Goal: Task Accomplishment & Management: Manage account settings

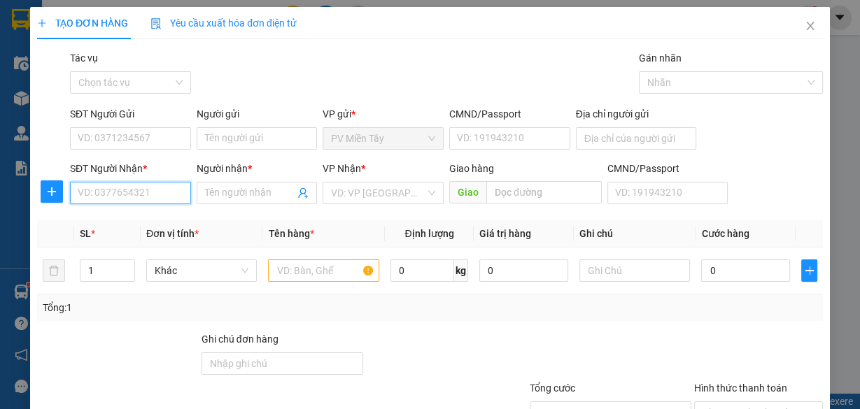
click at [120, 191] on input "SĐT Người Nhận *" at bounding box center [130, 193] width 121 height 22
type input "0"
type input "1805"
click at [125, 224] on div "0967441805 - To Hieu" at bounding box center [129, 220] width 103 height 15
type input "0977716733 trang"
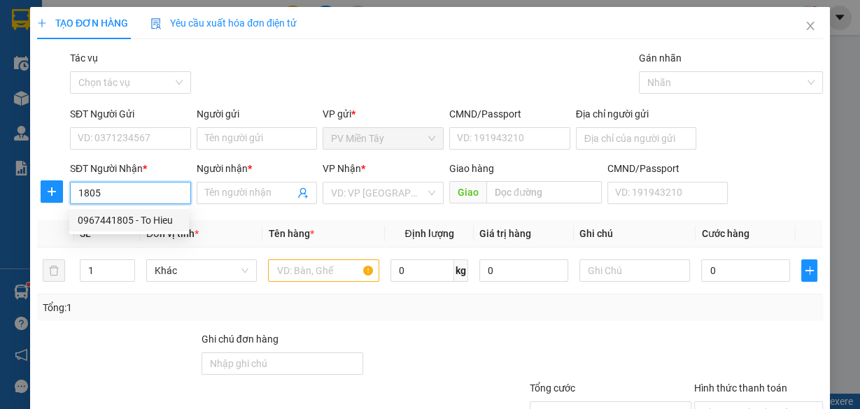
type input "0967441805"
type input "To Hieu"
type input "phuoc hoa"
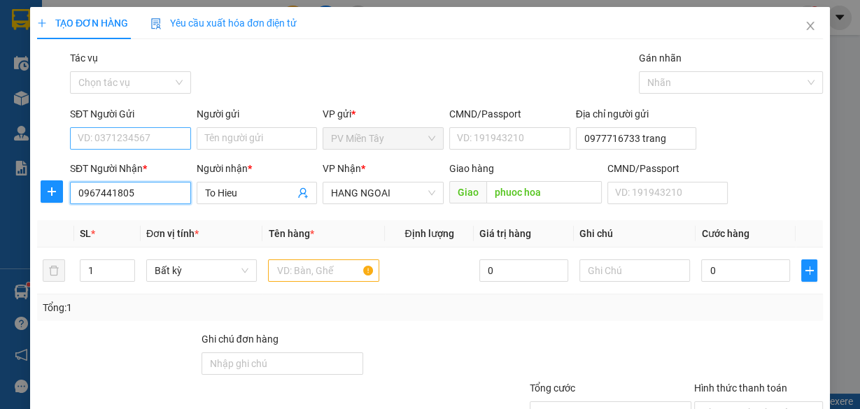
type input "0967441805"
click at [148, 132] on input "SĐT Người Gửi" at bounding box center [130, 138] width 121 height 22
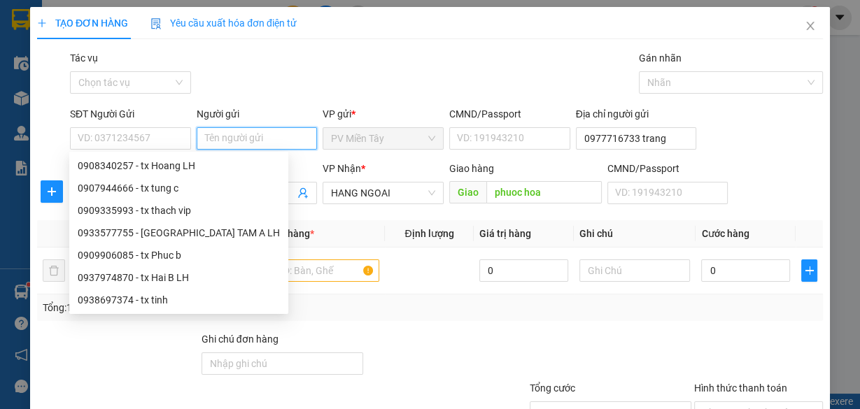
click at [216, 141] on input "Người gửi" at bounding box center [257, 138] width 121 height 22
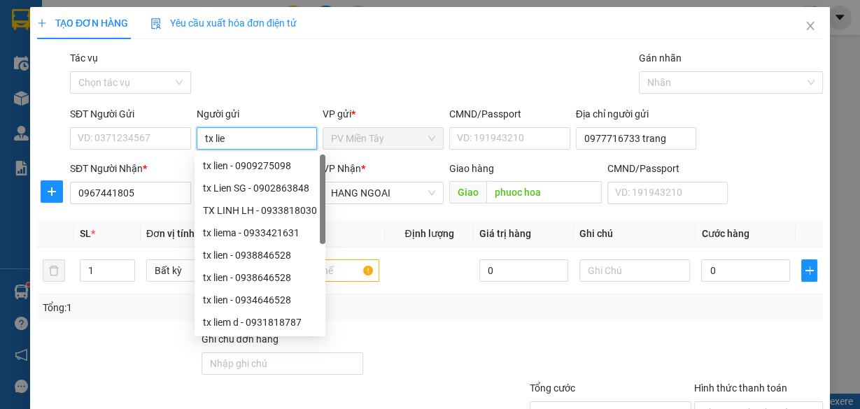
type input "tx lien"
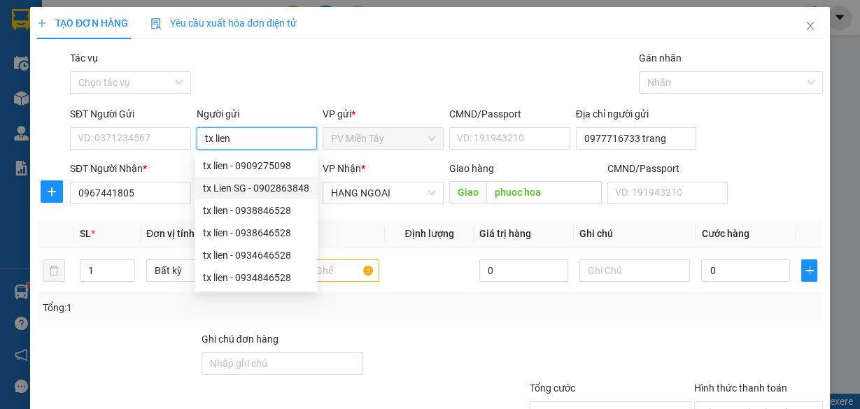
click at [290, 189] on div "tx Lien SG - 0902863848" at bounding box center [256, 187] width 106 height 15
type input "0902863848"
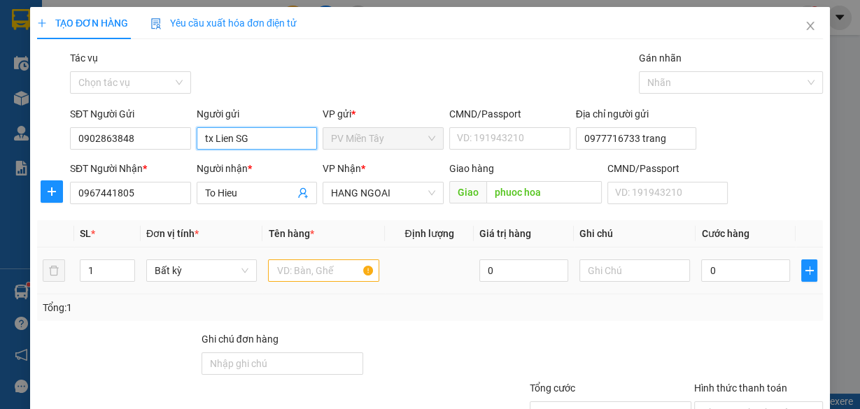
type input "tx Lien SG"
click at [349, 278] on input "text" at bounding box center [323, 271] width 111 height 22
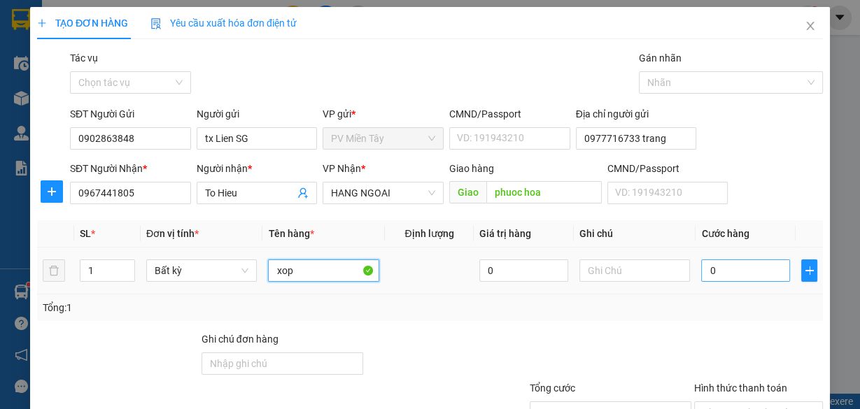
type input "xop"
click at [739, 270] on input "0" at bounding box center [745, 271] width 89 height 22
type input "8"
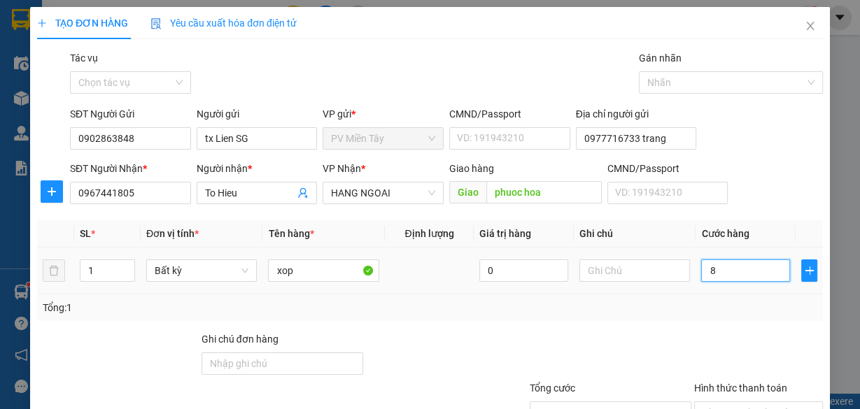
type input "80"
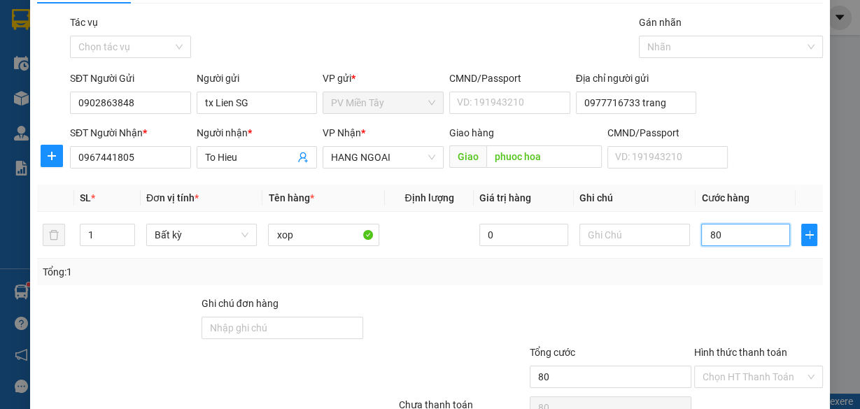
scroll to position [106, 0]
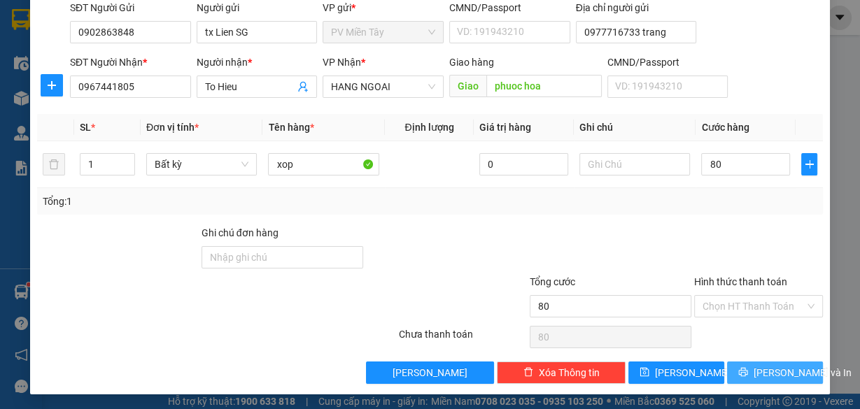
type input "80.000"
click at [781, 369] on span "[PERSON_NAME] và In" at bounding box center [802, 372] width 98 height 15
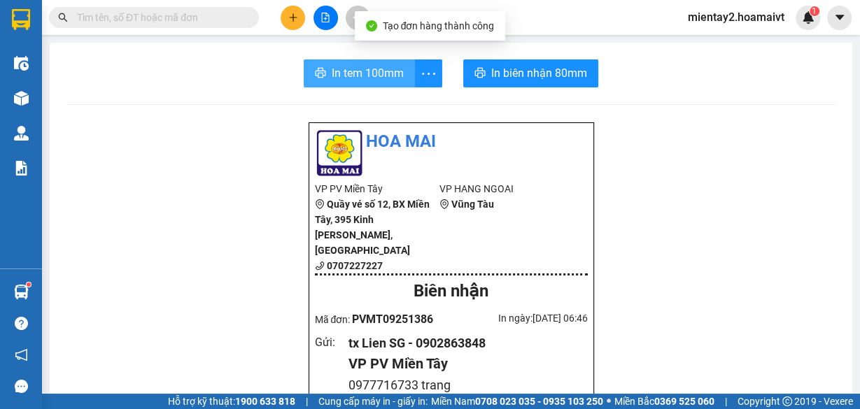
click at [381, 72] on span "In tem 100mm" at bounding box center [368, 72] width 72 height 17
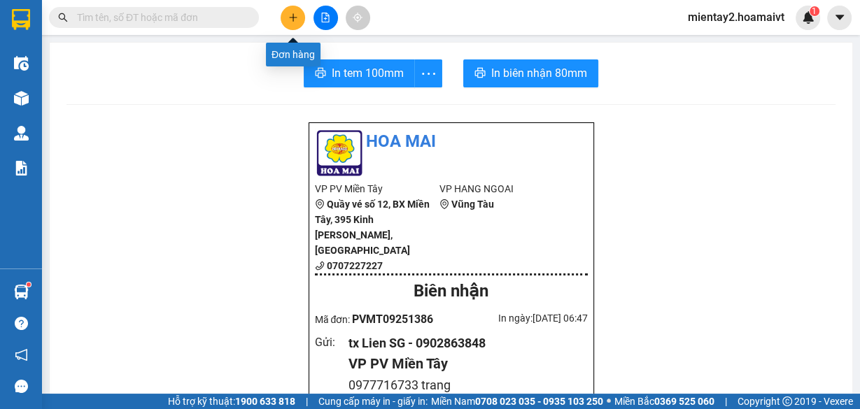
click at [295, 17] on icon "plus" at bounding box center [293, 17] width 8 height 1
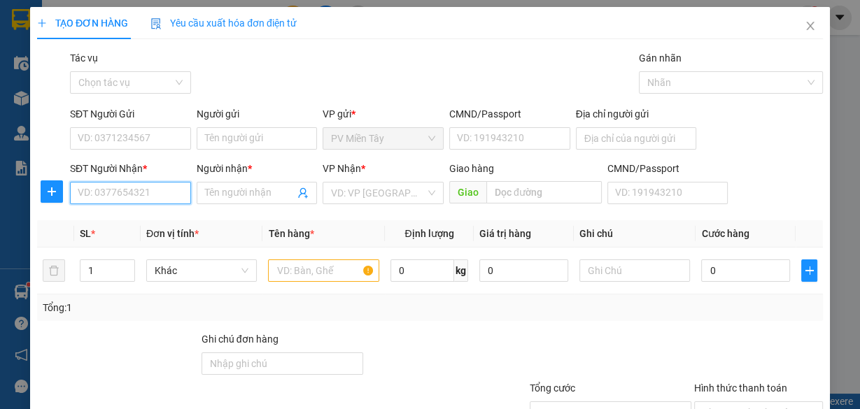
click at [170, 184] on input "SĐT Người Nhận *" at bounding box center [130, 193] width 121 height 22
type input "09071828"
click at [165, 216] on div "0907182837 - PHước" at bounding box center [129, 220] width 103 height 15
type input "0913924515 a Thong"
type input "0907182837"
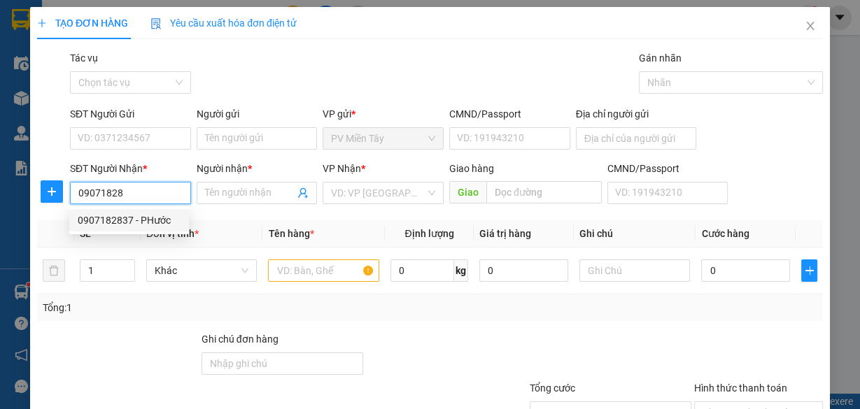
type input "PHước"
type input "ẹo ông từ"
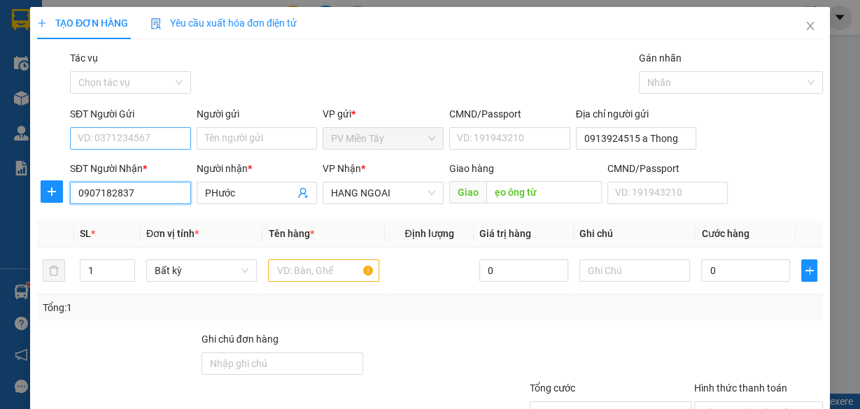
type input "0907182837"
click at [183, 131] on input "SĐT Người Gửi" at bounding box center [130, 138] width 121 height 22
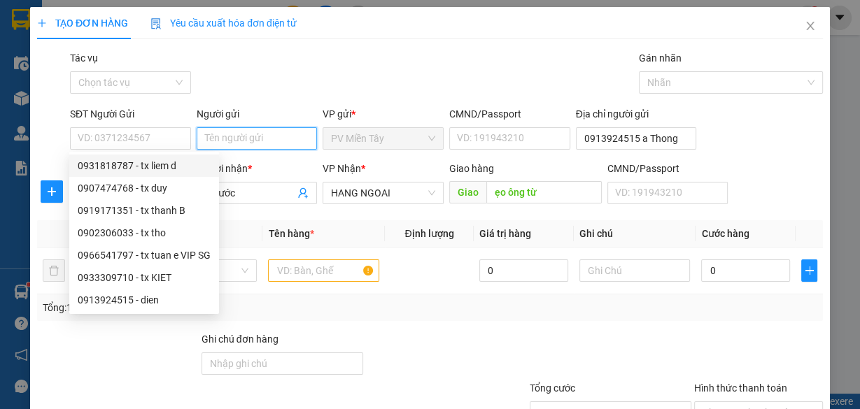
click at [286, 137] on input "Người gửi" at bounding box center [257, 138] width 121 height 22
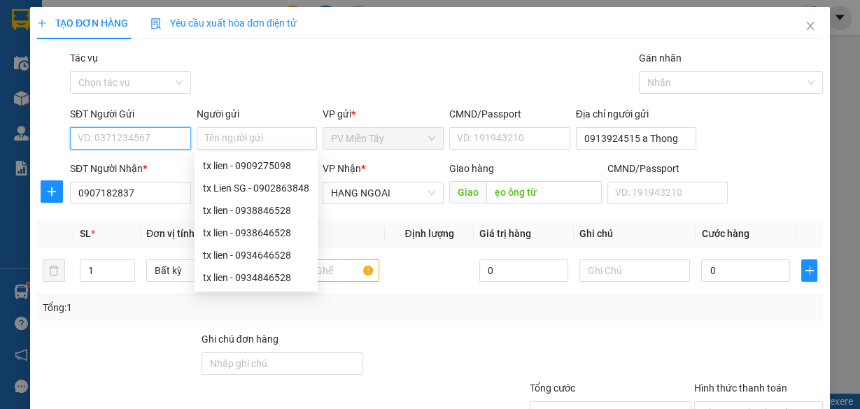
click at [171, 135] on input "SĐT Người Gửi" at bounding box center [130, 138] width 121 height 22
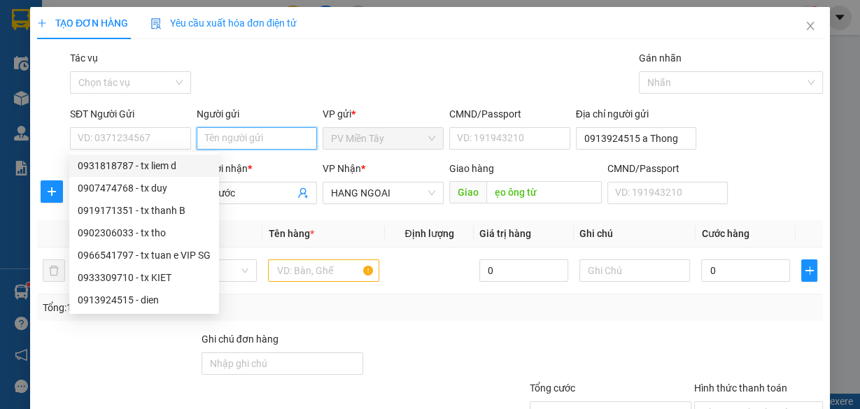
click at [239, 135] on input "Người gửi" at bounding box center [257, 138] width 121 height 22
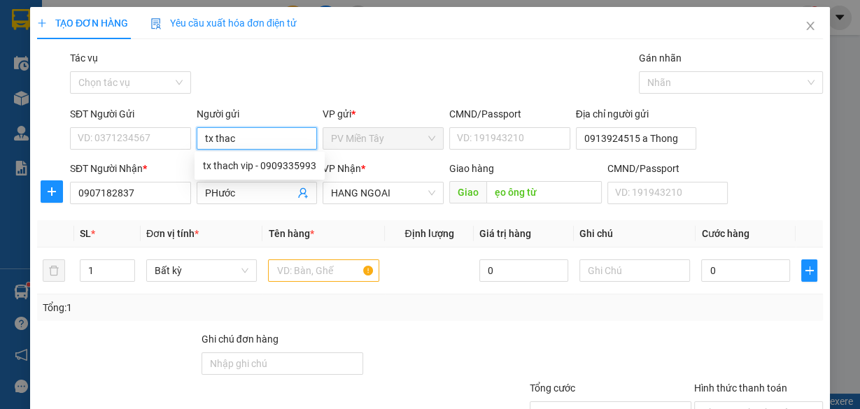
type input "tx thach"
click at [241, 167] on div "tx thach vip - 0909335993" at bounding box center [259, 165] width 113 height 15
type input "0909335993"
type input "tx thach vip"
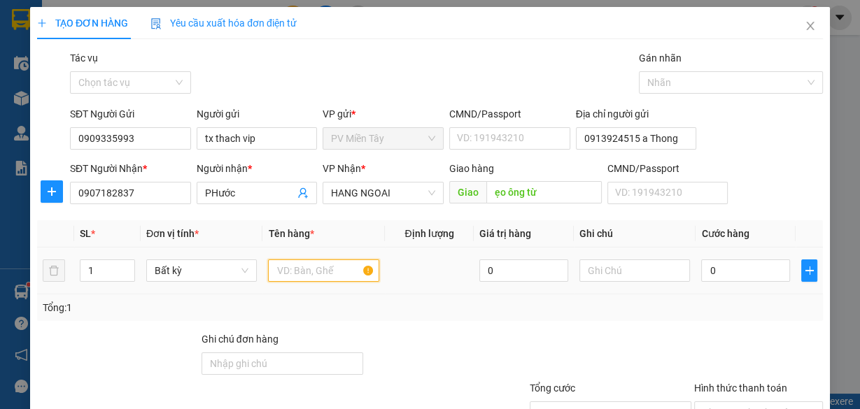
click at [306, 267] on input "text" at bounding box center [323, 271] width 111 height 22
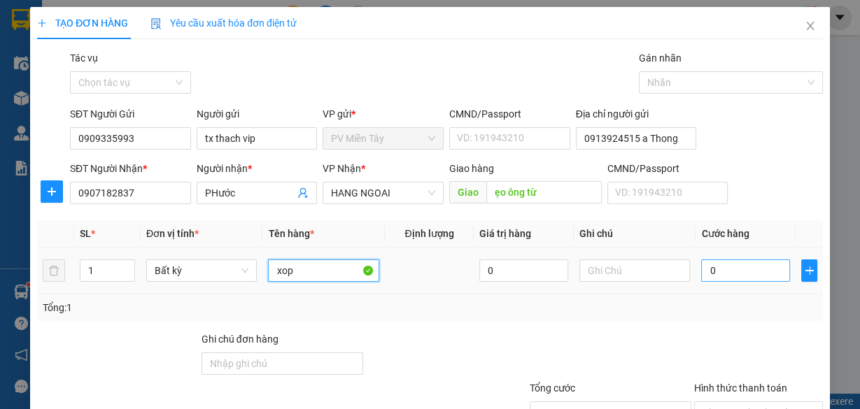
type input "xop"
click at [742, 264] on input "0" at bounding box center [745, 271] width 89 height 22
type input "7"
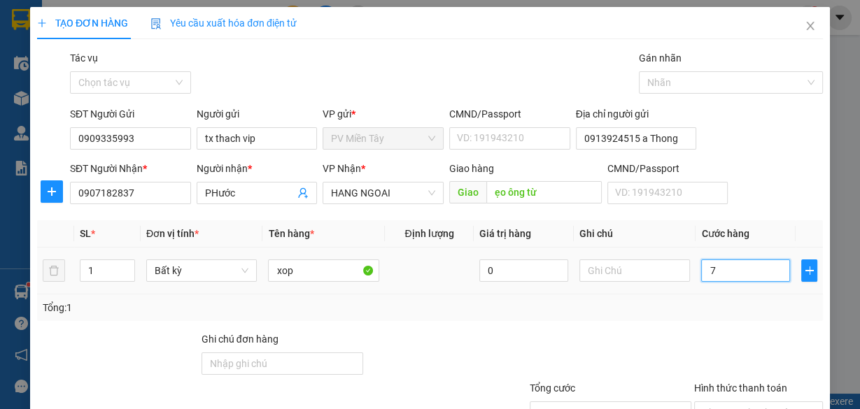
type input "70"
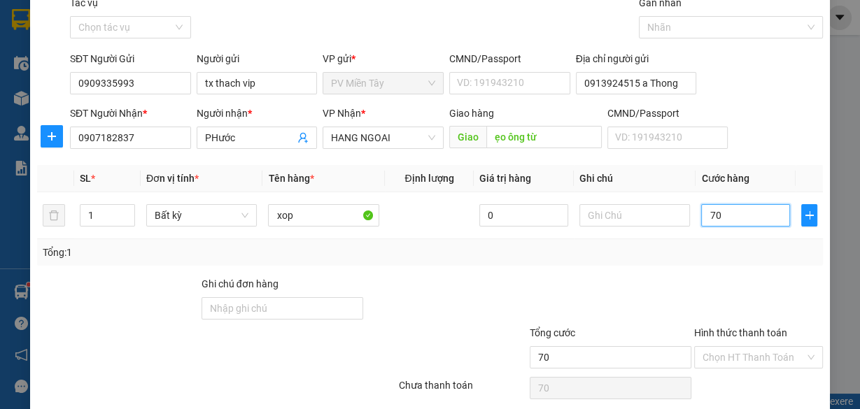
scroll to position [106, 0]
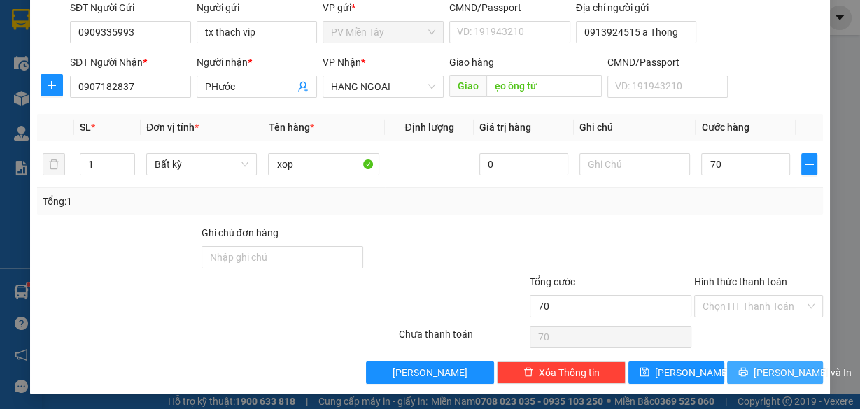
type input "70.000"
click at [768, 375] on span "[PERSON_NAME] và In" at bounding box center [802, 372] width 98 height 15
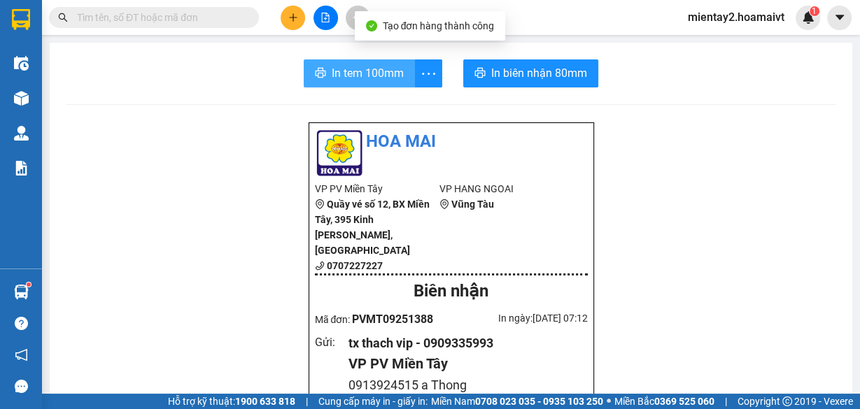
click at [376, 73] on span "In tem 100mm" at bounding box center [368, 72] width 72 height 17
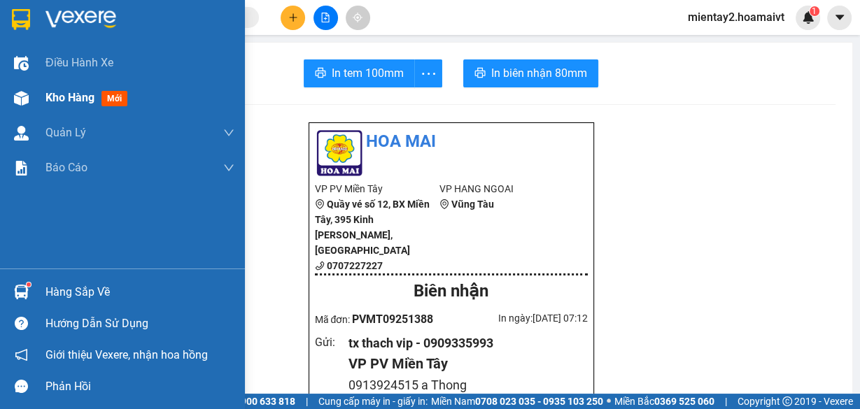
click at [47, 95] on span "Kho hàng" at bounding box center [69, 97] width 49 height 13
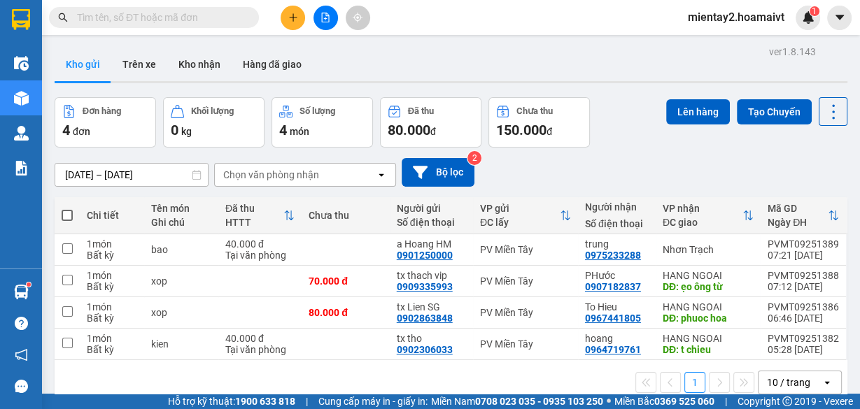
click at [285, 173] on div "Chọn văn phòng nhận" at bounding box center [271, 175] width 96 height 14
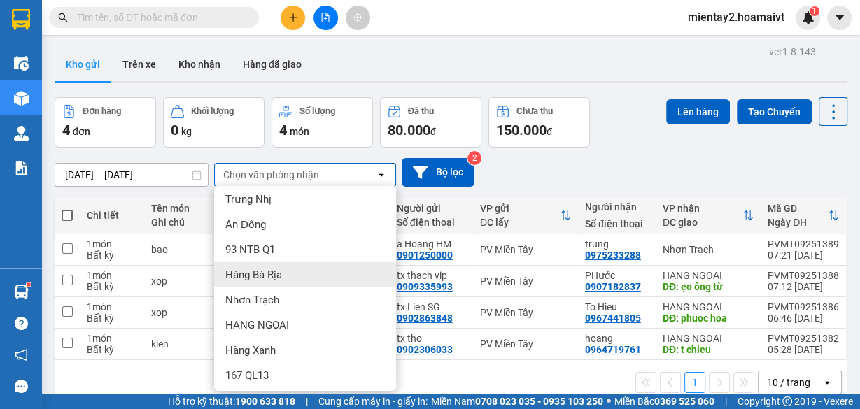
scroll to position [134, 0]
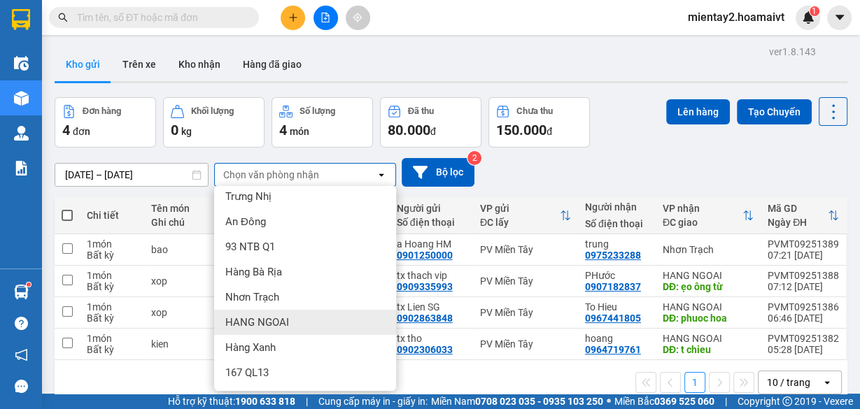
click at [266, 321] on span "HANG NGOAI" at bounding box center [257, 323] width 64 height 14
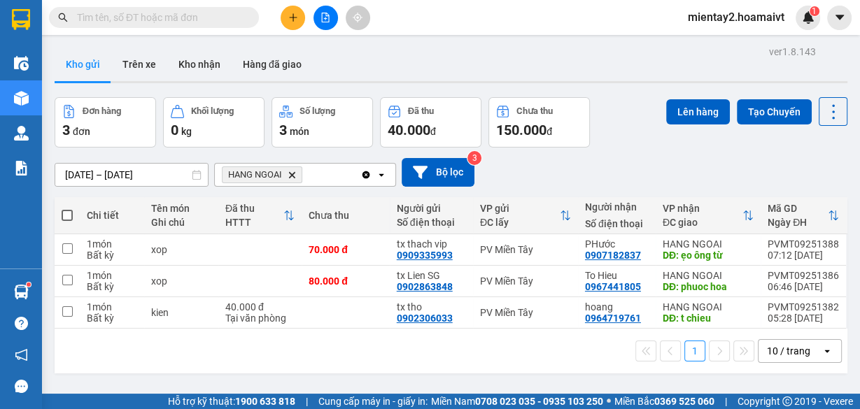
click at [68, 213] on span at bounding box center [67, 215] width 11 height 11
click at [67, 208] on input "checkbox" at bounding box center [67, 208] width 0 height 0
checkbox input "true"
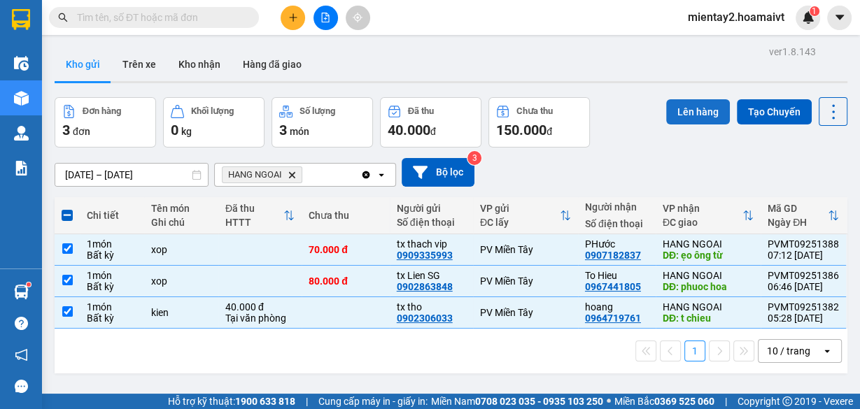
click at [690, 111] on button "Lên hàng" at bounding box center [698, 111] width 64 height 25
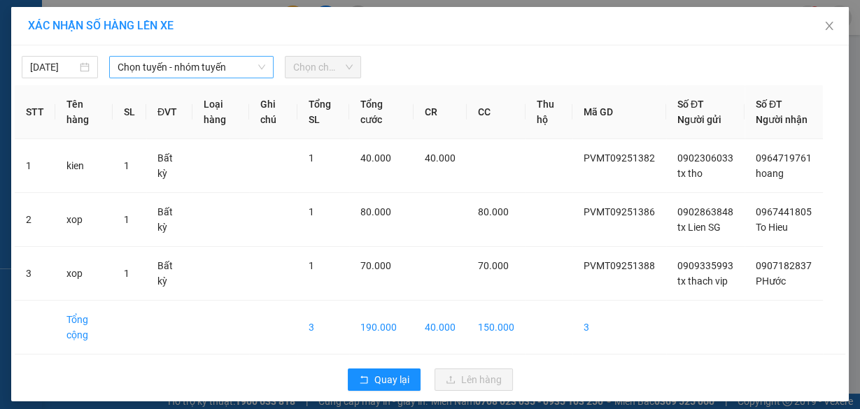
click at [154, 68] on span "Chọn tuyến - nhóm tuyến" at bounding box center [192, 67] width 148 height 21
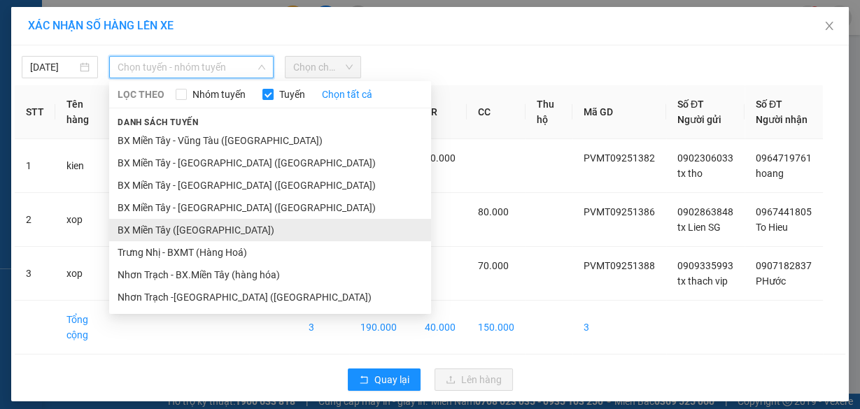
click at [201, 232] on li "BX Miền Tây ([GEOGRAPHIC_DATA])" at bounding box center [270, 230] width 322 height 22
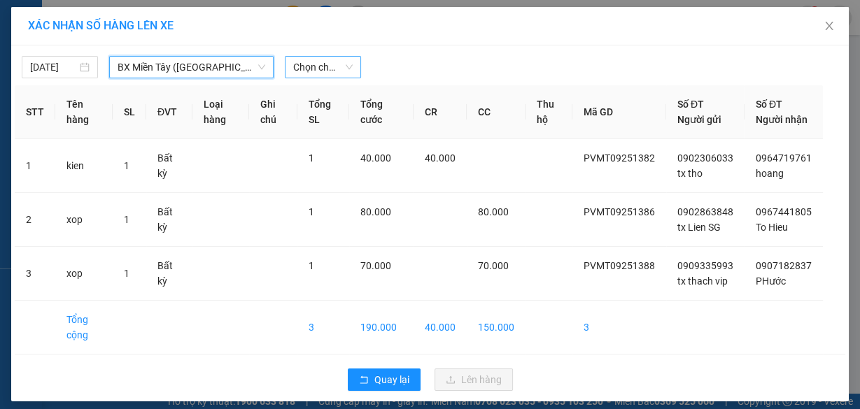
click at [304, 68] on span "Chọn chuyến" at bounding box center [322, 67] width 59 height 21
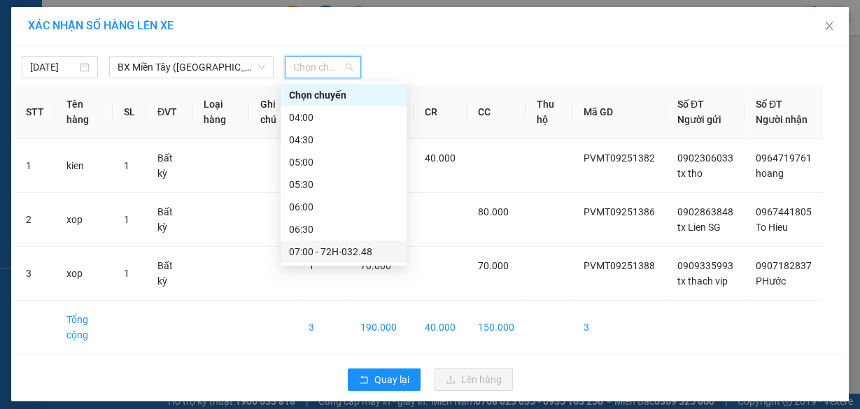
click at [325, 253] on div "07:00 - 72H-032.48" at bounding box center [343, 251] width 109 height 15
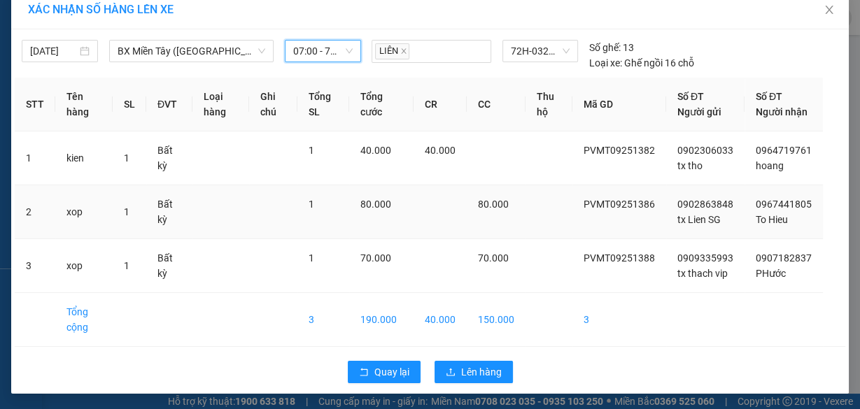
scroll to position [31, 0]
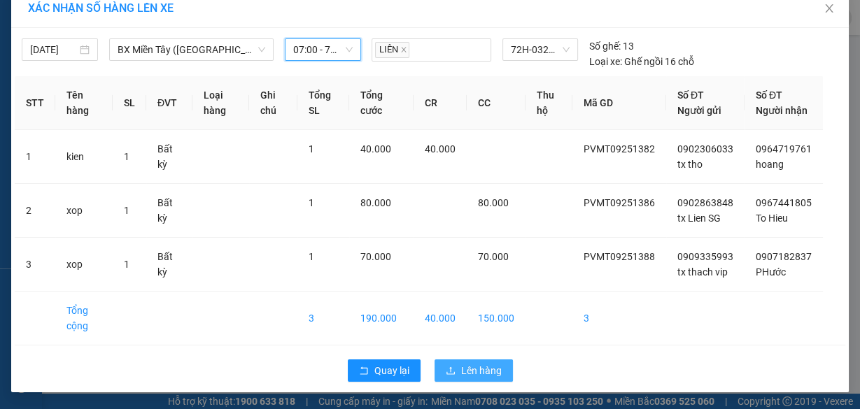
click at [471, 372] on span "Lên hàng" at bounding box center [481, 370] width 41 height 15
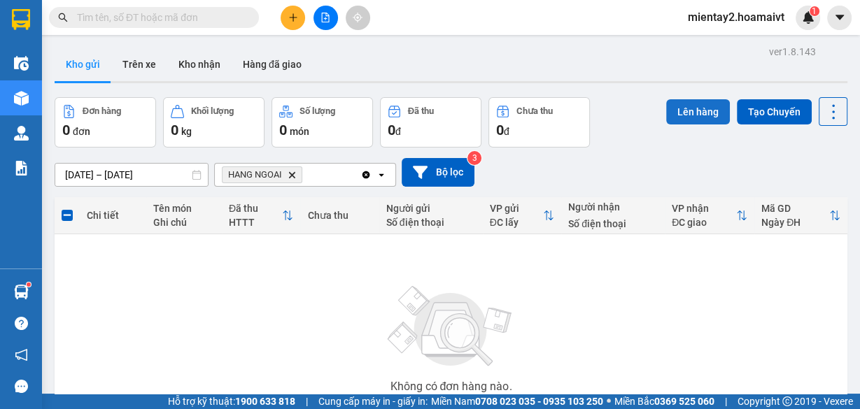
click at [686, 108] on button "Lên hàng" at bounding box center [698, 111] width 64 height 25
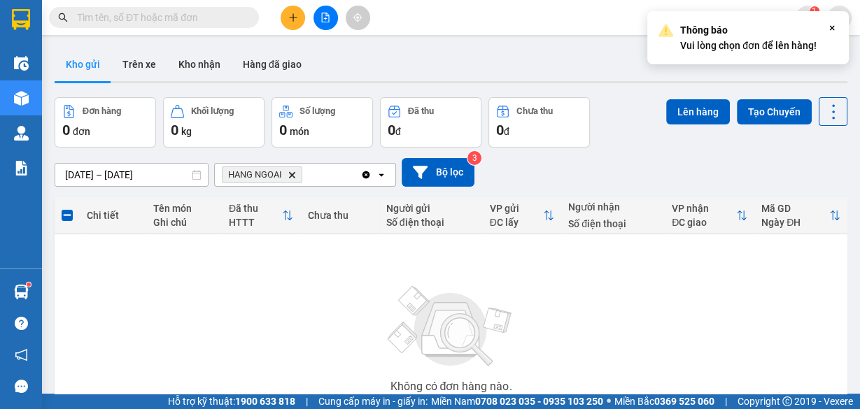
click at [595, 162] on div "12/09/2025 – 13/09/2025 Press the down arrow key to interact with the calendar …" at bounding box center [451, 172] width 793 height 29
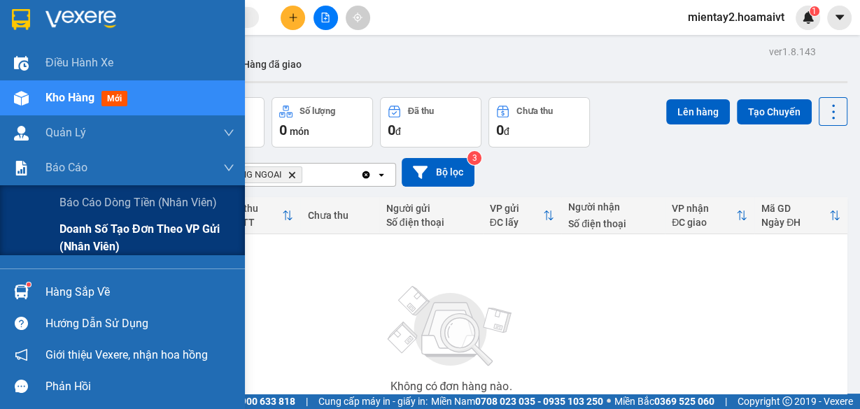
click at [119, 224] on span "Doanh số tạo đơn theo VP gửi (nhân viên)" at bounding box center [146, 237] width 175 height 35
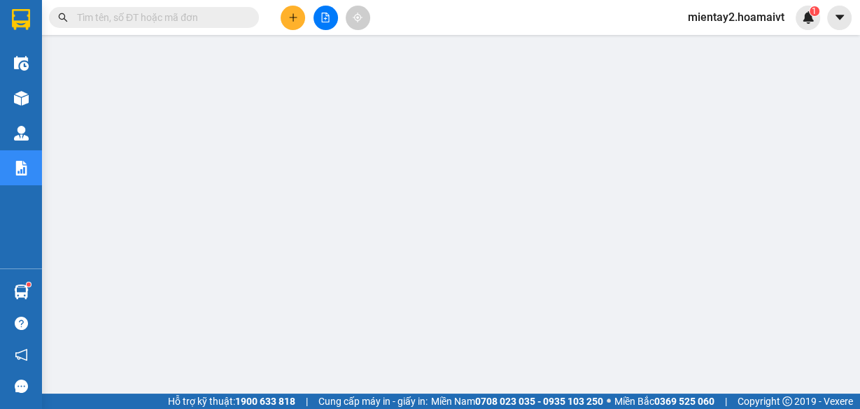
click at [302, 11] on button at bounding box center [293, 18] width 24 height 24
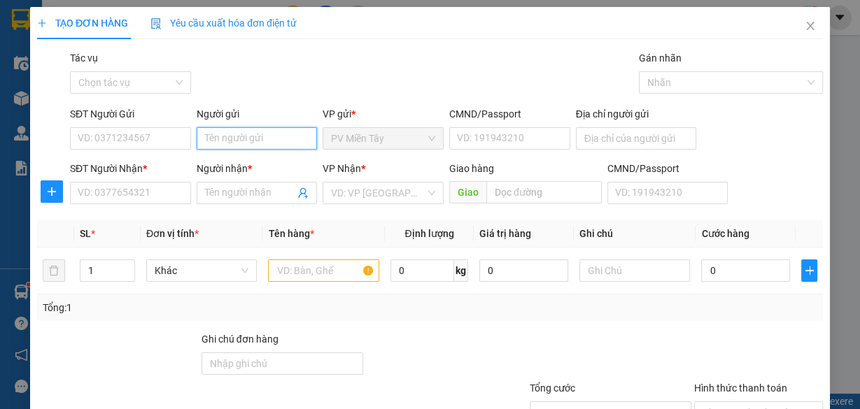
click at [253, 134] on input "Người gửi" at bounding box center [257, 138] width 121 height 22
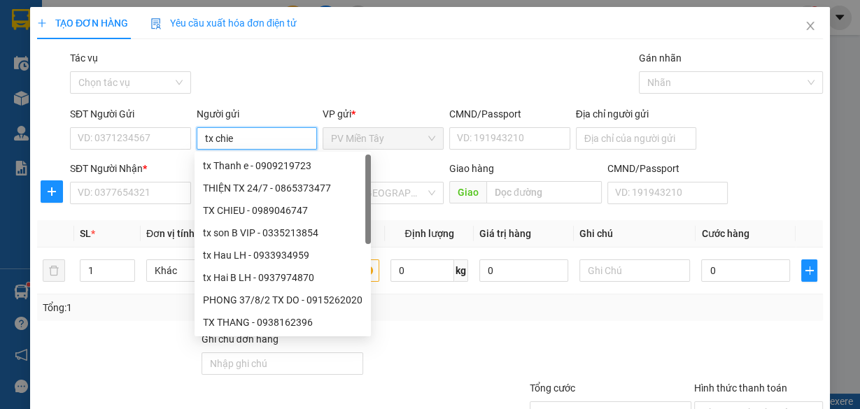
type input "tx chien"
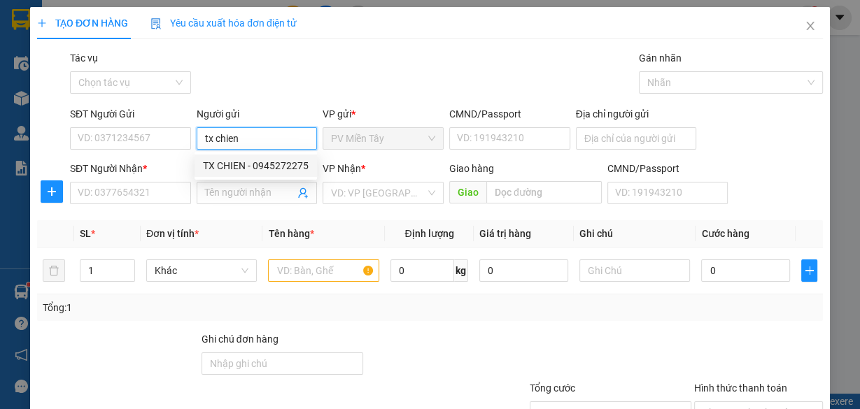
click at [229, 175] on div "TX CHIEN - 0945272275" at bounding box center [255, 166] width 122 height 22
type input "0945272275"
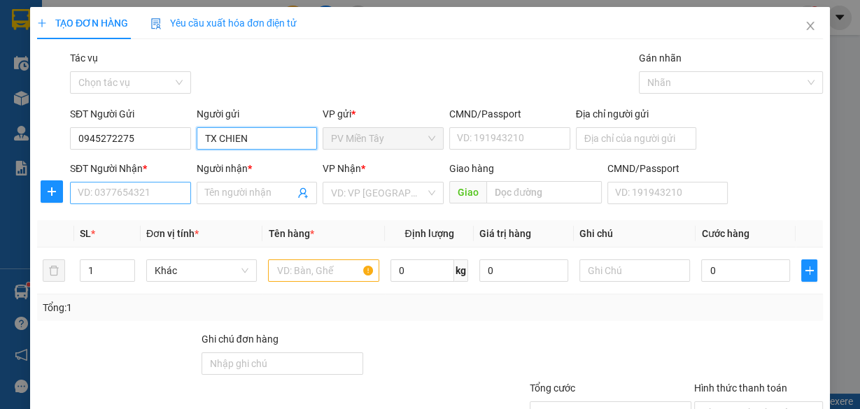
type input "TX CHIEN"
click at [155, 190] on input "SĐT Người Nhận *" at bounding box center [130, 193] width 121 height 22
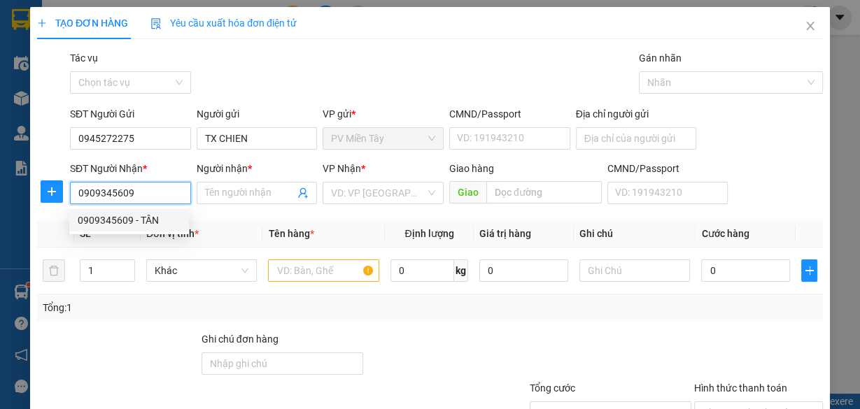
type input "0909345609"
click at [118, 236] on div "SL *" at bounding box center [107, 233] width 55 height 15
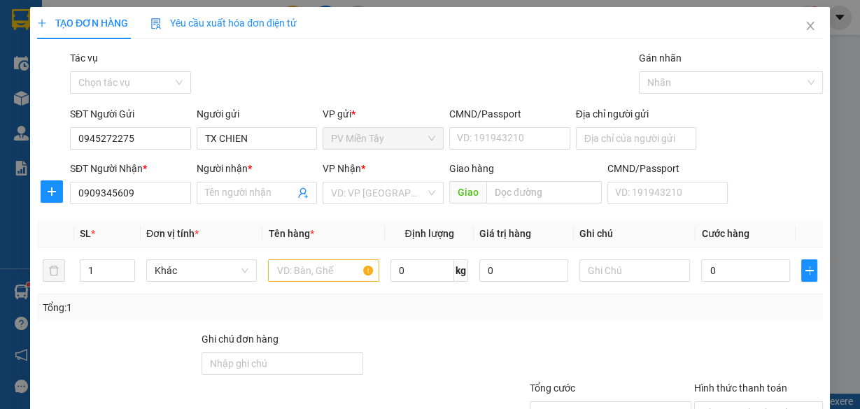
click at [125, 224] on th "SL *" at bounding box center [107, 233] width 66 height 27
click at [145, 192] on input "0909345609" at bounding box center [130, 193] width 121 height 22
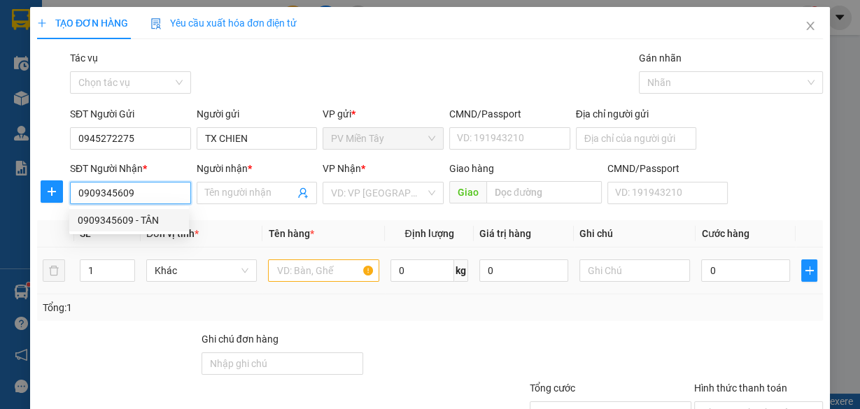
drag, startPoint x: 144, startPoint y: 215, endPoint x: 306, endPoint y: 271, distance: 170.8
click at [145, 215] on div "0909345609 - TÂN" at bounding box center [129, 220] width 103 height 15
type input "TÂN"
type input "Chinfon"
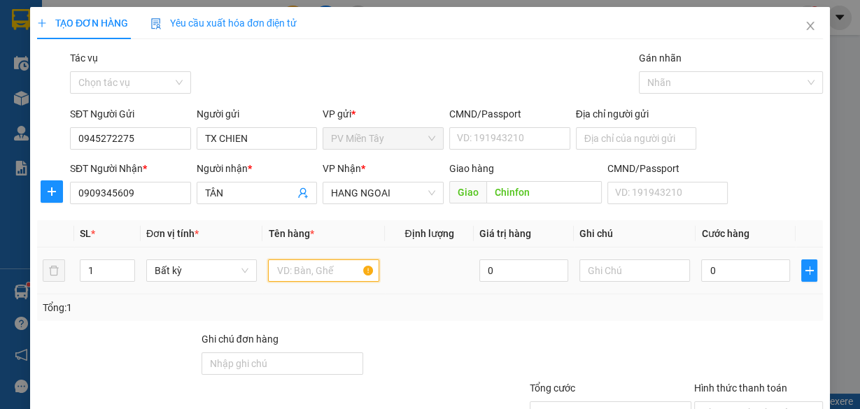
click at [334, 276] on input "text" at bounding box center [323, 271] width 111 height 22
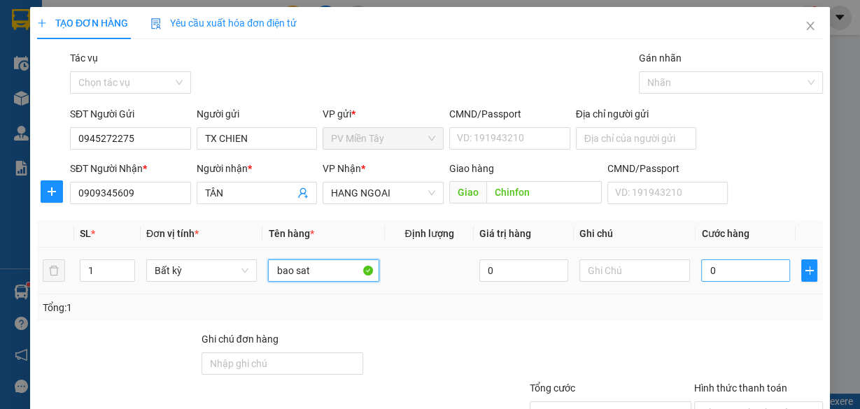
type input "bao sat"
click at [774, 271] on input "0" at bounding box center [745, 271] width 89 height 22
type input "6"
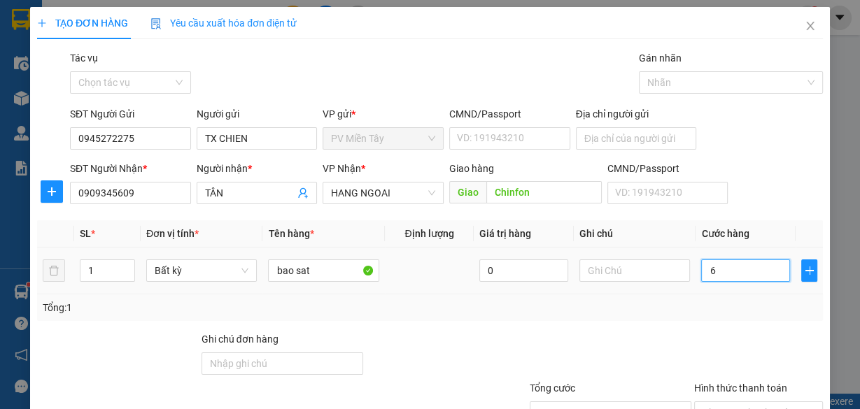
type input "60"
type input "60.000"
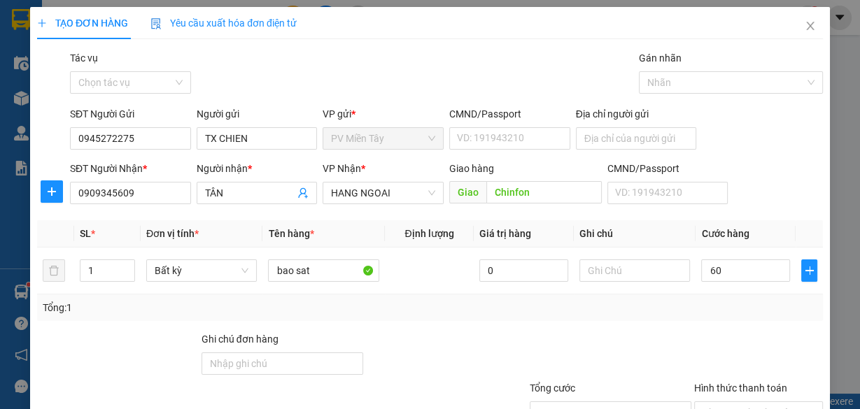
type input "60.000"
drag, startPoint x: 718, startPoint y: 316, endPoint x: 737, endPoint y: 317, distance: 18.9
click at [720, 316] on div "Tổng: 1" at bounding box center [430, 308] width 786 height 27
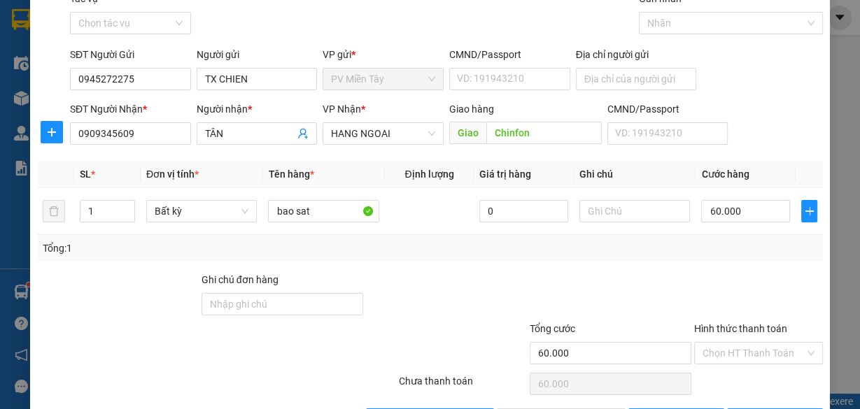
scroll to position [106, 0]
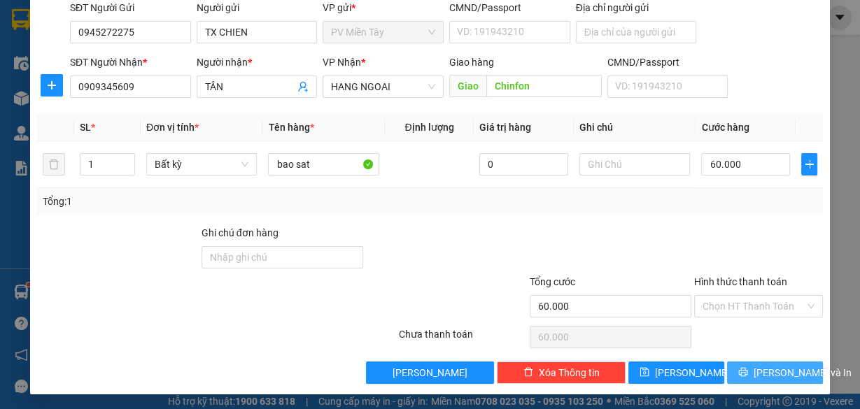
click at [792, 378] on span "[PERSON_NAME] và In" at bounding box center [802, 372] width 98 height 15
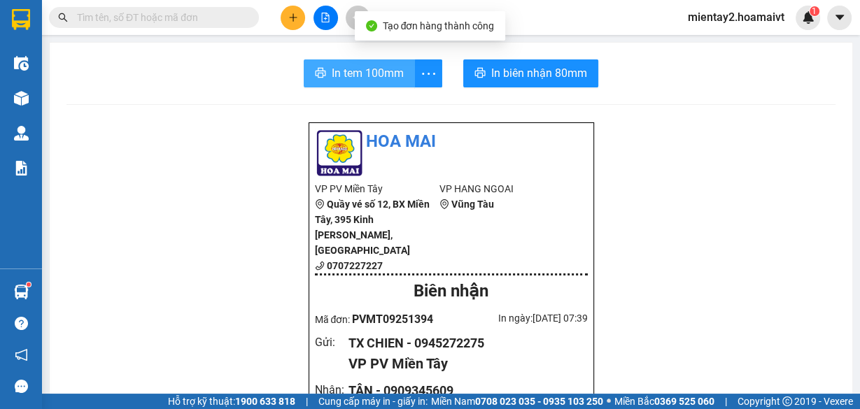
click at [382, 68] on span "In tem 100mm" at bounding box center [368, 72] width 72 height 17
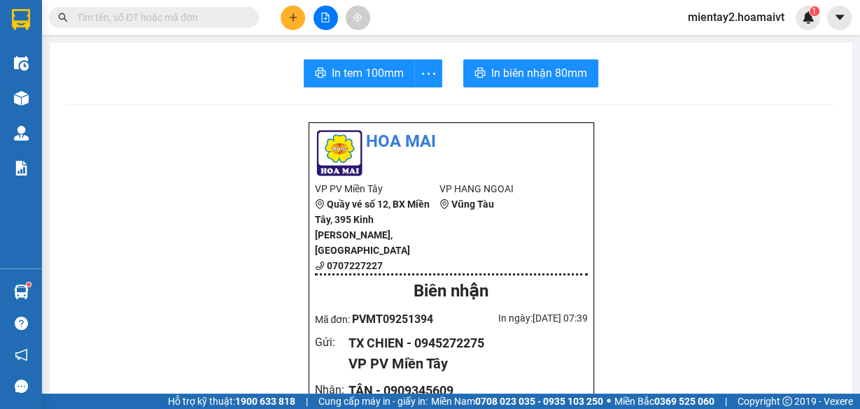
click at [306, 6] on div at bounding box center [325, 18] width 105 height 24
click at [290, 20] on icon "plus" at bounding box center [293, 18] width 10 height 10
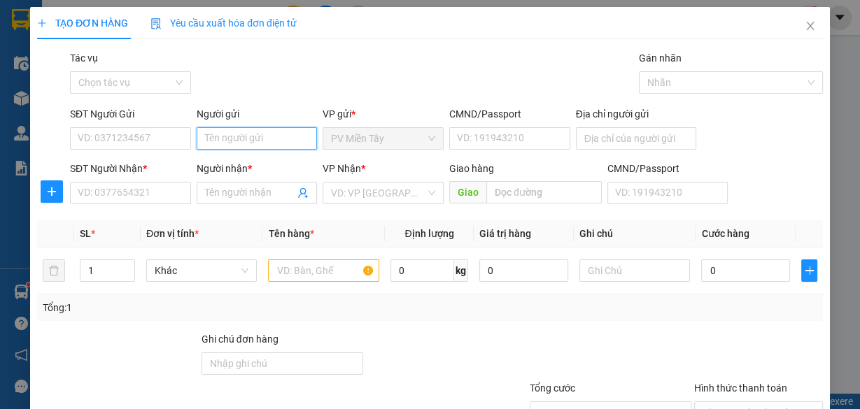
click at [224, 139] on input "Người gửi" at bounding box center [257, 138] width 121 height 22
click at [248, 166] on div "TX CHIEN - 0945272275" at bounding box center [256, 165] width 106 height 15
type input "0945272275"
type input "TX CHIEN"
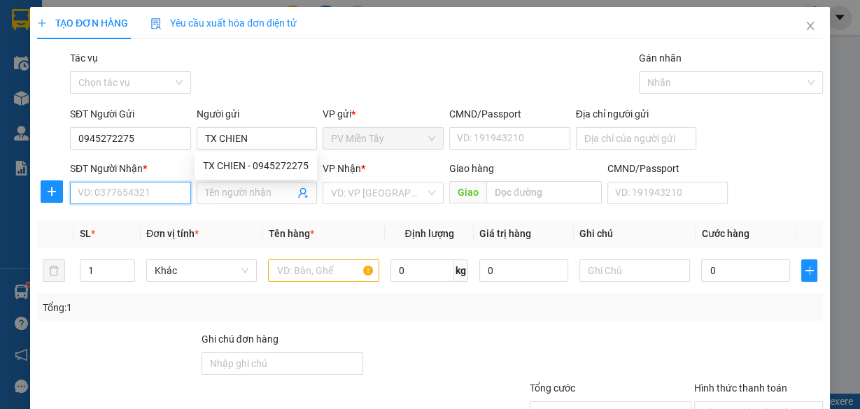
click at [168, 190] on input "SĐT Người Nhận *" at bounding box center [130, 193] width 121 height 22
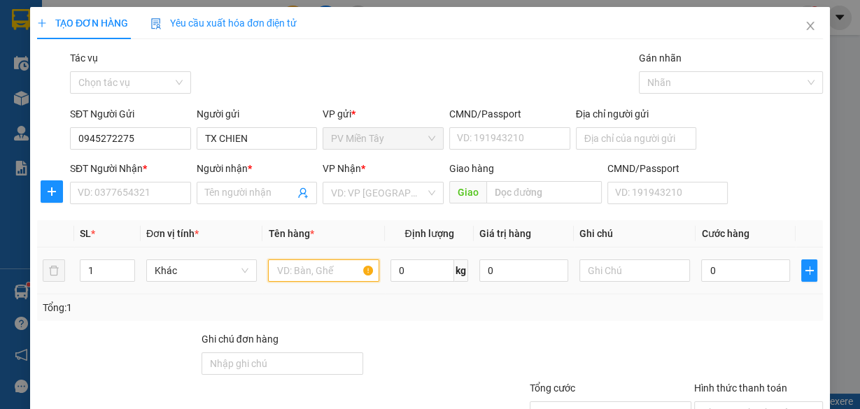
click at [327, 277] on input "text" at bounding box center [323, 271] width 111 height 22
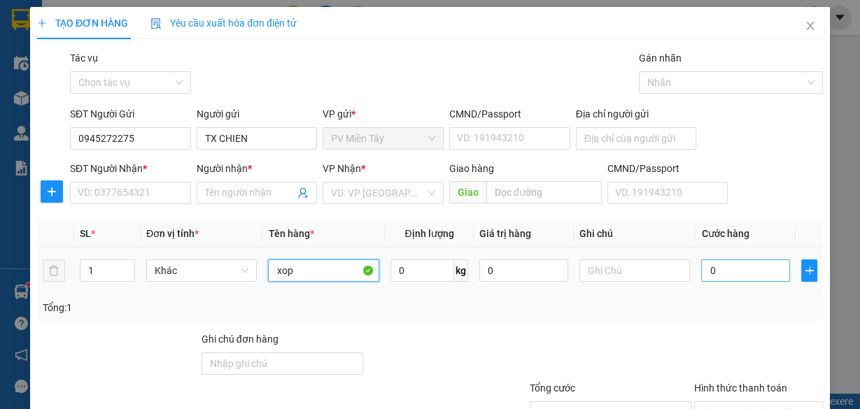
type input "xop"
click at [726, 268] on input "0" at bounding box center [745, 271] width 89 height 22
type input "5"
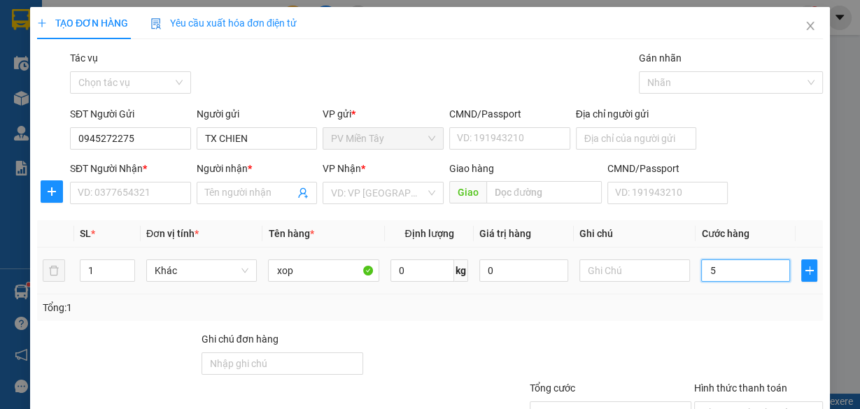
type input "50"
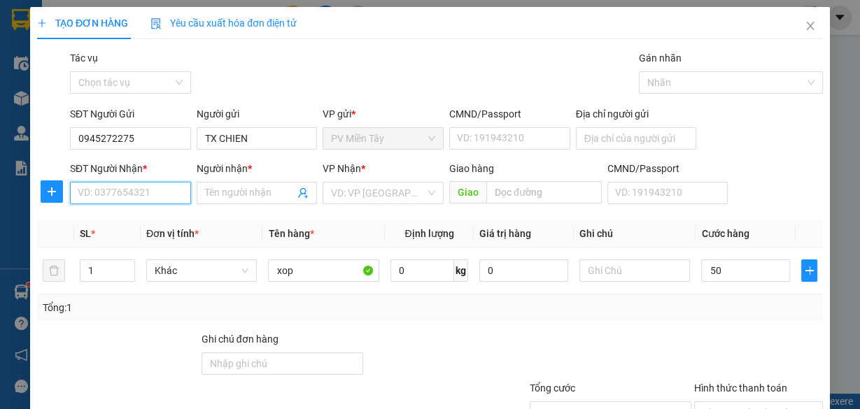
type input "50.000"
drag, startPoint x: 126, startPoint y: 194, endPoint x: 132, endPoint y: 189, distance: 7.4
click at [130, 192] on input "SĐT Người Nhận *" at bounding box center [130, 193] width 121 height 22
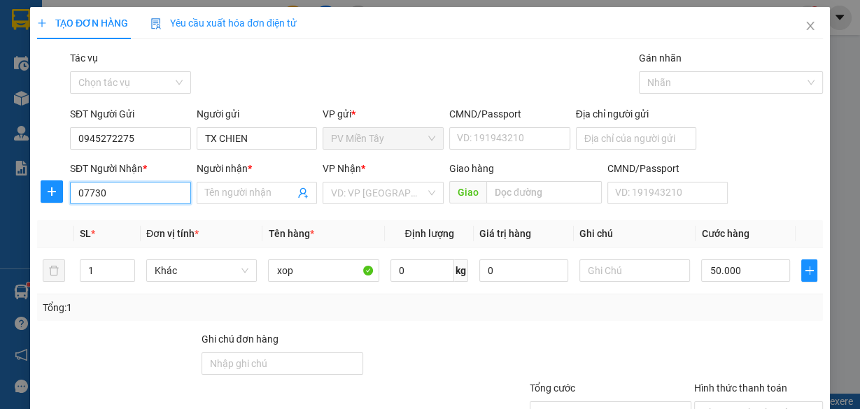
type input "077301"
drag, startPoint x: 146, startPoint y: 218, endPoint x: 155, endPoint y: 222, distance: 10.4
click at [146, 218] on div "0773018435 - THUẬN" at bounding box center [129, 220] width 103 height 15
type input "0398897479 bay 230/45 Ben Phu Dinh, F16, Q8"
type input "0773018435"
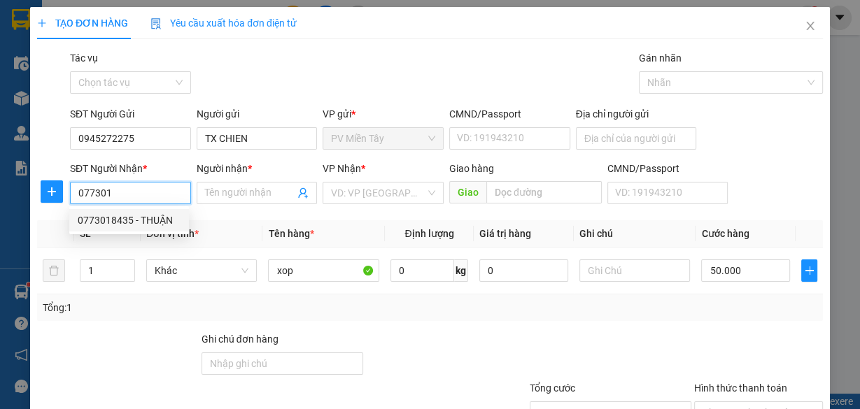
type input "THUẬN"
type input "cai mep"
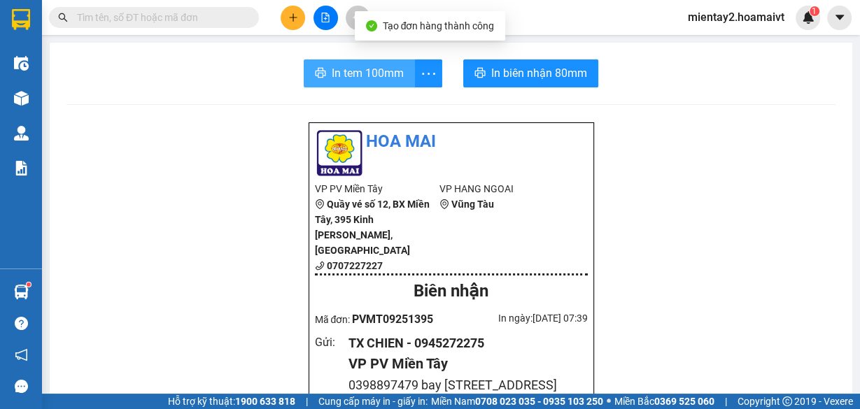
click at [373, 69] on span "In tem 100mm" at bounding box center [368, 72] width 72 height 17
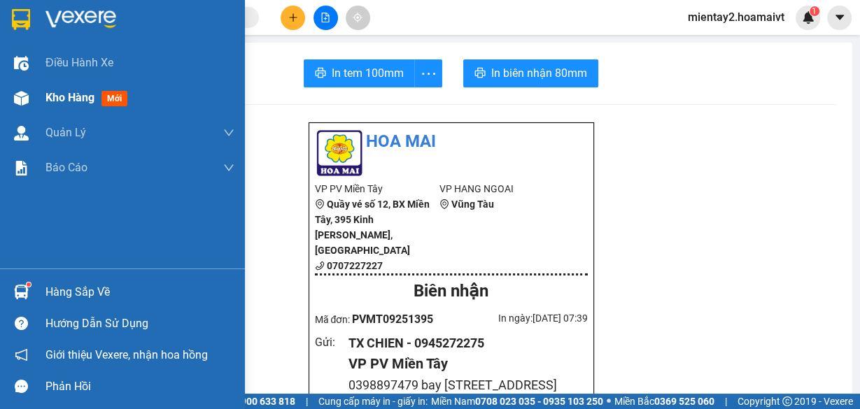
click at [65, 105] on div "Kho hàng mới" at bounding box center [88, 97] width 87 height 17
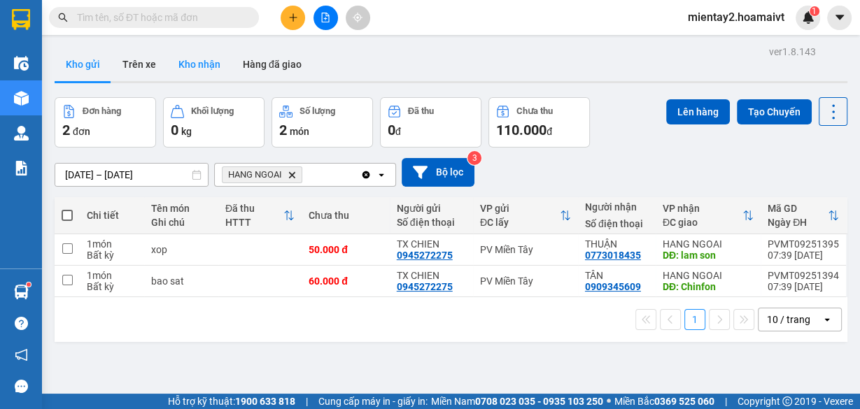
click at [201, 66] on button "Kho nhận" at bounding box center [199, 65] width 64 height 34
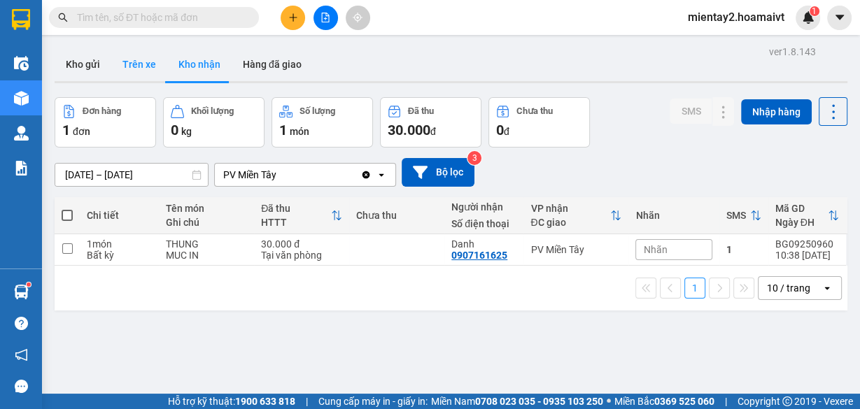
click at [119, 50] on button "Trên xe" at bounding box center [139, 65] width 56 height 34
type input "[DATE] – [DATE]"
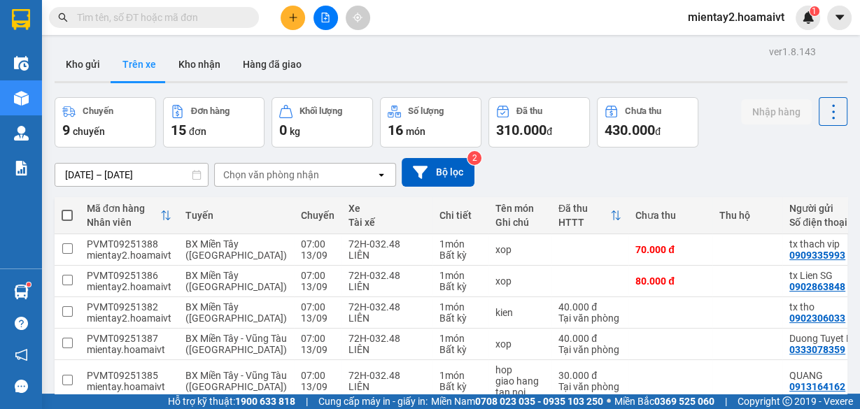
drag, startPoint x: 81, startPoint y: 70, endPoint x: 127, endPoint y: 99, distance: 53.8
click at [80, 70] on button "Kho gửi" at bounding box center [83, 65] width 57 height 34
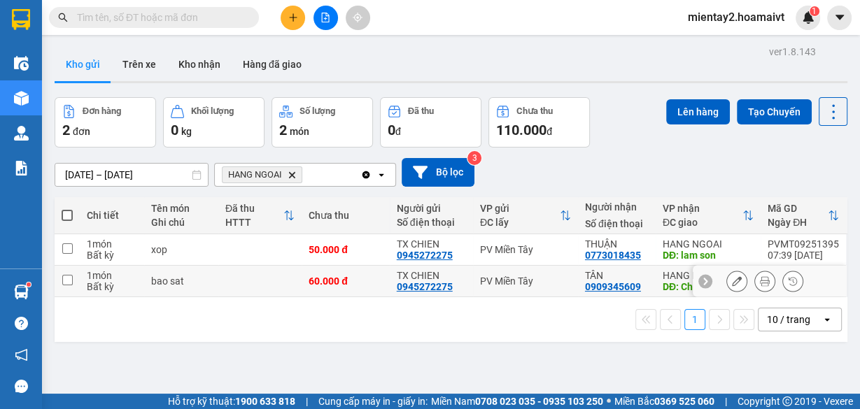
drag, startPoint x: 281, startPoint y: 283, endPoint x: 285, endPoint y: 269, distance: 13.7
click at [282, 281] on td at bounding box center [259, 281] width 83 height 31
checkbox input "true"
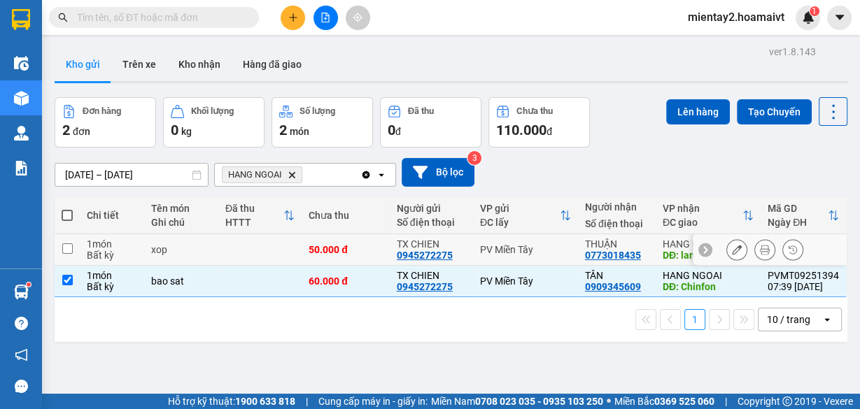
click at [285, 249] on td at bounding box center [259, 249] width 83 height 31
checkbox input "true"
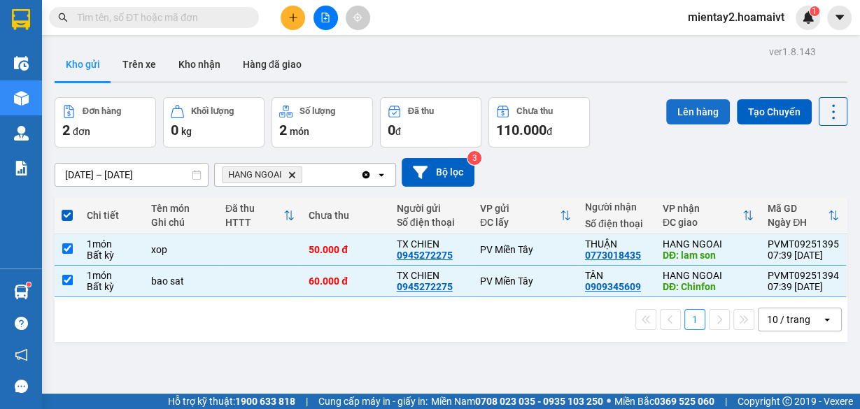
click at [681, 115] on button "Lên hàng" at bounding box center [698, 111] width 64 height 25
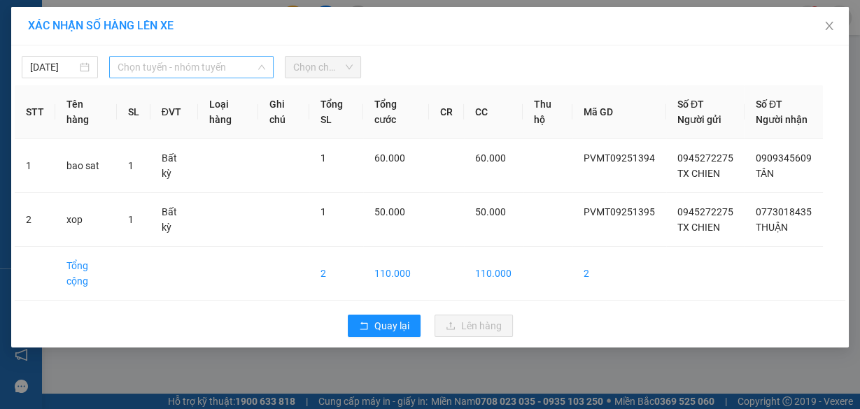
click at [155, 65] on span "Chọn tuyến - nhóm tuyến" at bounding box center [192, 67] width 148 height 21
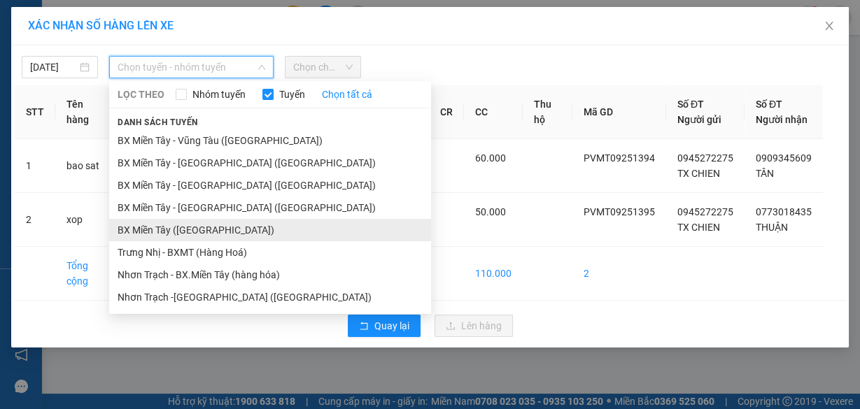
click at [214, 223] on li "BX Miền Tây ([GEOGRAPHIC_DATA])" at bounding box center [270, 230] width 322 height 22
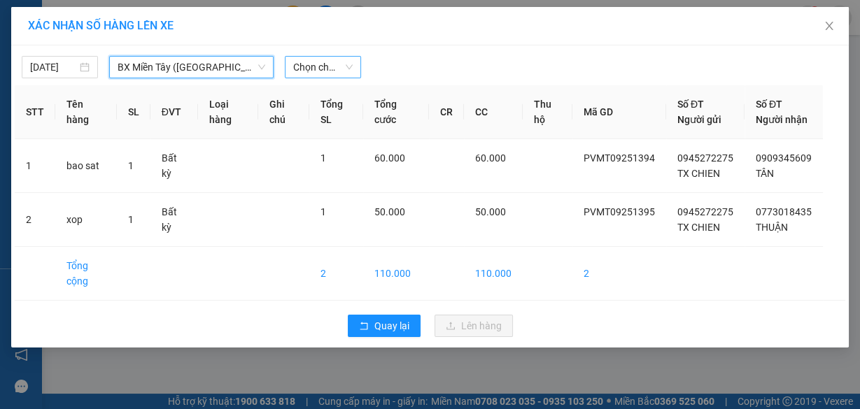
click at [321, 65] on span "Chọn chuyến" at bounding box center [322, 67] width 59 height 21
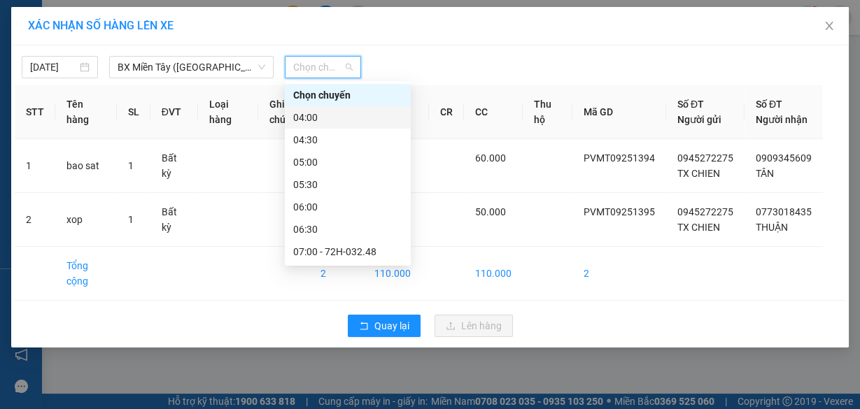
click at [319, 112] on div "04:00" at bounding box center [347, 117] width 109 height 15
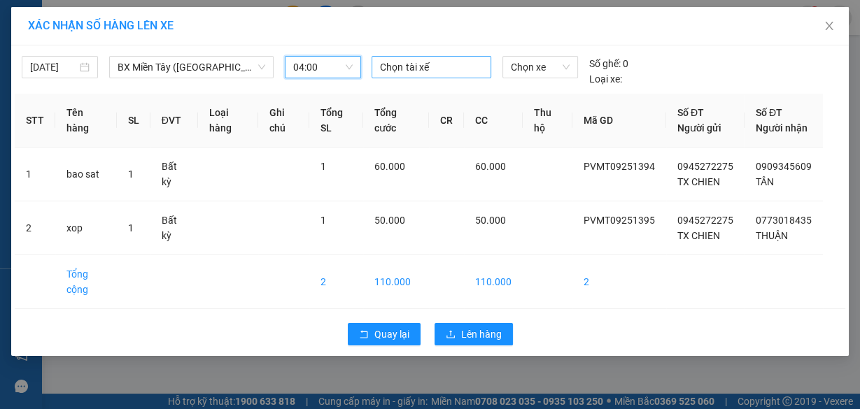
click at [418, 61] on div at bounding box center [431, 67] width 112 height 17
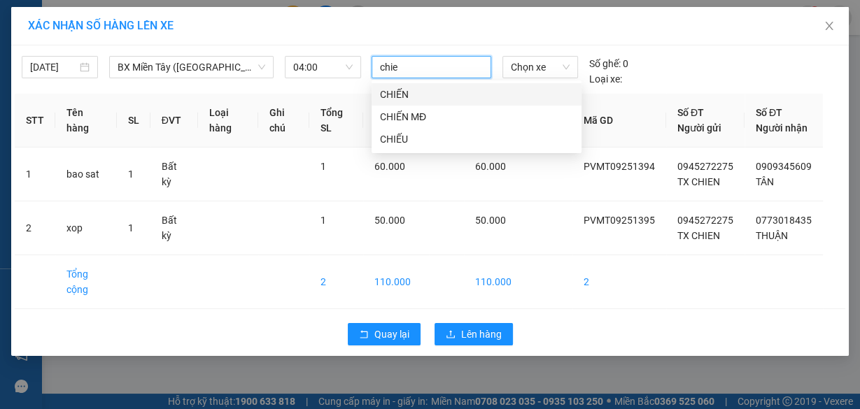
type input "chien"
drag, startPoint x: 428, startPoint y: 92, endPoint x: 472, endPoint y: 72, distance: 48.2
click at [431, 92] on div "CHIẾN" at bounding box center [476, 94] width 193 height 15
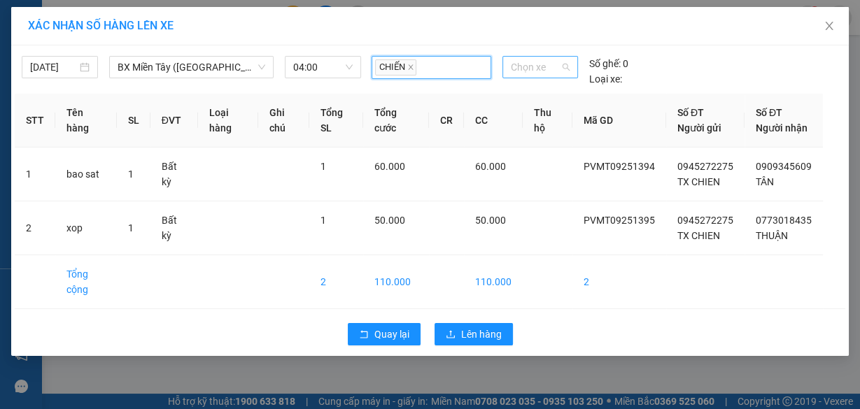
click at [562, 66] on span "Chọn xe" at bounding box center [540, 67] width 59 height 21
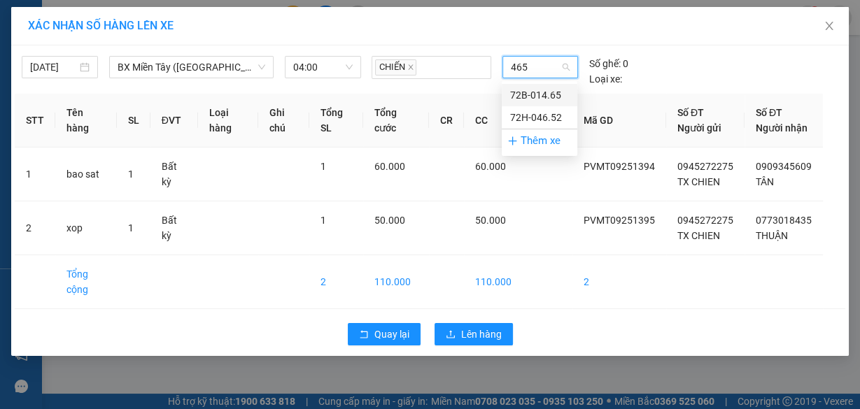
type input "4652"
click at [551, 89] on div "72H-046.52" at bounding box center [539, 94] width 59 height 15
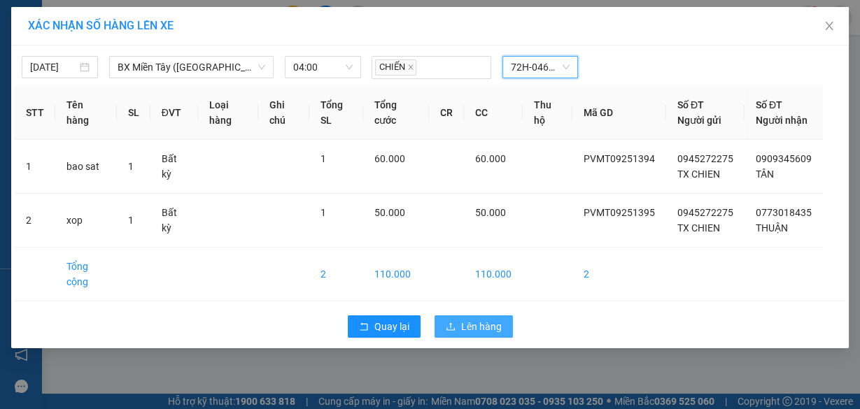
click at [474, 334] on span "Lên hàng" at bounding box center [481, 326] width 41 height 15
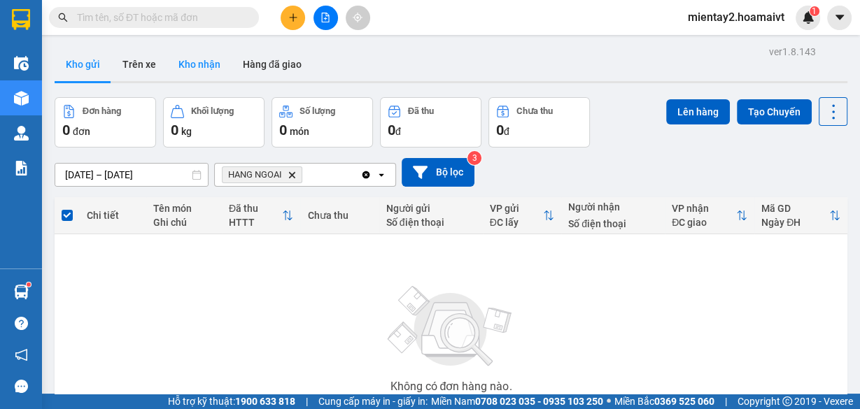
click at [196, 66] on button "Kho nhận" at bounding box center [199, 65] width 64 height 34
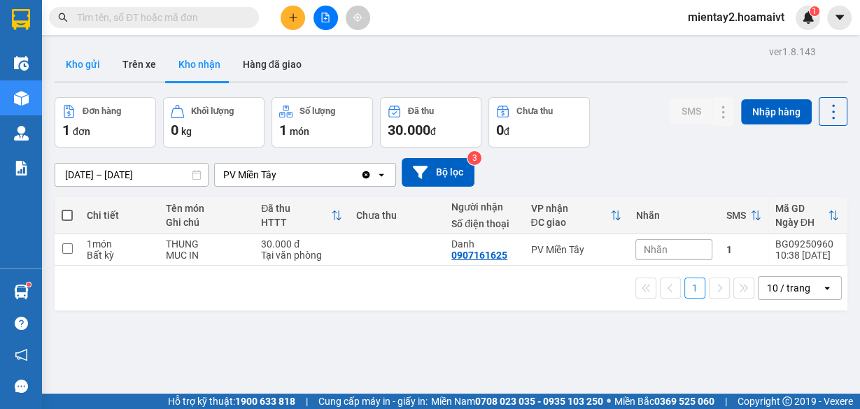
click at [93, 60] on button "Kho gửi" at bounding box center [83, 65] width 57 height 34
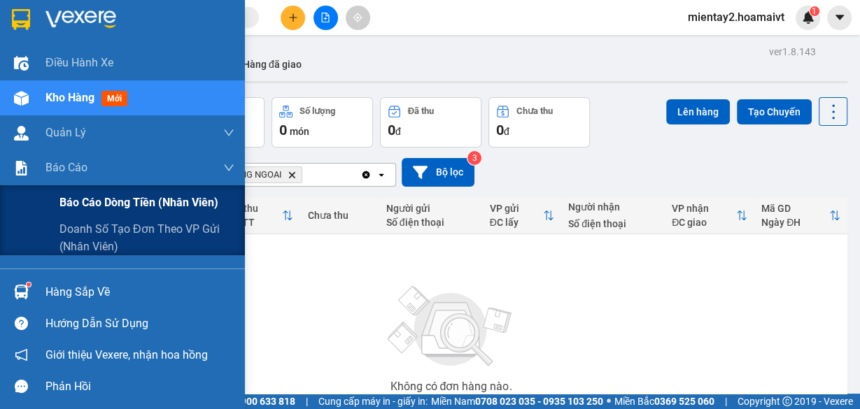
click at [104, 192] on div "Báo cáo dòng tiền (nhân viên)" at bounding box center [146, 202] width 175 height 35
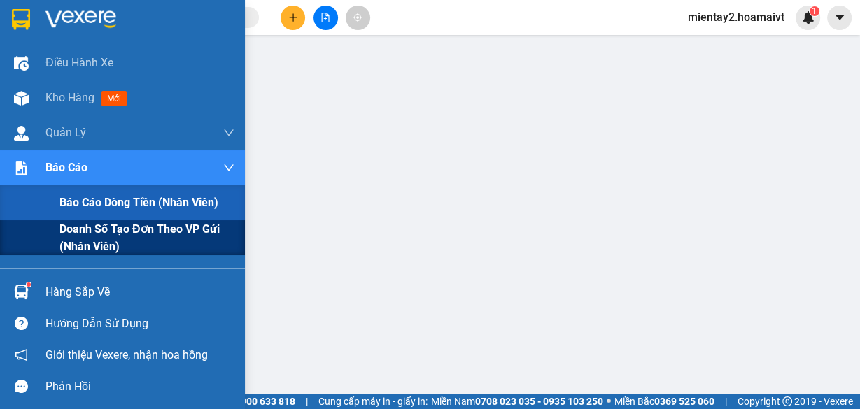
click at [113, 222] on span "Doanh số tạo đơn theo VP gửi (nhân viên)" at bounding box center [146, 237] width 175 height 35
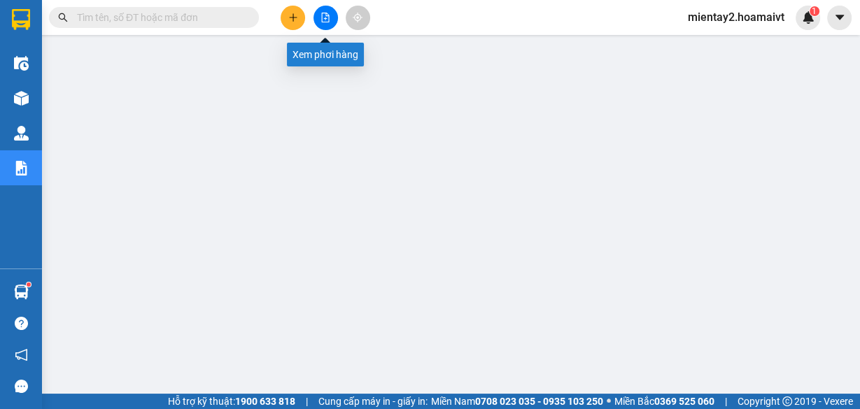
click at [296, 15] on icon "plus" at bounding box center [293, 18] width 10 height 10
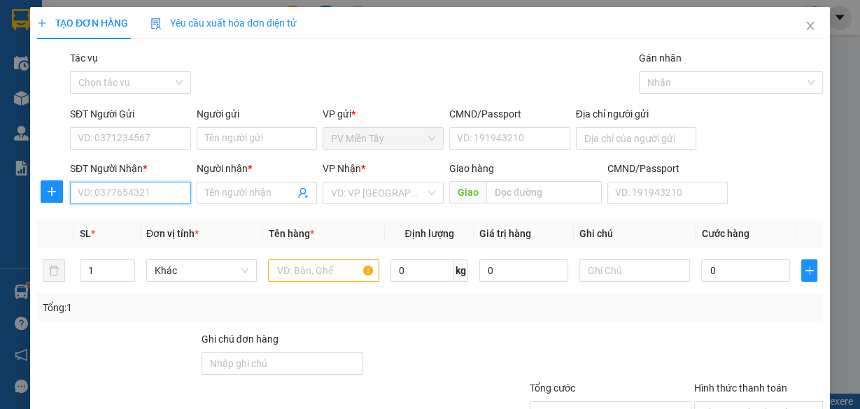
click at [164, 194] on input "SĐT Người Nhận *" at bounding box center [130, 193] width 121 height 22
type input "079970777"
click at [155, 215] on div "0799707776 - TRÚC" at bounding box center [129, 220] width 103 height 15
type input "0906848258"
type input "0799707776"
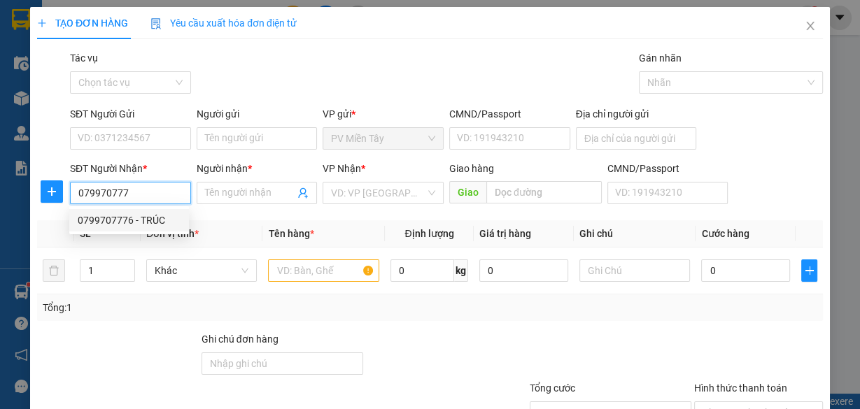
type input "TRÚC"
type input "kim hai"
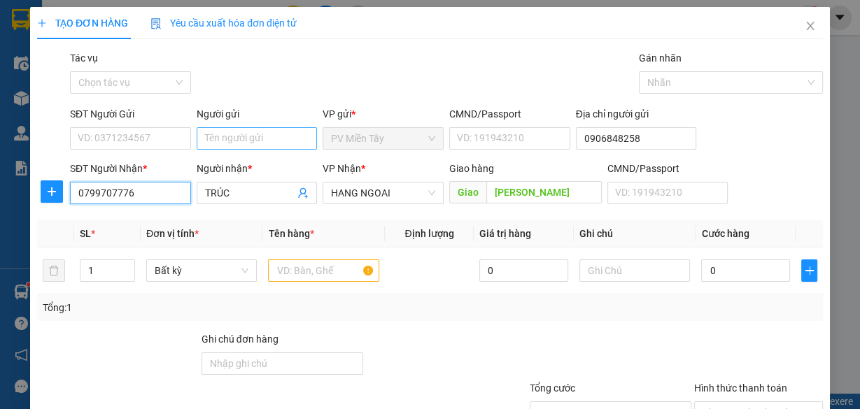
type input "0799707776"
click at [260, 136] on input "Người gửi" at bounding box center [257, 138] width 121 height 22
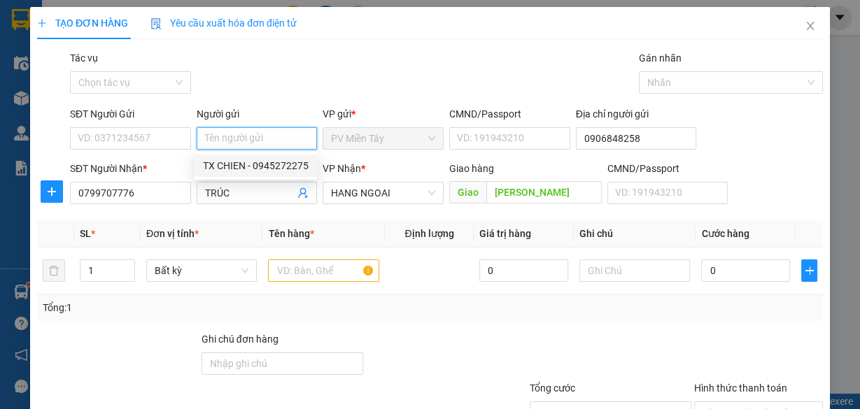
click at [259, 169] on div "TX CHIEN - 0945272275" at bounding box center [256, 165] width 106 height 15
type input "0945272275"
type input "TX CHIEN"
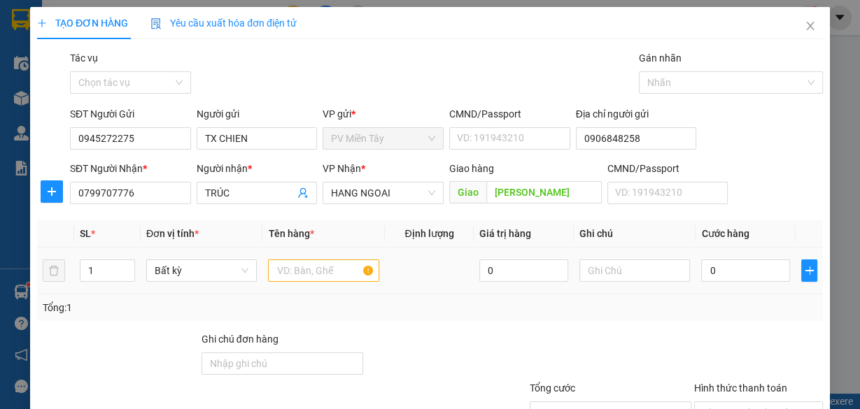
drag, startPoint x: 326, startPoint y: 285, endPoint x: 330, endPoint y: 266, distance: 19.3
click at [325, 282] on td at bounding box center [323, 271] width 122 height 47
click at [330, 266] on input "text" at bounding box center [323, 271] width 111 height 22
type input "bao rau"
click at [747, 275] on input "0" at bounding box center [745, 271] width 89 height 22
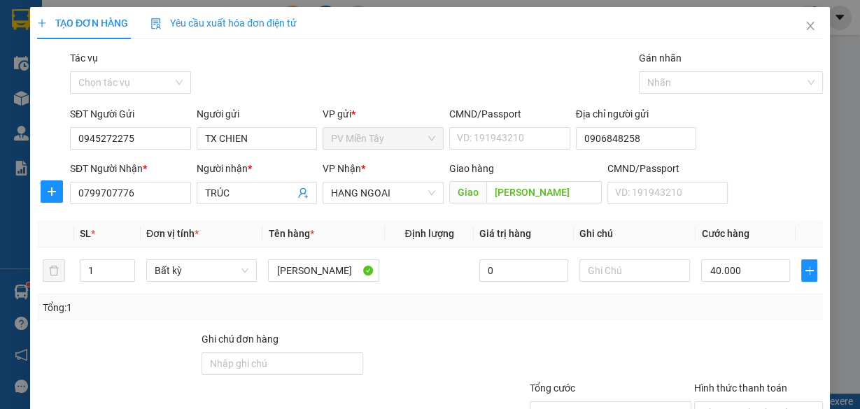
click at [699, 304] on div "Tổng: 1" at bounding box center [430, 307] width 774 height 15
click at [767, 402] on input "Hình thức thanh toán" at bounding box center [753, 412] width 102 height 21
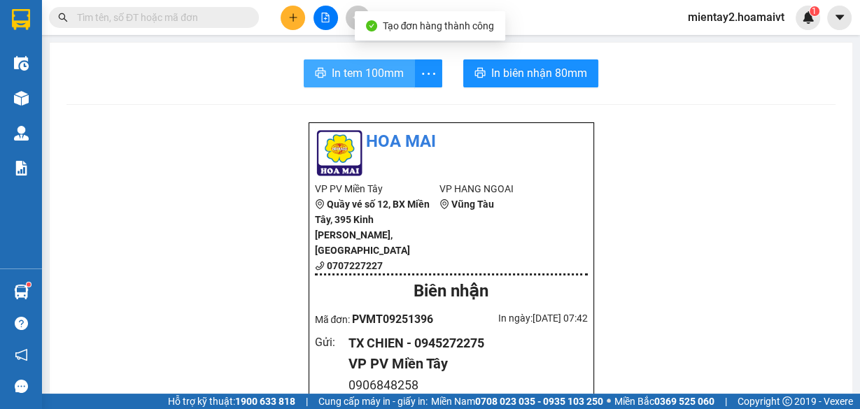
click at [383, 71] on span "In tem 100mm" at bounding box center [368, 72] width 72 height 17
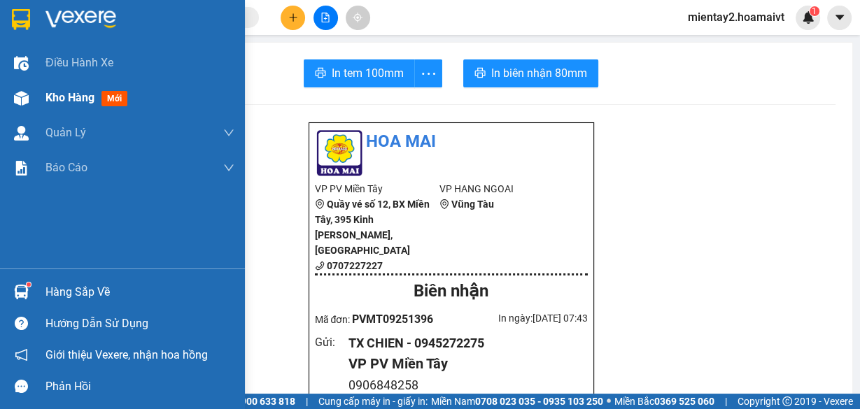
click at [28, 100] on div at bounding box center [21, 98] width 24 height 24
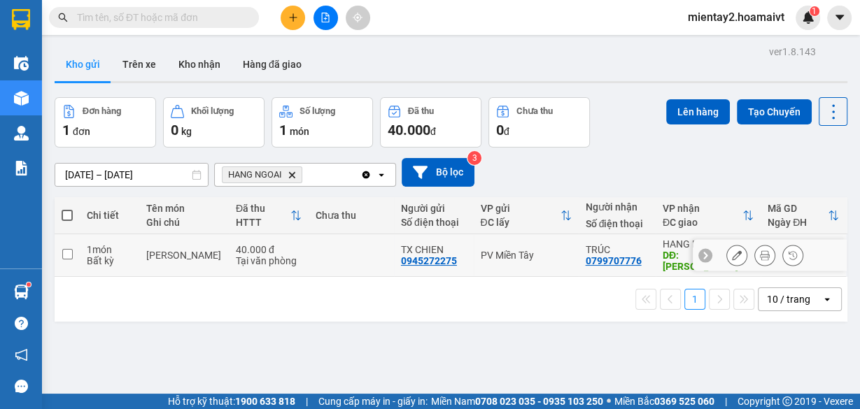
click at [318, 242] on td at bounding box center [351, 255] width 85 height 43
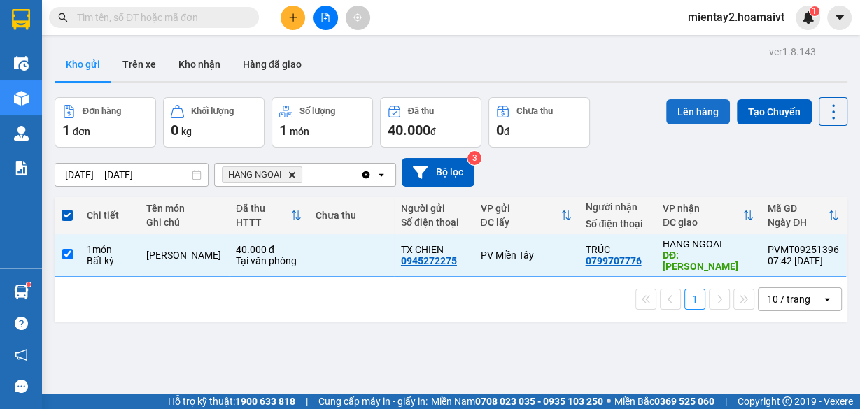
click at [690, 116] on button "Lên hàng" at bounding box center [698, 111] width 64 height 25
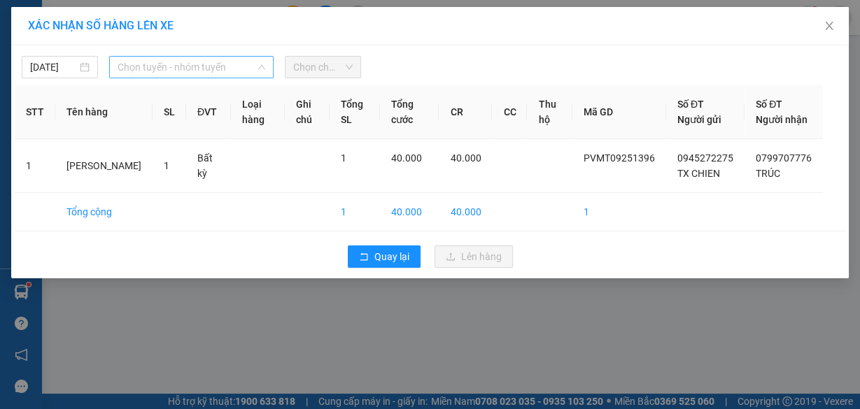
click at [168, 59] on span "Chọn tuyến - nhóm tuyến" at bounding box center [192, 67] width 148 height 21
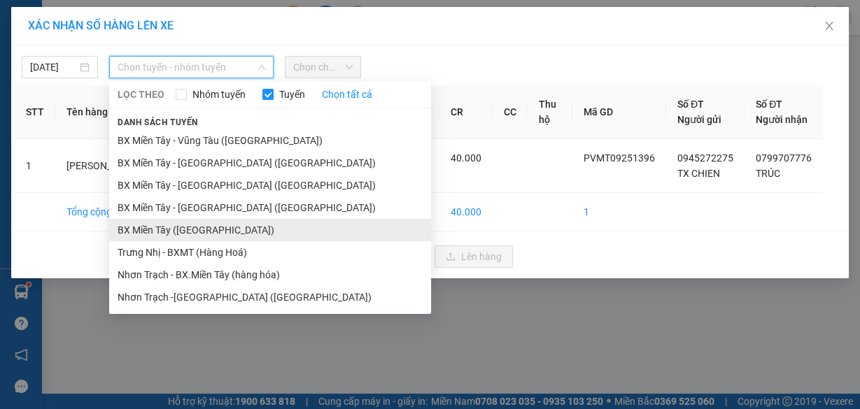
click at [219, 227] on li "BX Miền Tây ([GEOGRAPHIC_DATA])" at bounding box center [270, 230] width 322 height 22
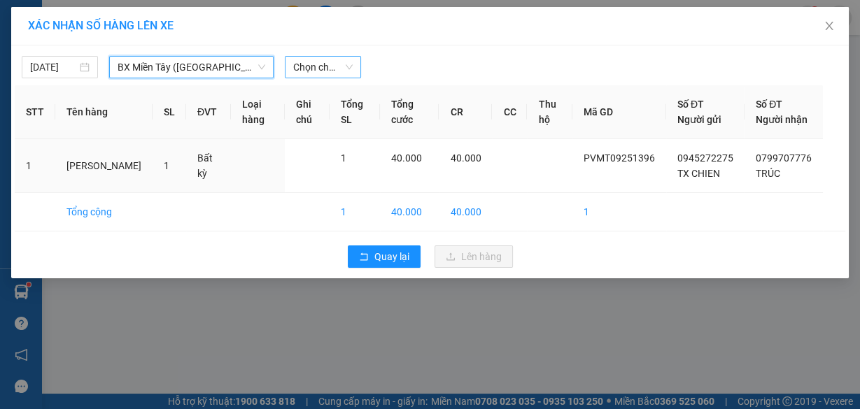
click at [321, 66] on span "Chọn chuyến" at bounding box center [322, 67] width 59 height 21
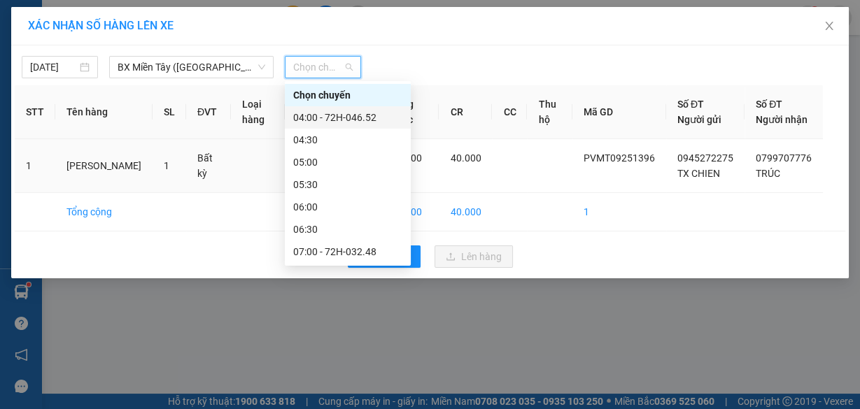
click at [335, 113] on div "04:00 - 72H-046.52" at bounding box center [347, 117] width 109 height 15
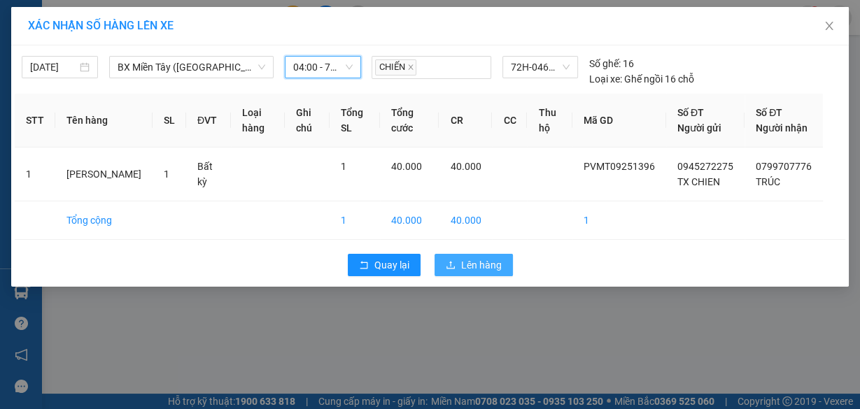
click at [472, 273] on span "Lên hàng" at bounding box center [481, 264] width 41 height 15
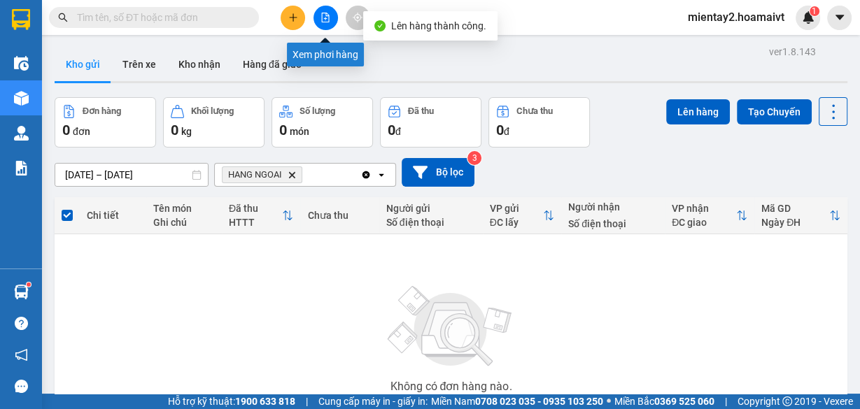
click at [320, 20] on icon "file-add" at bounding box center [325, 18] width 10 height 10
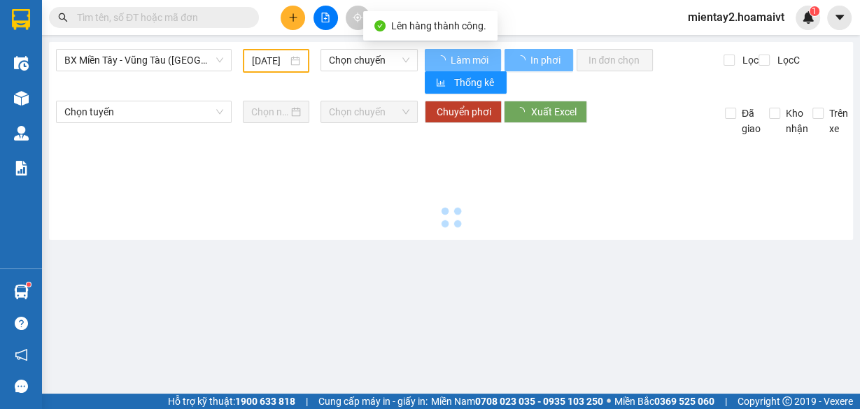
type input "[DATE]"
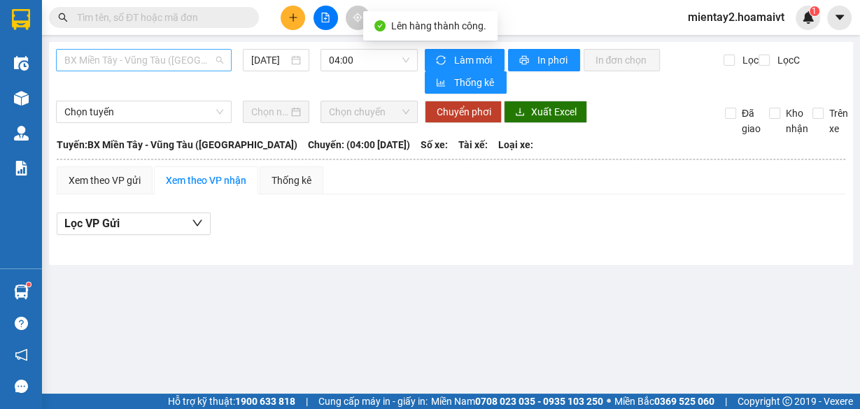
click at [186, 66] on span "BX Miền Tây - Vũng Tàu ([GEOGRAPHIC_DATA])" at bounding box center [143, 60] width 159 height 21
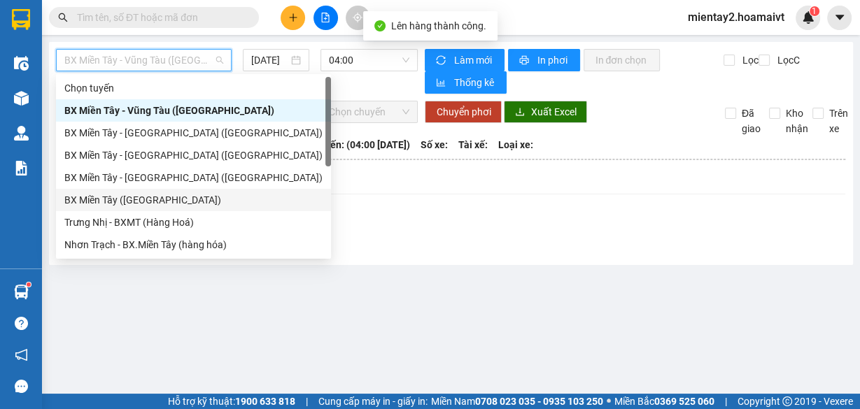
drag, startPoint x: 187, startPoint y: 193, endPoint x: 387, endPoint y: 39, distance: 252.4
click at [186, 193] on div "BX Miền Tây ([GEOGRAPHIC_DATA])" at bounding box center [193, 199] width 258 height 15
type input "[DATE]"
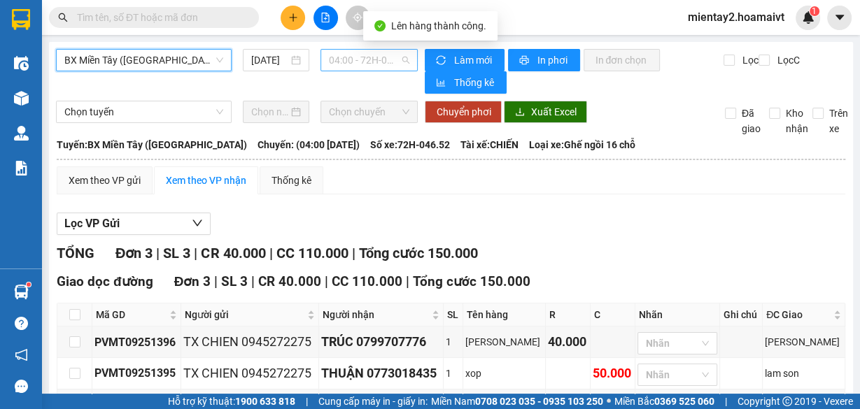
click at [373, 55] on span "04:00 - 72H-046.52" at bounding box center [369, 60] width 81 height 21
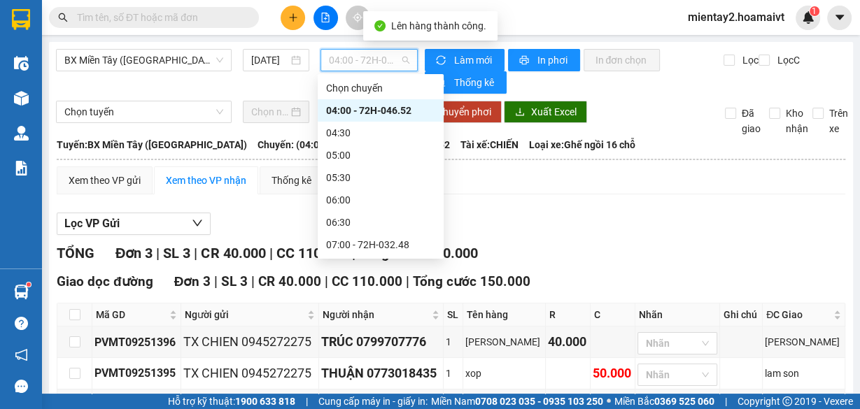
click at [390, 111] on div "04:00 - 72H-046.52" at bounding box center [380, 110] width 109 height 15
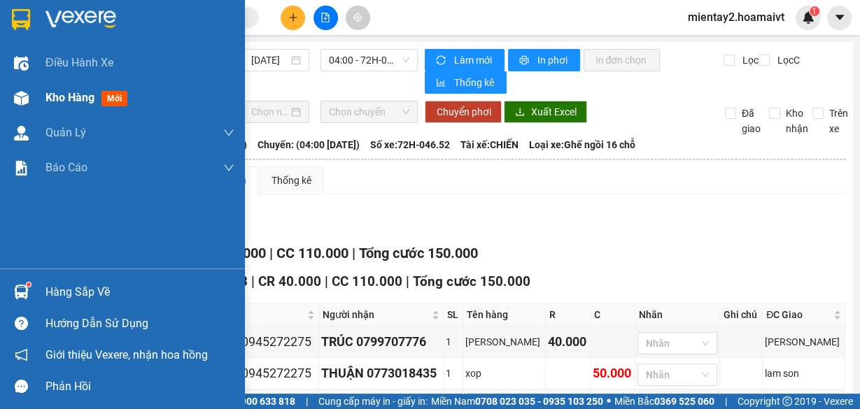
click at [80, 94] on span "Kho hàng" at bounding box center [69, 97] width 49 height 13
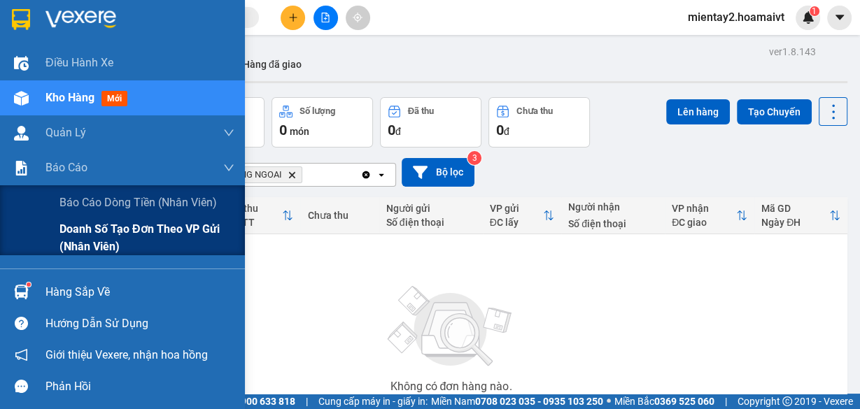
click at [118, 232] on span "Doanh số tạo đơn theo VP gửi (nhân viên)" at bounding box center [146, 237] width 175 height 35
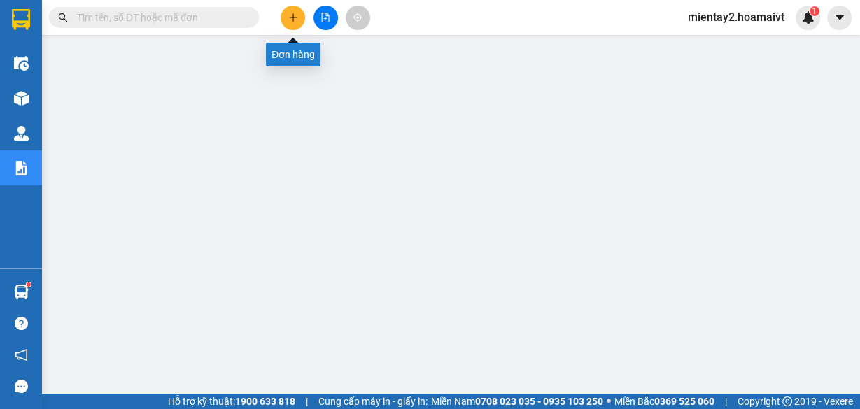
click at [289, 15] on icon "plus" at bounding box center [293, 18] width 10 height 10
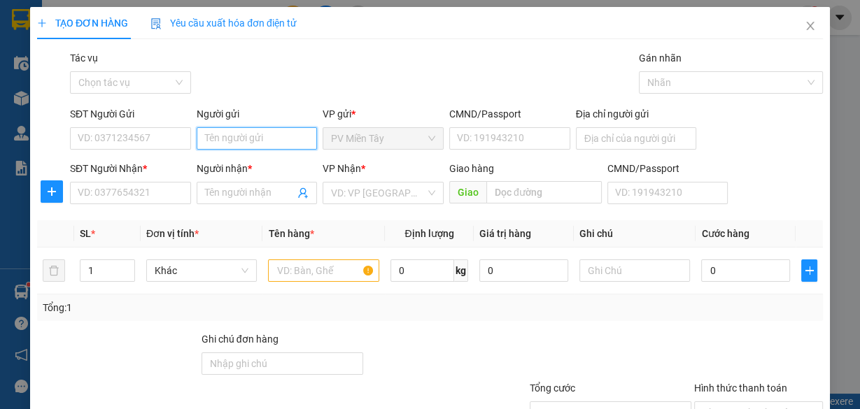
click at [231, 137] on input "Người gửi" at bounding box center [257, 138] width 121 height 22
type input "tx phu"
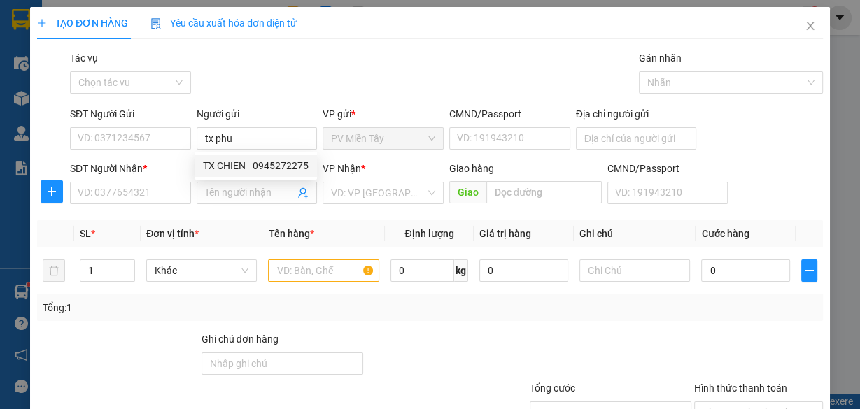
click at [92, 211] on div "Transit Pickup Surcharge Ids Transit Deliver Surcharge Ids Transit Deliver Surc…" at bounding box center [430, 270] width 786 height 440
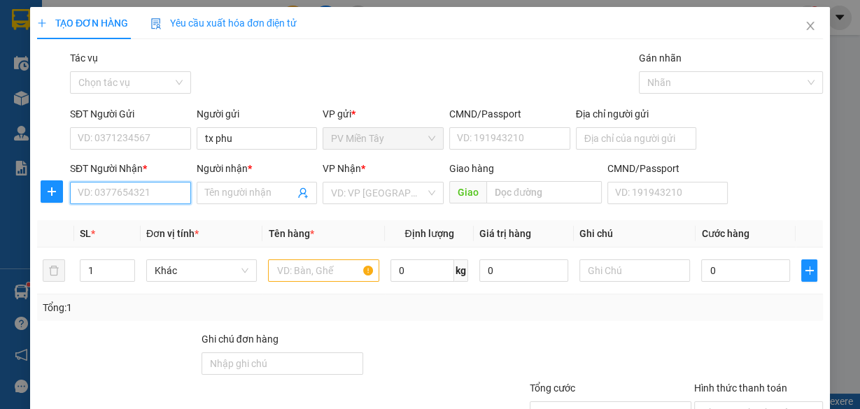
click at [119, 191] on input "SĐT Người Nhận *" at bounding box center [130, 193] width 121 height 22
type input "085856766"
click at [97, 226] on div "0858567665 - vĩ" at bounding box center [129, 220] width 103 height 15
type input "0944414131"
type input "0858567665"
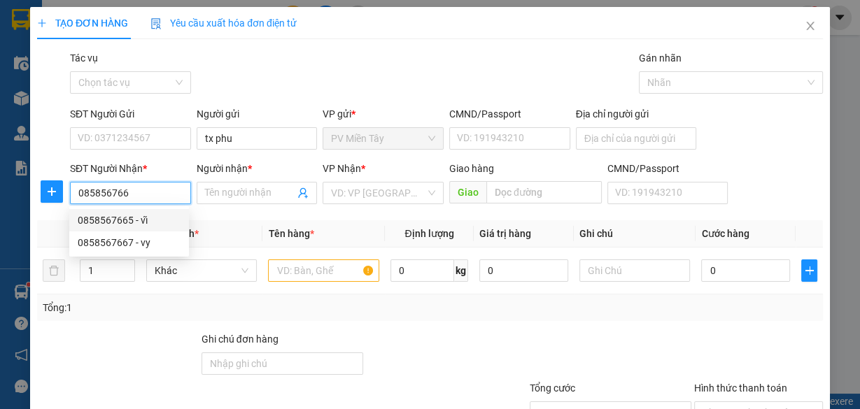
type input "vĩ"
type input "PHU MY"
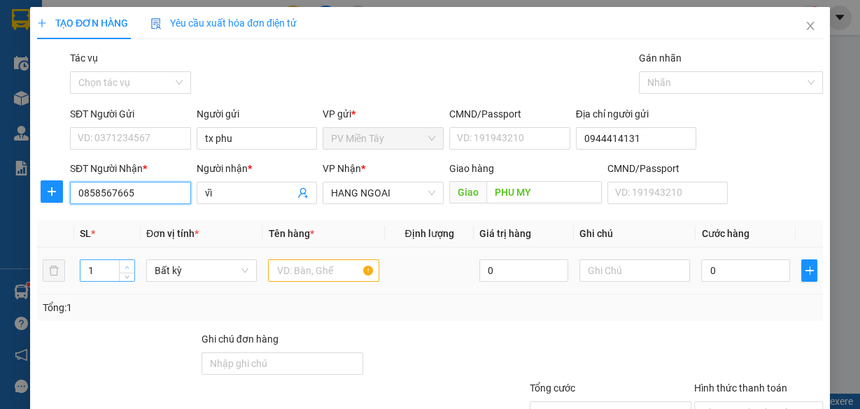
type input "0858567665"
type input "2"
click at [125, 267] on icon "up" at bounding box center [127, 267] width 5 height 5
click at [329, 266] on input "text" at bounding box center [323, 271] width 111 height 22
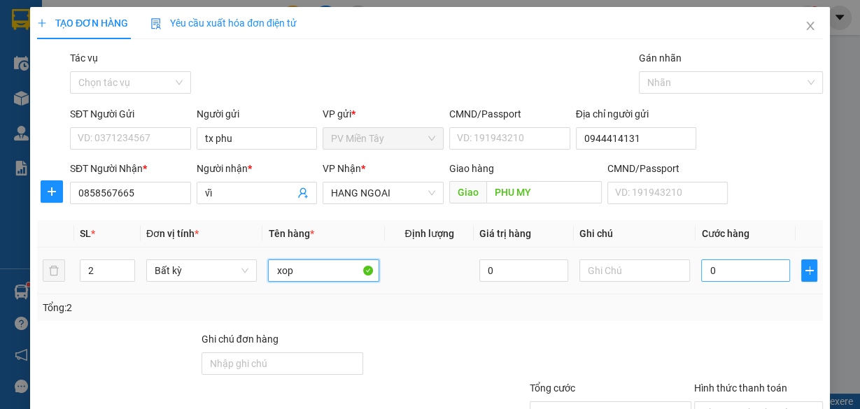
type input "xop"
click at [746, 271] on input "0" at bounding box center [745, 271] width 89 height 22
type input "8"
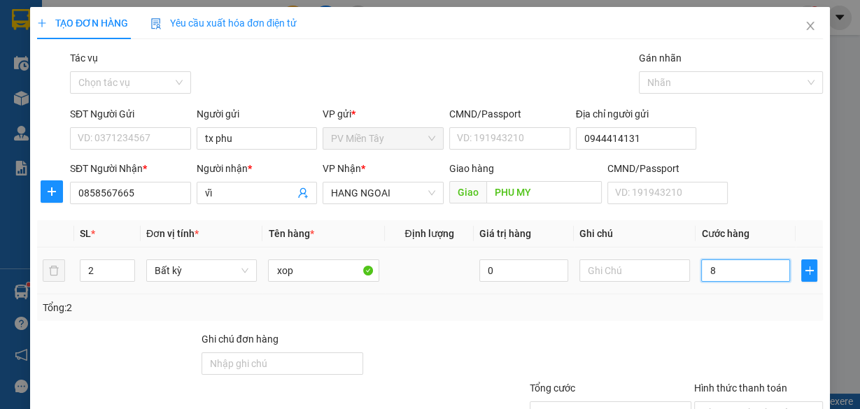
type input "80"
type input "80.000"
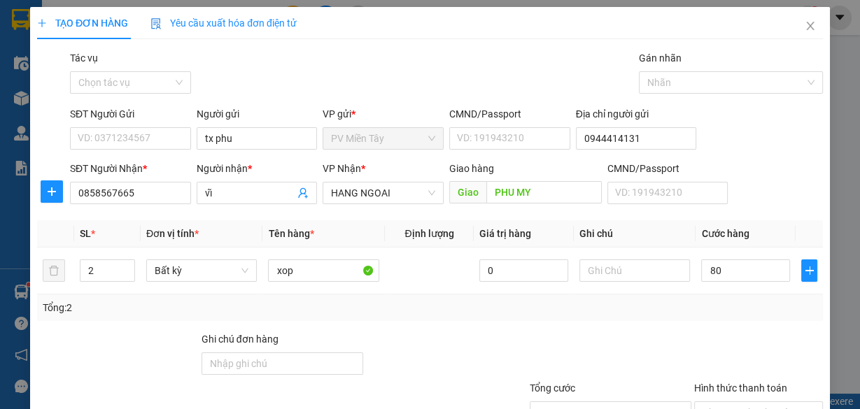
type input "80.000"
click at [739, 304] on div "Tổng: 2" at bounding box center [430, 307] width 774 height 15
click at [565, 332] on div at bounding box center [610, 356] width 164 height 49
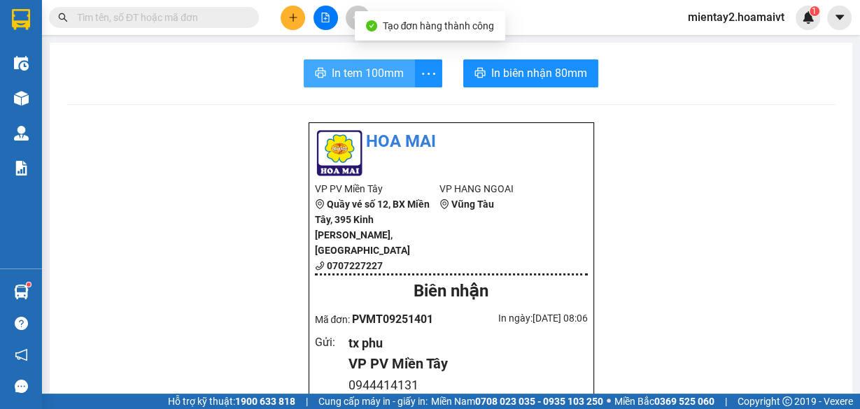
click at [333, 68] on span "In tem 100mm" at bounding box center [368, 72] width 72 height 17
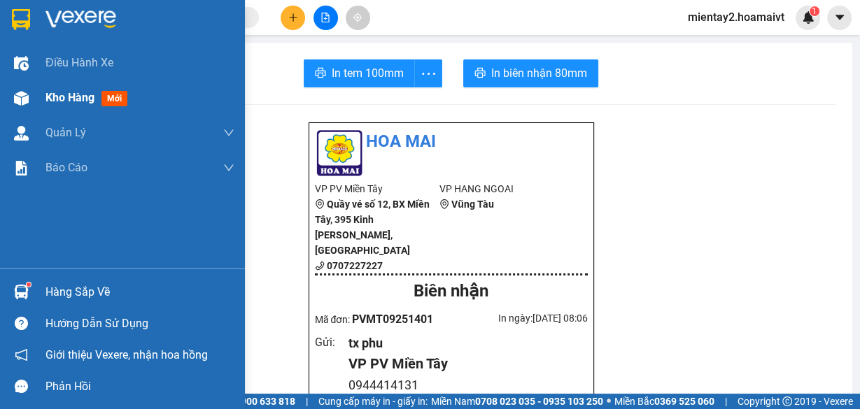
click at [82, 97] on span "Kho hàng" at bounding box center [69, 97] width 49 height 13
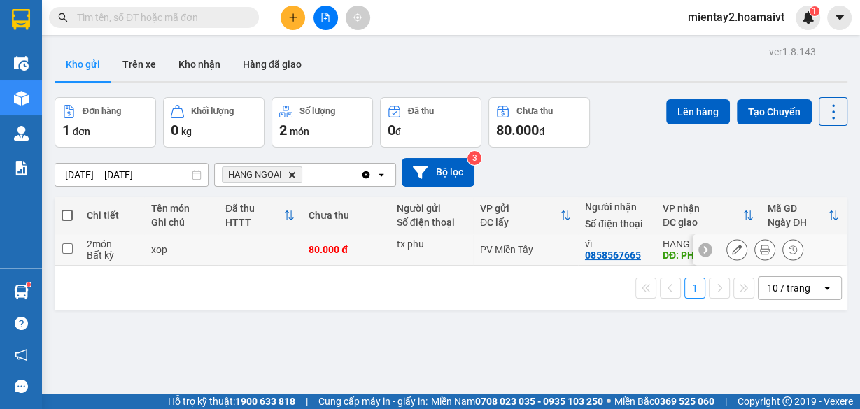
click at [419, 249] on div "tx phu" at bounding box center [431, 244] width 69 height 11
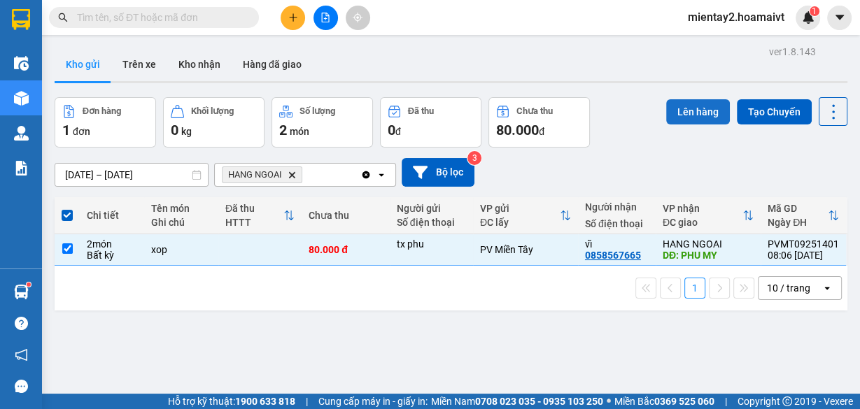
click at [688, 105] on button "Lên hàng" at bounding box center [698, 111] width 64 height 25
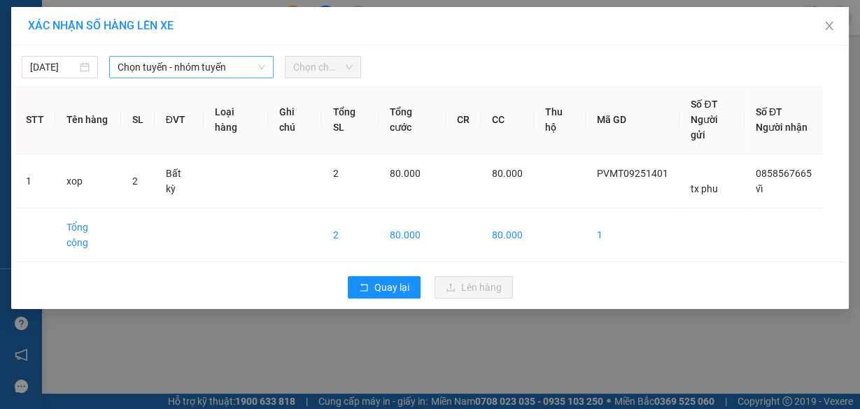
click at [185, 73] on span "Chọn tuyến - nhóm tuyến" at bounding box center [192, 67] width 148 height 21
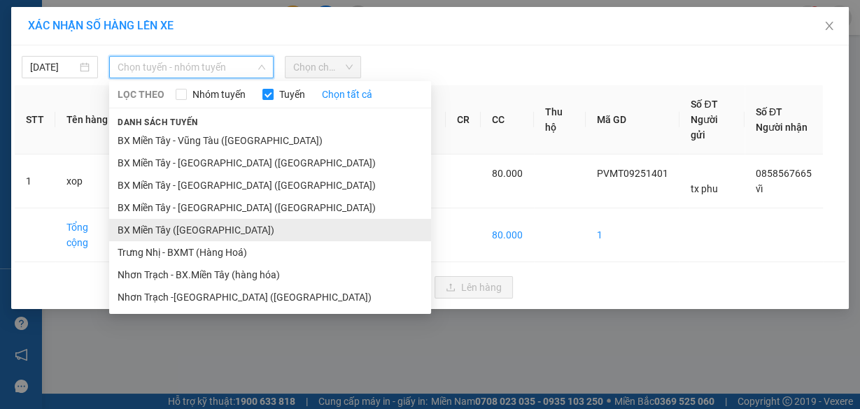
click at [210, 235] on li "BX Miền Tây ([GEOGRAPHIC_DATA])" at bounding box center [270, 230] width 322 height 22
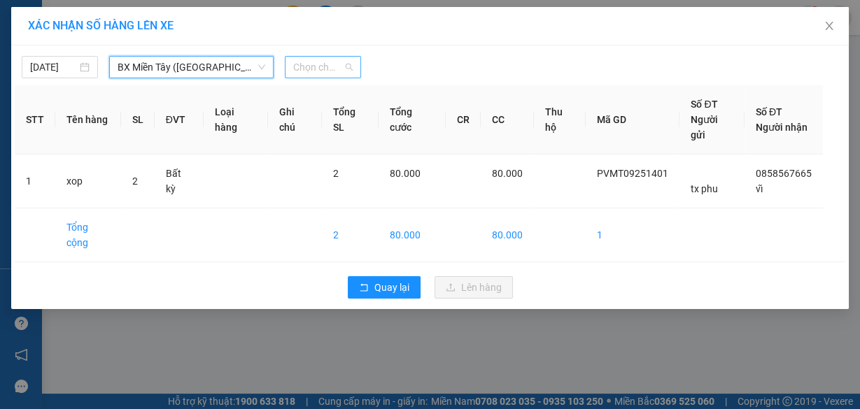
click at [299, 71] on span "Chọn chuyến" at bounding box center [322, 67] width 59 height 21
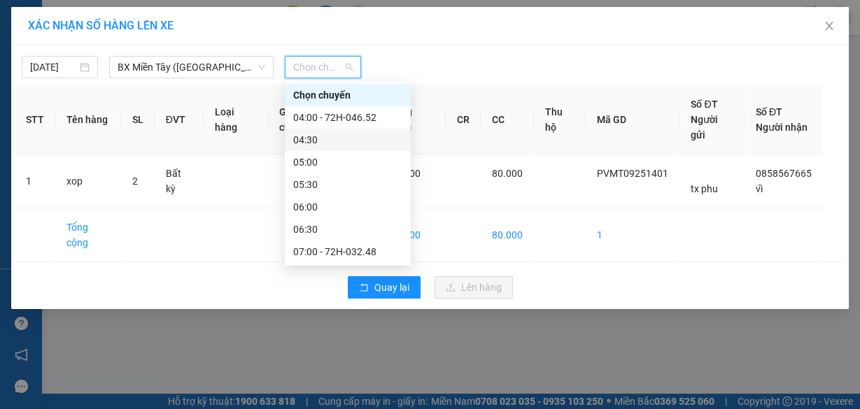
click at [348, 138] on div "04:30" at bounding box center [347, 139] width 109 height 15
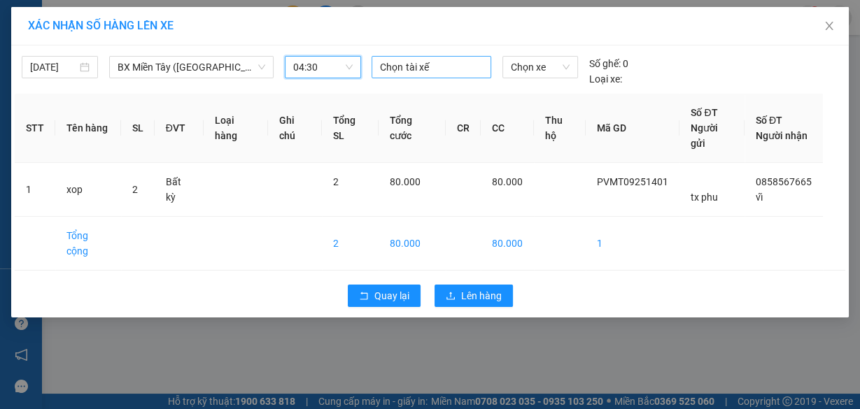
click at [442, 64] on div at bounding box center [431, 67] width 112 height 17
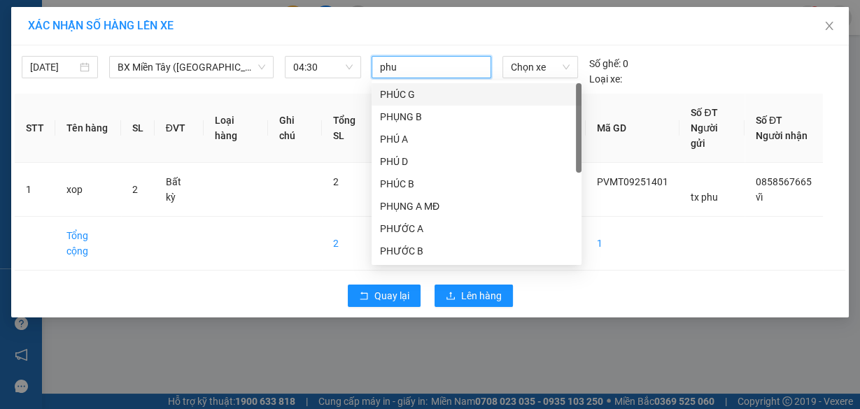
type input "phu"
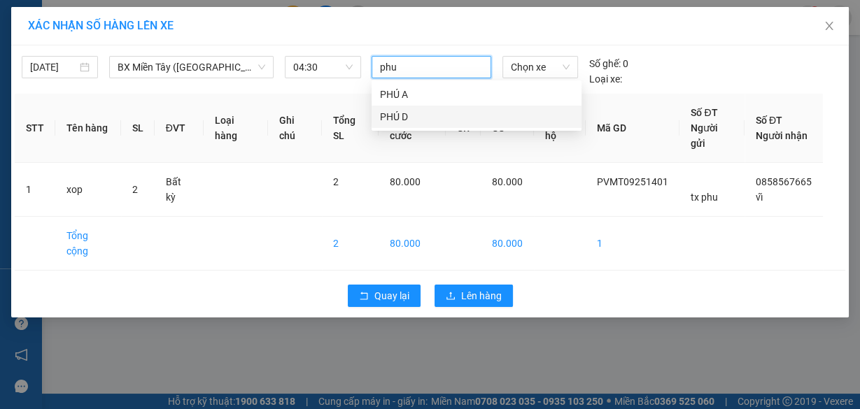
click at [430, 113] on div "PHÚ D" at bounding box center [476, 116] width 193 height 15
click at [518, 60] on span "Chọn xe" at bounding box center [540, 67] width 59 height 21
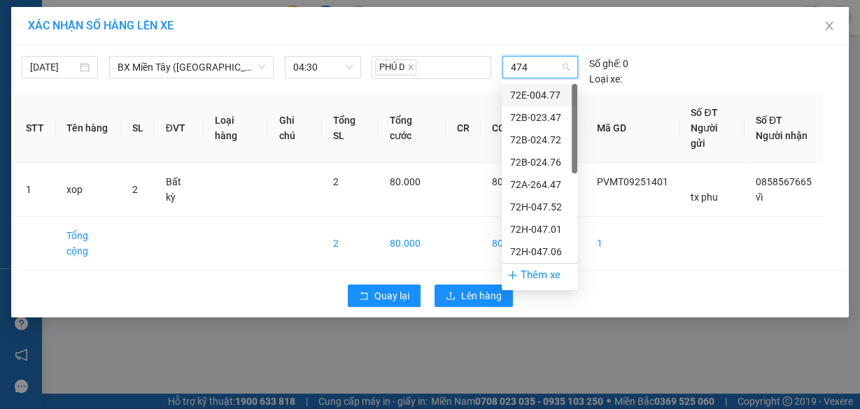
type input "4747"
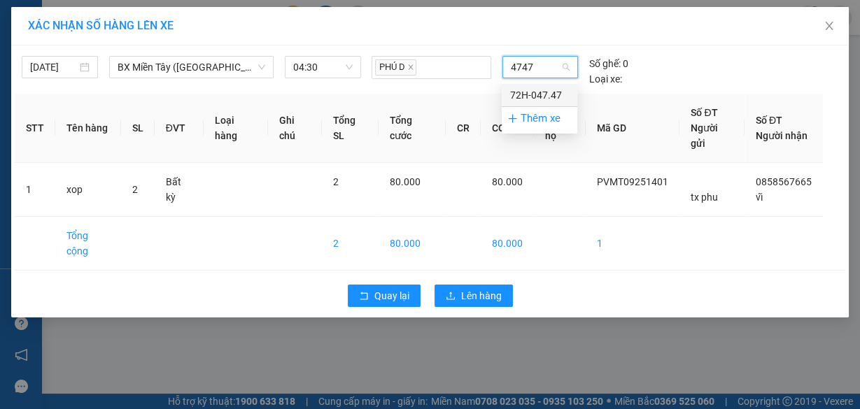
click at [555, 93] on div "72H-047.47" at bounding box center [539, 94] width 59 height 15
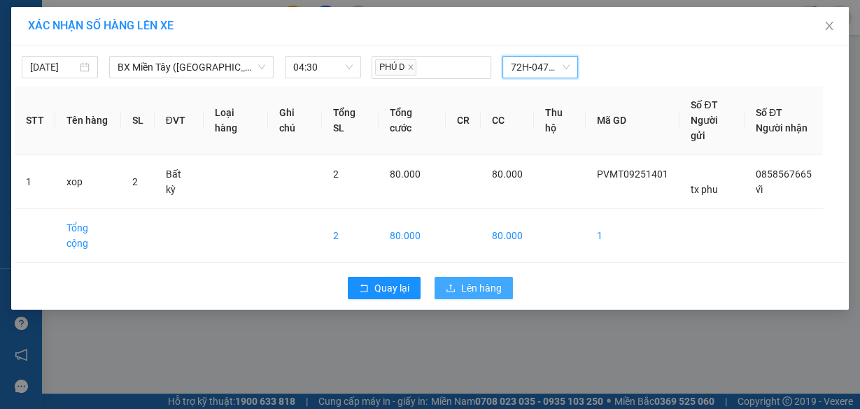
click at [487, 292] on span "Lên hàng" at bounding box center [481, 288] width 41 height 15
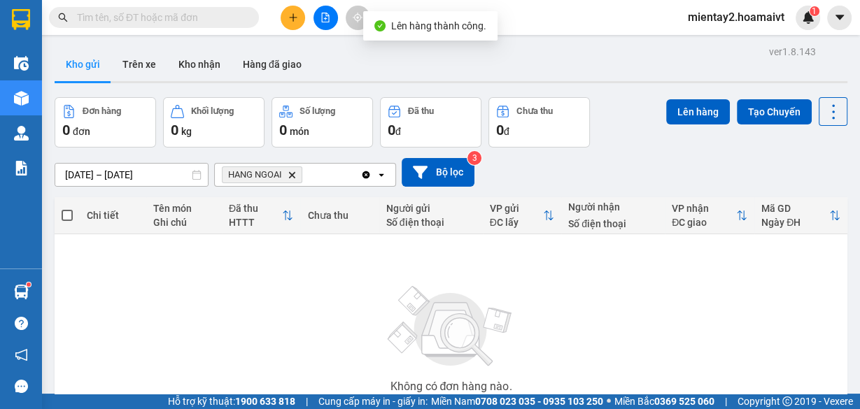
click at [55, 304] on td "Không có đơn hàng nào. Bạn thử điều chỉnh lại bộ lọc nhé!" at bounding box center [451, 343] width 793 height 219
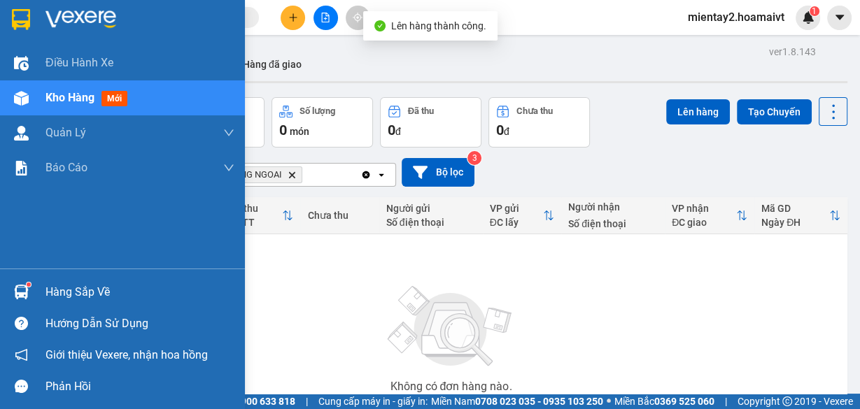
click at [78, 294] on div "Hàng sắp về" at bounding box center [139, 292] width 189 height 21
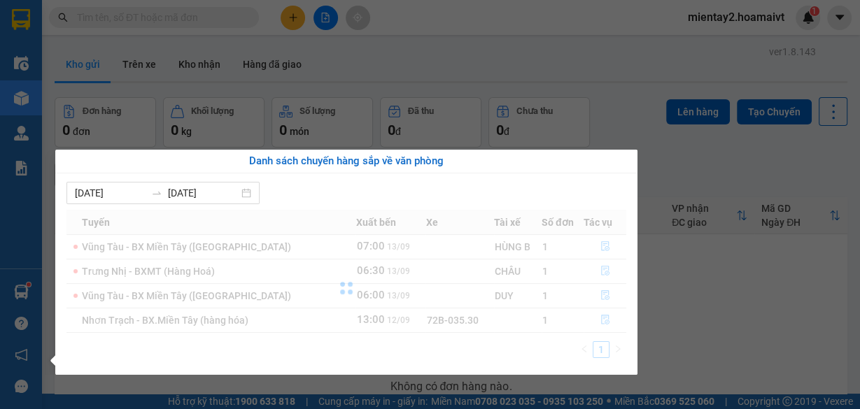
click at [753, 298] on section "Kết quả tìm kiếm ( 0 ) Bộ lọc No Data mientay2.hoamaivt 1 Điều hành xe Kho hàng…" at bounding box center [430, 204] width 860 height 409
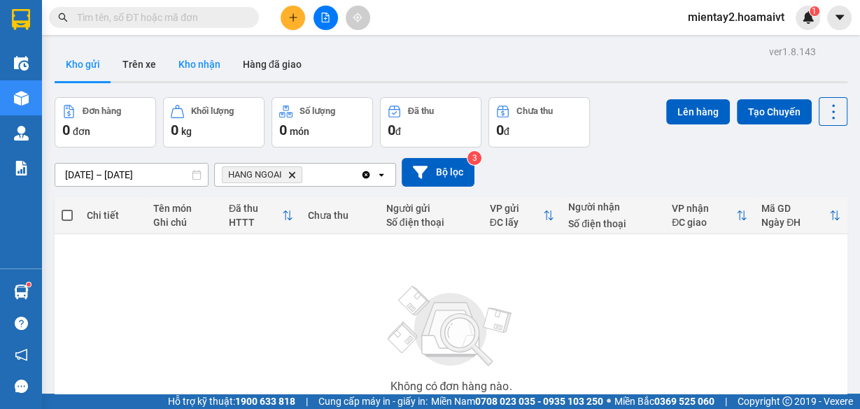
click at [203, 59] on button "Kho nhận" at bounding box center [199, 65] width 64 height 34
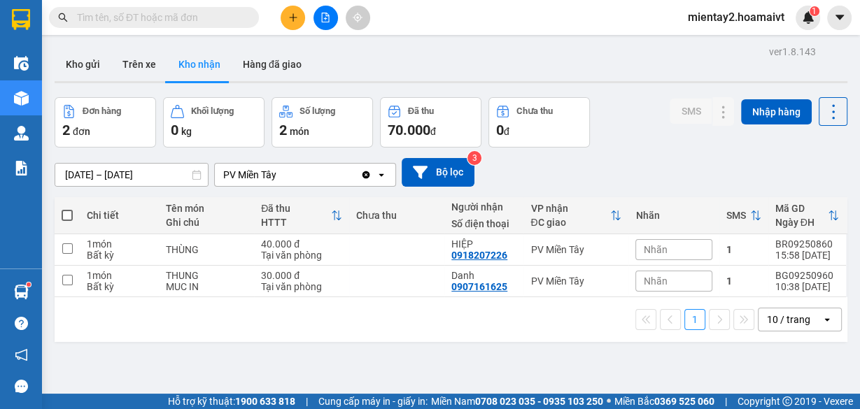
click at [300, 14] on button at bounding box center [293, 18] width 24 height 24
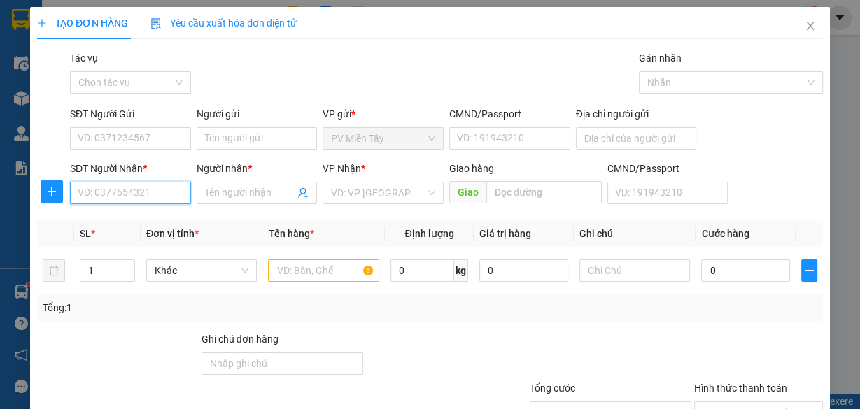
click at [148, 201] on input "SĐT Người Nhận *" at bounding box center [130, 193] width 121 height 22
type input "090961858"
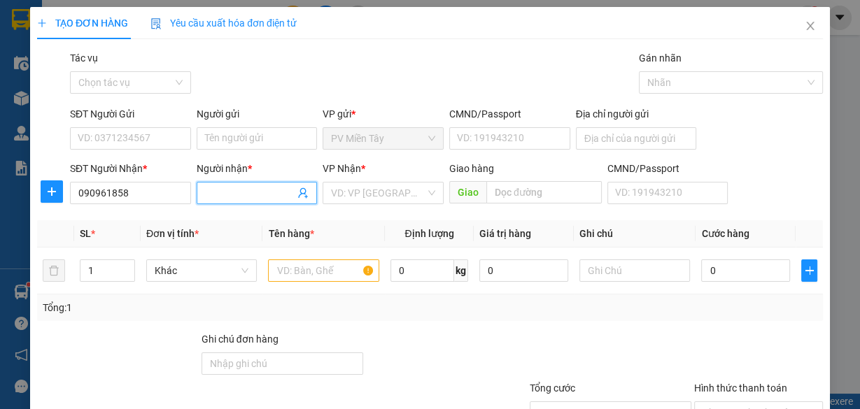
click at [281, 198] on input "Người nhận *" at bounding box center [250, 192] width 90 height 15
type input "kinh"
click at [349, 194] on input "search" at bounding box center [378, 193] width 94 height 21
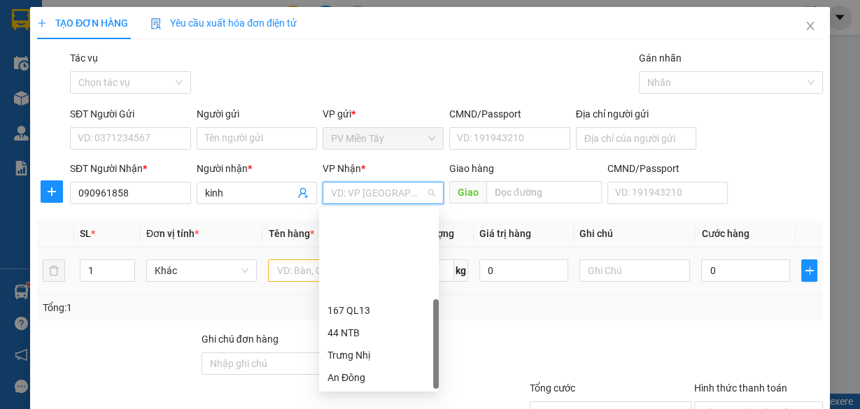
drag, startPoint x: 378, startPoint y: 359, endPoint x: 520, endPoint y: 151, distance: 252.1
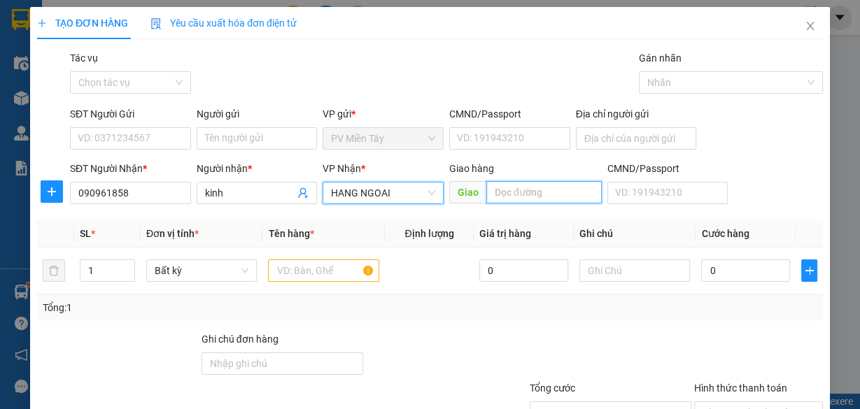
click at [542, 181] on input "text" at bounding box center [543, 192] width 115 height 22
type input "phu my"
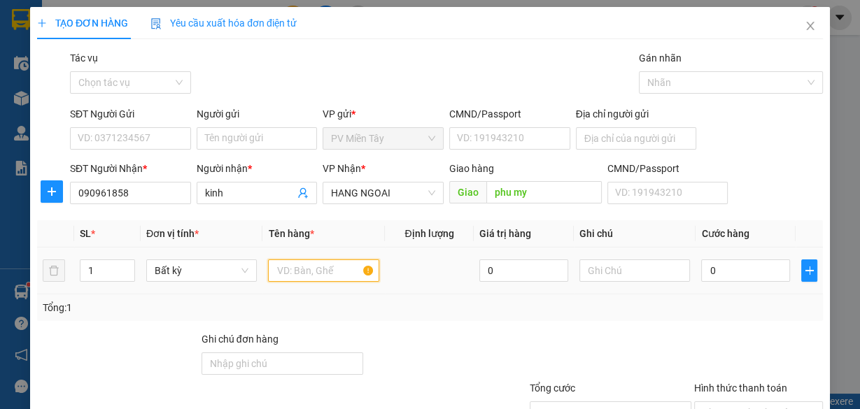
click at [302, 260] on input "text" at bounding box center [323, 271] width 111 height 22
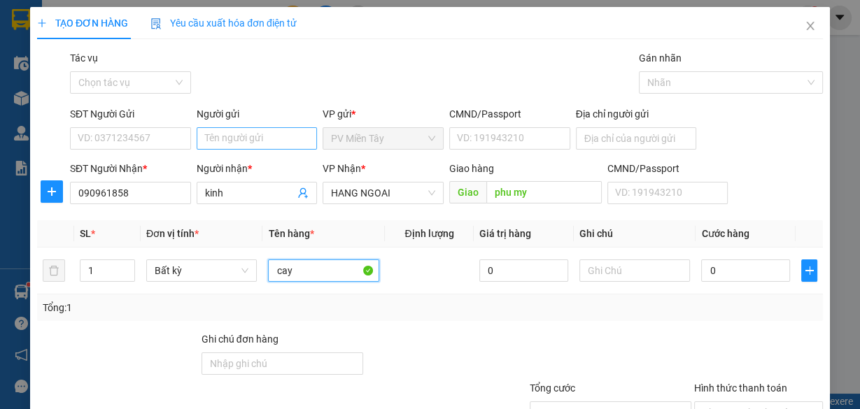
type input "cay"
click at [280, 127] on input "Người gửi" at bounding box center [257, 138] width 121 height 22
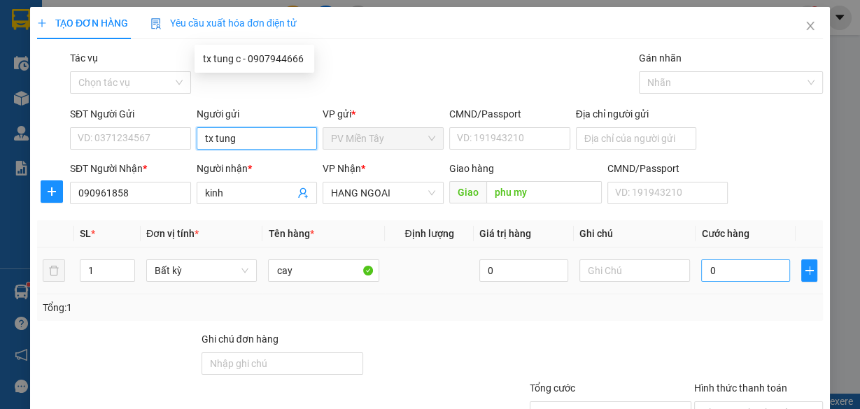
type input "tx tung"
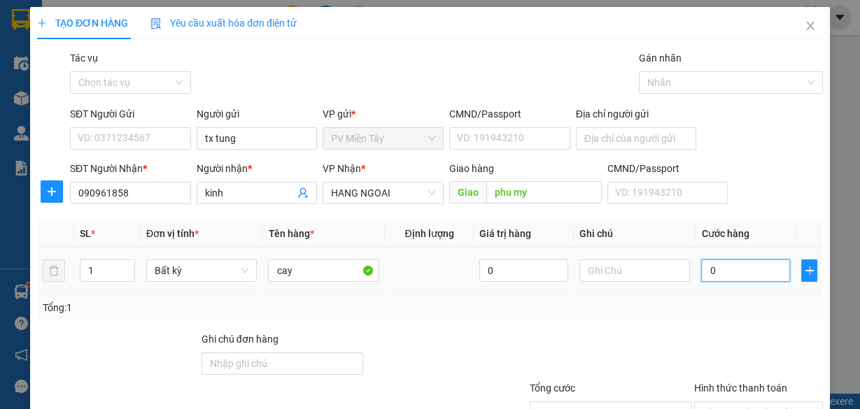
type input "4"
type input "40"
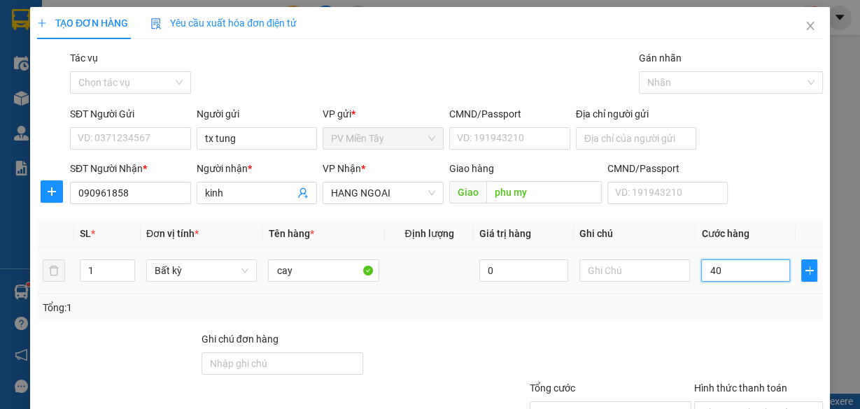
type input "40"
type input "40.000"
click at [627, 332] on div at bounding box center [610, 356] width 164 height 49
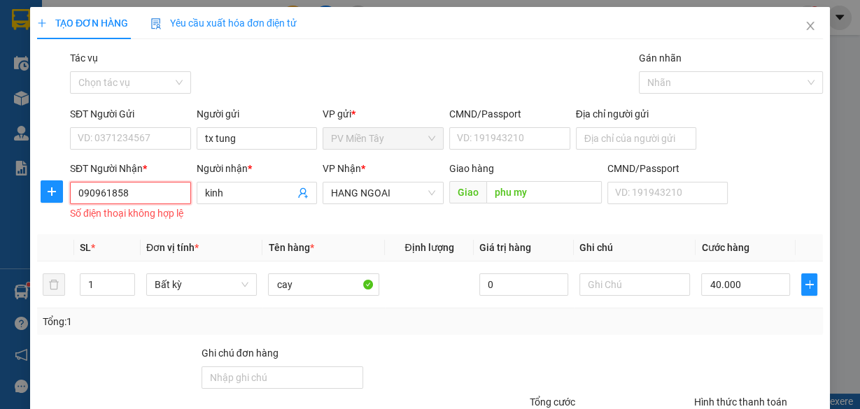
click at [134, 182] on input "090961858" at bounding box center [130, 193] width 121 height 22
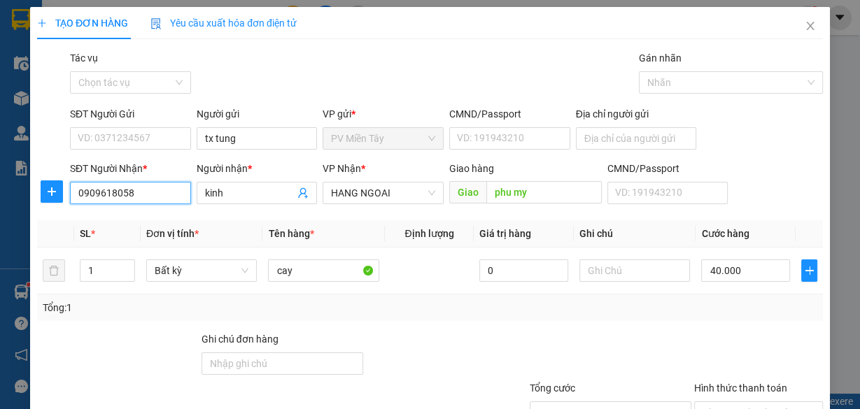
type input "0909618058"
click at [756, 357] on div "Transit Pickup Surcharge Ids Transit Deliver Surcharge Ids Transit Deliver Surc…" at bounding box center [430, 270] width 786 height 440
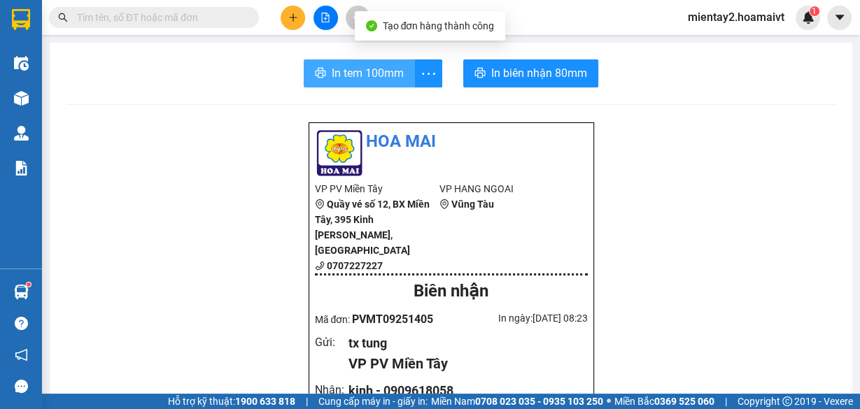
click at [375, 70] on span "In tem 100mm" at bounding box center [368, 72] width 72 height 17
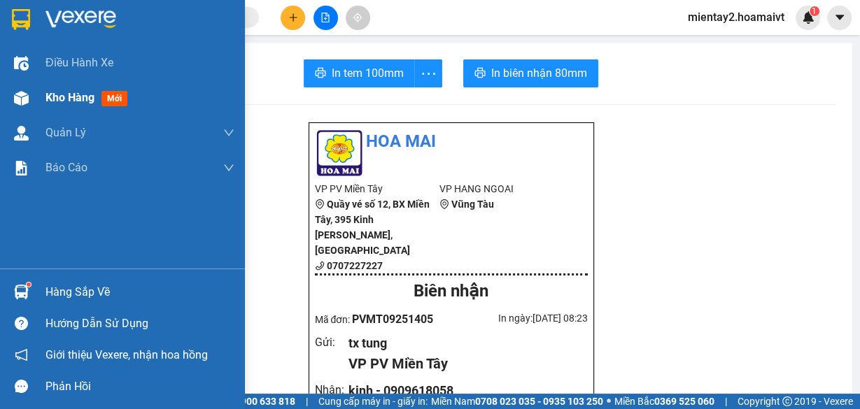
click at [42, 103] on div "Kho hàng mới" at bounding box center [122, 97] width 245 height 35
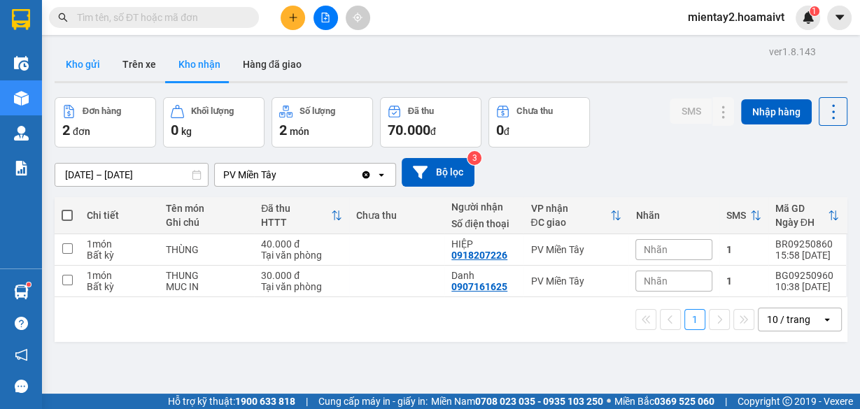
click at [79, 60] on button "Kho gửi" at bounding box center [83, 65] width 57 height 34
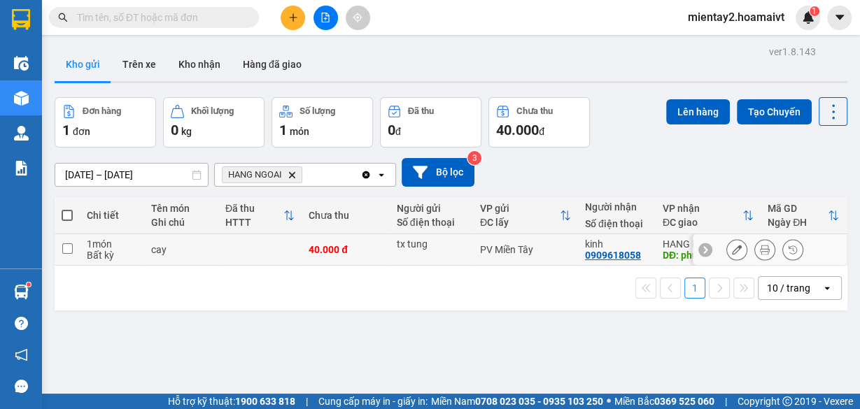
drag, startPoint x: 269, startPoint y: 250, endPoint x: 295, endPoint y: 242, distance: 26.5
click at [269, 249] on td at bounding box center [259, 249] width 83 height 31
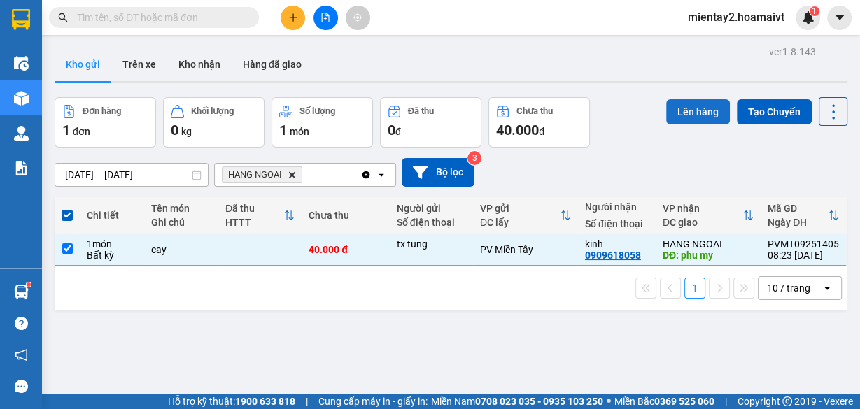
click at [699, 111] on button "Lên hàng" at bounding box center [698, 111] width 64 height 25
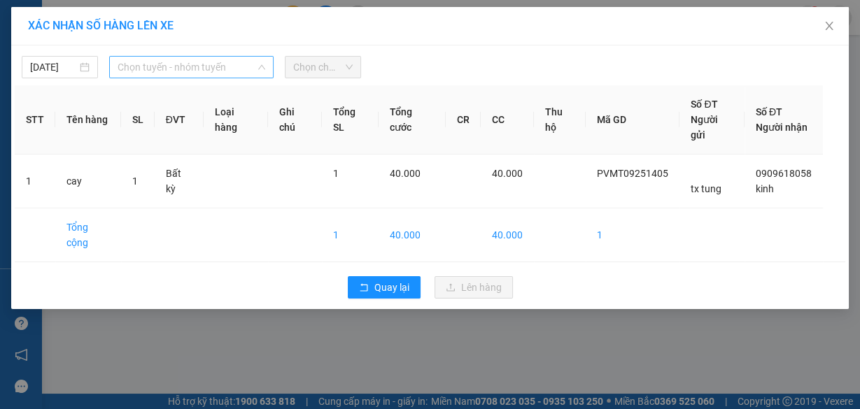
click at [228, 65] on span "Chọn tuyến - nhóm tuyến" at bounding box center [192, 67] width 148 height 21
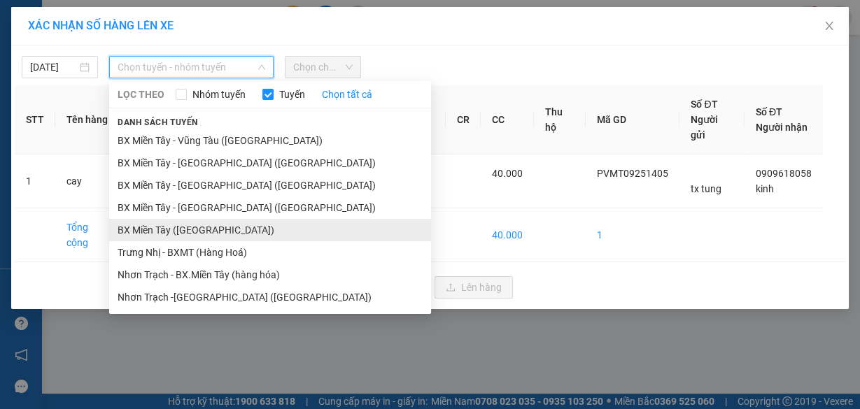
click at [224, 232] on li "BX Miền Tây ([GEOGRAPHIC_DATA])" at bounding box center [270, 230] width 322 height 22
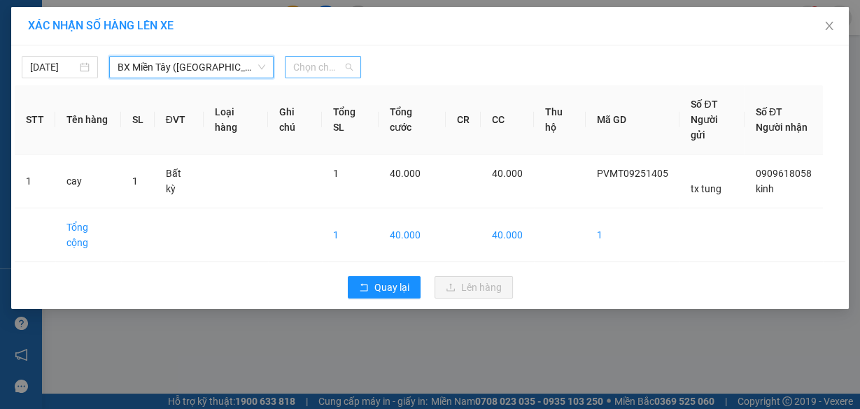
click at [323, 71] on span "Chọn chuyến" at bounding box center [322, 67] width 59 height 21
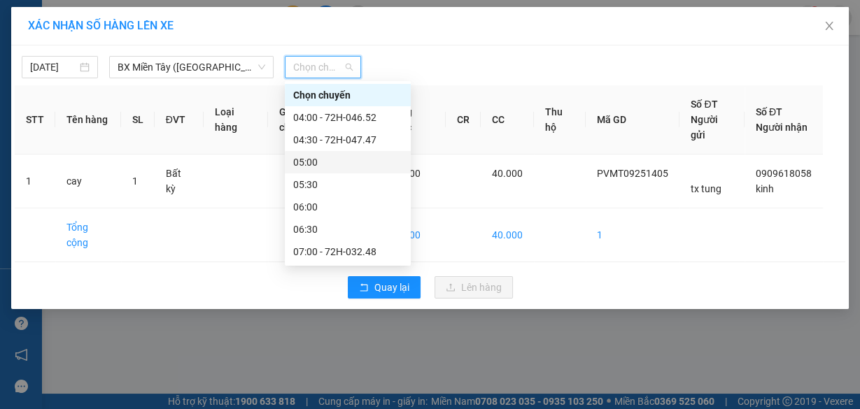
click at [332, 160] on div "05:00" at bounding box center [347, 162] width 109 height 15
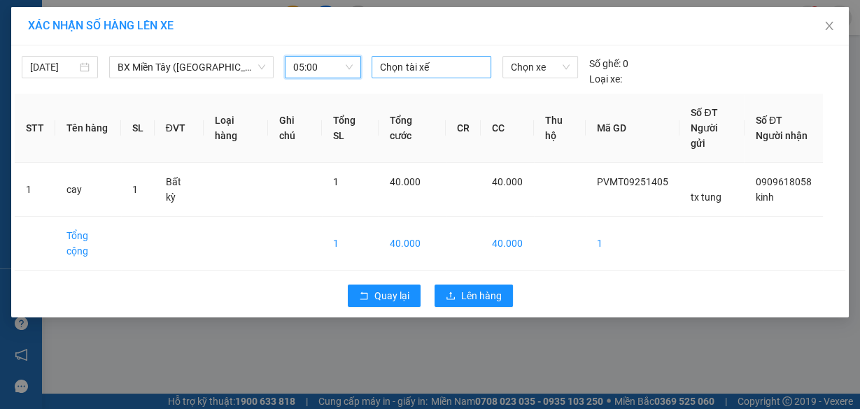
click at [448, 69] on div at bounding box center [431, 67] width 112 height 17
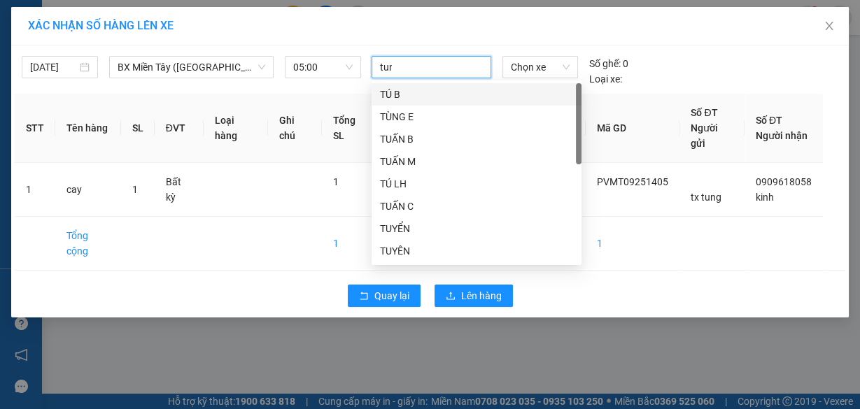
type input "tung"
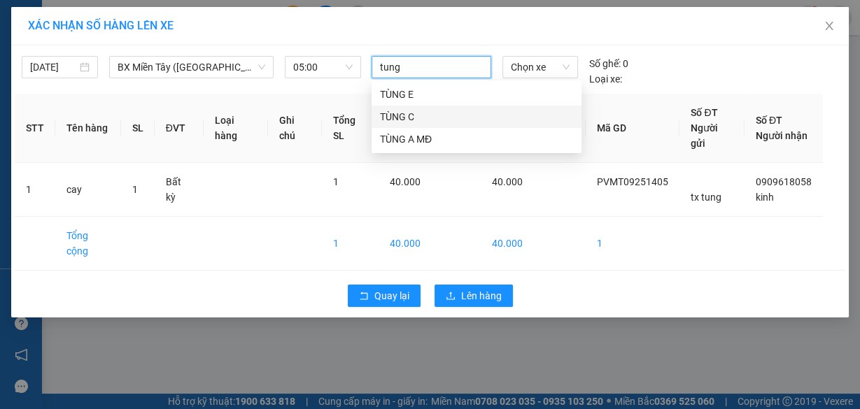
click at [416, 118] on div "TÙNG C" at bounding box center [476, 116] width 193 height 15
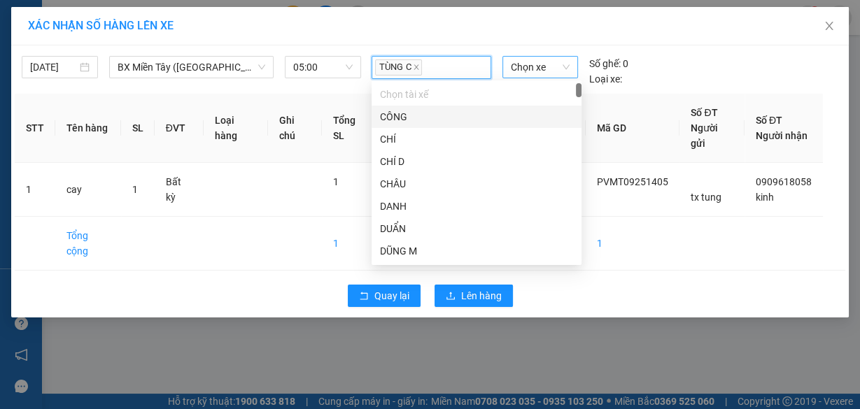
click at [530, 67] on span "Chọn xe" at bounding box center [540, 67] width 59 height 21
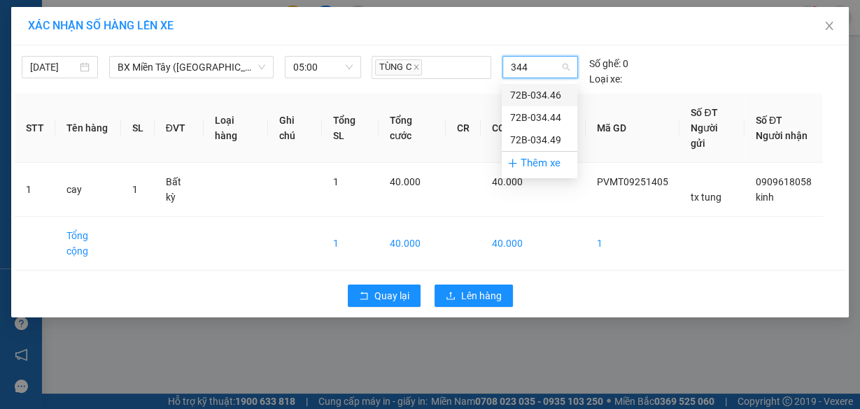
type input "3446"
click at [545, 90] on div "72B-034.46" at bounding box center [539, 94] width 59 height 15
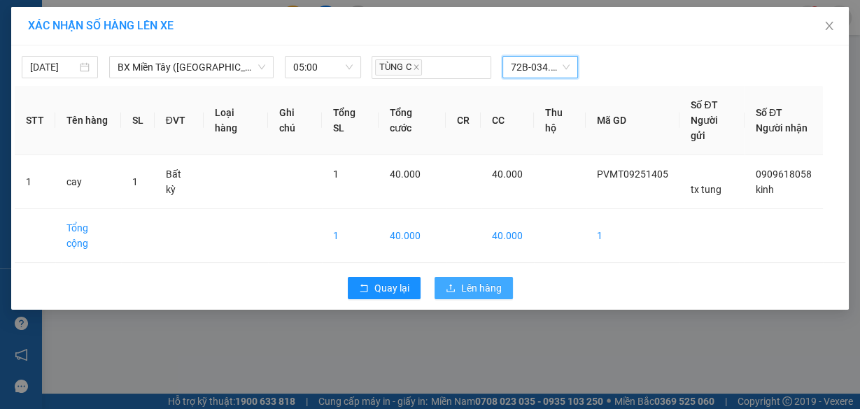
click at [481, 292] on span "Lên hàng" at bounding box center [481, 288] width 41 height 15
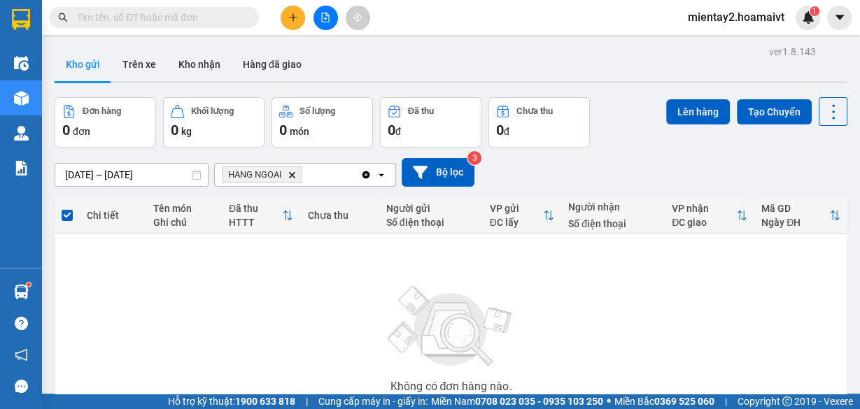
click at [290, 20] on icon "plus" at bounding box center [293, 18] width 10 height 10
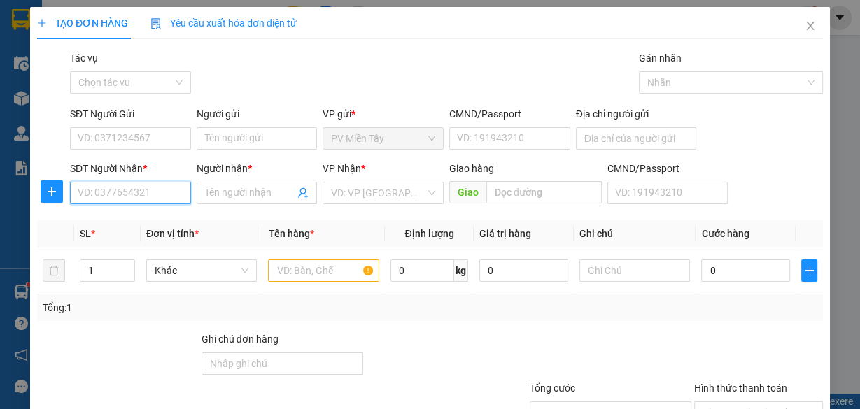
click at [154, 193] on input "SĐT Người Nhận *" at bounding box center [130, 193] width 121 height 22
paste input "0932176773"
type input "0932176773"
click at [153, 194] on input "0932176773" at bounding box center [130, 193] width 121 height 22
click at [155, 191] on input "0932176773" at bounding box center [130, 193] width 121 height 22
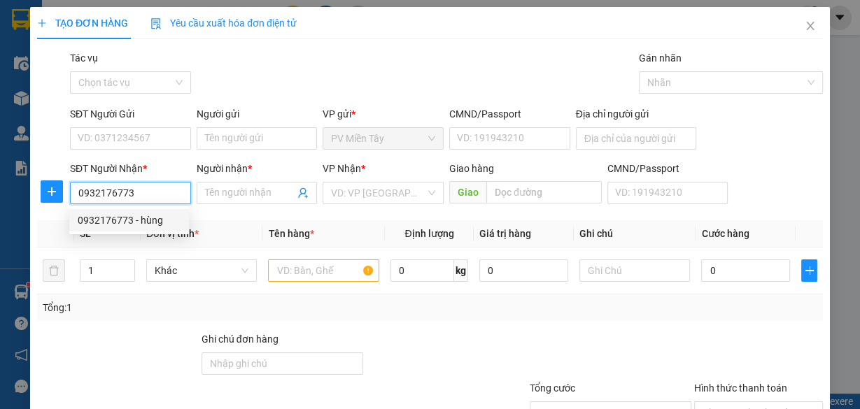
click at [150, 225] on div "0932176773 - hùng" at bounding box center [129, 220] width 103 height 15
type input "0773998393 phuoc"
type input "hùng"
type input "67"
type input "0932176773"
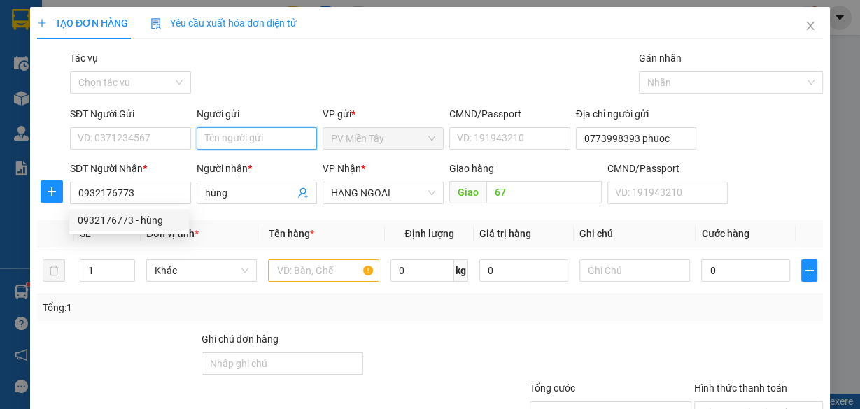
click at [285, 139] on input "Người gửi" at bounding box center [257, 138] width 121 height 22
click at [269, 136] on input "Người gửi" at bounding box center [257, 138] width 121 height 22
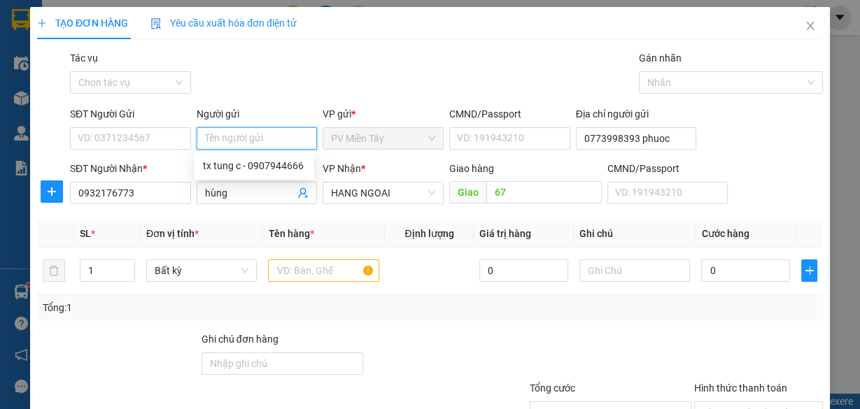
click at [264, 139] on input "Người gửi" at bounding box center [257, 138] width 121 height 22
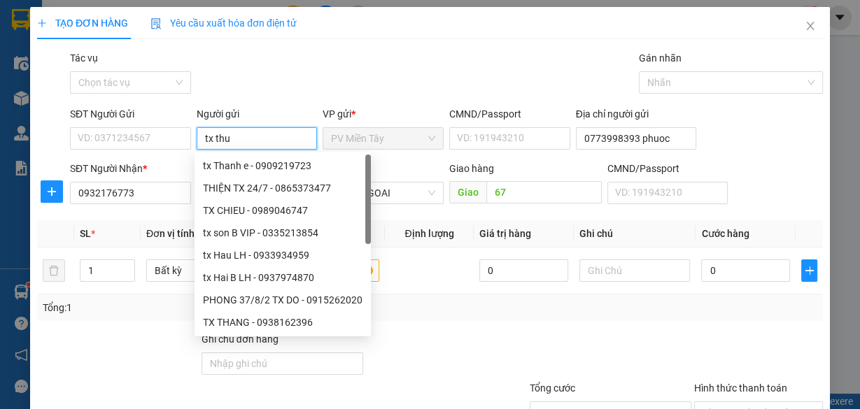
type input "tx thuy"
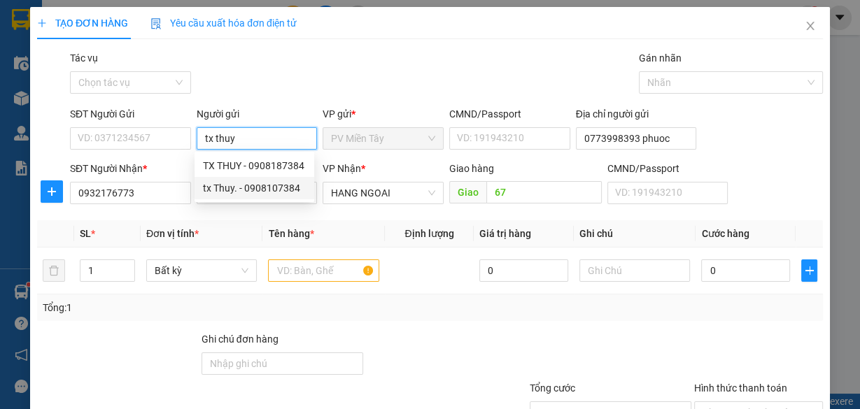
click at [266, 186] on div "tx Thuy. - 0908107384" at bounding box center [254, 187] width 103 height 15
type input "0908107384"
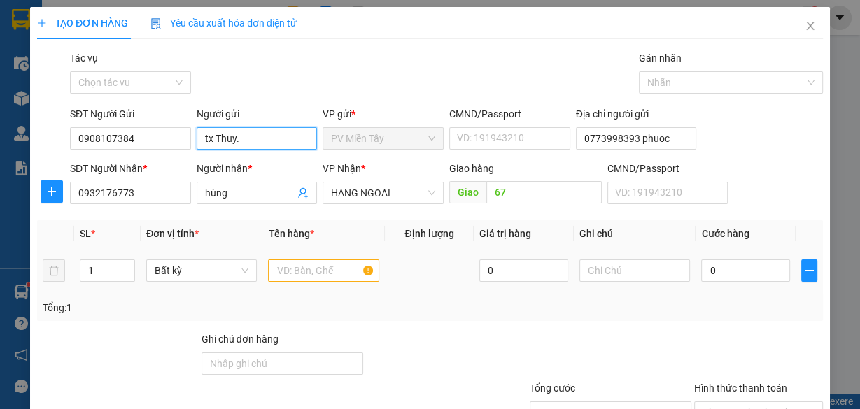
type input "tx Thuy."
click at [336, 281] on div at bounding box center [323, 271] width 111 height 28
click at [341, 267] on input "text" at bounding box center [323, 271] width 111 height 22
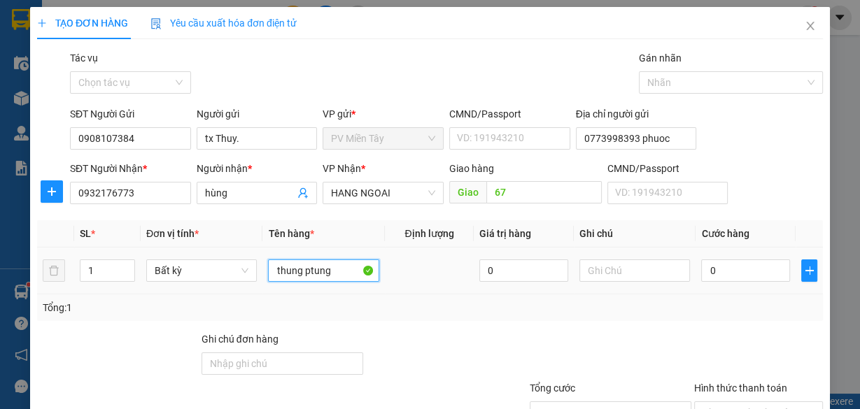
type input "thung ptung"
click at [717, 308] on div "Tổng: 1" at bounding box center [430, 307] width 774 height 15
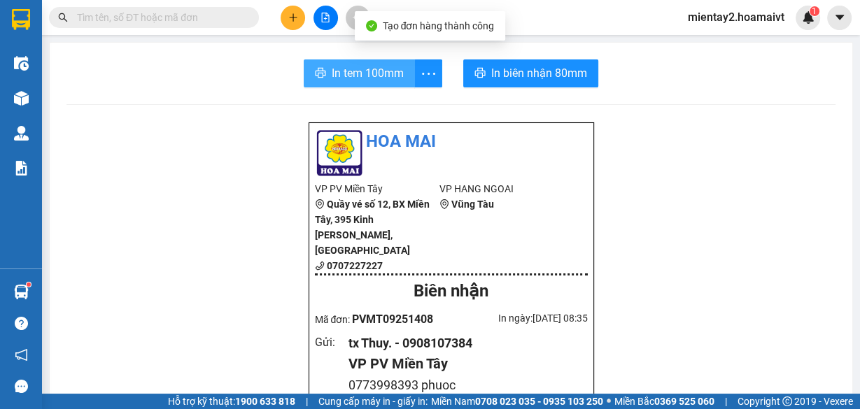
click at [332, 73] on span "In tem 100mm" at bounding box center [368, 72] width 72 height 17
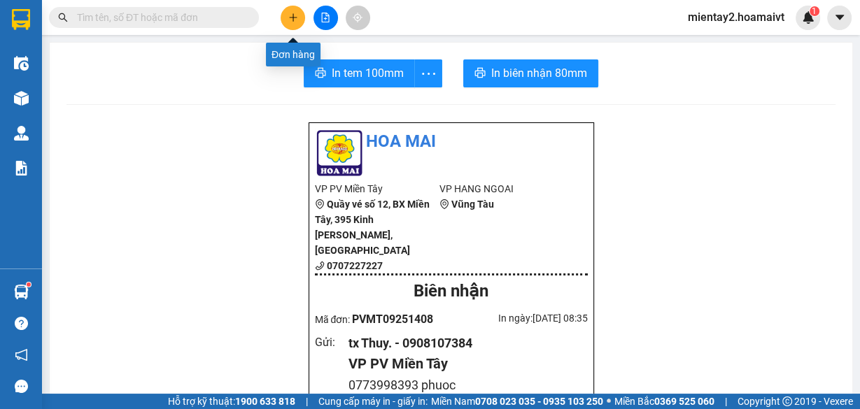
click at [293, 13] on icon "plus" at bounding box center [292, 17] width 1 height 8
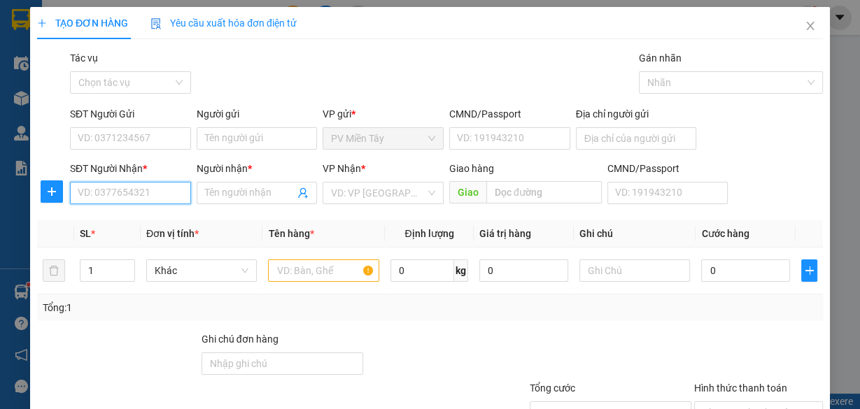
click at [137, 197] on input "SĐT Người Nhận *" at bounding box center [130, 193] width 121 height 22
type input "0345"
click at [134, 220] on div "0908420345 - Hiếu" at bounding box center [129, 220] width 103 height 15
type input "0773998393 phuoc"
type input "0908420345"
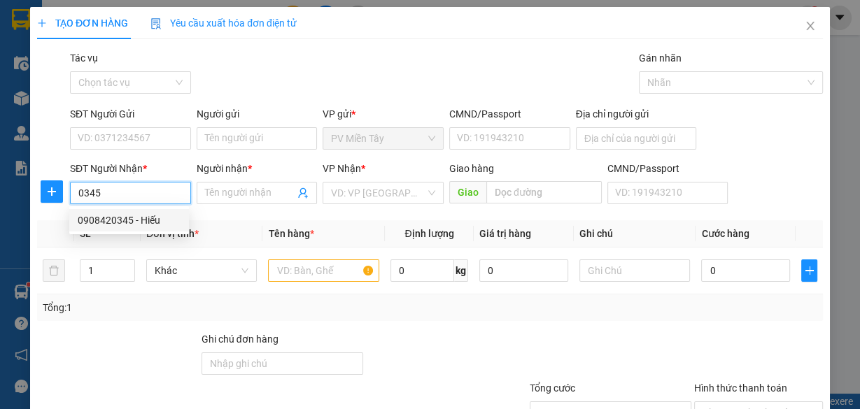
type input "Hiếu"
type input "PHU MY"
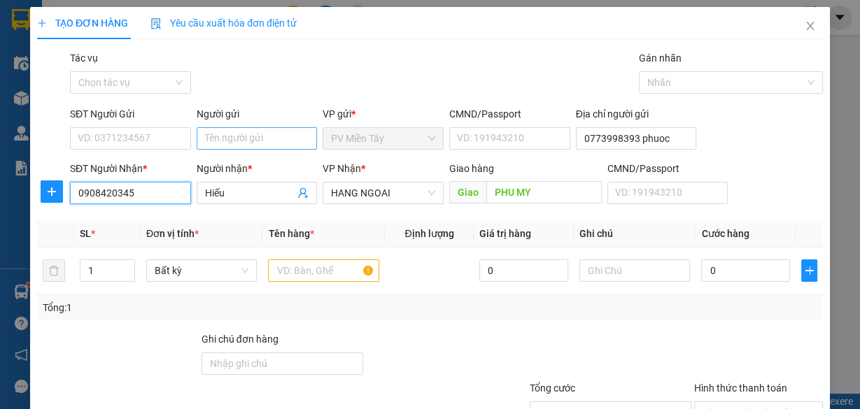
type input "0908420345"
click at [220, 136] on input "Người gửi" at bounding box center [257, 138] width 121 height 22
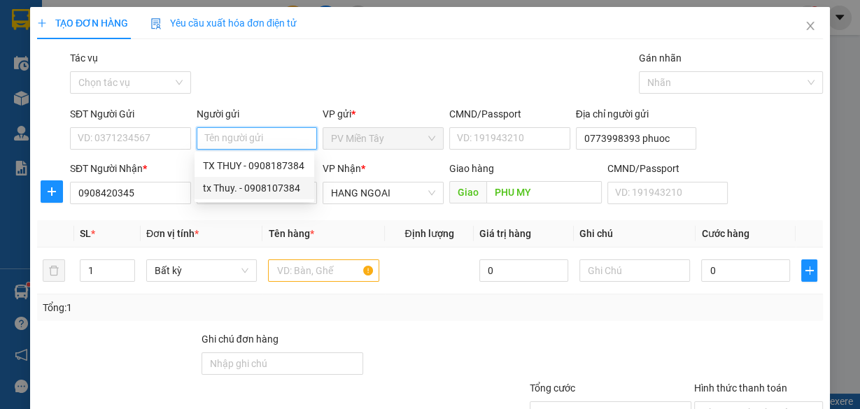
click at [248, 187] on div "tx Thuy. - 0908107384" at bounding box center [254, 187] width 103 height 15
type input "0908107384"
type input "tx Thuy."
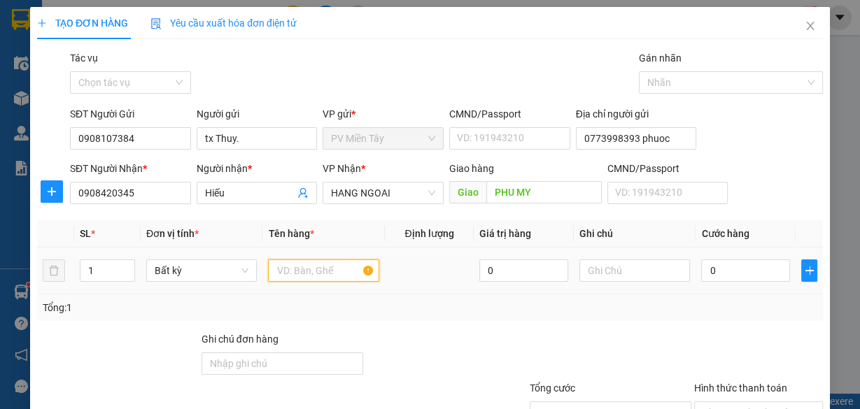
click at [341, 272] on input "text" at bounding box center [323, 271] width 111 height 22
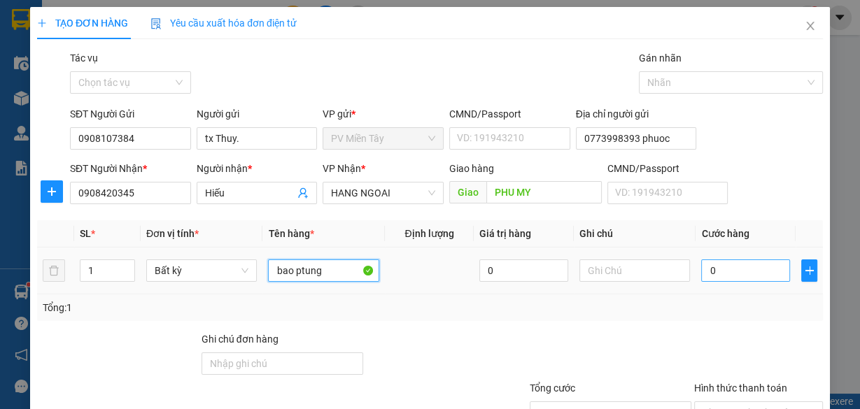
type input "bao ptung"
click at [747, 270] on input "0" at bounding box center [745, 271] width 89 height 22
type input "4"
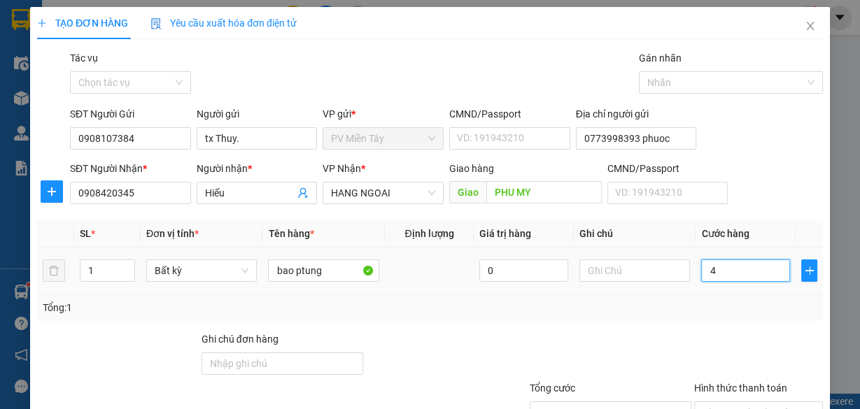
type input "40"
click at [742, 310] on div "Tổng: 1" at bounding box center [430, 307] width 774 height 15
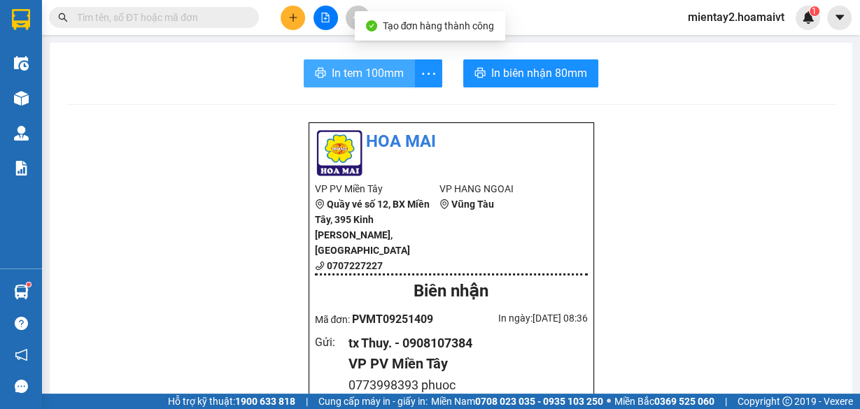
click at [345, 66] on span "In tem 100mm" at bounding box center [368, 72] width 72 height 17
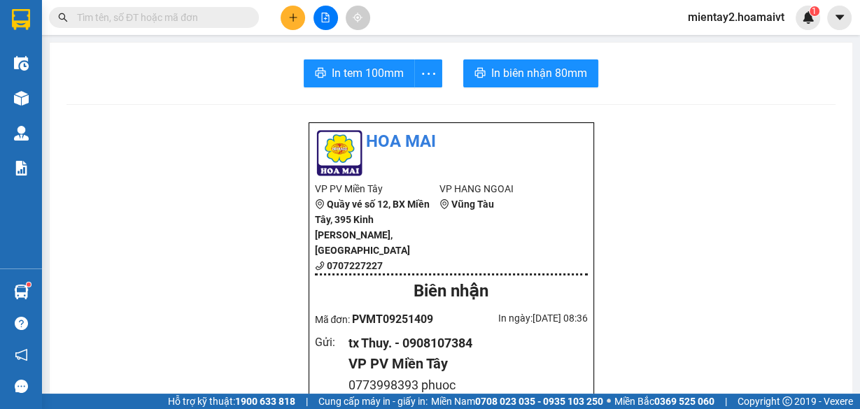
click at [290, 17] on icon "plus" at bounding box center [293, 17] width 8 height 1
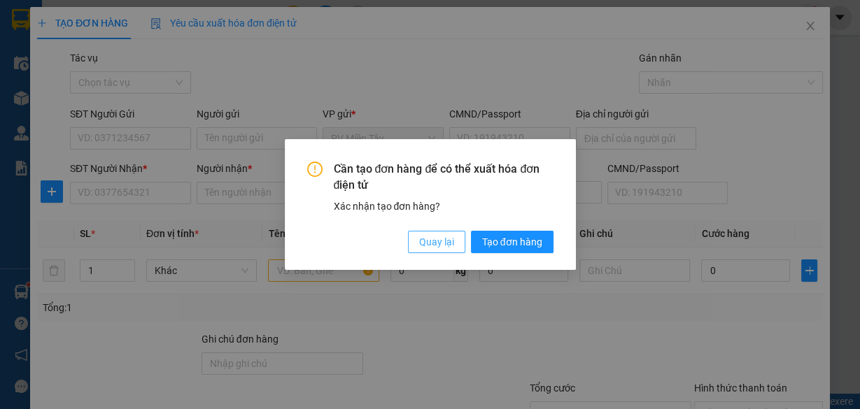
click at [444, 249] on span "Quay lại" at bounding box center [436, 241] width 35 height 15
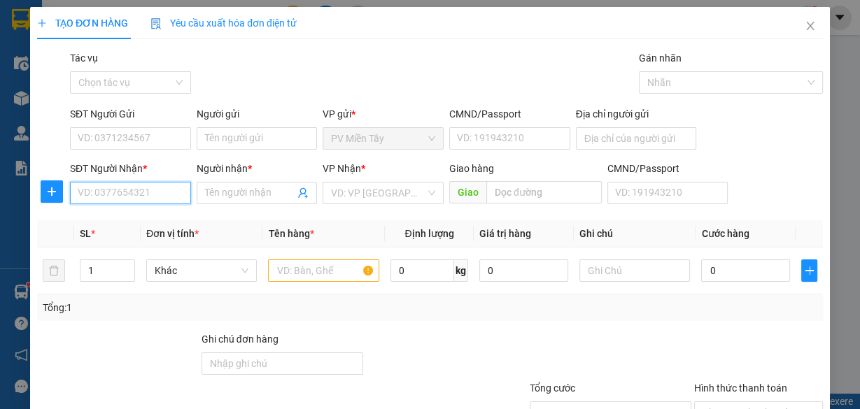
click at [141, 188] on input "SĐT Người Nhận *" at bounding box center [130, 193] width 121 height 22
click at [141, 192] on input "SĐT Người Nhận *" at bounding box center [130, 193] width 121 height 22
paste input "0399836037"
type input "0399836037"
click at [159, 192] on input "0399836037" at bounding box center [130, 193] width 121 height 22
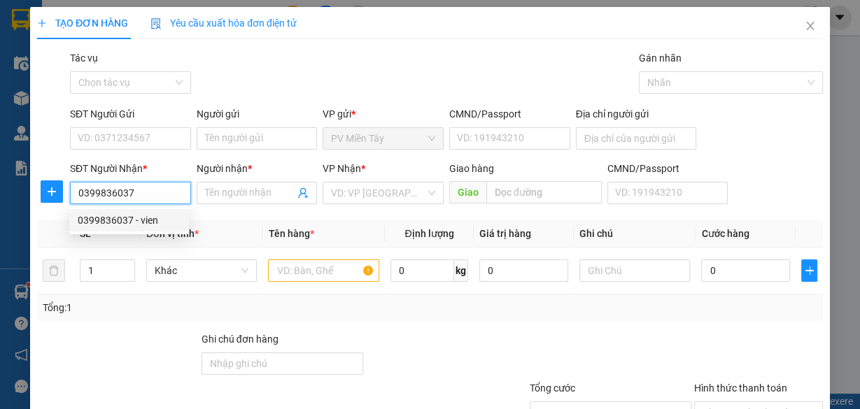
click at [143, 217] on div "0399836037 - vien" at bounding box center [129, 220] width 103 height 15
type input "0909484069 Lap"
type input "vien"
type input "anh thu"
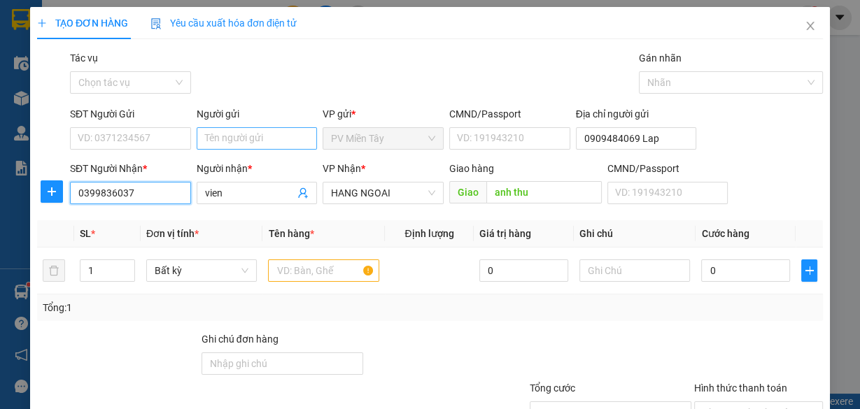
type input "0399836037"
click at [277, 136] on input "Người gửi" at bounding box center [257, 138] width 121 height 22
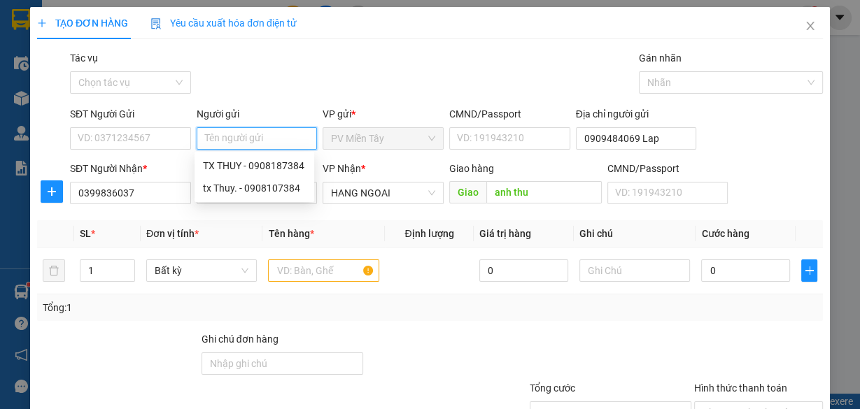
click at [276, 135] on input "Người gửi" at bounding box center [257, 138] width 121 height 22
type input "tx duy"
click at [237, 167] on div "tx duy - 0907474768" at bounding box center [254, 165] width 103 height 15
click at [253, 131] on input "tx duy" at bounding box center [257, 138] width 121 height 22
click at [264, 189] on div "tx duy b - 0379023045" at bounding box center [254, 187] width 103 height 15
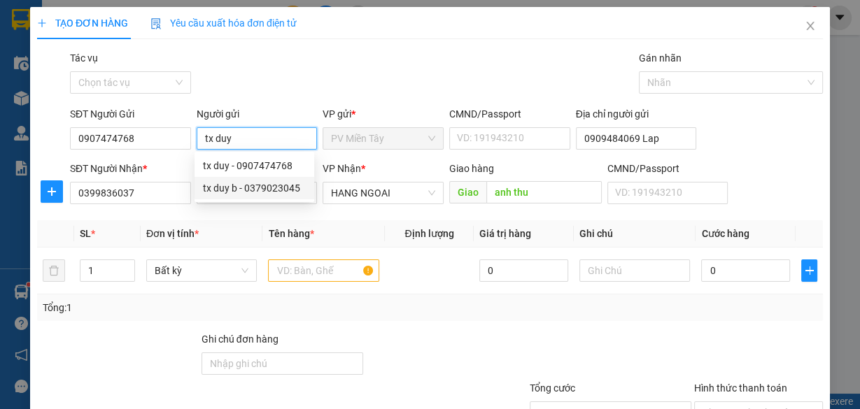
type input "0379023045"
type input "tx duy b"
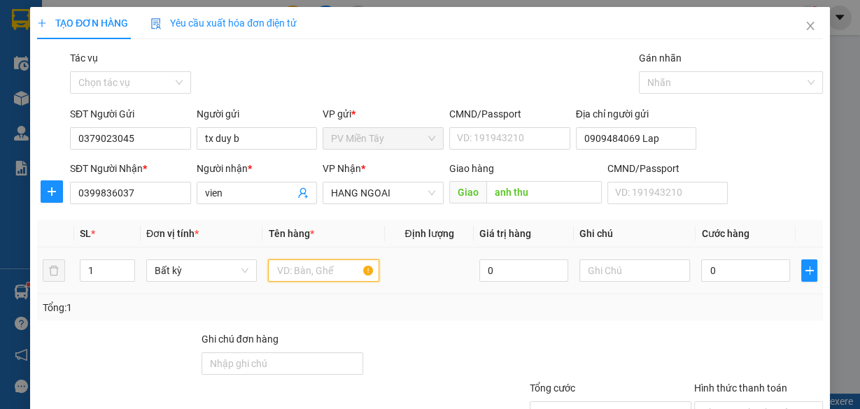
click at [325, 274] on input "text" at bounding box center [323, 271] width 111 height 22
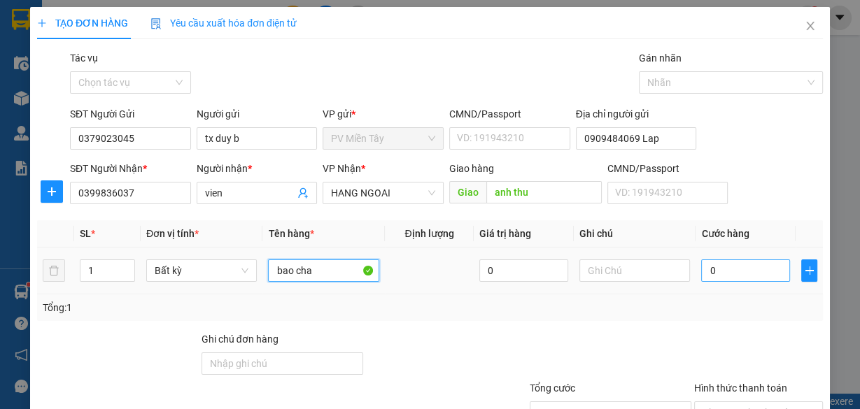
type input "bao cha"
click at [746, 279] on input "0" at bounding box center [745, 271] width 89 height 22
type input "4"
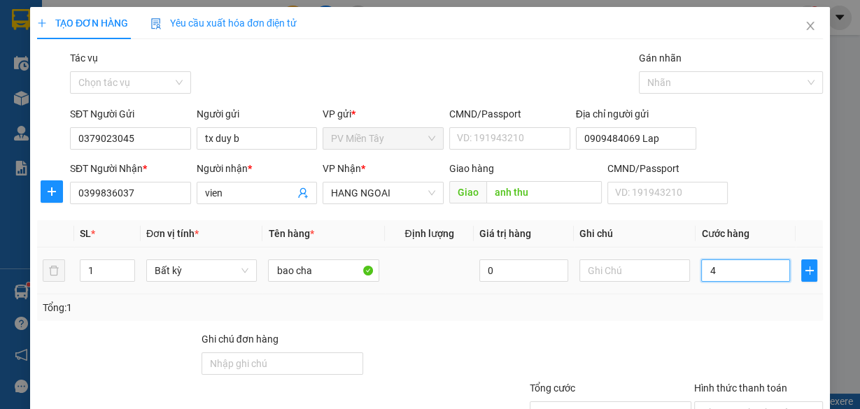
type input "40"
type input "40.000"
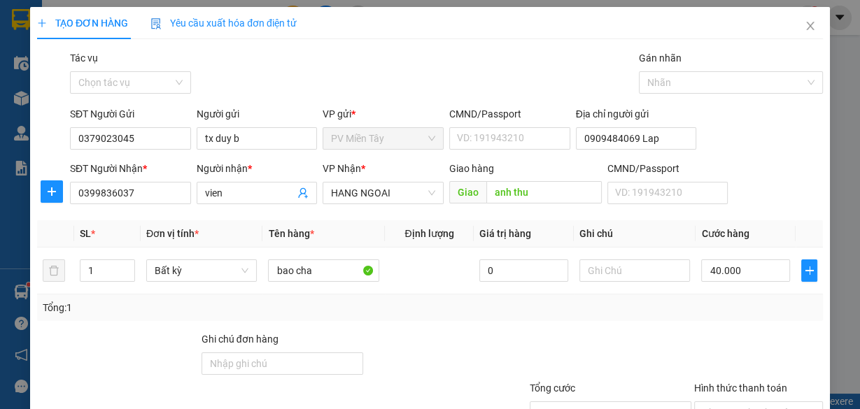
click at [711, 324] on div "Transit Pickup Surcharge Ids Transit Deliver Surcharge Ids Transit Deliver Surc…" at bounding box center [430, 270] width 786 height 440
click at [747, 402] on input "Hình thức thanh toán" at bounding box center [753, 412] width 102 height 21
type input "0"
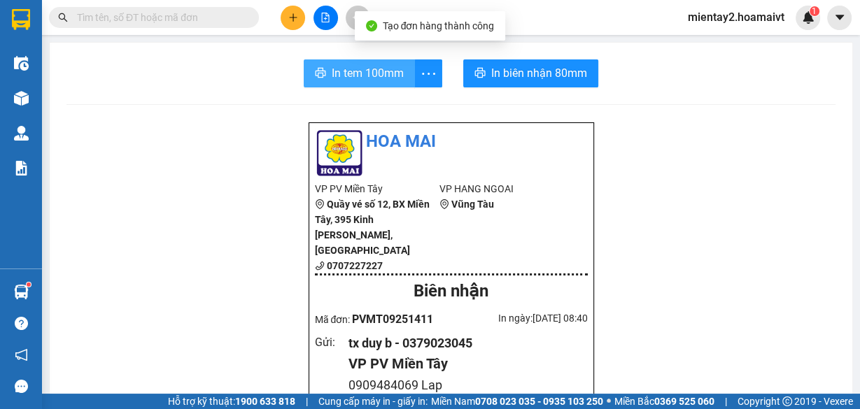
click at [396, 72] on span "In tem 100mm" at bounding box center [368, 72] width 72 height 17
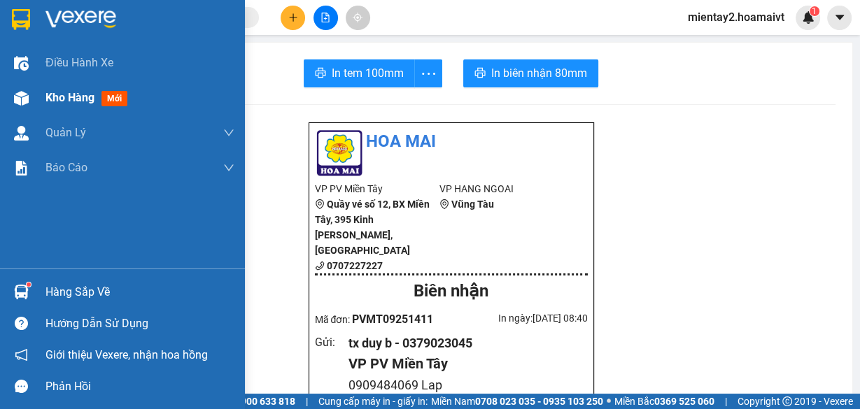
click at [58, 102] on span "Kho hàng" at bounding box center [69, 97] width 49 height 13
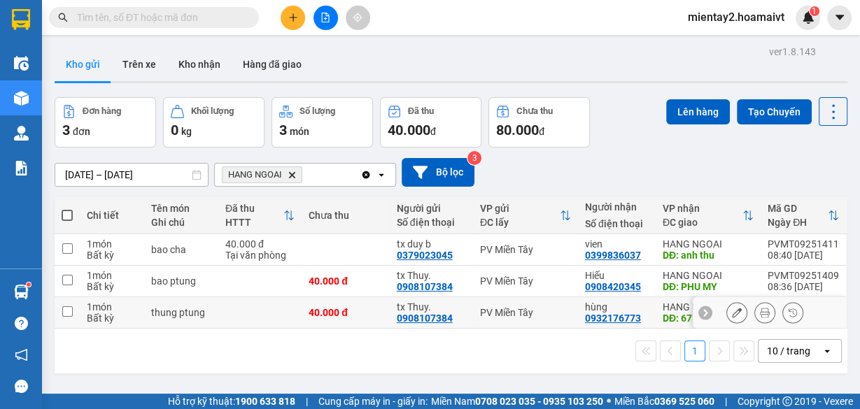
click at [360, 313] on div "40.000 đ" at bounding box center [346, 312] width 74 height 11
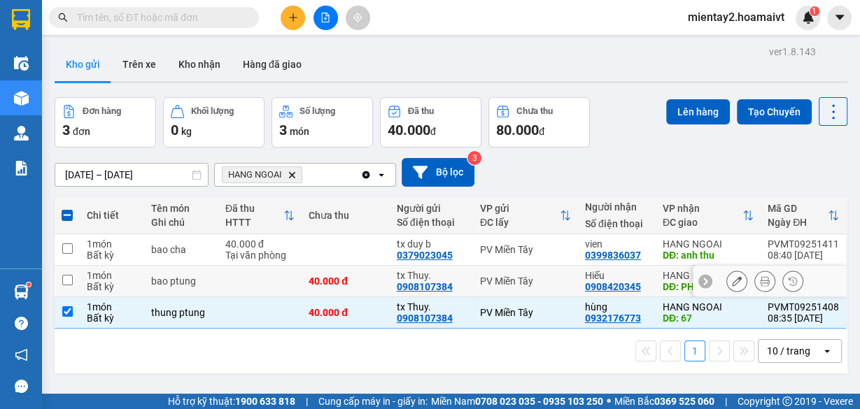
click at [360, 277] on div "40.000 đ" at bounding box center [346, 281] width 74 height 11
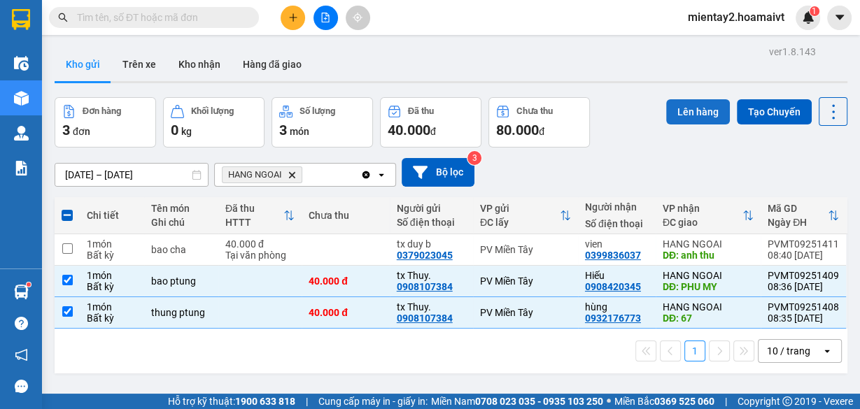
click at [683, 108] on button "Lên hàng" at bounding box center [698, 111] width 64 height 25
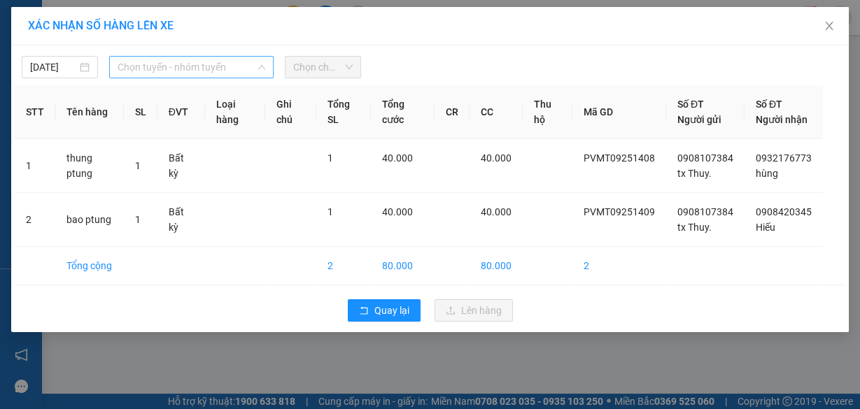
click at [207, 71] on span "Chọn tuyến - nhóm tuyến" at bounding box center [192, 67] width 148 height 21
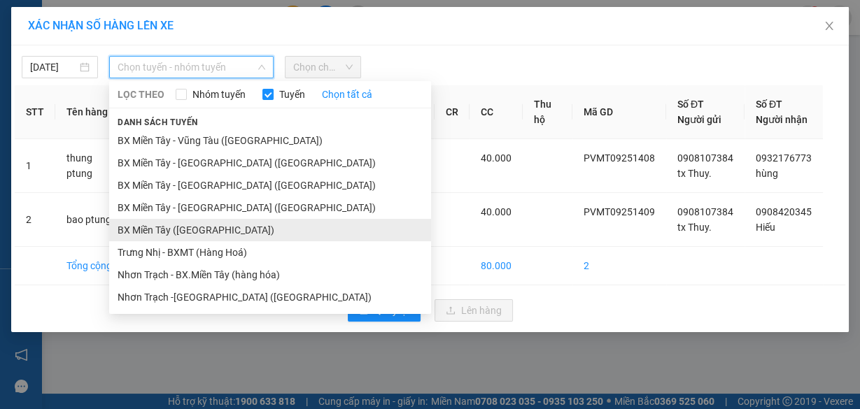
click at [194, 233] on li "BX Miền Tây ([GEOGRAPHIC_DATA])" at bounding box center [270, 230] width 322 height 22
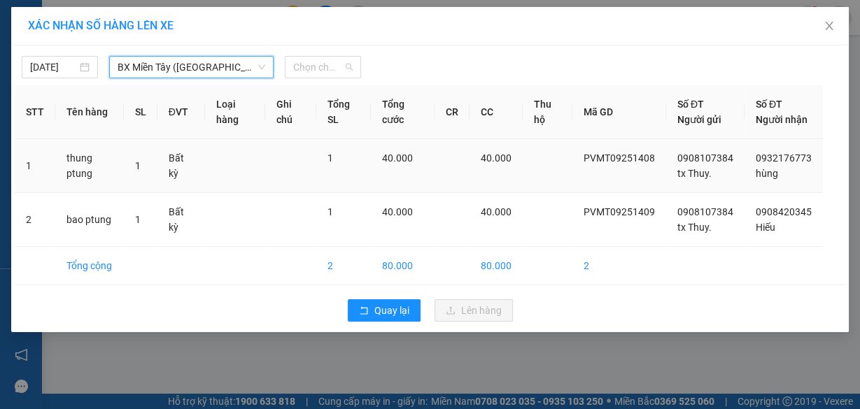
drag, startPoint x: 313, startPoint y: 65, endPoint x: 418, endPoint y: 178, distance: 154.0
click at [315, 68] on span "Chọn chuyến" at bounding box center [322, 67] width 59 height 21
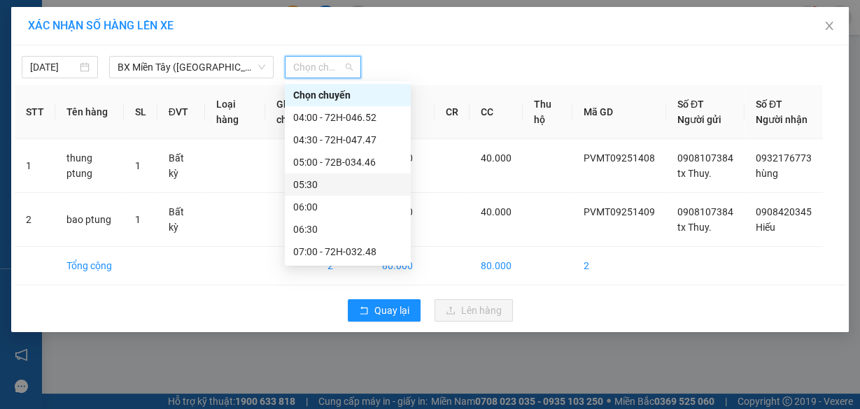
click at [322, 187] on div "05:30" at bounding box center [347, 184] width 109 height 15
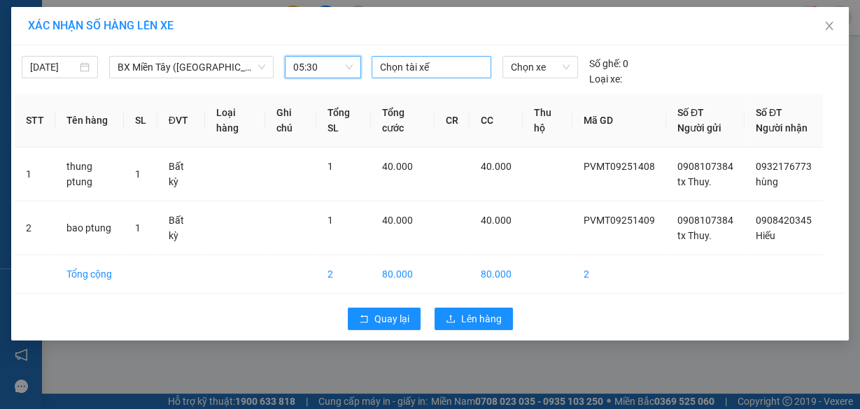
click at [423, 71] on div at bounding box center [431, 67] width 112 height 17
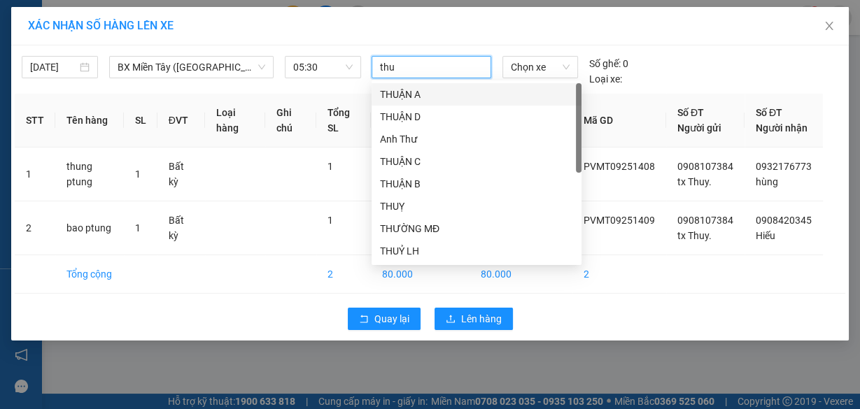
type input "thuy"
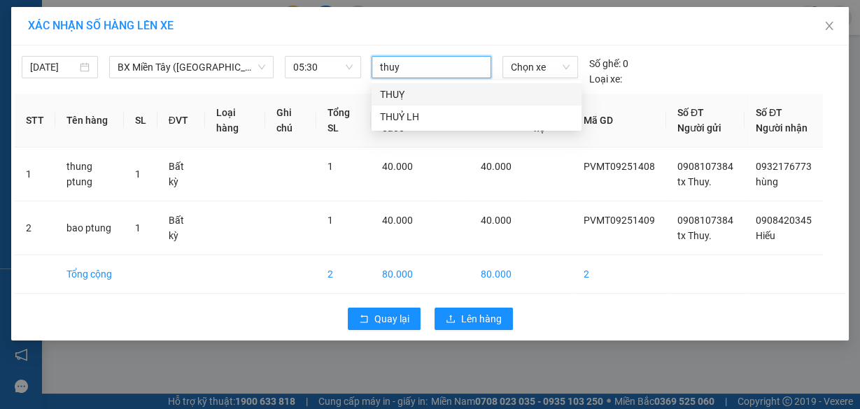
click at [403, 93] on div "THUỴ" at bounding box center [476, 94] width 193 height 15
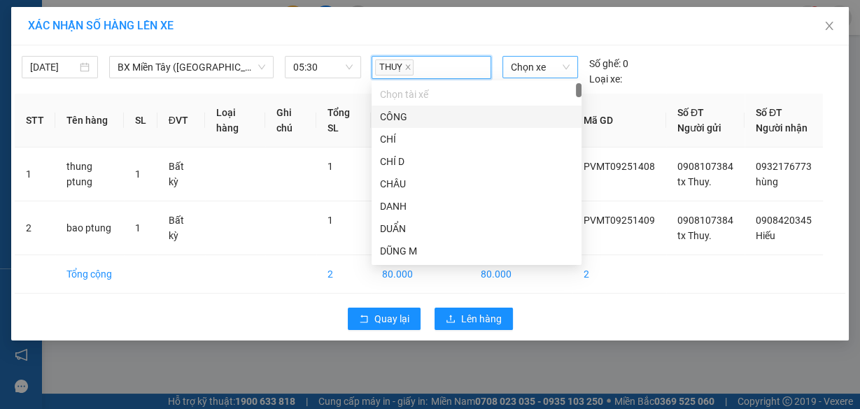
click at [551, 70] on span "Chọn xe" at bounding box center [540, 67] width 59 height 21
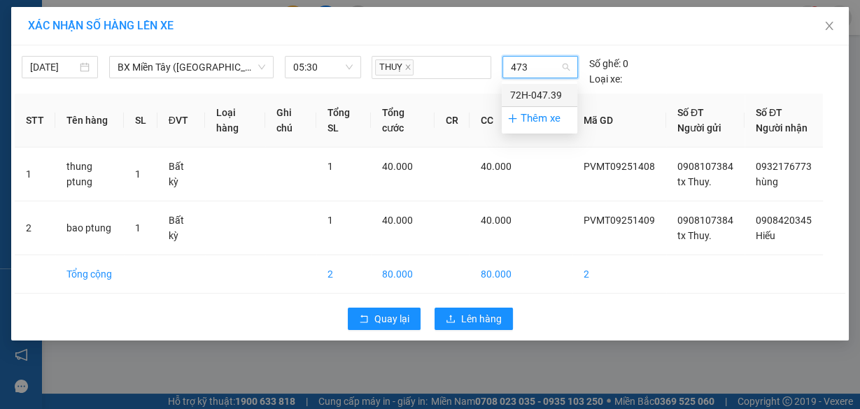
type input "4739"
click at [537, 96] on div "72H-047.39" at bounding box center [539, 94] width 59 height 15
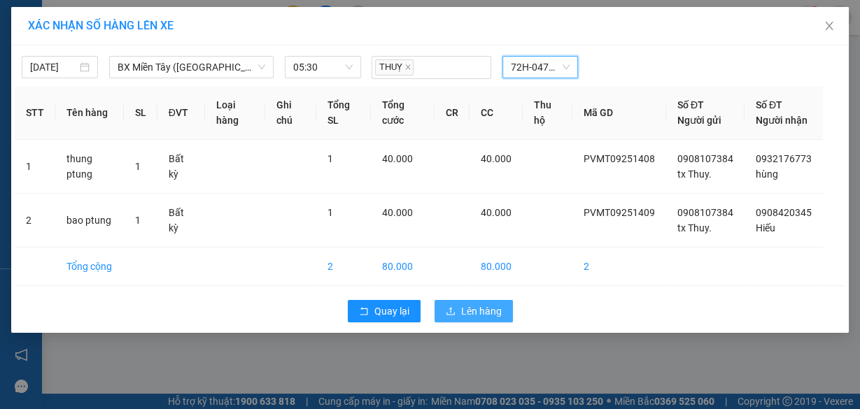
click at [476, 319] on span "Lên hàng" at bounding box center [481, 311] width 41 height 15
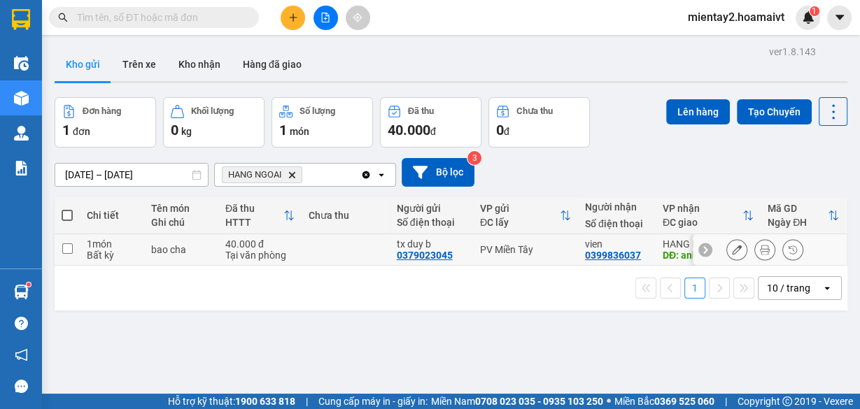
click at [357, 246] on td at bounding box center [346, 249] width 88 height 31
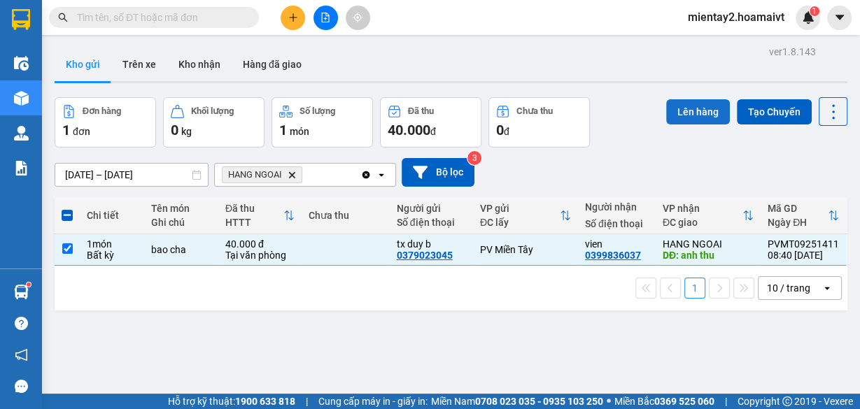
click at [704, 106] on button "Lên hàng" at bounding box center [698, 111] width 64 height 25
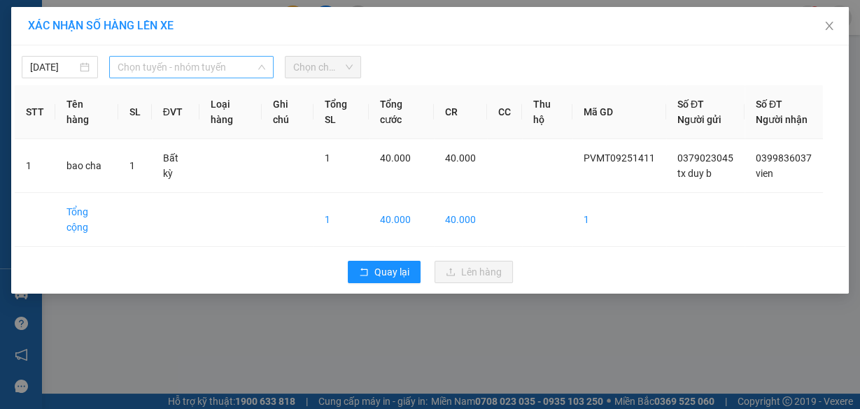
click at [229, 63] on span "Chọn tuyến - nhóm tuyến" at bounding box center [192, 67] width 148 height 21
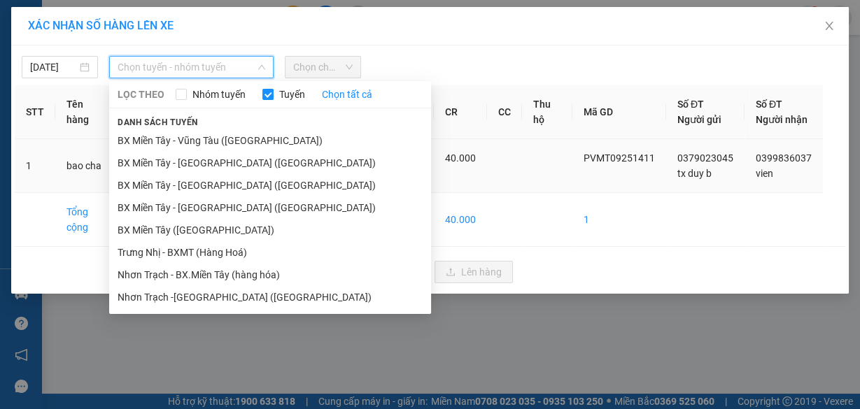
drag, startPoint x: 214, startPoint y: 227, endPoint x: 241, endPoint y: 202, distance: 36.1
click at [216, 226] on li "BX Miền Tây ([GEOGRAPHIC_DATA])" at bounding box center [270, 230] width 322 height 22
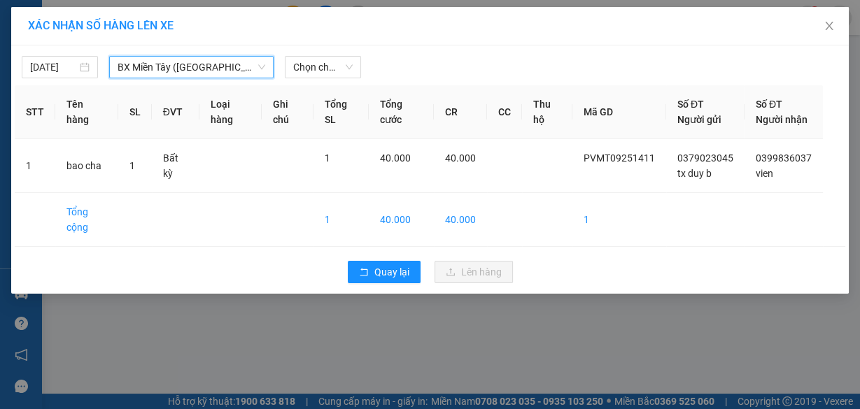
click at [0, 337] on div "XÁC NHẬN SỐ HÀNG LÊN XE 13/09/2025 BX Miền Tây (Hàng Ngoài) BX Miền Tây (Hàn…" at bounding box center [430, 204] width 860 height 409
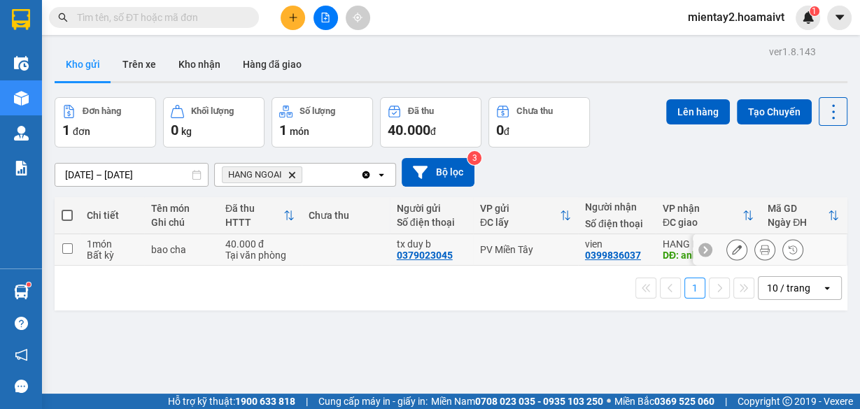
click at [302, 250] on td at bounding box center [346, 249] width 88 height 31
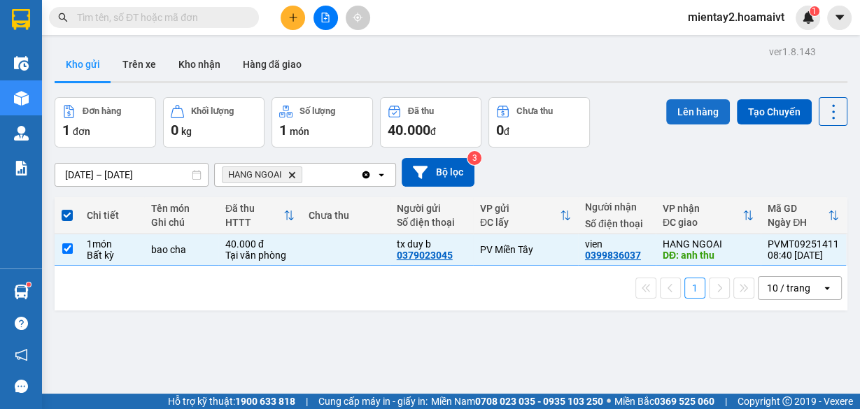
click at [681, 114] on button "Lên hàng" at bounding box center [698, 111] width 64 height 25
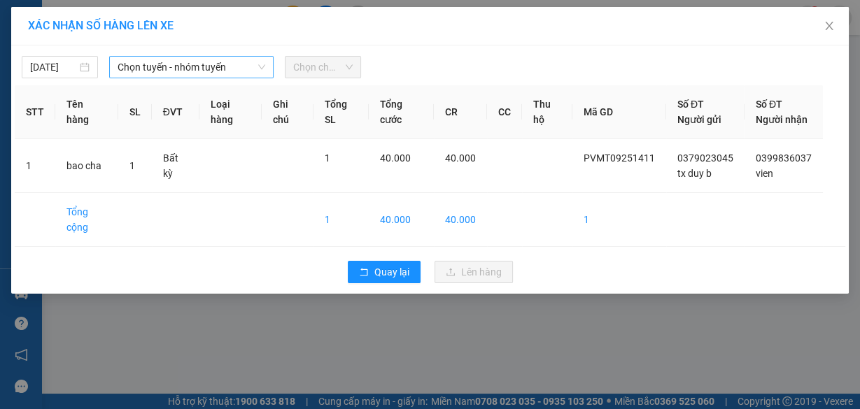
click at [217, 70] on span "Chọn tuyến - nhóm tuyến" at bounding box center [192, 67] width 148 height 21
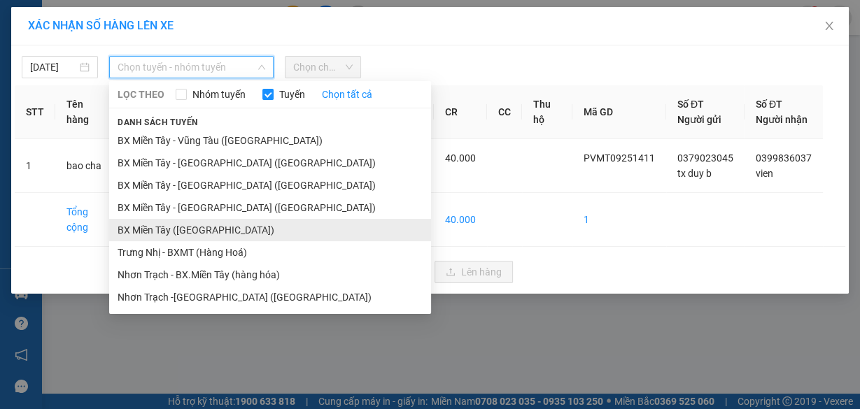
click at [210, 223] on li "BX Miền Tây ([GEOGRAPHIC_DATA])" at bounding box center [270, 230] width 322 height 22
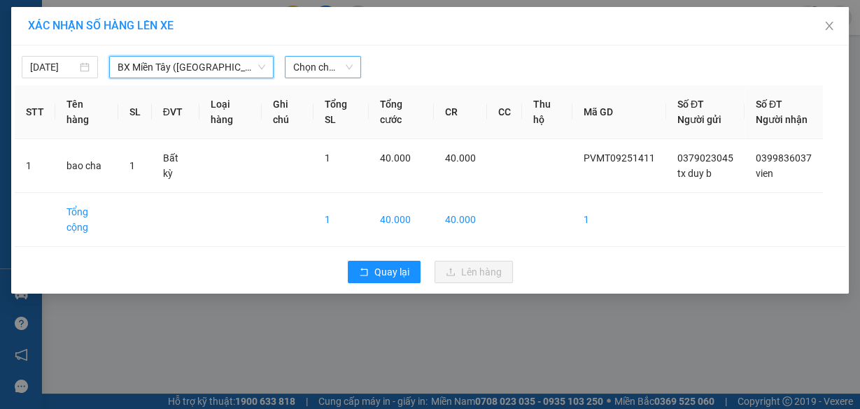
click at [318, 72] on span "Chọn chuyến" at bounding box center [322, 67] width 59 height 21
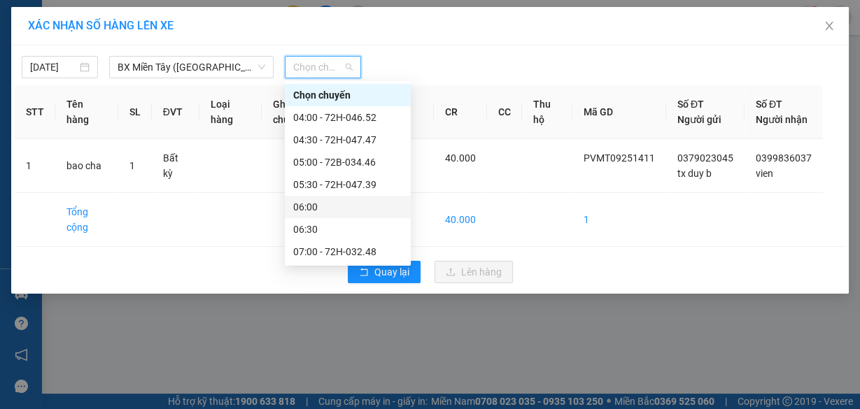
click at [329, 199] on div "06:00" at bounding box center [347, 206] width 109 height 15
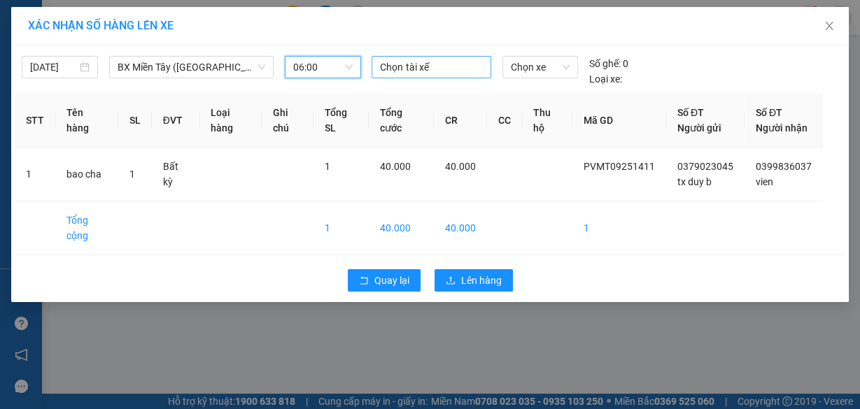
click at [421, 59] on div at bounding box center [431, 67] width 112 height 17
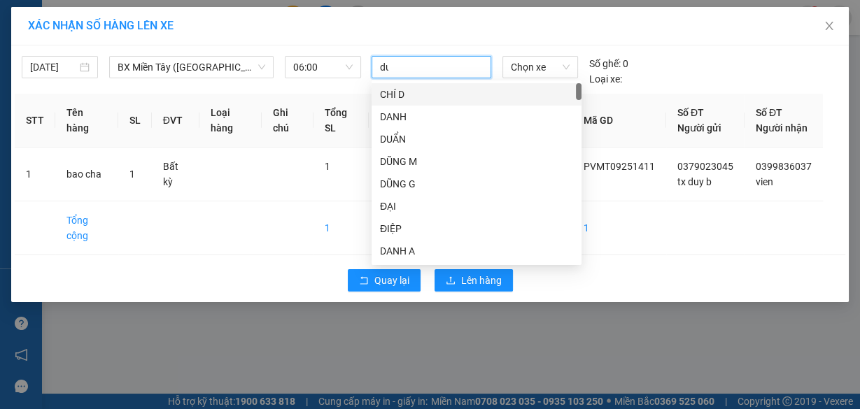
type input "duy"
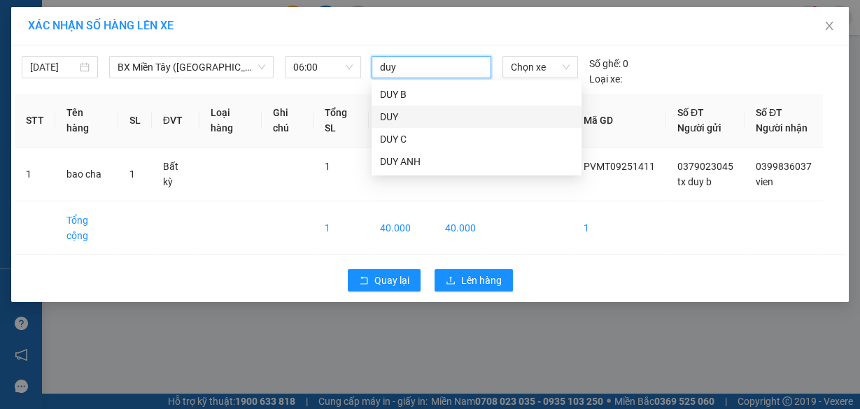
click at [434, 116] on div "DUY" at bounding box center [476, 116] width 193 height 15
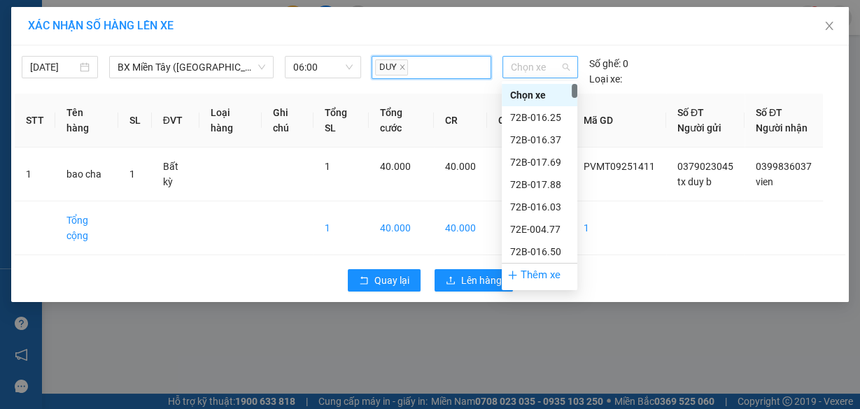
click at [526, 71] on span "Chọn xe" at bounding box center [540, 67] width 59 height 21
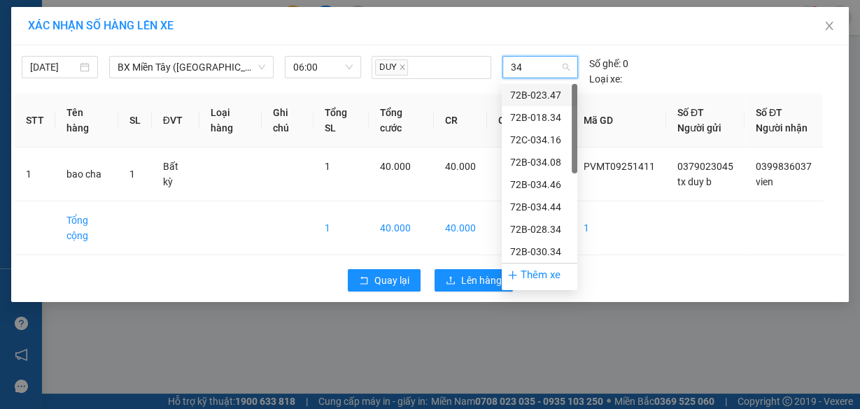
type input "344"
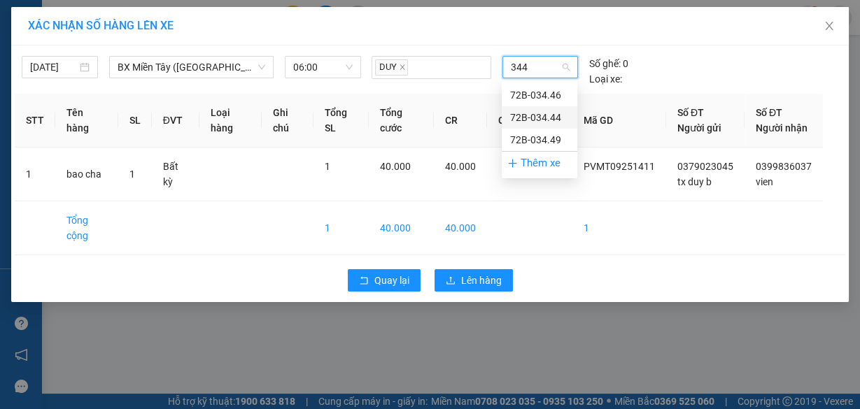
click at [554, 112] on div "72B-034.44" at bounding box center [539, 117] width 59 height 15
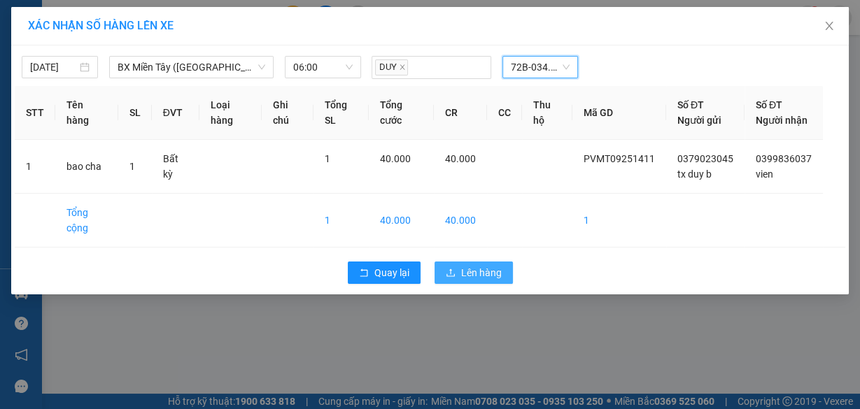
click at [474, 281] on span "Lên hàng" at bounding box center [481, 272] width 41 height 15
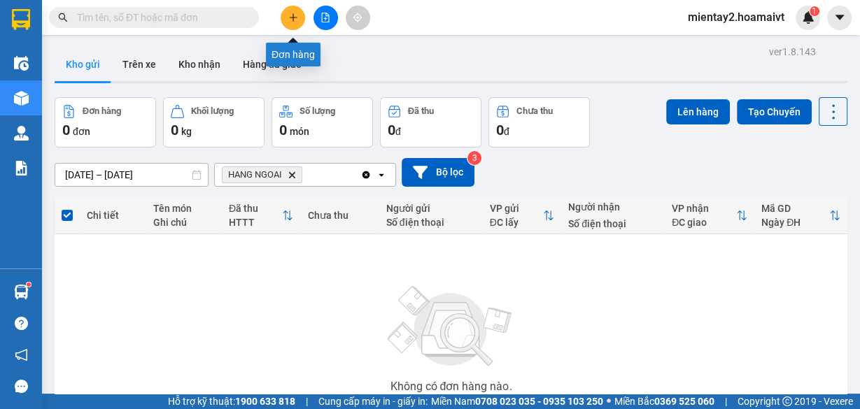
click at [297, 13] on icon "plus" at bounding box center [293, 18] width 10 height 10
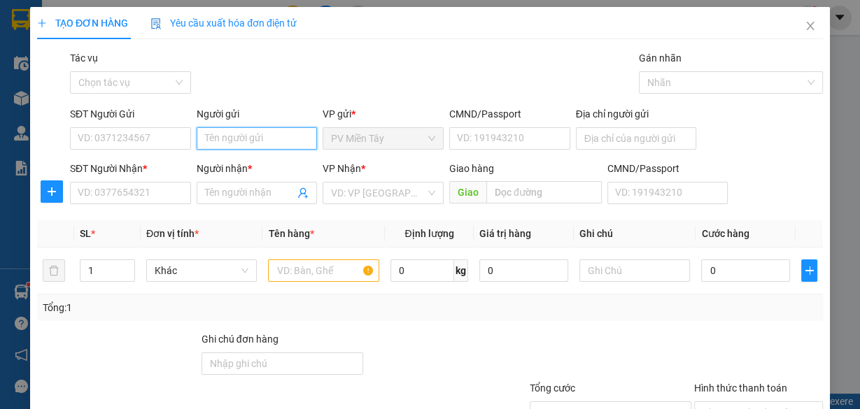
click at [229, 139] on input "Người gửi" at bounding box center [257, 138] width 121 height 22
click at [240, 183] on div "tx duy b - 0379023045" at bounding box center [254, 187] width 103 height 15
type input "0379023045"
type input "tx duy b"
click at [301, 271] on input "text" at bounding box center [323, 271] width 111 height 22
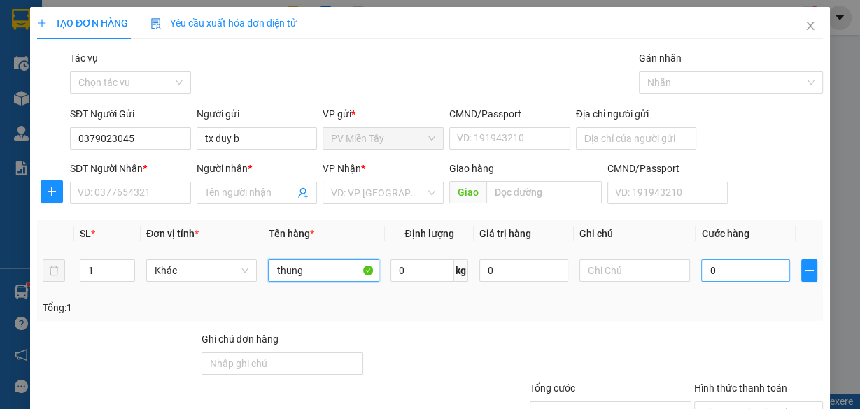
type input "thung"
click at [762, 273] on input "0" at bounding box center [745, 271] width 89 height 22
type input "5"
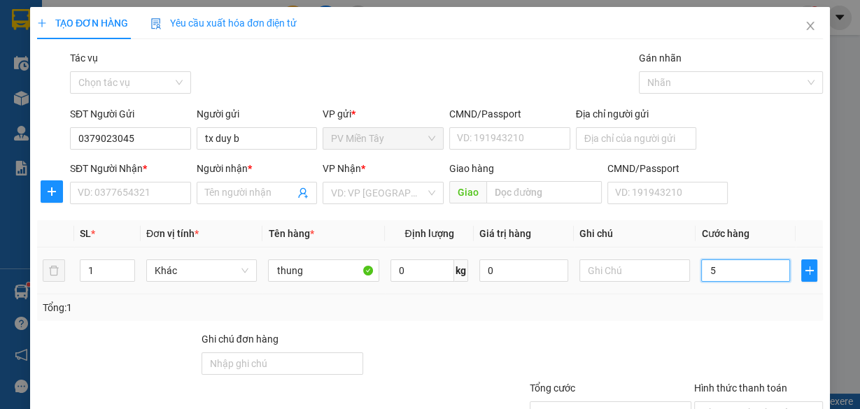
type input "50"
type input "50.000"
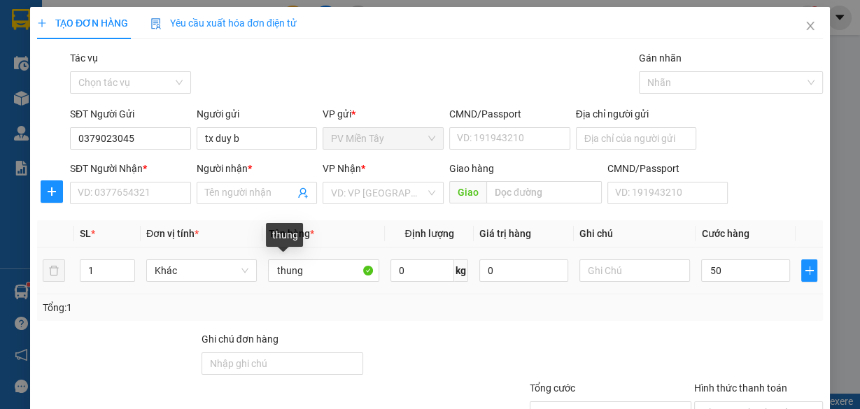
type input "50.000"
click at [320, 284] on div "thung" at bounding box center [323, 271] width 111 height 28
click at [325, 267] on input "thung" at bounding box center [323, 271] width 111 height 22
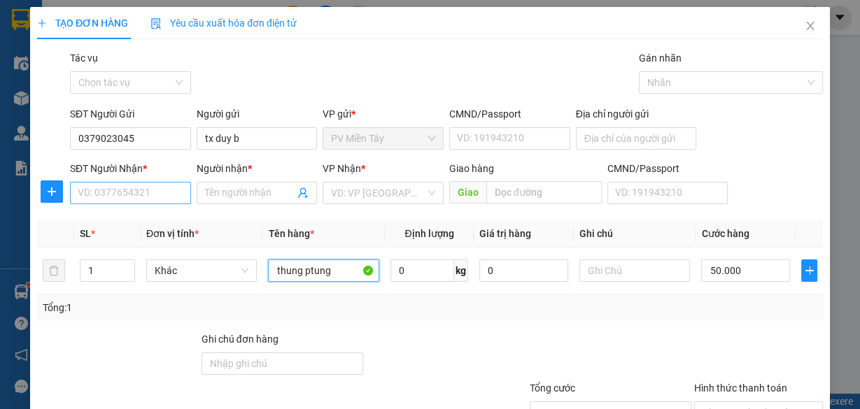
type input "thung ptung"
click at [140, 188] on input "SĐT Người Nhận *" at bounding box center [130, 193] width 121 height 22
type input "0903676752"
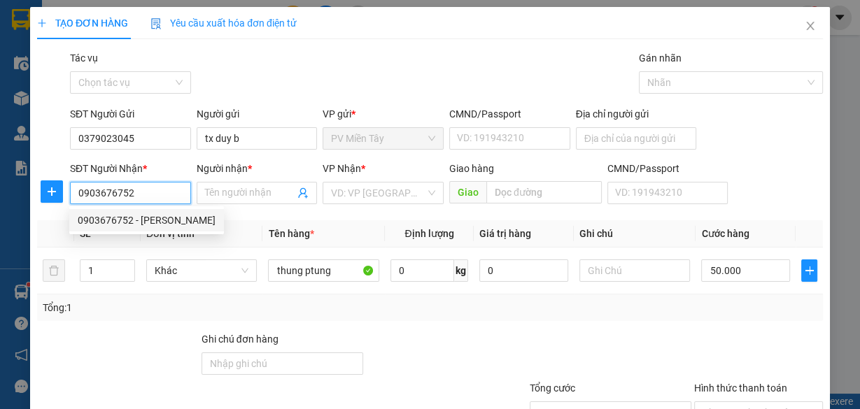
click at [154, 214] on div "0903676752 - tuan" at bounding box center [147, 220] width 138 height 15
type input "0907818603 thu"
type input "tuan"
type input "phu my"
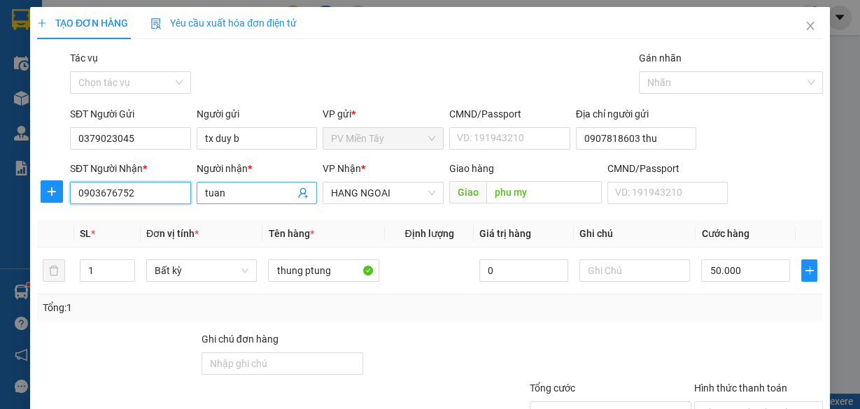
type input "0903676752"
click at [235, 185] on input "tuan" at bounding box center [250, 192] width 90 height 15
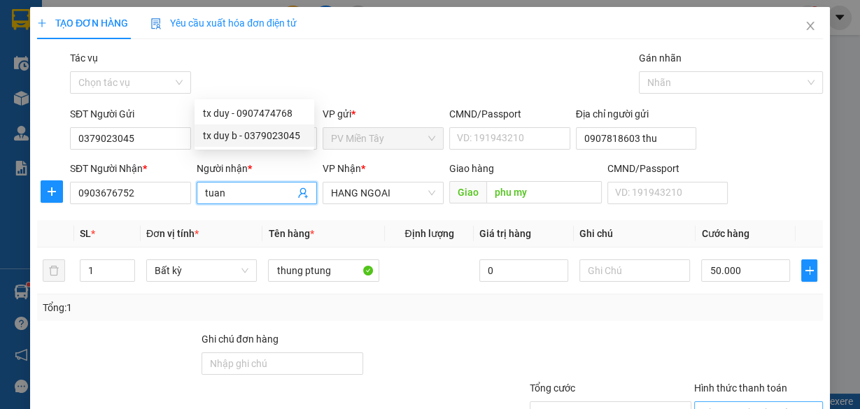
drag, startPoint x: 749, startPoint y: 308, endPoint x: 751, endPoint y: 316, distance: 8.0
click at [750, 402] on input "Hình thức thanh toán" at bounding box center [753, 412] width 102 height 21
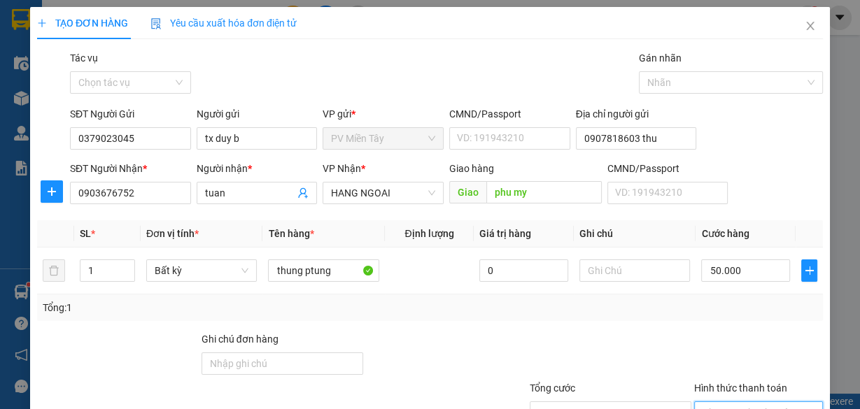
type input "0"
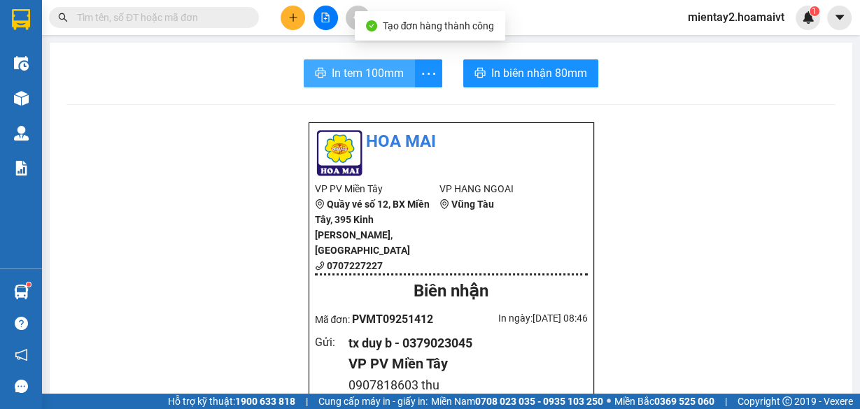
click at [381, 62] on button "In tem 100mm" at bounding box center [359, 73] width 111 height 28
click at [380, 69] on span "In tem 100mm" at bounding box center [368, 72] width 72 height 17
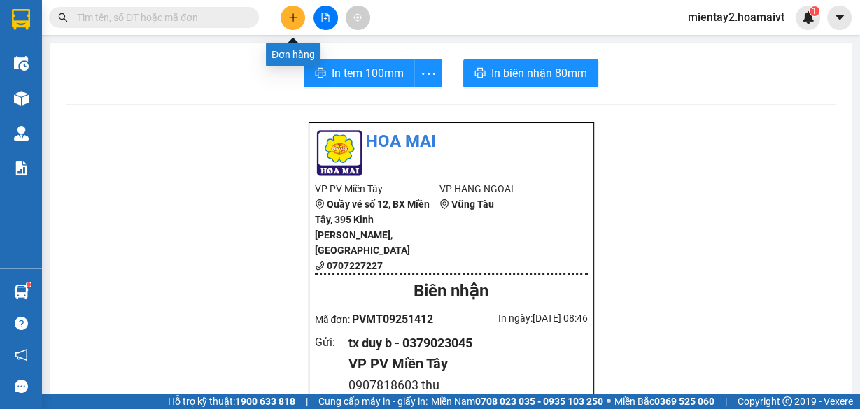
click at [292, 15] on icon "plus" at bounding box center [293, 18] width 10 height 10
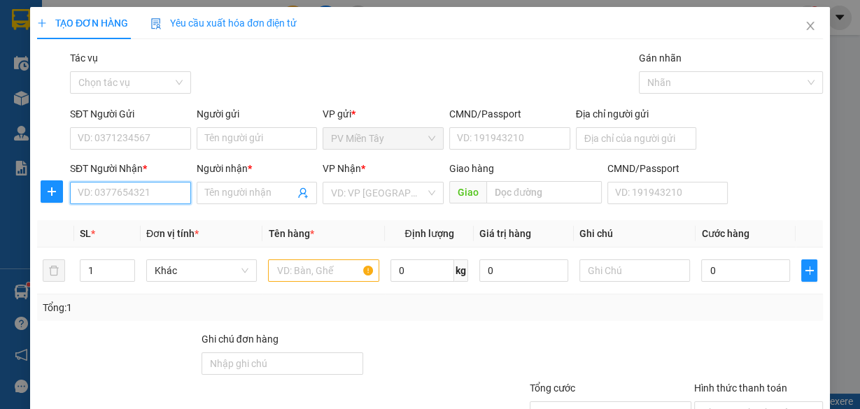
click at [165, 193] on input "SĐT Người Nhận *" at bounding box center [130, 193] width 121 height 22
click at [134, 219] on div "0386411017 - lieu" at bounding box center [129, 220] width 103 height 15
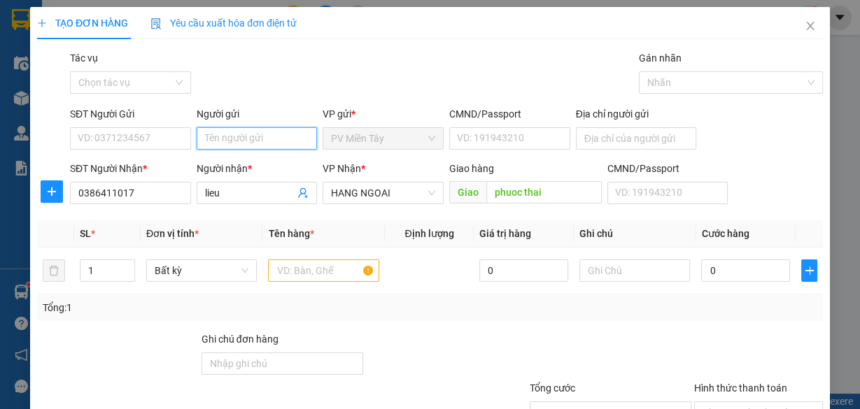
click at [226, 137] on input "Người gửi" at bounding box center [257, 138] width 121 height 22
drag, startPoint x: 264, startPoint y: 183, endPoint x: 276, endPoint y: 185, distance: 11.4
click at [265, 183] on div "tx duy b - 0379023045" at bounding box center [254, 187] width 103 height 15
click at [339, 272] on input "text" at bounding box center [323, 271] width 111 height 22
click at [341, 271] on input "text" at bounding box center [323, 271] width 111 height 22
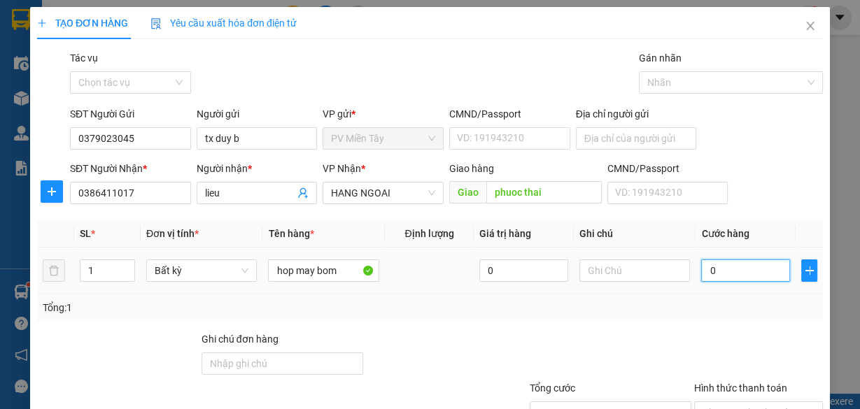
click at [742, 274] on input "0" at bounding box center [745, 271] width 89 height 22
click at [754, 335] on div at bounding box center [759, 356] width 132 height 49
click at [774, 402] on input "Hình thức thanh toán" at bounding box center [753, 412] width 102 height 21
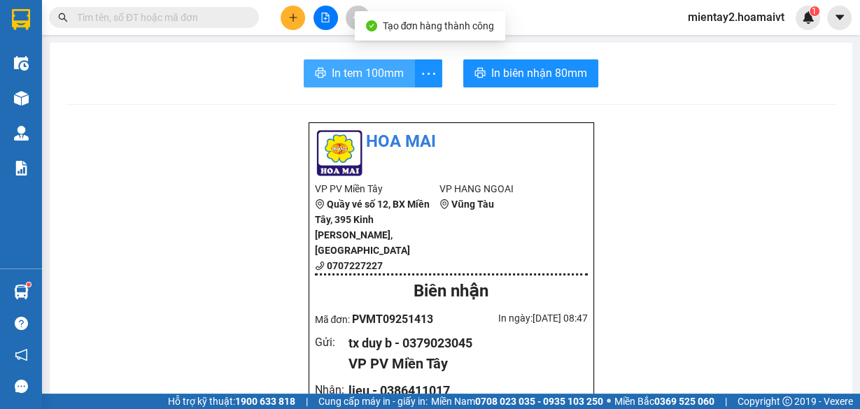
click at [376, 64] on span "In tem 100mm" at bounding box center [368, 72] width 72 height 17
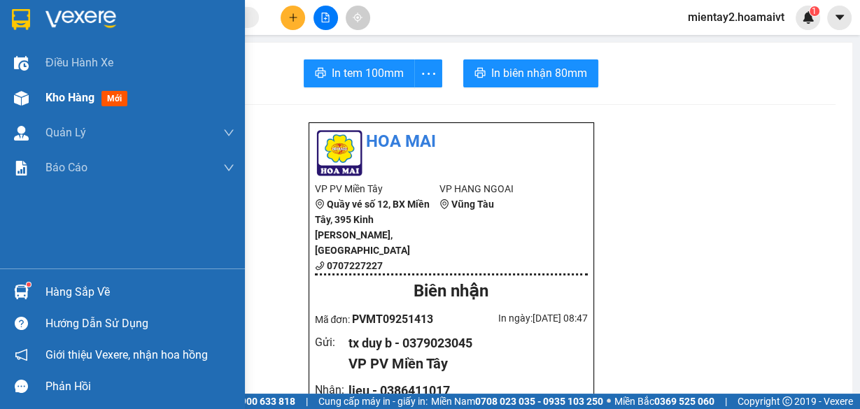
click at [50, 92] on span "Kho hàng" at bounding box center [69, 97] width 49 height 13
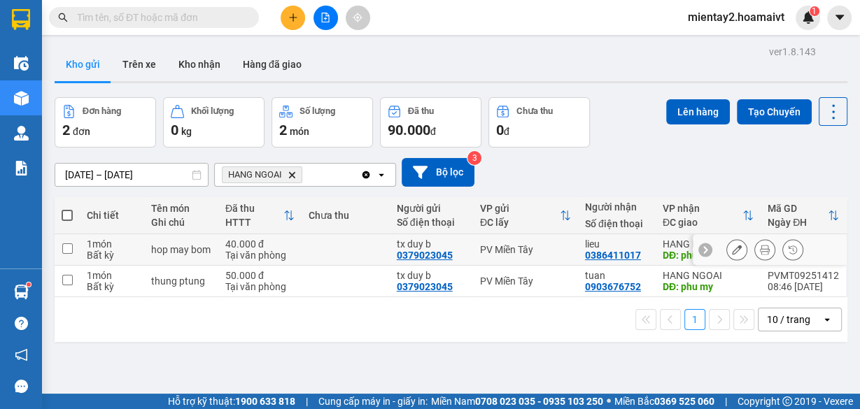
click at [365, 237] on td at bounding box center [346, 249] width 88 height 31
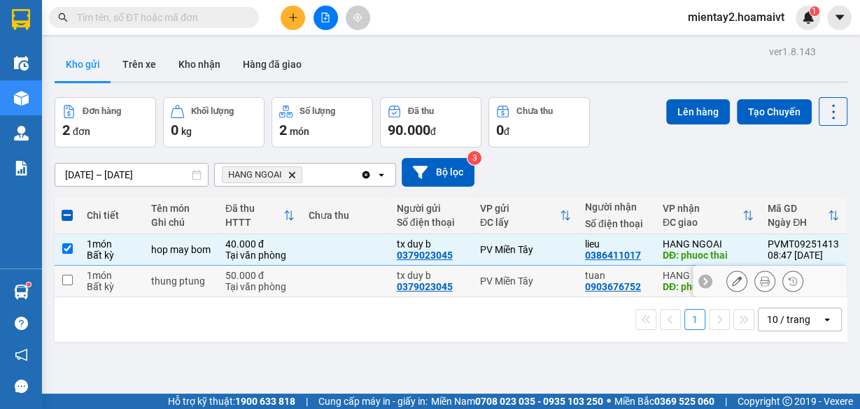
click at [348, 288] on td at bounding box center [346, 281] width 88 height 31
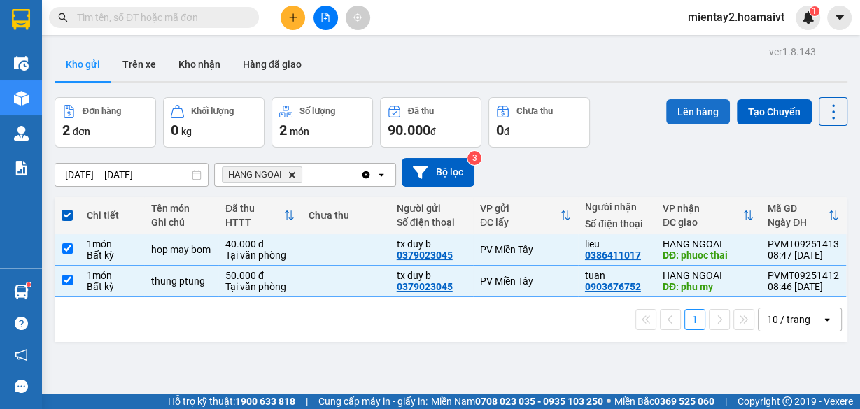
click at [695, 111] on button "Lên hàng" at bounding box center [698, 111] width 64 height 25
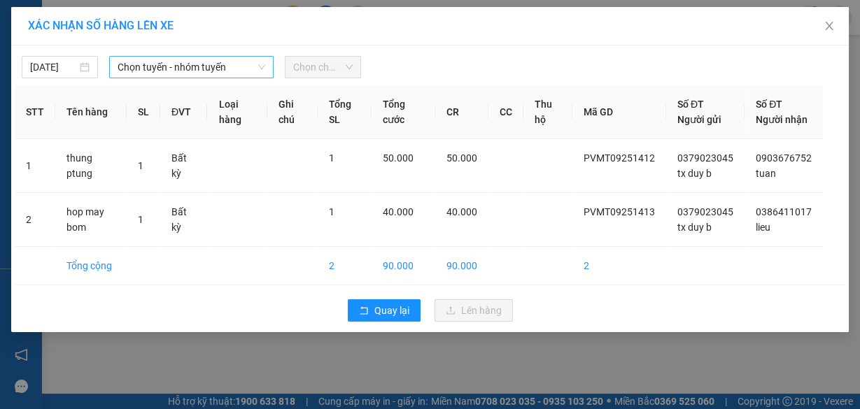
click at [162, 65] on span "Chọn tuyến - nhóm tuyến" at bounding box center [192, 67] width 148 height 21
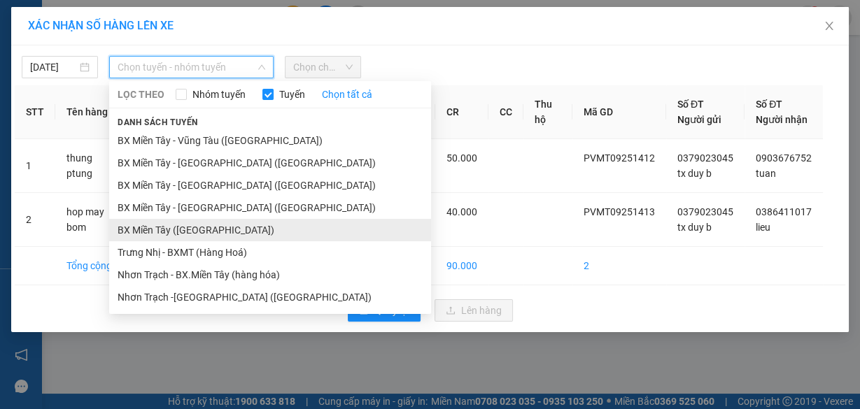
click at [214, 224] on li "BX Miền Tây ([GEOGRAPHIC_DATA])" at bounding box center [270, 230] width 322 height 22
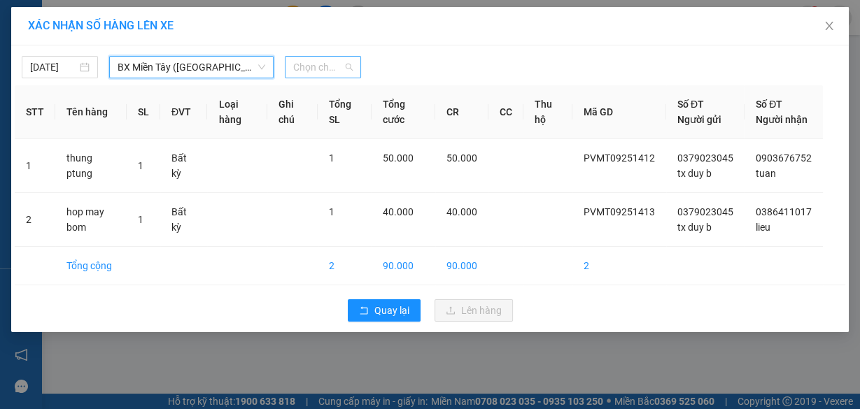
click at [334, 65] on span "Chọn chuyến" at bounding box center [322, 67] width 59 height 21
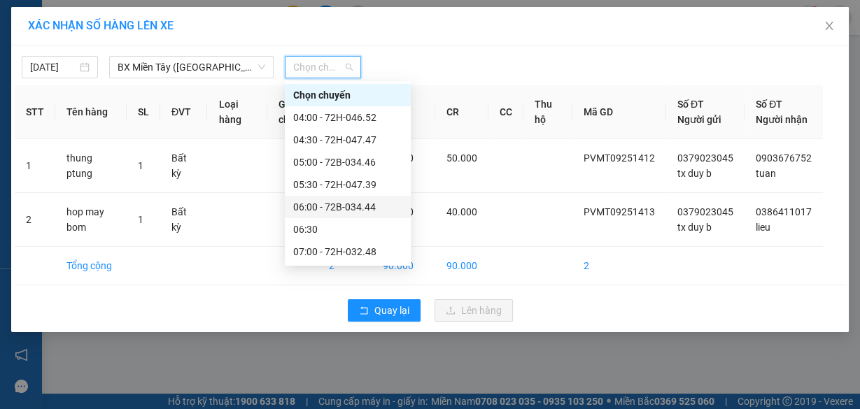
click at [344, 206] on div "06:00 - 72B-034.44" at bounding box center [347, 206] width 109 height 15
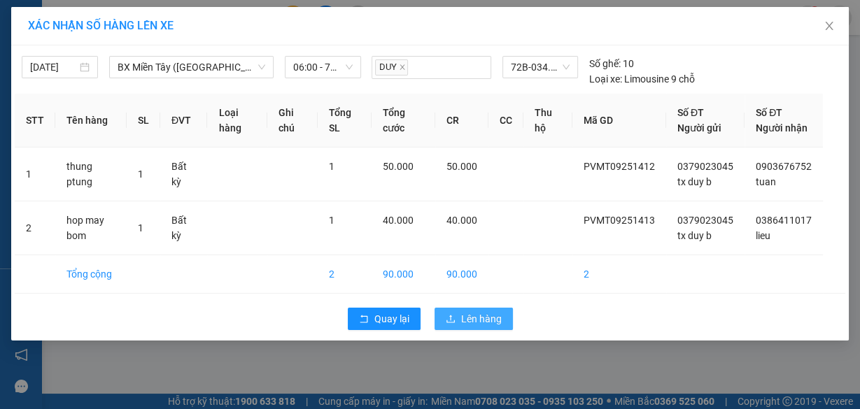
click at [501, 330] on button "Lên hàng" at bounding box center [473, 319] width 78 height 22
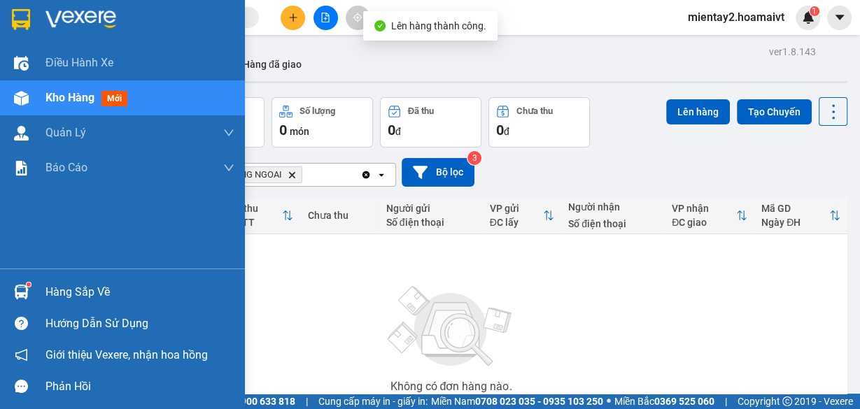
click at [74, 289] on div "Hàng sắp về" at bounding box center [139, 292] width 189 height 21
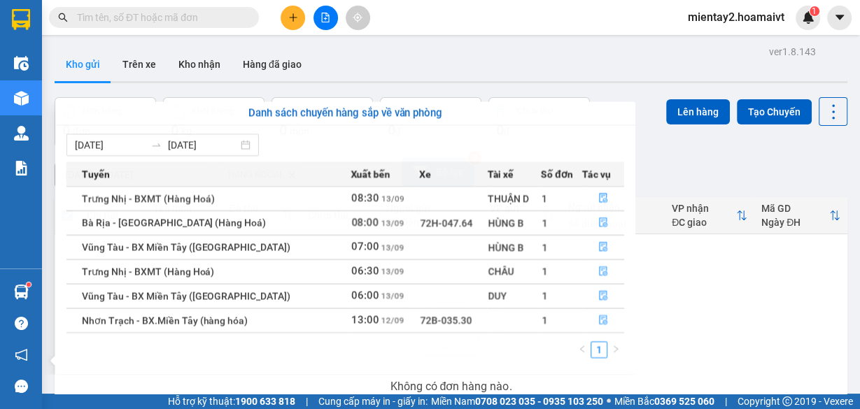
click at [748, 302] on section "Kết quả tìm kiếm ( 0 ) Bộ lọc No Data mientay2.hoamaivt 1 Điều hành xe Kho hàng…" at bounding box center [430, 204] width 860 height 409
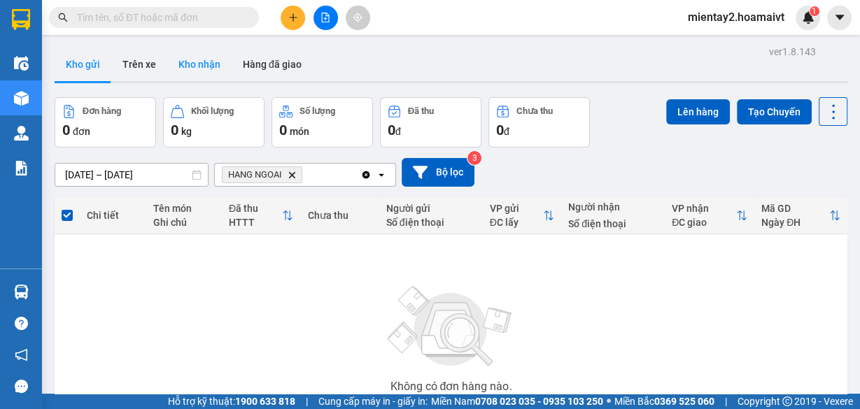
click at [194, 61] on button "Kho nhận" at bounding box center [199, 65] width 64 height 34
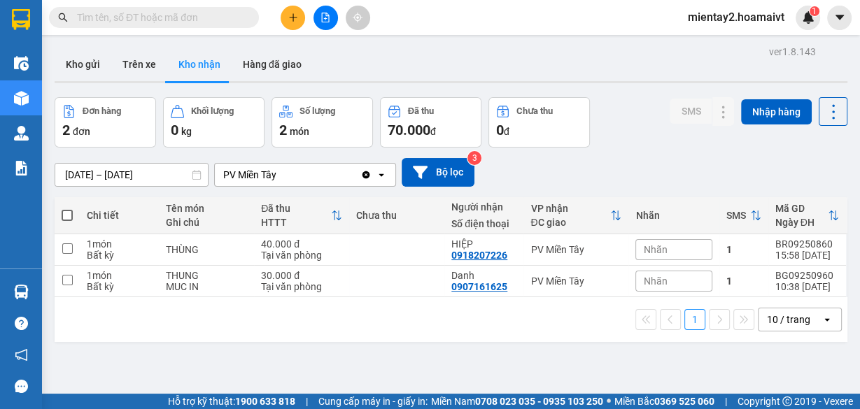
click at [76, 171] on div "ver 1.8.143 Kho gửi Trên xe Kho nhận Hàng đã giao Đơn hàng 2 đơn Khối lượng 0 k…" at bounding box center [451, 246] width 804 height 409
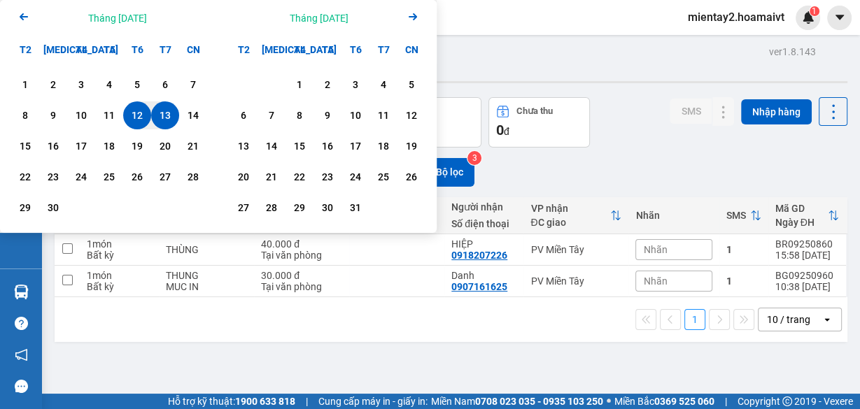
click at [139, 109] on div "12" at bounding box center [137, 115] width 20 height 17
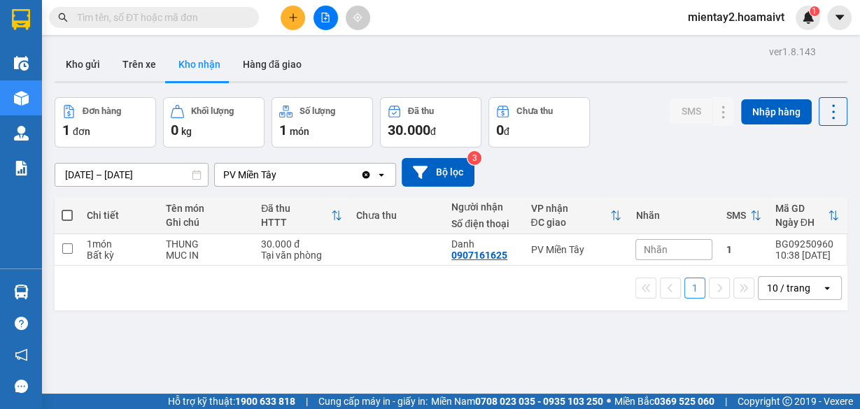
click at [76, 171] on div "ver 1.8.143 Kho gửi Trên xe Kho nhận Hàng đã giao Đơn hàng 1 đơn Khối lượng 0 k…" at bounding box center [451, 246] width 804 height 409
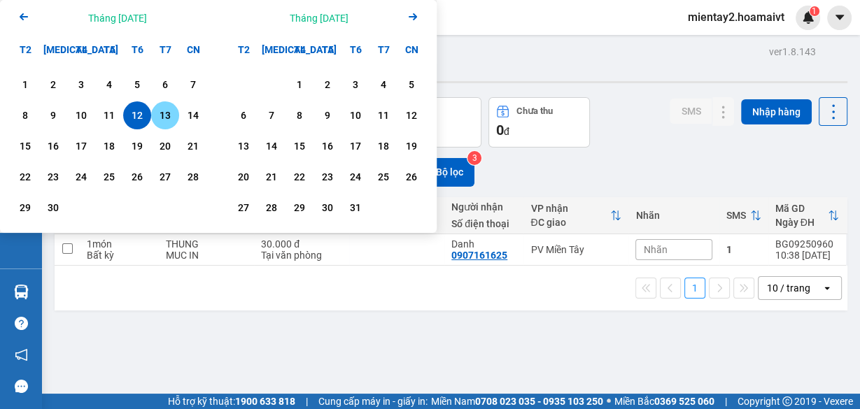
click at [171, 113] on div "13" at bounding box center [165, 115] width 20 height 17
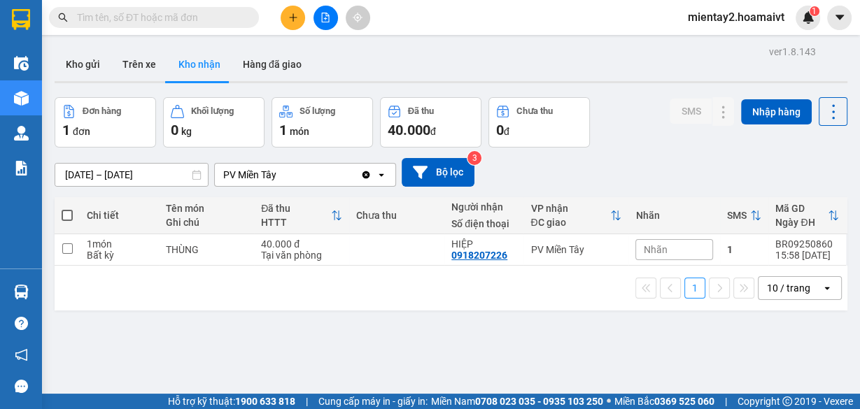
click at [291, 14] on icon "plus" at bounding box center [293, 18] width 10 height 10
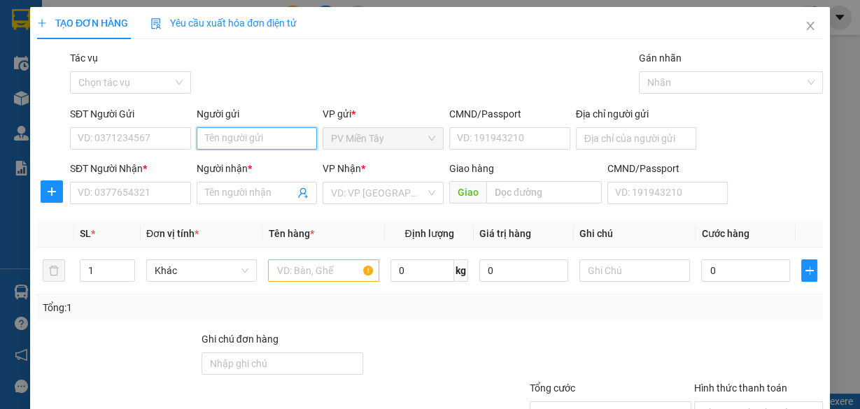
click at [250, 136] on input "Người gửi" at bounding box center [257, 138] width 121 height 22
click at [243, 185] on div "tx duy b - 0379023045" at bounding box center [254, 187] width 103 height 15
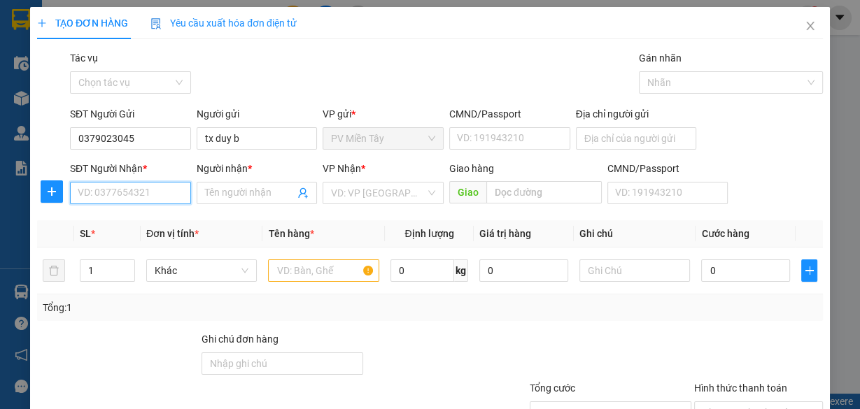
click at [139, 193] on input "SĐT Người Nhận *" at bounding box center [130, 193] width 121 height 22
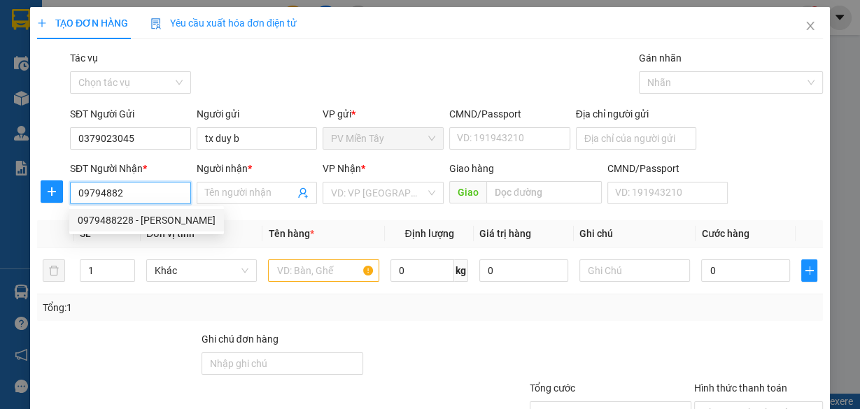
click at [141, 215] on div "0979488228 - VÂN QUÝ" at bounding box center [147, 220] width 138 height 15
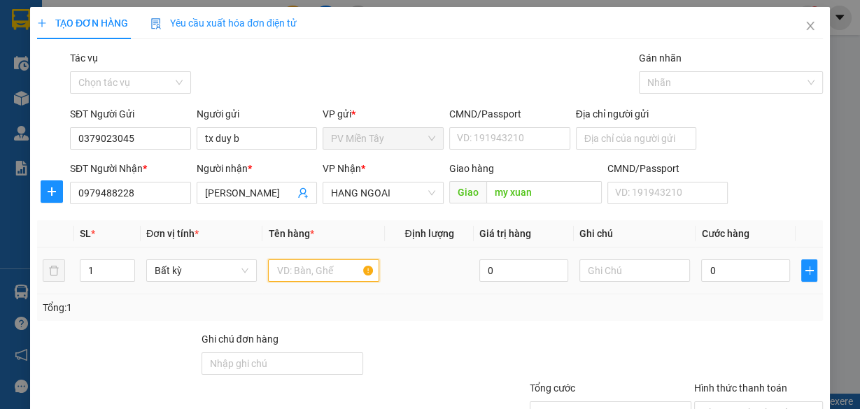
click at [334, 273] on input "text" at bounding box center [323, 271] width 111 height 22
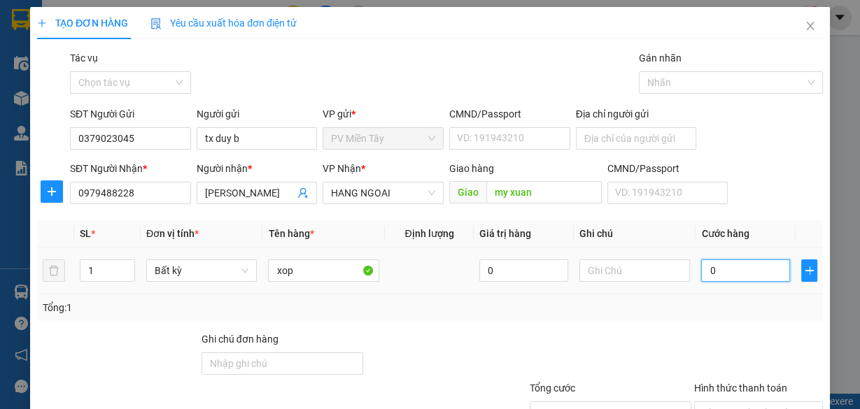
click at [728, 277] on input "0" at bounding box center [745, 271] width 89 height 22
click at [700, 318] on div "Tổng: 1" at bounding box center [430, 308] width 786 height 27
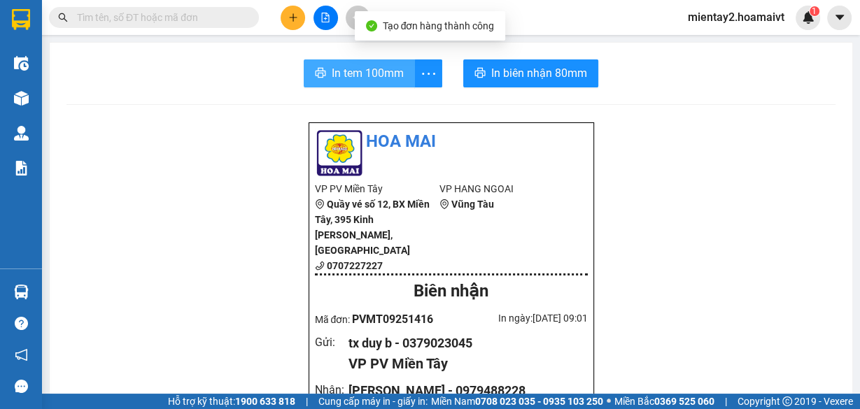
click at [374, 70] on span "In tem 100mm" at bounding box center [368, 72] width 72 height 17
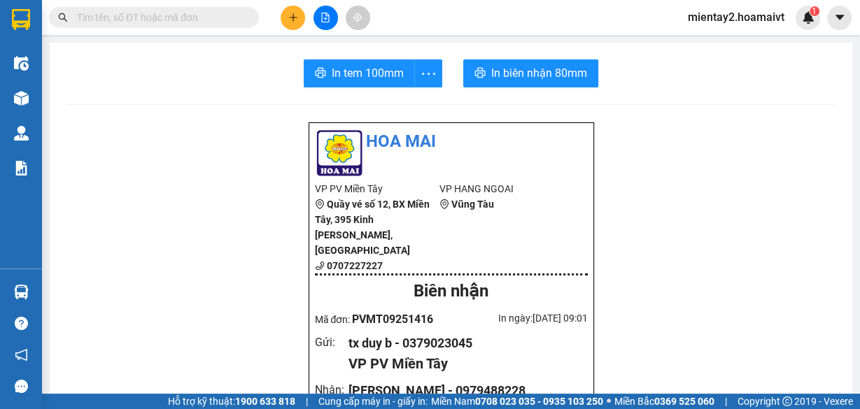
click at [297, 13] on icon "plus" at bounding box center [293, 18] width 10 height 10
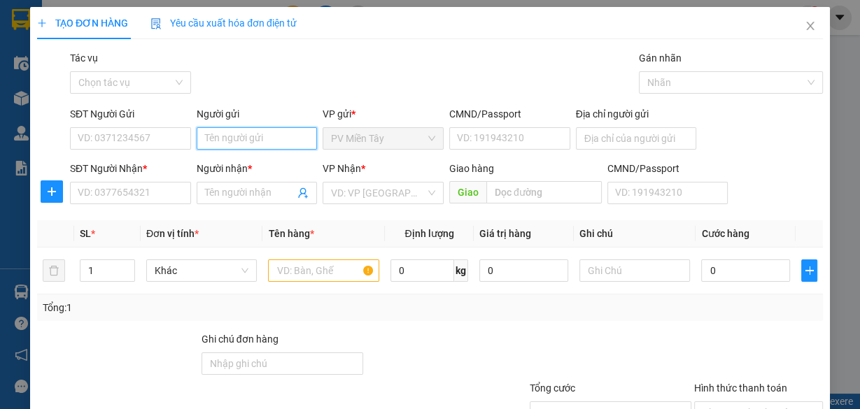
click at [274, 135] on input "Người gửi" at bounding box center [257, 138] width 121 height 22
click at [274, 192] on div "tx duy b - 0379023045" at bounding box center [254, 187] width 103 height 15
click at [253, 135] on input "tx duy b" at bounding box center [257, 138] width 121 height 22
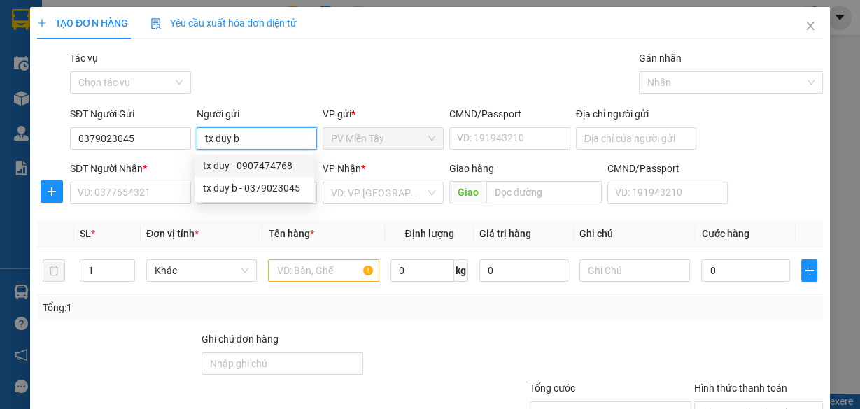
click at [257, 164] on div "tx duy - 0907474768" at bounding box center [254, 165] width 103 height 15
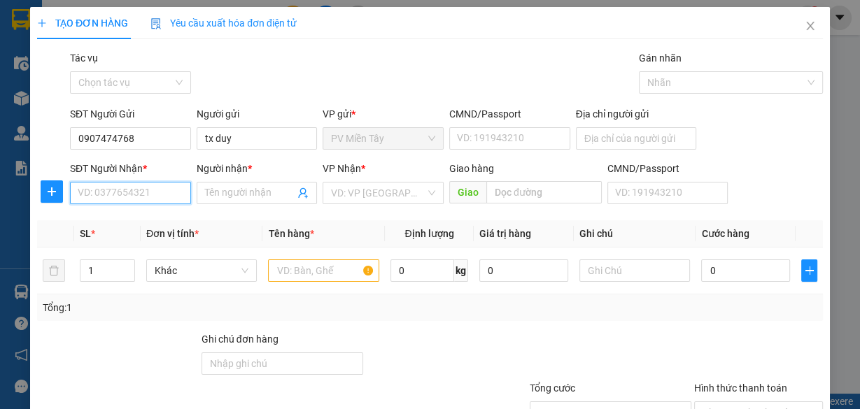
click at [146, 190] on input "SĐT Người Nhận *" at bounding box center [130, 193] width 121 height 22
click at [162, 187] on input "SĐT Người Nhận *" at bounding box center [130, 193] width 121 height 22
click at [169, 199] on input "SĐT Người Nhận *" at bounding box center [130, 193] width 121 height 22
click at [179, 191] on input "SĐT Người Nhận *" at bounding box center [130, 193] width 121 height 22
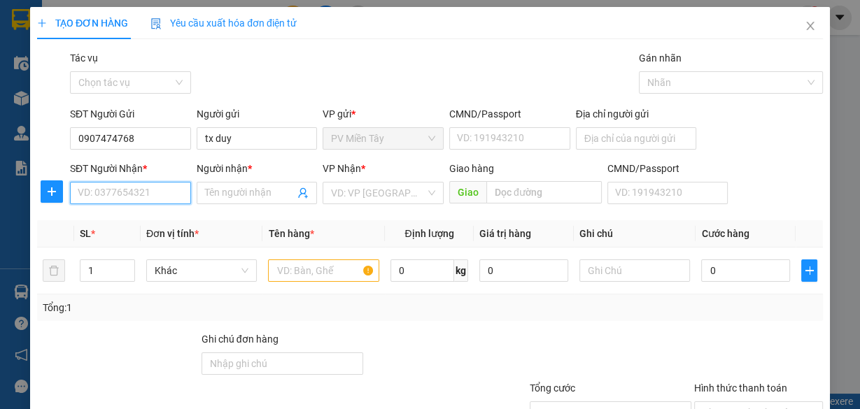
click at [184, 191] on input "SĐT Người Nhận *" at bounding box center [130, 193] width 121 height 22
click at [343, 277] on input "text" at bounding box center [323, 271] width 111 height 22
click at [751, 309] on div "Tổng: 1" at bounding box center [430, 307] width 774 height 15
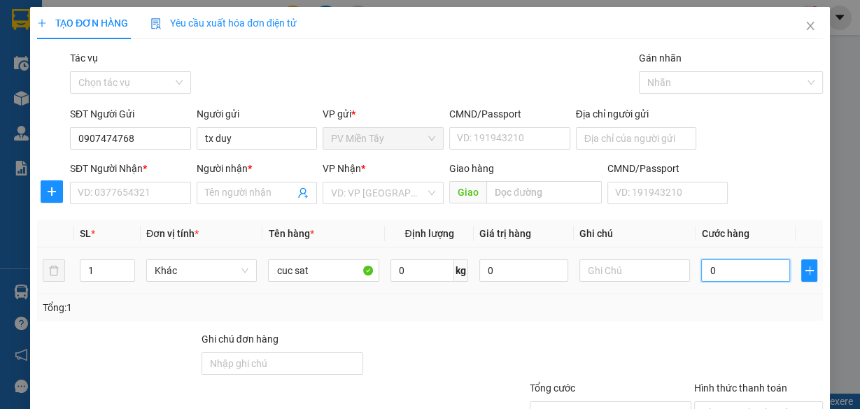
click at [753, 260] on input "0" at bounding box center [745, 271] width 89 height 22
click at [753, 267] on input "0" at bounding box center [745, 271] width 89 height 22
click at [763, 133] on div "SĐT Người Gửi 0907474768 Người gửi tx duy VP gửi * PV Miền Tây CMND/Passport VD…" at bounding box center [446, 130] width 758 height 49
click at [415, 43] on div "TẠO ĐƠN HÀNG Yêu cầu xuất hóa đơn điện tử Transit Pickup Surcharge Ids Transit …" at bounding box center [430, 248] width 786 height 483
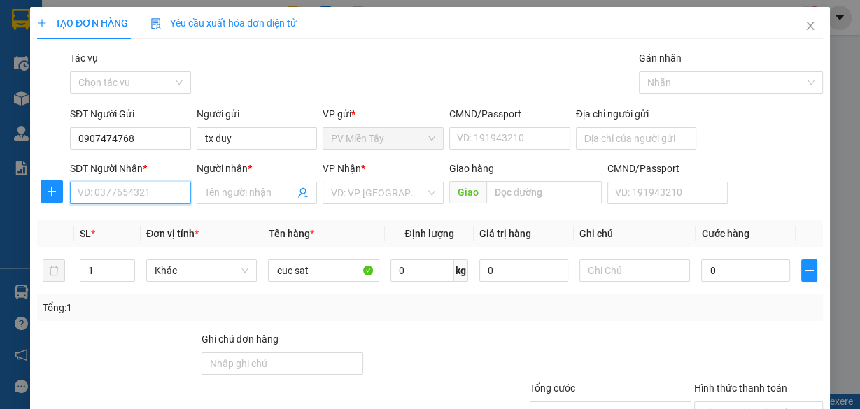
click at [146, 193] on input "SĐT Người Nhận *" at bounding box center [130, 193] width 121 height 22
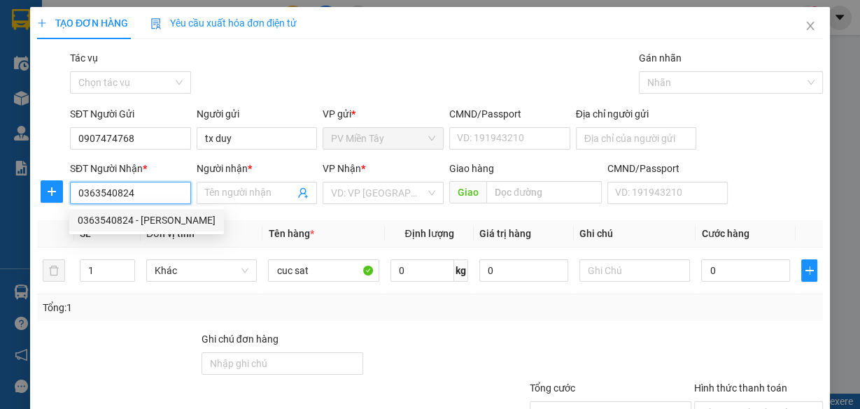
click at [133, 219] on div "0363540824 - viet" at bounding box center [147, 220] width 138 height 15
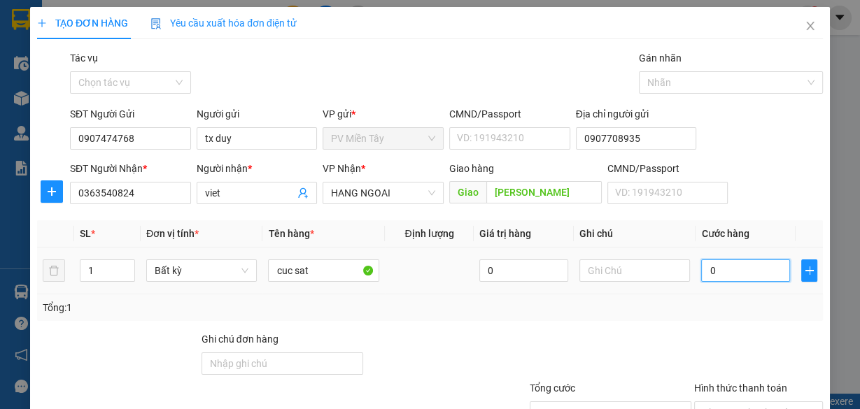
click at [735, 260] on input "0" at bounding box center [745, 271] width 89 height 22
drag, startPoint x: 681, startPoint y: 250, endPoint x: 707, endPoint y: 305, distance: 61.3
click at [680, 332] on div at bounding box center [610, 356] width 164 height 49
click at [722, 402] on input "Hình thức thanh toán" at bounding box center [753, 412] width 102 height 21
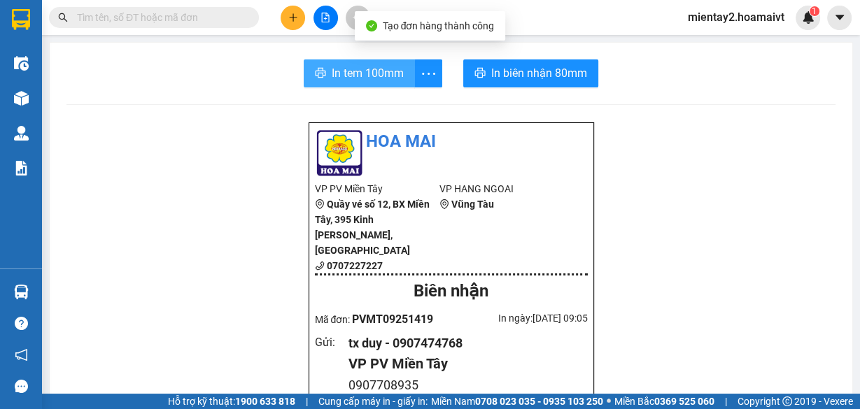
click at [363, 71] on span "In tem 100mm" at bounding box center [368, 72] width 72 height 17
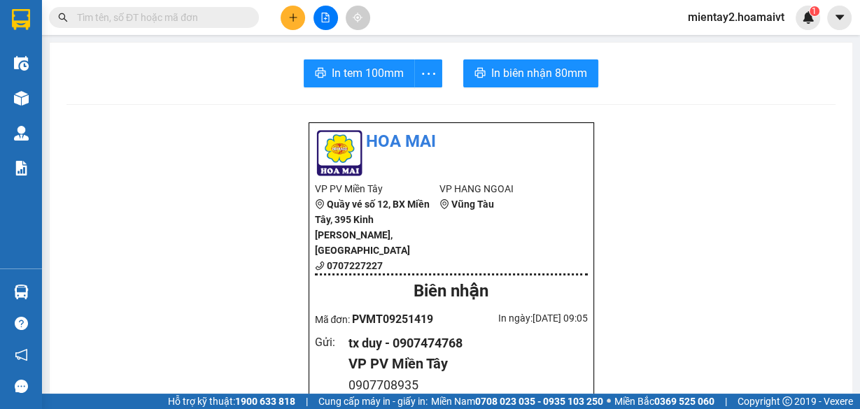
click at [610, 409] on html "Kết quả tìm kiếm ( 0 ) Bộ lọc No Data mientay2.hoamaivt 1 Điều hành xe Kho hàng…" at bounding box center [430, 204] width 860 height 409
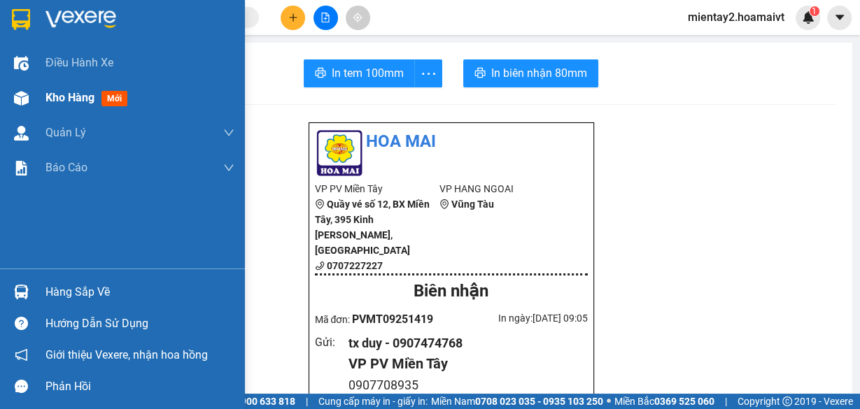
click at [87, 106] on div "Kho hàng mới" at bounding box center [139, 97] width 189 height 35
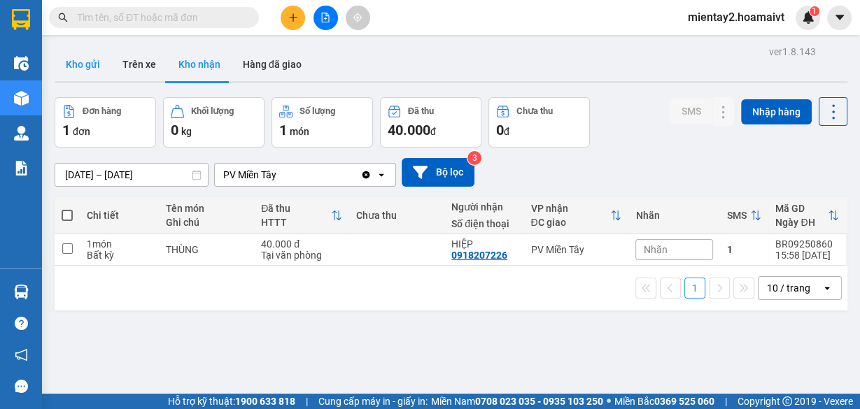
click at [84, 64] on button "Kho gửi" at bounding box center [83, 65] width 57 height 34
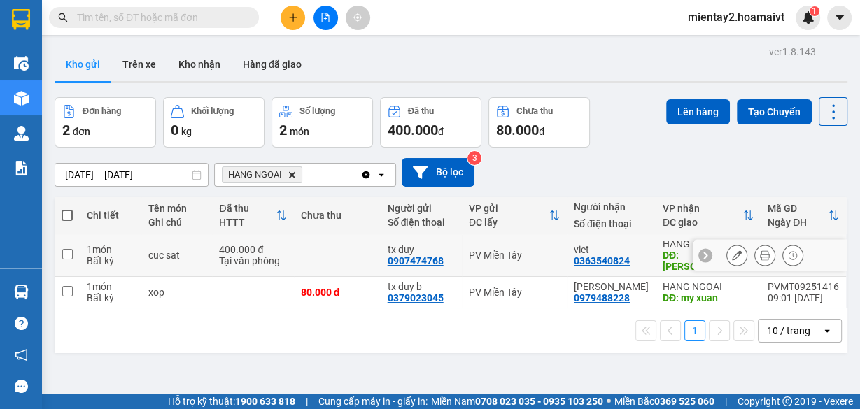
click at [302, 234] on td at bounding box center [337, 255] width 87 height 43
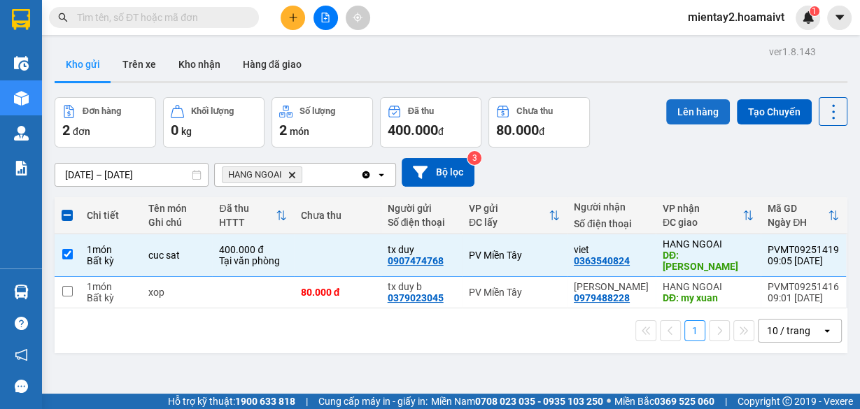
click at [703, 116] on button "Lên hàng" at bounding box center [698, 111] width 64 height 25
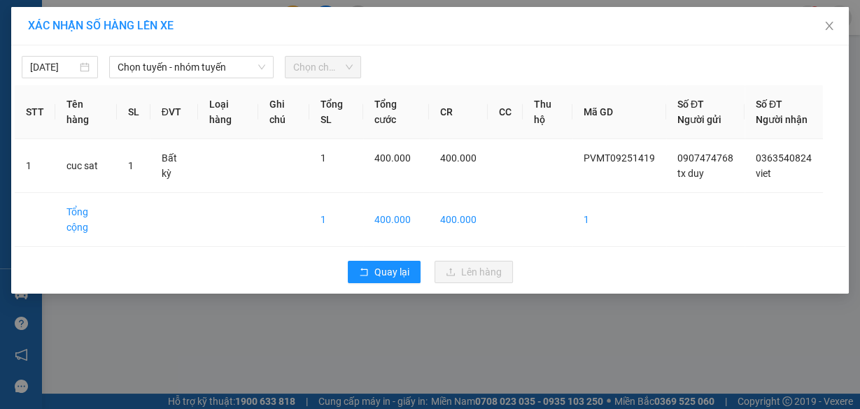
click at [175, 68] on span "Chọn tuyến - nhóm tuyến" at bounding box center [192, 67] width 148 height 21
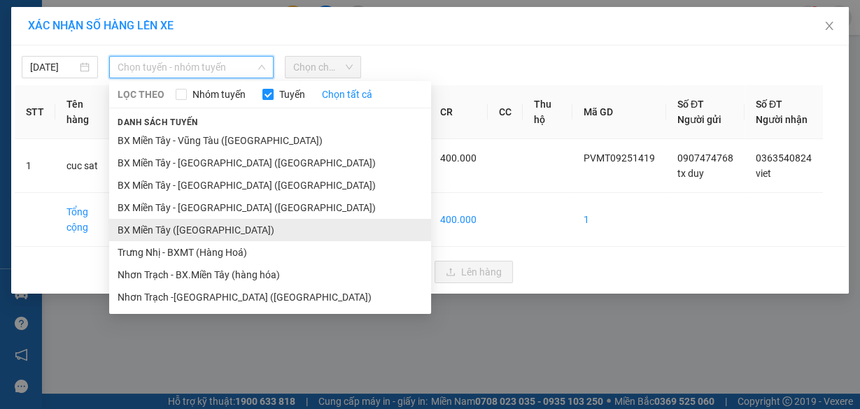
click at [222, 222] on li "BX Miền Tây ([GEOGRAPHIC_DATA])" at bounding box center [270, 230] width 322 height 22
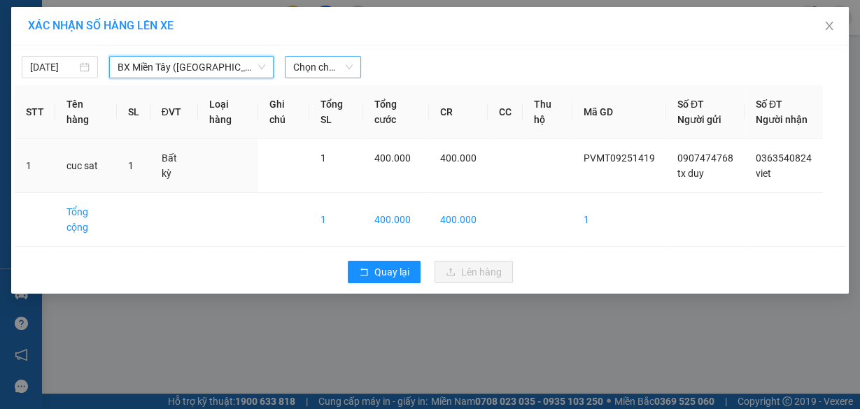
click at [338, 66] on span "Chọn chuyến" at bounding box center [322, 67] width 59 height 21
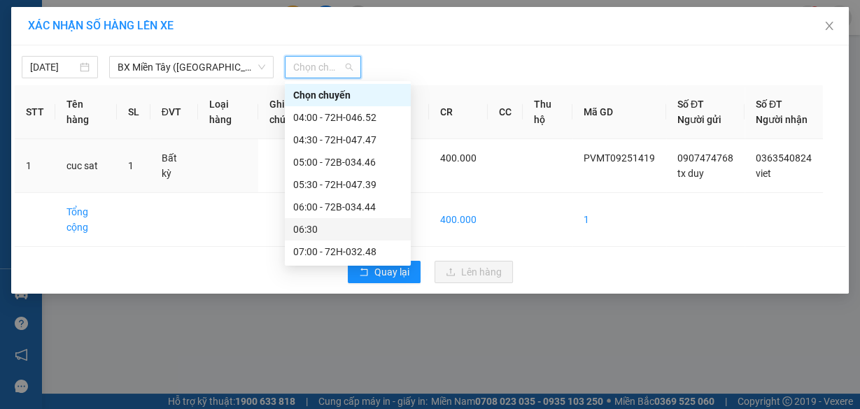
click at [334, 227] on div "06:30" at bounding box center [347, 229] width 109 height 15
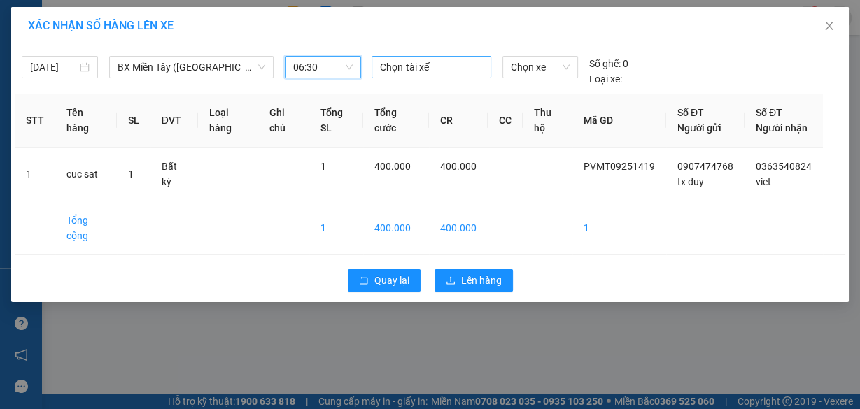
click at [421, 68] on div at bounding box center [431, 67] width 112 height 17
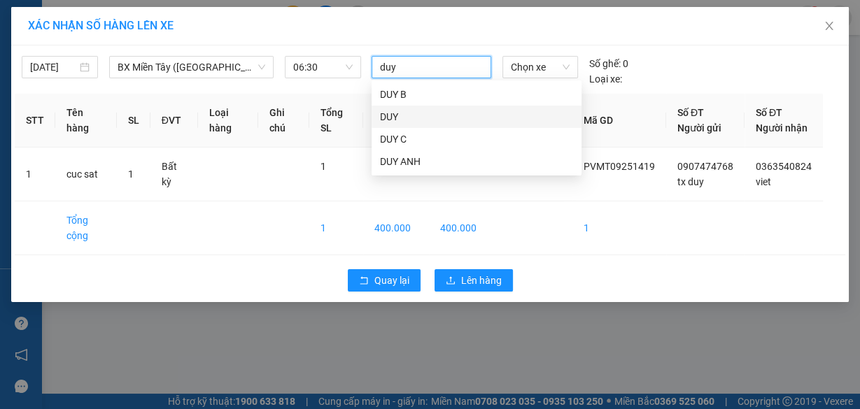
click at [420, 111] on div "DUY" at bounding box center [476, 116] width 193 height 15
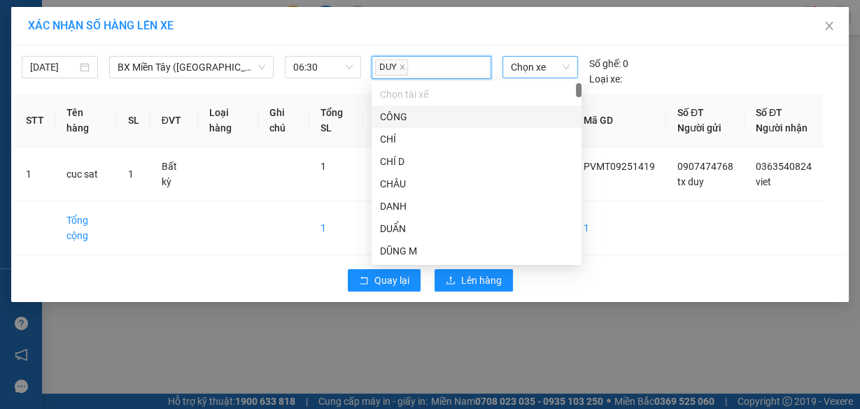
click at [554, 68] on span "Chọn xe" at bounding box center [540, 67] width 59 height 21
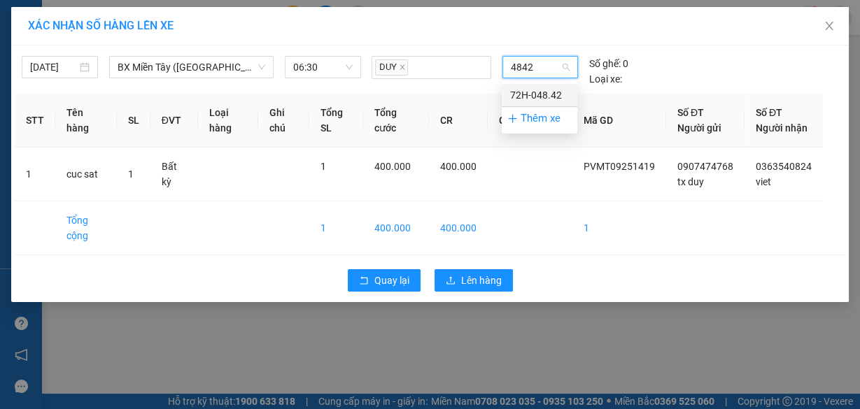
click at [562, 87] on div "72H-048.42" at bounding box center [539, 94] width 59 height 15
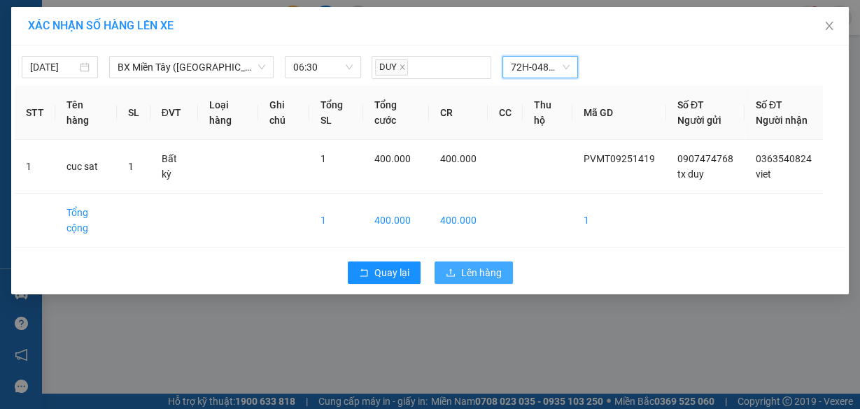
click at [483, 281] on span "Lên hàng" at bounding box center [481, 272] width 41 height 15
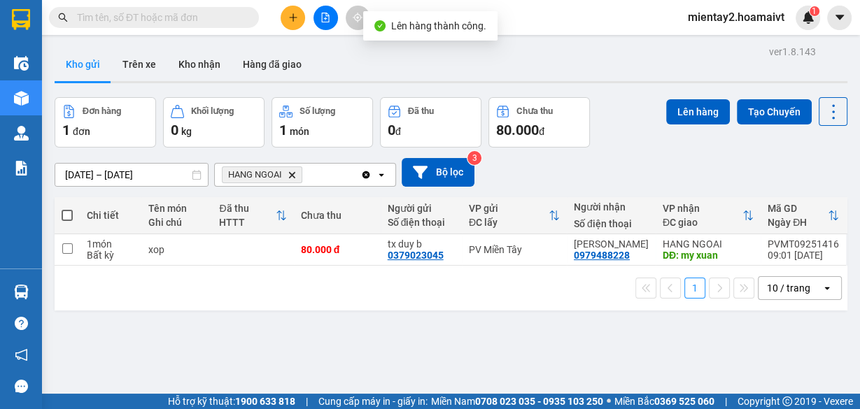
click at [291, 176] on icon "HANG NGOAI, close by backspace" at bounding box center [292, 174] width 6 height 6
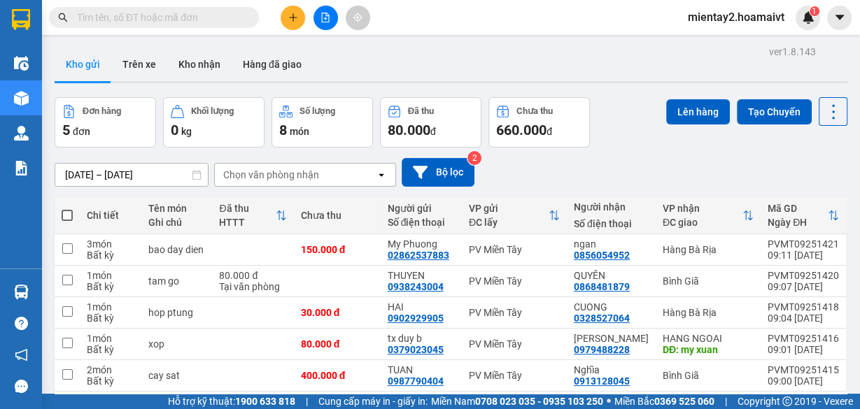
click at [301, 173] on div "Chọn văn phòng nhận" at bounding box center [271, 175] width 96 height 14
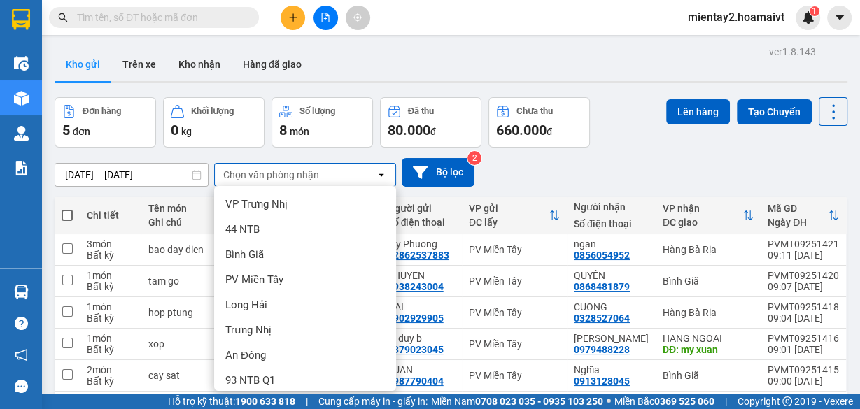
click at [281, 399] on span "Hàng Bà Rịa" at bounding box center [253, 406] width 57 height 14
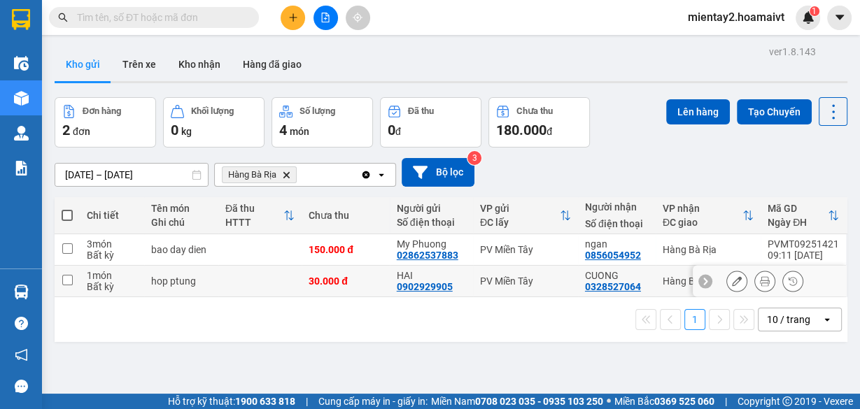
click at [237, 287] on td at bounding box center [259, 281] width 83 height 31
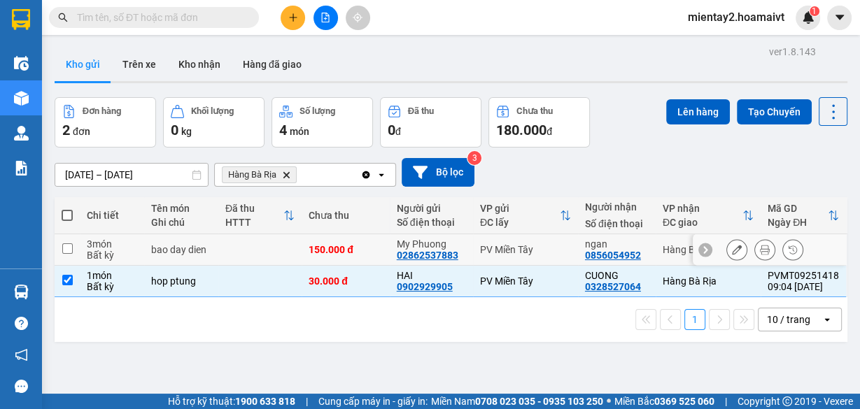
click at [253, 242] on td at bounding box center [259, 249] width 83 height 31
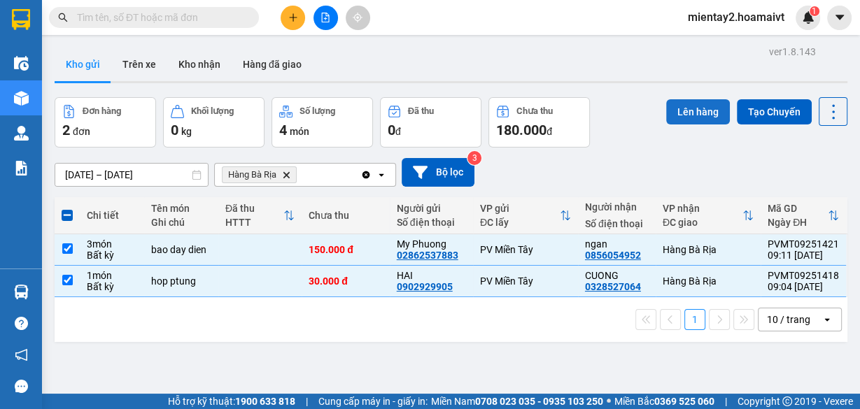
click at [694, 114] on button "Lên hàng" at bounding box center [698, 111] width 64 height 25
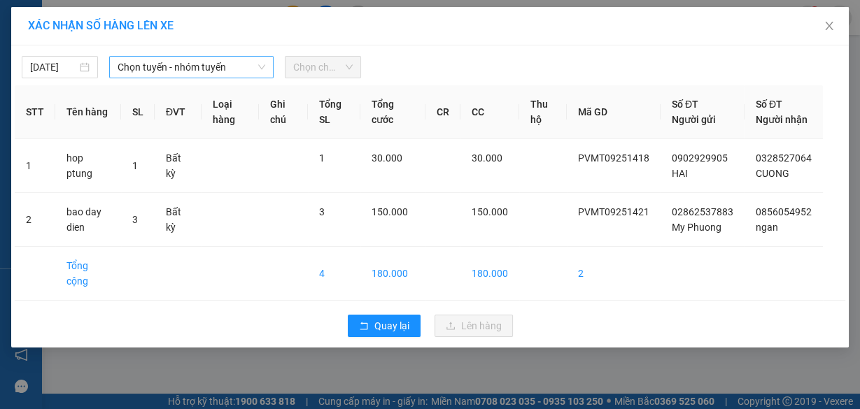
click at [154, 68] on span "Chọn tuyến - nhóm tuyến" at bounding box center [192, 67] width 148 height 21
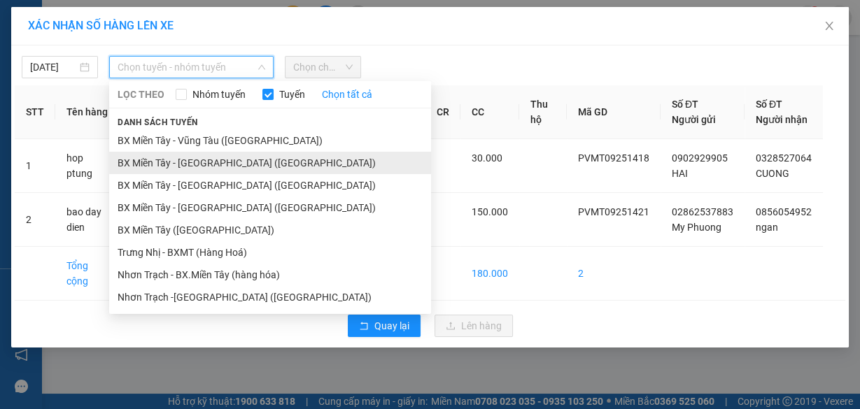
click at [226, 162] on li "BX Miền Tây - [GEOGRAPHIC_DATA] ([GEOGRAPHIC_DATA])" at bounding box center [270, 163] width 322 height 22
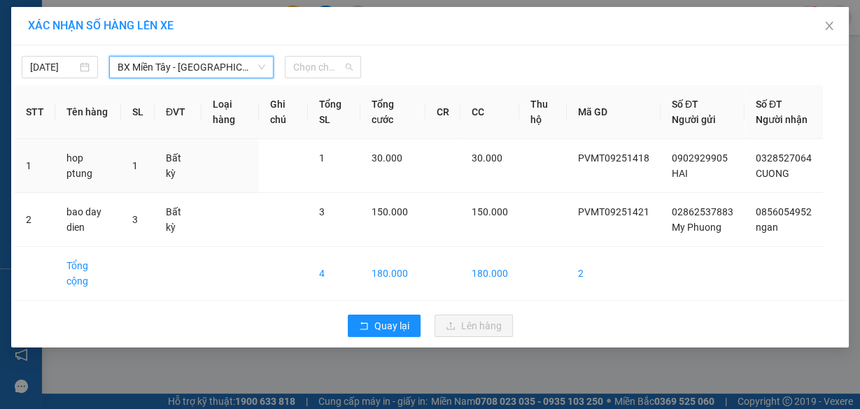
drag, startPoint x: 308, startPoint y: 70, endPoint x: 168, endPoint y: 374, distance: 334.3
click at [309, 70] on span "Chọn chuyến" at bounding box center [322, 67] width 59 height 21
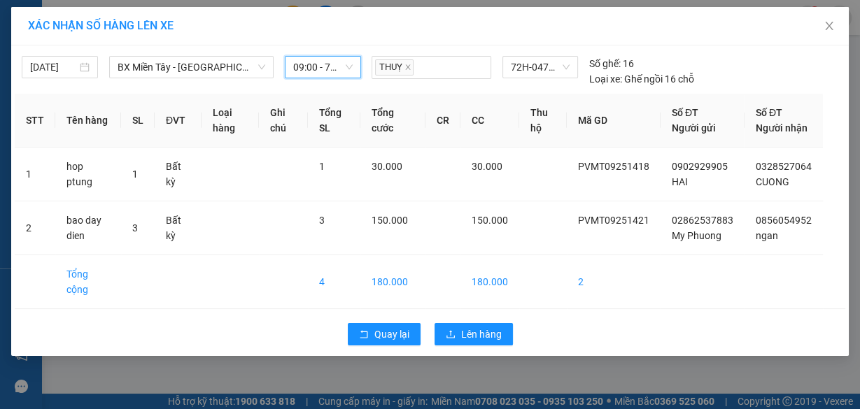
click at [353, 59] on span "09:00 - 72H-047.39" at bounding box center [322, 67] width 59 height 21
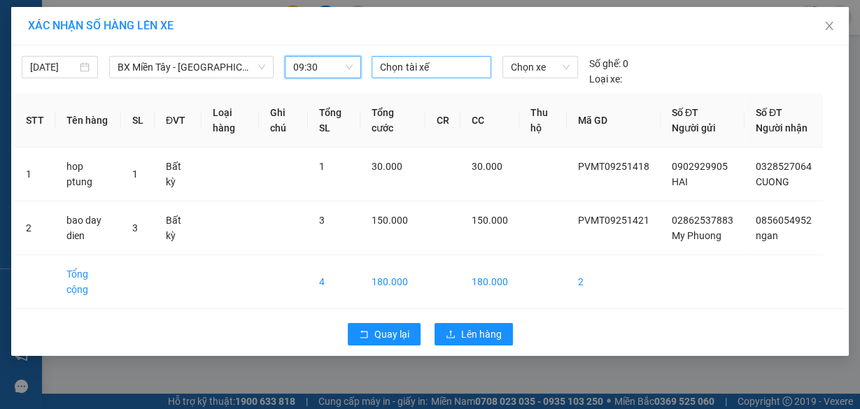
click at [413, 68] on div at bounding box center [431, 67] width 112 height 17
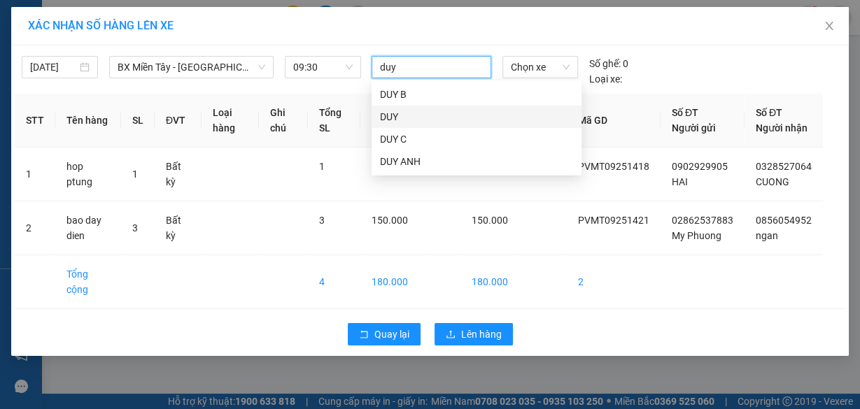
click at [405, 116] on div "DUY" at bounding box center [476, 116] width 193 height 15
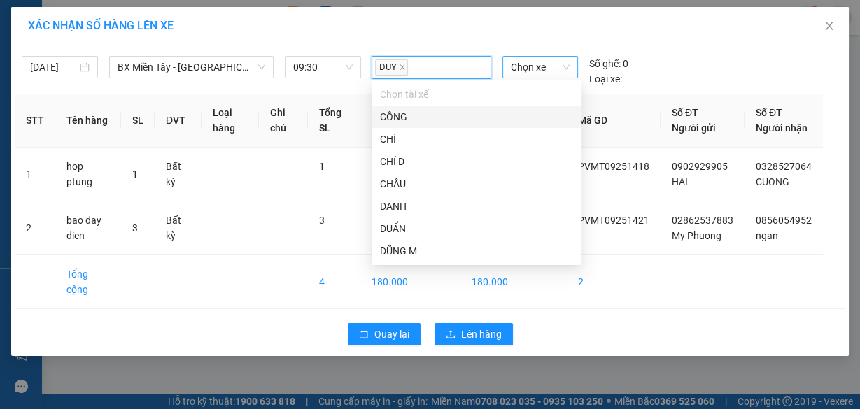
click at [521, 66] on span "Chọn xe" at bounding box center [540, 67] width 59 height 21
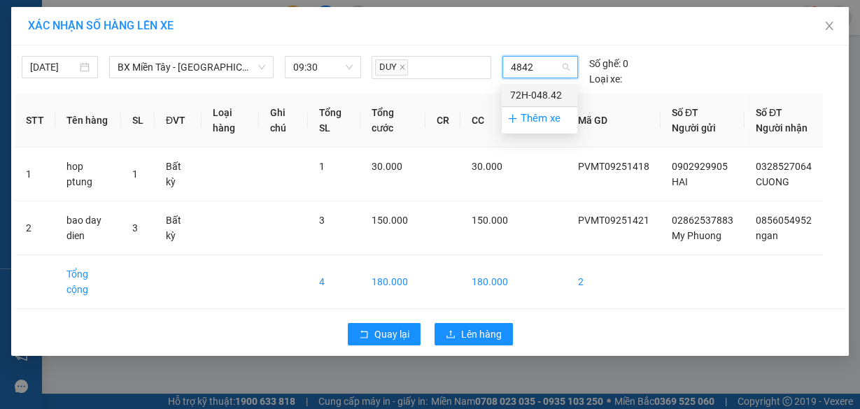
click at [536, 97] on div "72H-048.42" at bounding box center [539, 94] width 59 height 15
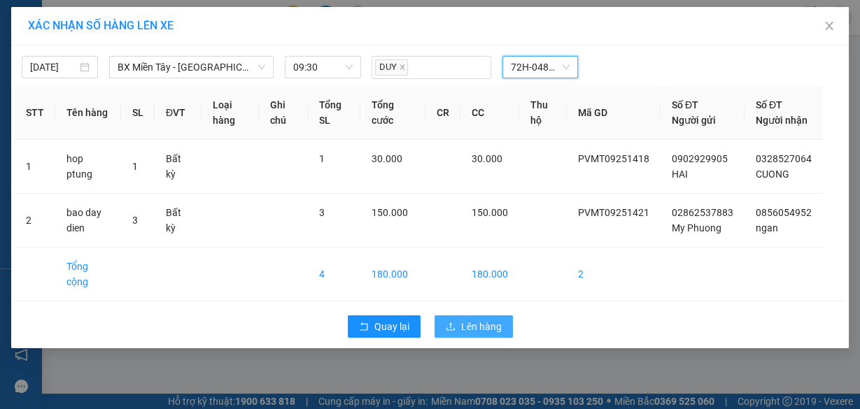
click at [485, 326] on span "Lên hàng" at bounding box center [481, 326] width 41 height 15
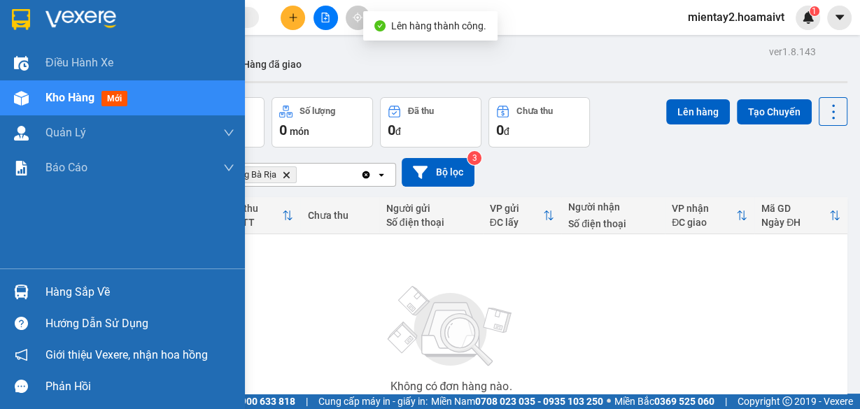
click at [50, 287] on div "Hàng sắp về" at bounding box center [139, 292] width 189 height 21
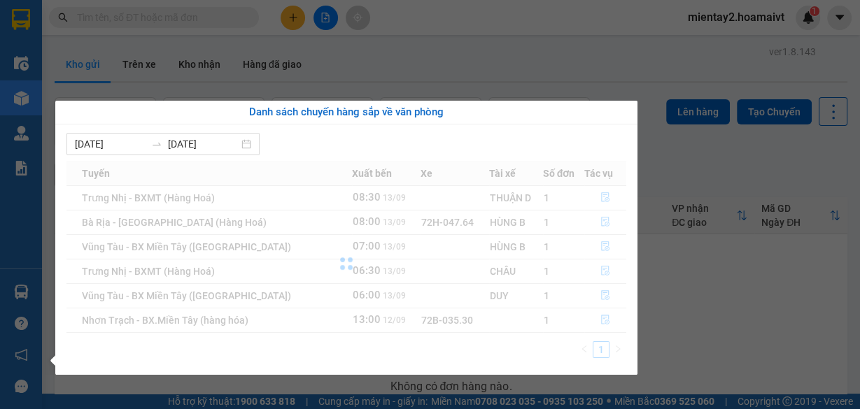
click at [694, 186] on section "Kết quả tìm kiếm ( 0 ) Bộ lọc No Data mientay2.hoamaivt 1 Điều hành xe Kho hàng…" at bounding box center [430, 204] width 860 height 409
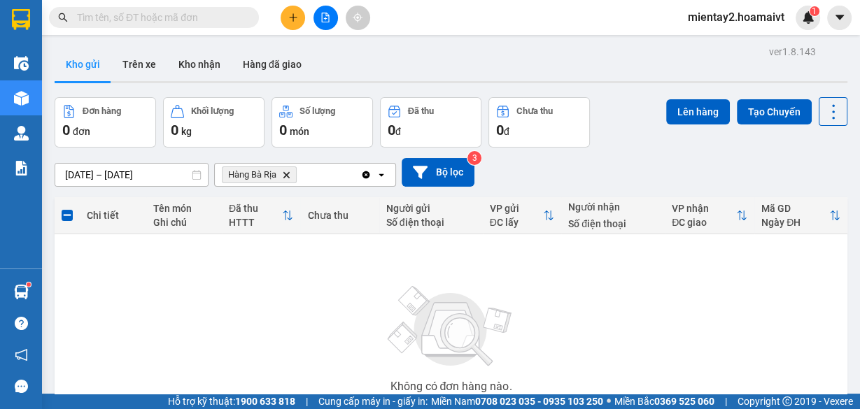
click at [292, 13] on icon "plus" at bounding box center [292, 17] width 1 height 8
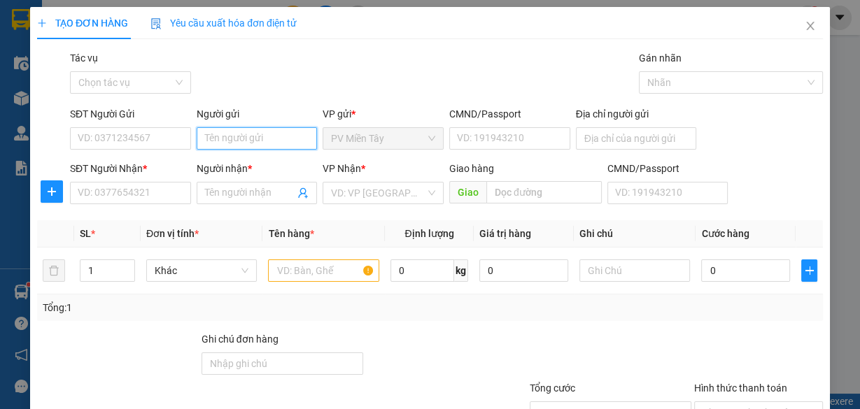
click at [236, 136] on input "Người gửi" at bounding box center [257, 138] width 121 height 22
click at [246, 163] on div "tx duy - 0907474768" at bounding box center [254, 165] width 103 height 15
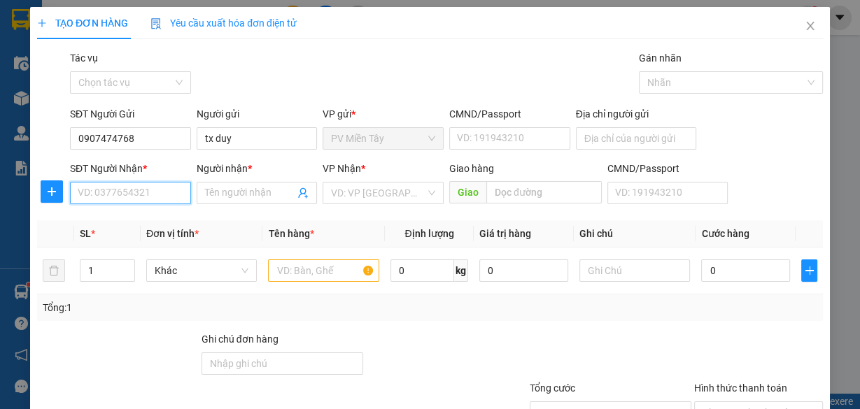
click at [160, 189] on input "SĐT Người Nhận *" at bounding box center [130, 193] width 121 height 22
click at [114, 217] on div "0567667538 - bao" at bounding box center [129, 220] width 103 height 15
click at [139, 195] on input "0567667538" at bounding box center [130, 193] width 121 height 22
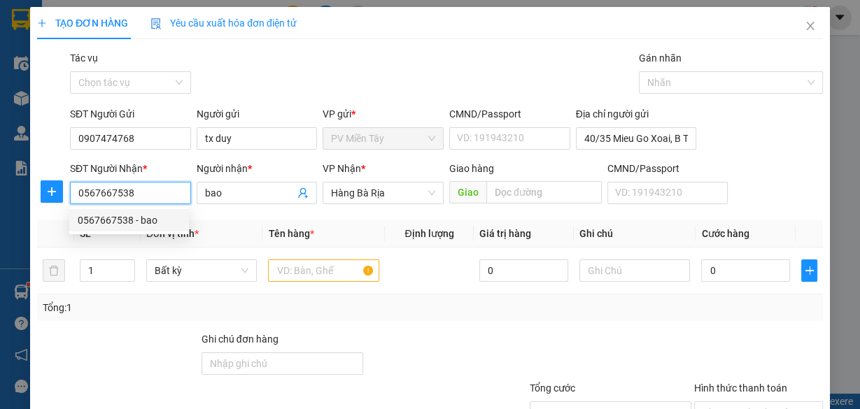
click at [140, 194] on input "0567667538" at bounding box center [130, 193] width 121 height 22
click at [152, 220] on div "0839390567 - QUÂN" at bounding box center [129, 220] width 103 height 15
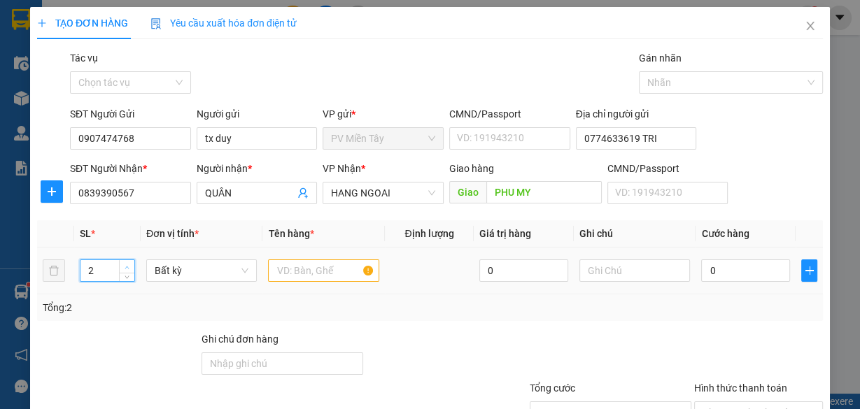
click at [125, 263] on span "up" at bounding box center [127, 267] width 8 height 8
click at [129, 264] on span "up" at bounding box center [127, 267] width 8 height 8
click at [329, 269] on input "text" at bounding box center [323, 271] width 111 height 22
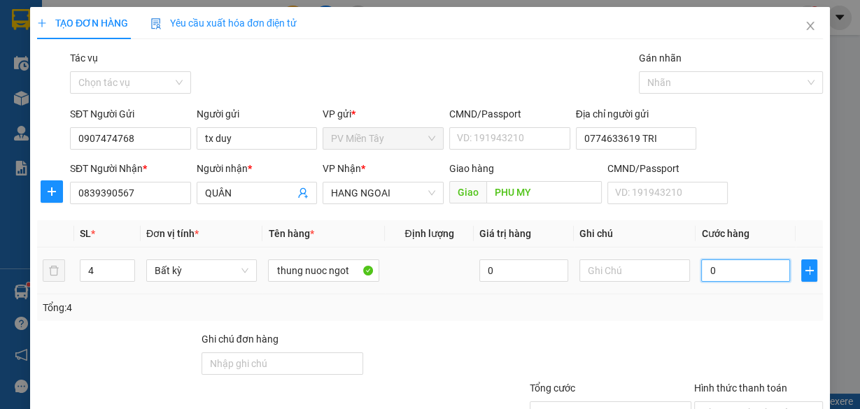
click at [746, 268] on input "0" at bounding box center [745, 271] width 89 height 22
click at [697, 323] on div "Transit Pickup Surcharge Ids Transit Deliver Surcharge Ids Transit Deliver Surc…" at bounding box center [430, 270] width 786 height 440
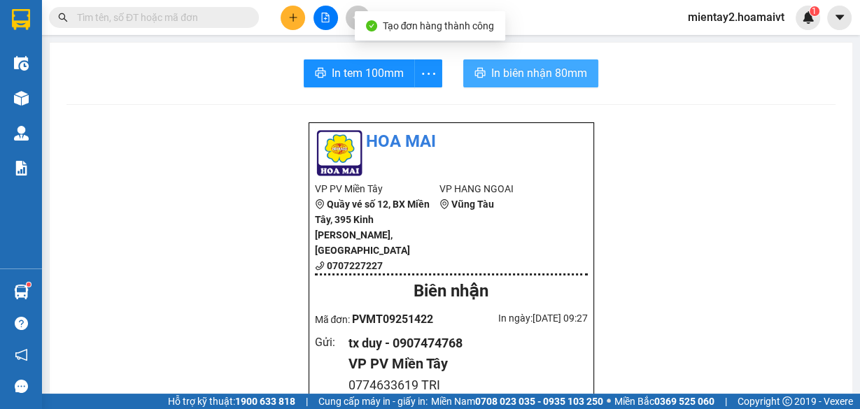
click at [503, 69] on span "In biên nhận 80mm" at bounding box center [539, 72] width 96 height 17
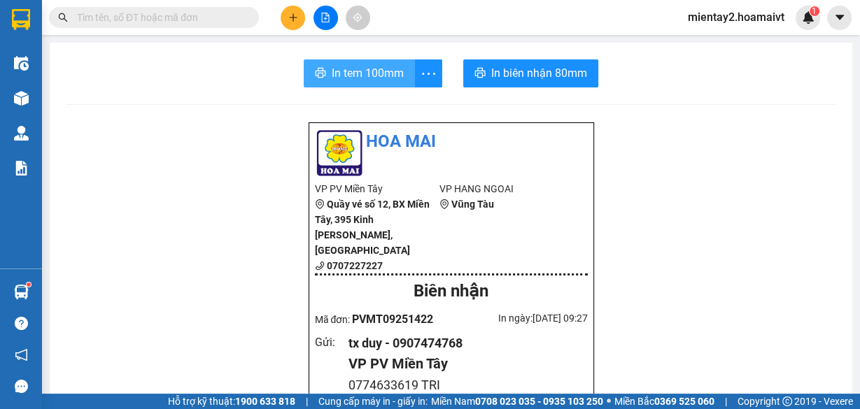
click at [358, 75] on span "In tem 100mm" at bounding box center [368, 72] width 72 height 17
click at [292, 14] on icon "plus" at bounding box center [292, 17] width 1 height 8
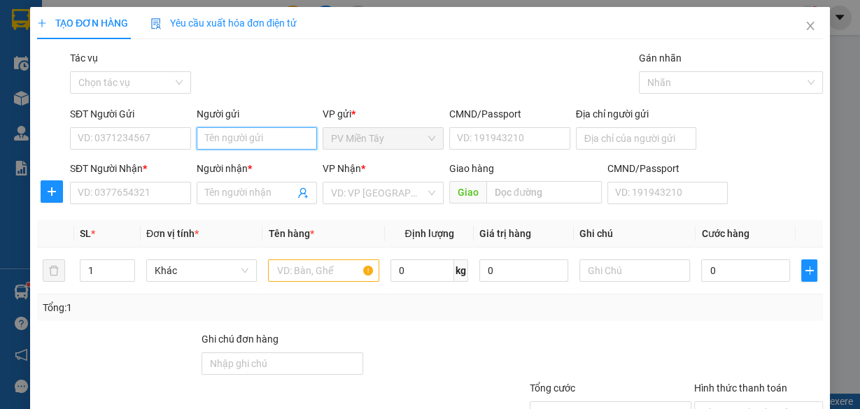
click at [280, 145] on input "Người gửi" at bounding box center [257, 138] width 121 height 22
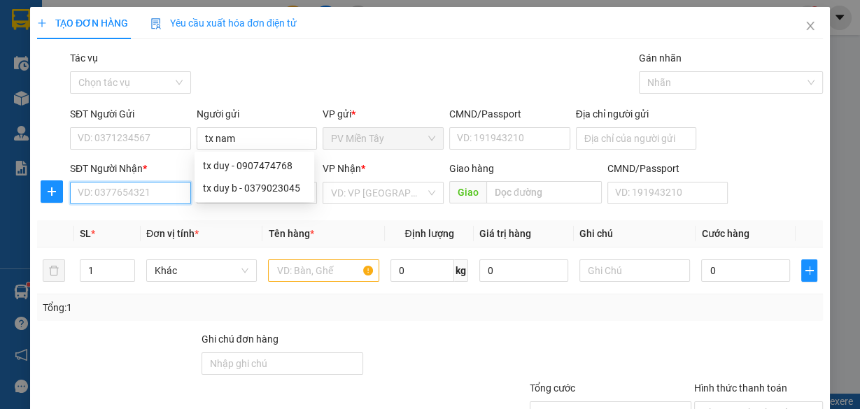
click at [151, 192] on input "SĐT Người Nhận *" at bounding box center [130, 193] width 121 height 22
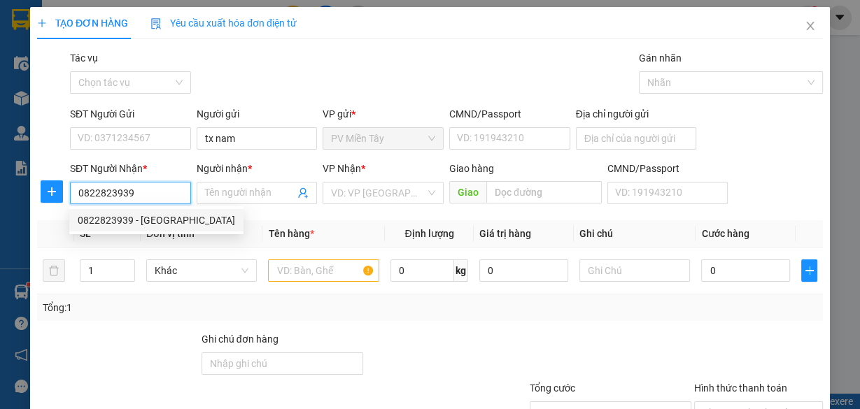
click at [157, 221] on div "0822823939 - Phuoc" at bounding box center [156, 220] width 157 height 15
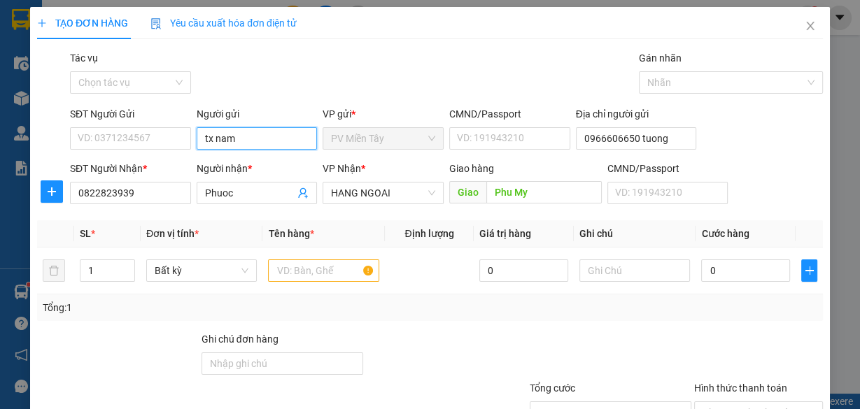
click at [261, 143] on input "tx nam" at bounding box center [257, 138] width 121 height 22
click at [256, 167] on div "tx nam xe hang - 0908485441" at bounding box center [267, 165] width 129 height 15
click at [317, 271] on input "text" at bounding box center [323, 271] width 111 height 22
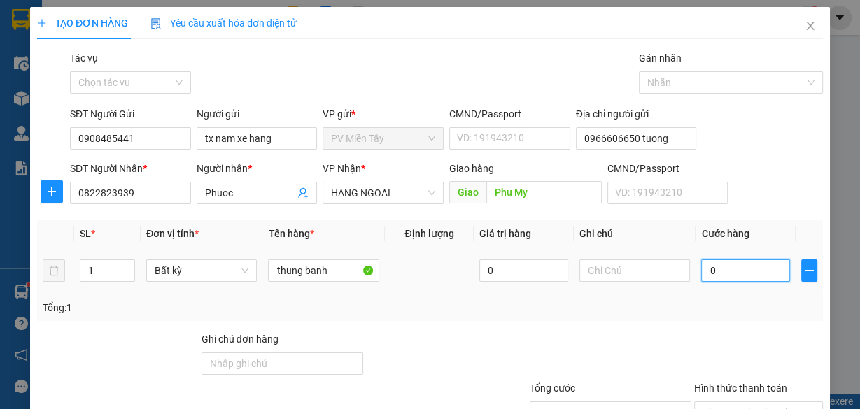
click at [754, 277] on input "0" at bounding box center [745, 271] width 89 height 22
click at [714, 323] on div "Transit Pickup Surcharge Ids Transit Deliver Surcharge Ids Transit Deliver Surc…" at bounding box center [430, 270] width 786 height 440
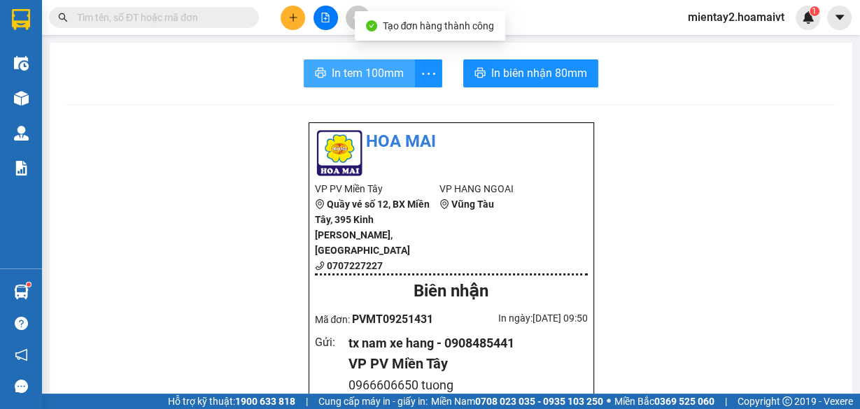
click at [397, 64] on button "In tem 100mm" at bounding box center [359, 73] width 111 height 28
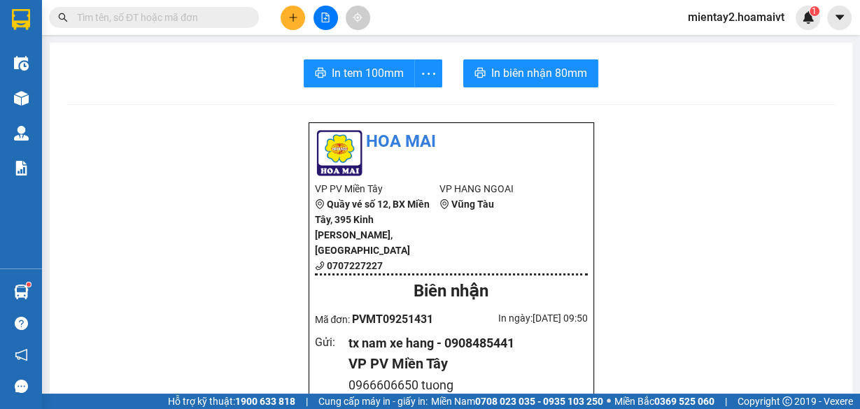
click at [190, 21] on input "text" at bounding box center [159, 17] width 165 height 15
paste input "0774650777"
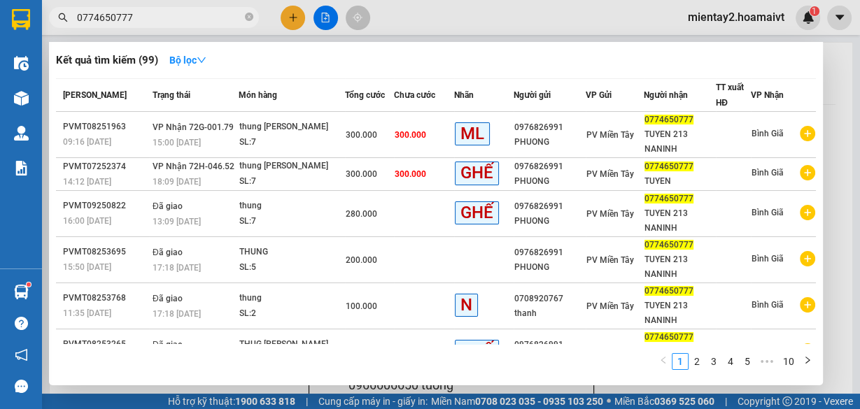
click at [174, 20] on input "0774650777" at bounding box center [159, 17] width 165 height 15
click at [292, 14] on div at bounding box center [430, 204] width 860 height 409
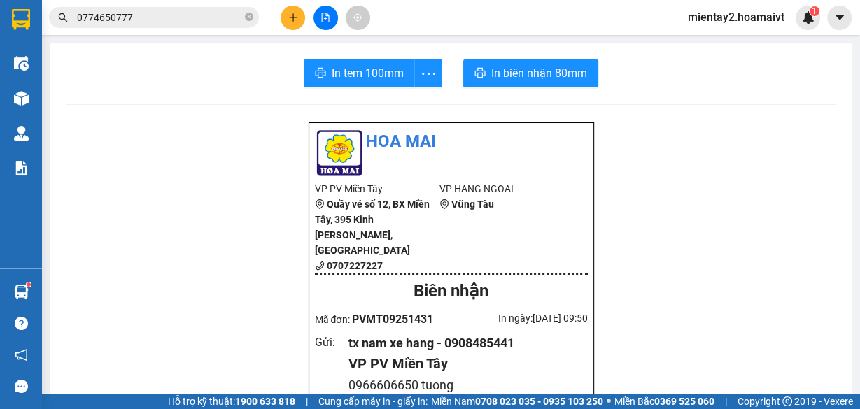
click at [291, 14] on icon "plus" at bounding box center [293, 18] width 10 height 10
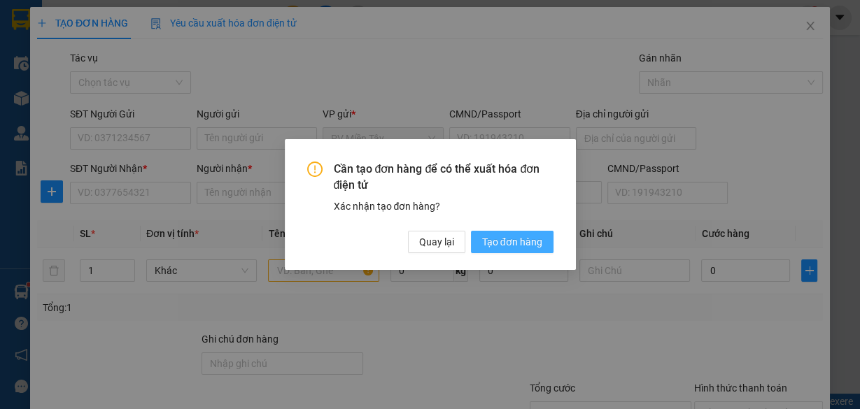
click at [538, 232] on button "Tạo đơn hàng" at bounding box center [512, 242] width 83 height 22
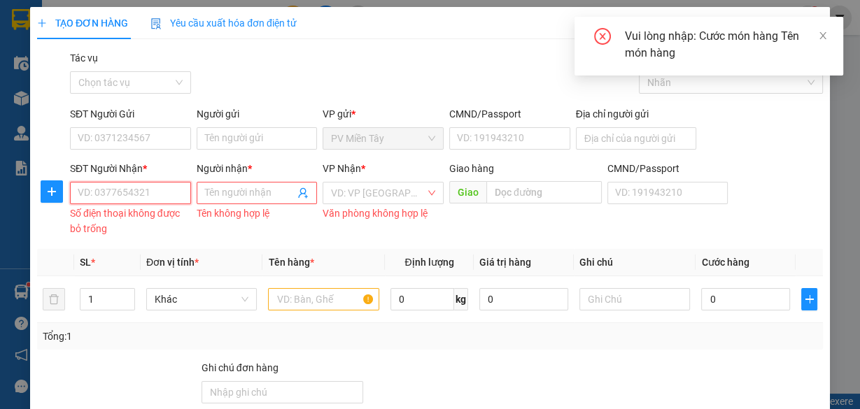
click at [159, 190] on input "SĐT Người Nhận *" at bounding box center [130, 193] width 121 height 22
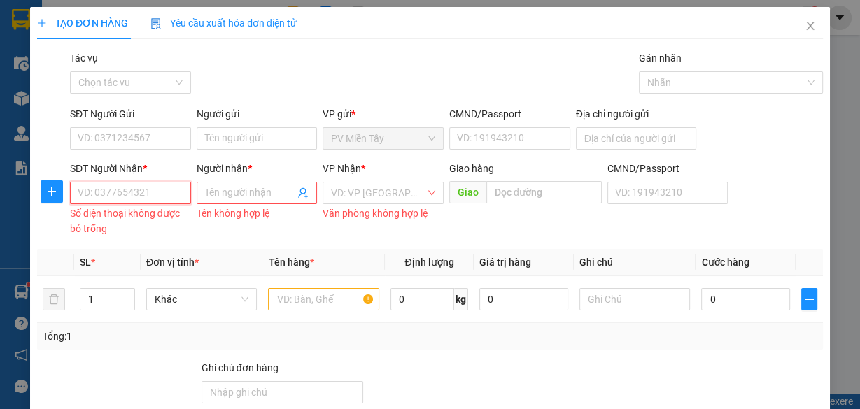
paste input "0523949666"
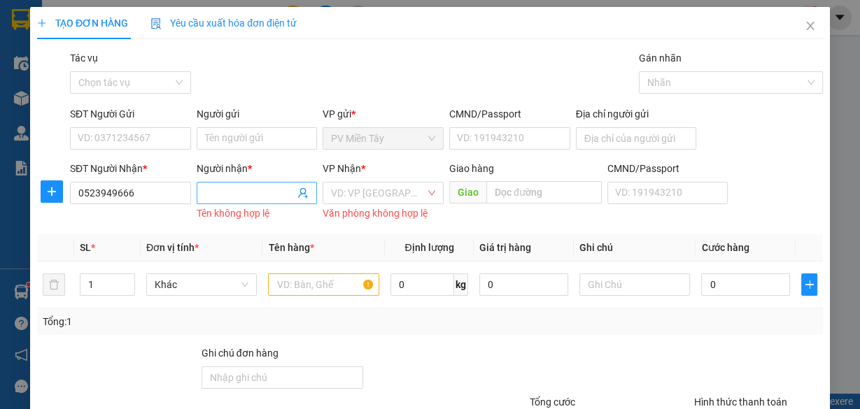
click at [215, 194] on input "Người nhận *" at bounding box center [250, 192] width 90 height 15
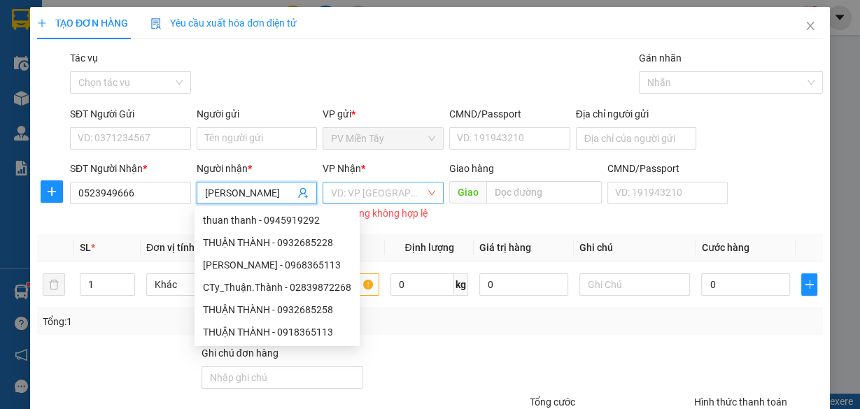
click at [406, 188] on input "search" at bounding box center [378, 193] width 94 height 21
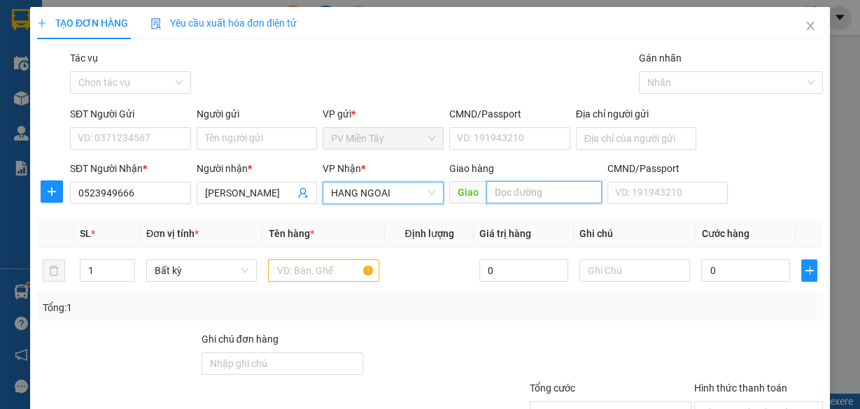
click at [509, 189] on input "text" at bounding box center [543, 192] width 115 height 22
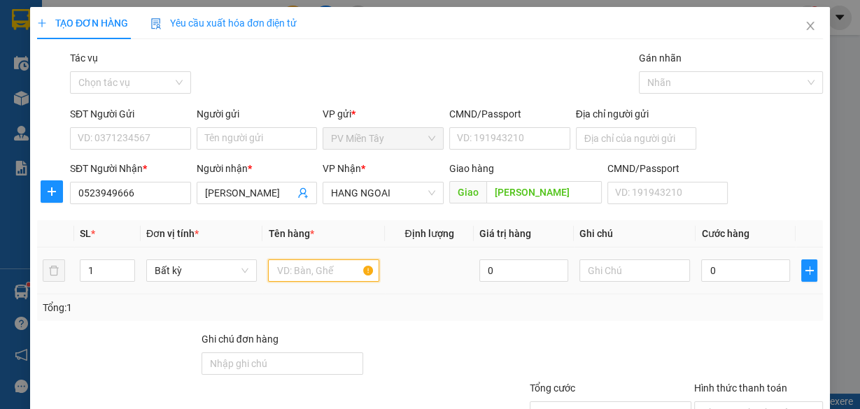
click at [307, 268] on input "text" at bounding box center [323, 271] width 111 height 22
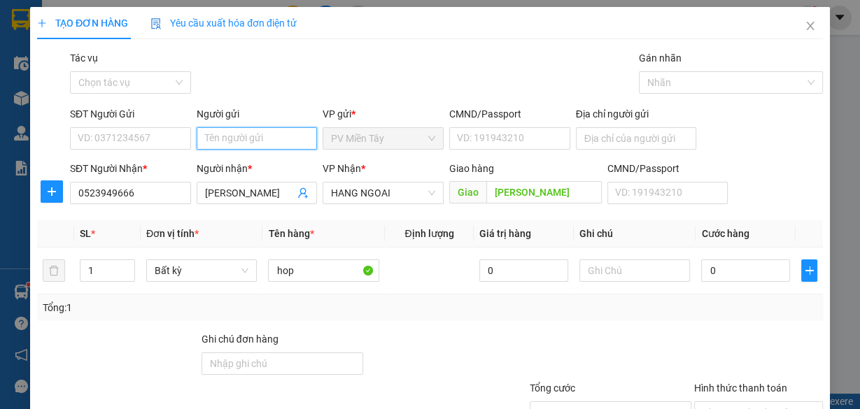
click at [267, 146] on input "Người gửi" at bounding box center [257, 138] width 121 height 22
click at [229, 170] on div "tx chau - 0933022667" at bounding box center [254, 165] width 103 height 15
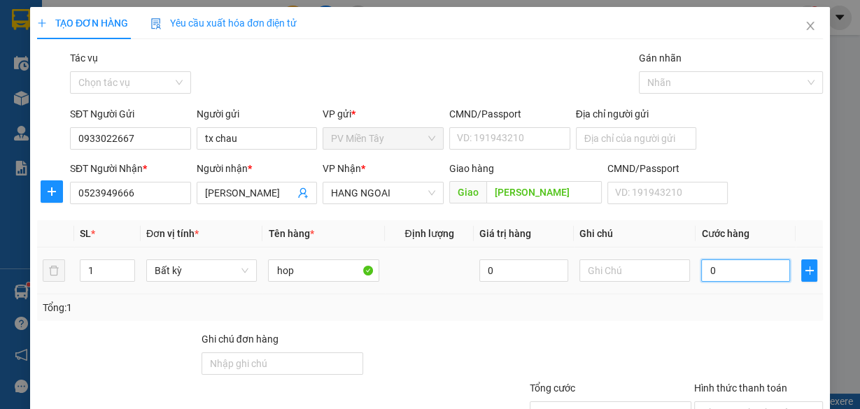
click at [733, 271] on input "0" at bounding box center [745, 271] width 89 height 22
click at [725, 297] on div "Tổng: 1" at bounding box center [430, 308] width 786 height 27
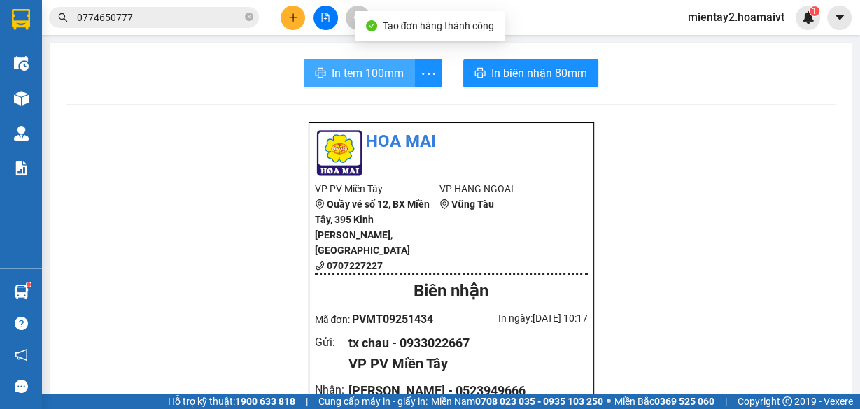
click at [360, 66] on span "In tem 100mm" at bounding box center [368, 72] width 72 height 17
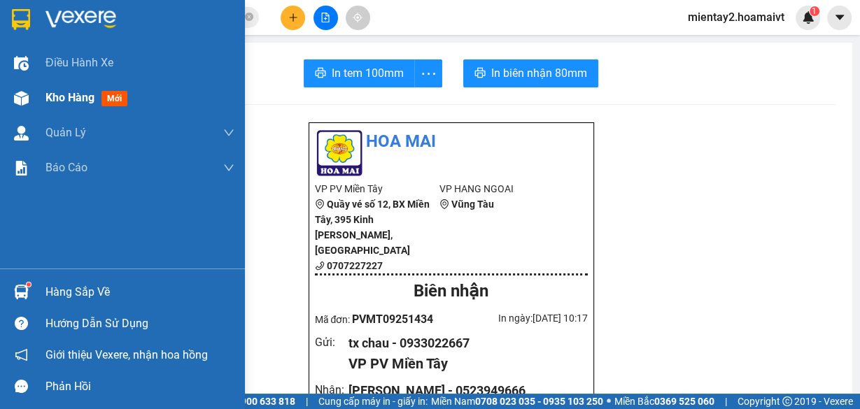
click at [46, 99] on span "Kho hàng" at bounding box center [69, 97] width 49 height 13
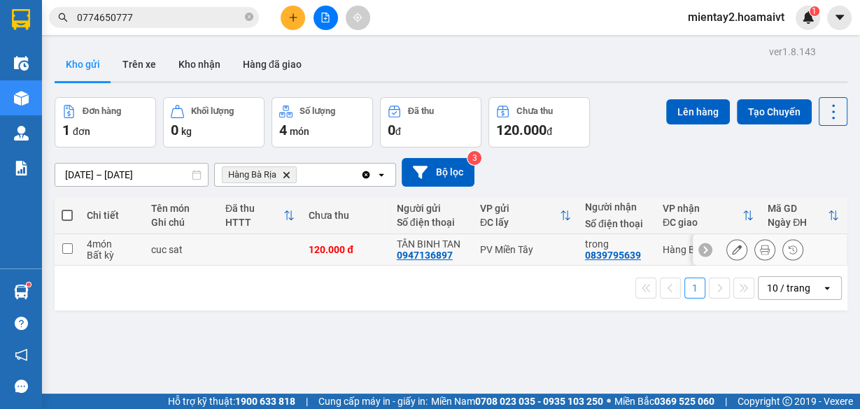
click at [262, 248] on td at bounding box center [259, 249] width 83 height 31
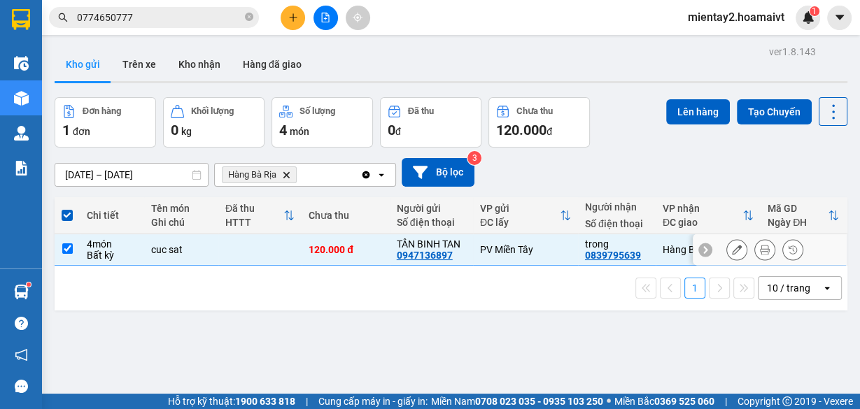
click at [270, 241] on td at bounding box center [259, 249] width 83 height 31
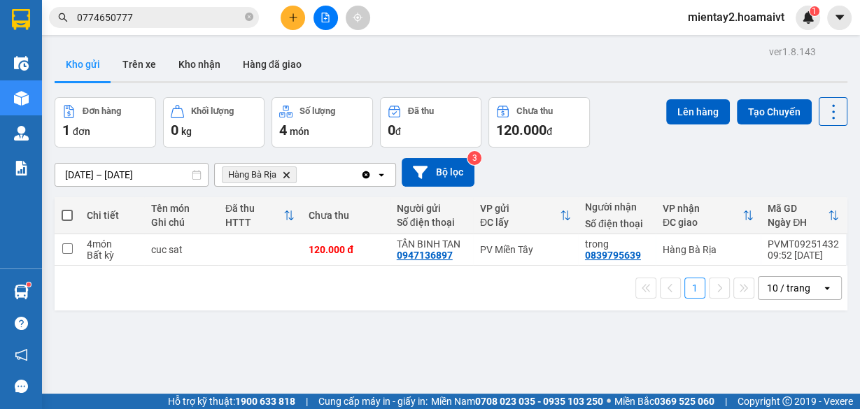
click at [285, 174] on icon "Delete" at bounding box center [286, 175] width 8 height 8
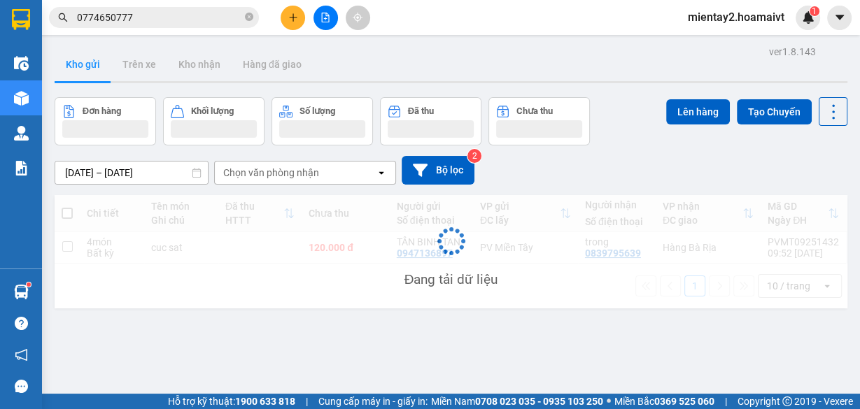
click at [285, 174] on div "Chọn văn phòng nhận" at bounding box center [271, 173] width 96 height 14
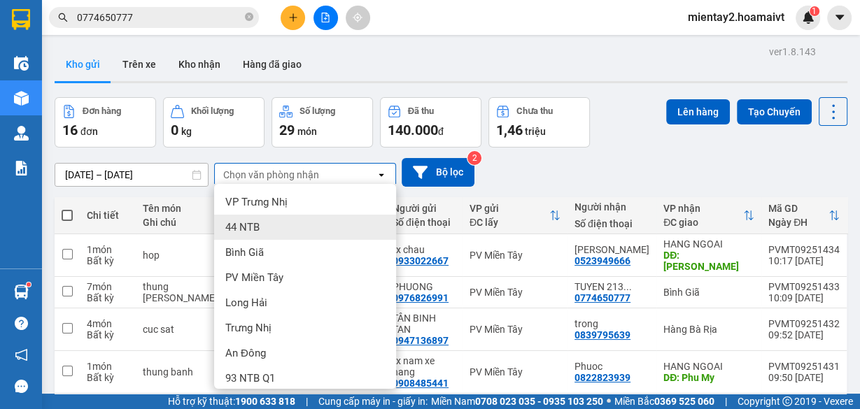
click at [568, 177] on div "12/09/2025 – 13/09/2025 Press the down arrow key to interact with the calendar …" at bounding box center [451, 172] width 793 height 29
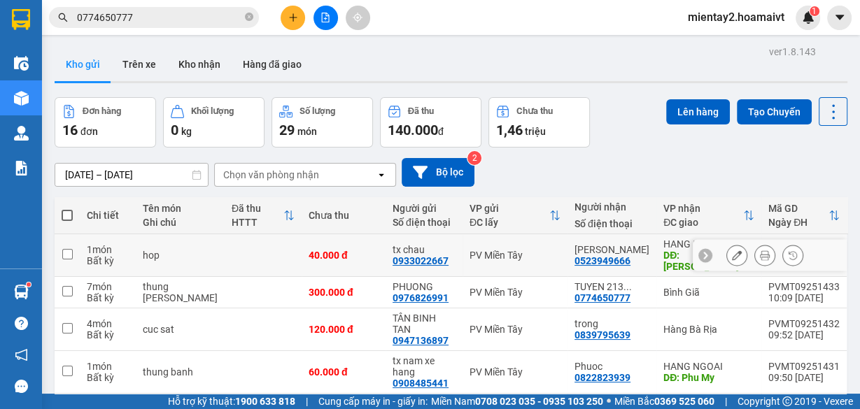
click at [252, 240] on td at bounding box center [263, 255] width 77 height 43
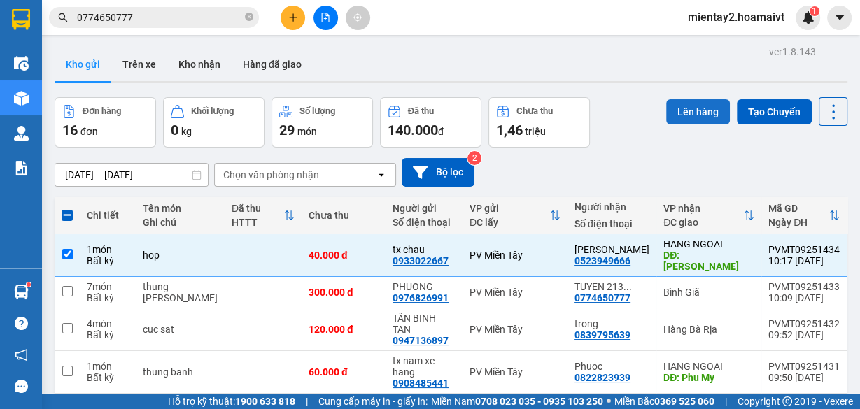
click at [700, 109] on button "Lên hàng" at bounding box center [698, 111] width 64 height 25
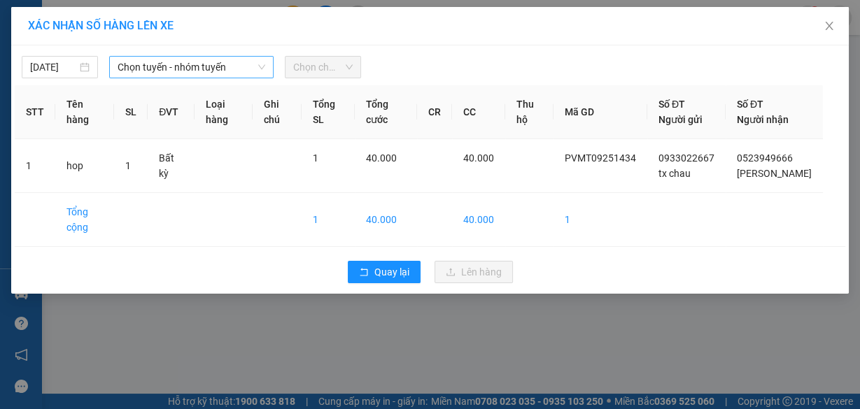
click at [150, 58] on span "Chọn tuyến - nhóm tuyến" at bounding box center [192, 67] width 148 height 21
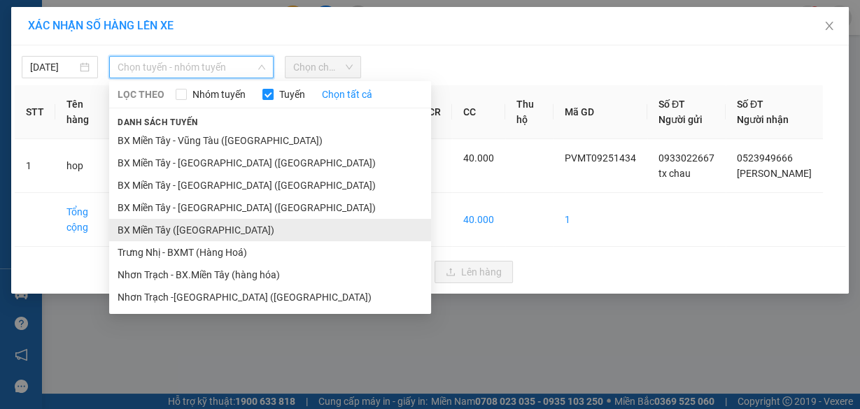
click at [217, 230] on li "BX Miền Tây ([GEOGRAPHIC_DATA])" at bounding box center [270, 230] width 322 height 22
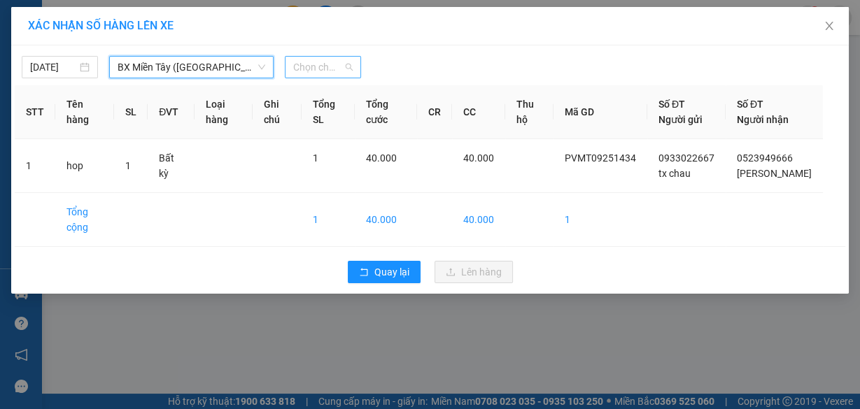
click at [323, 68] on span "Chọn chuyến" at bounding box center [322, 67] width 59 height 21
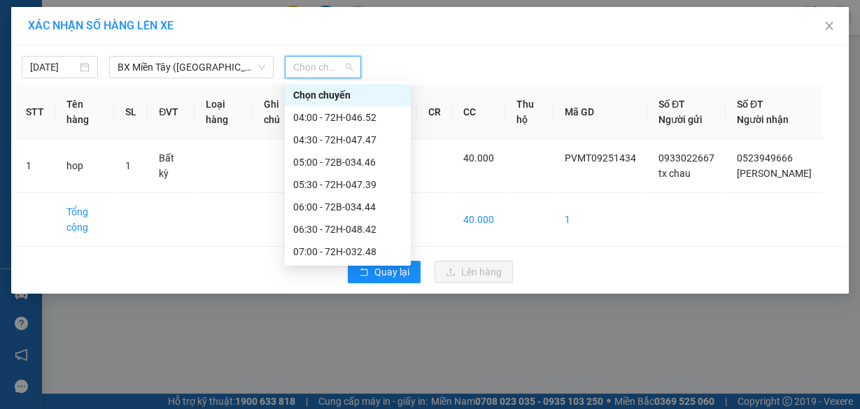
click at [329, 267] on div "07:20" at bounding box center [347, 274] width 109 height 15
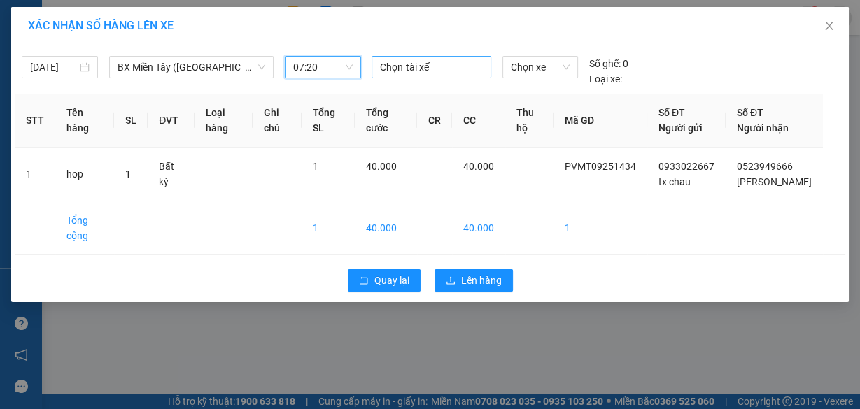
click at [430, 69] on div at bounding box center [431, 67] width 112 height 17
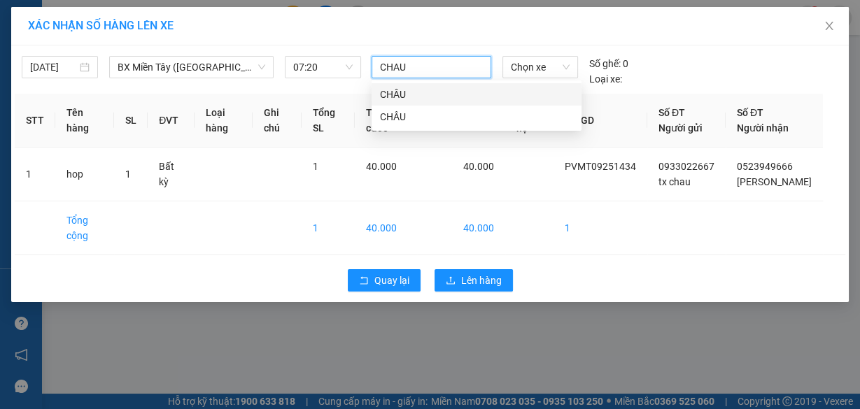
click at [415, 94] on div "CHÂU" at bounding box center [476, 94] width 193 height 15
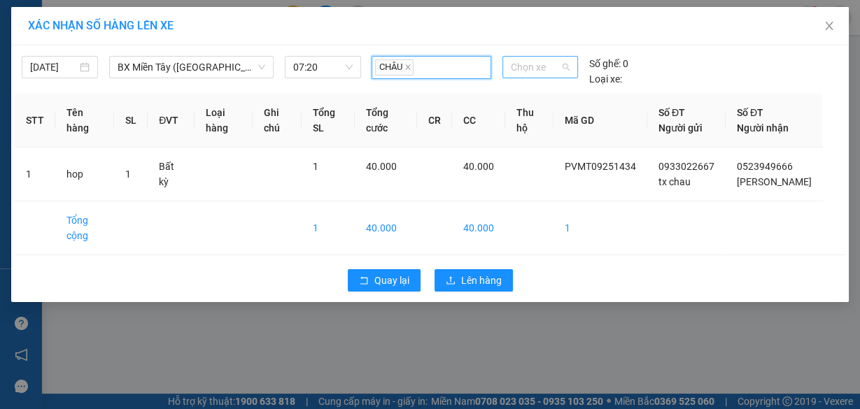
click at [540, 65] on span "Chọn xe" at bounding box center [540, 67] width 59 height 21
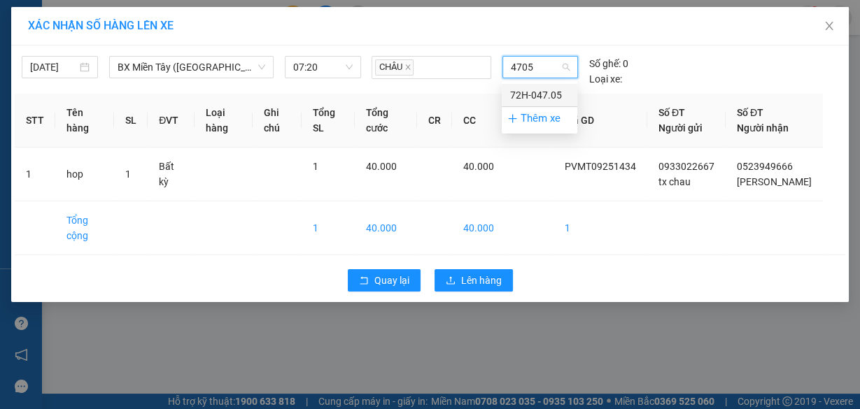
click at [539, 94] on div "72H-047.05" at bounding box center [539, 94] width 59 height 15
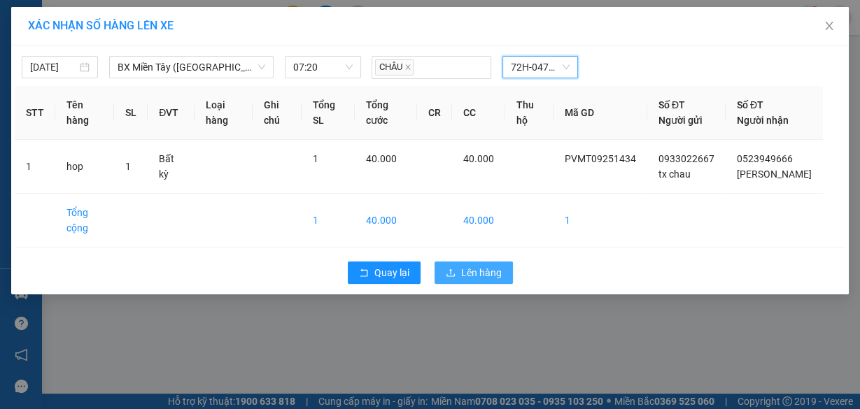
click at [495, 281] on span "Lên hàng" at bounding box center [481, 272] width 41 height 15
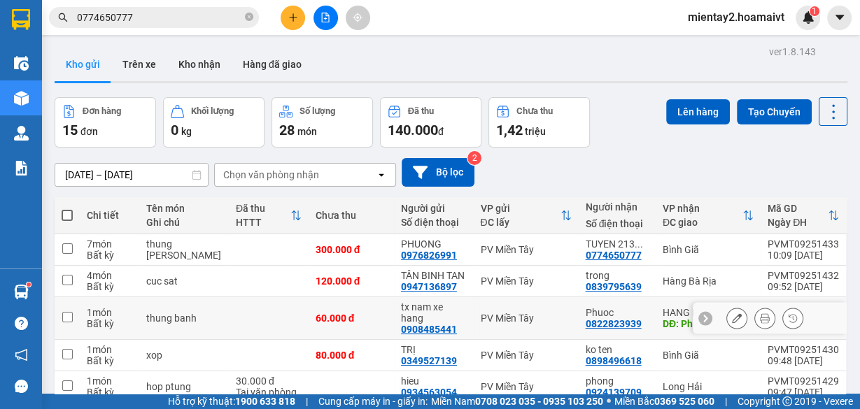
click at [309, 297] on td "60.000 đ" at bounding box center [351, 318] width 85 height 43
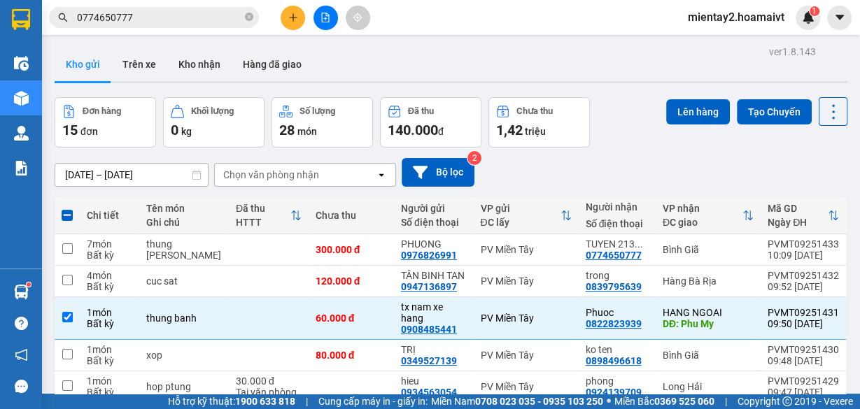
click at [277, 176] on div "Chọn văn phòng nhận" at bounding box center [271, 175] width 96 height 14
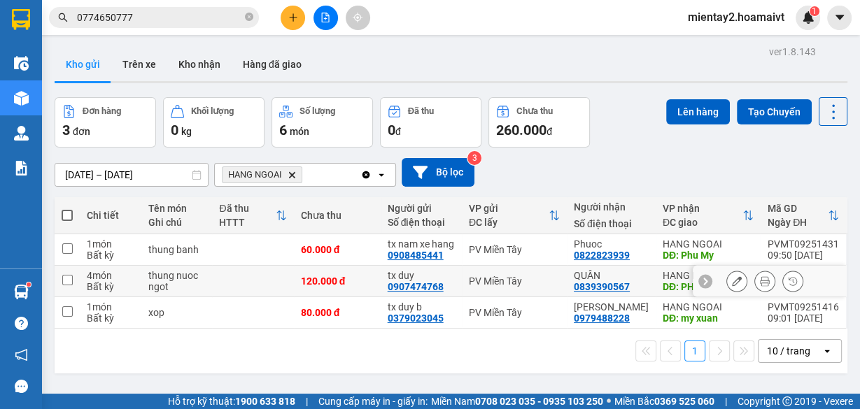
click at [220, 279] on td at bounding box center [252, 281] width 81 height 31
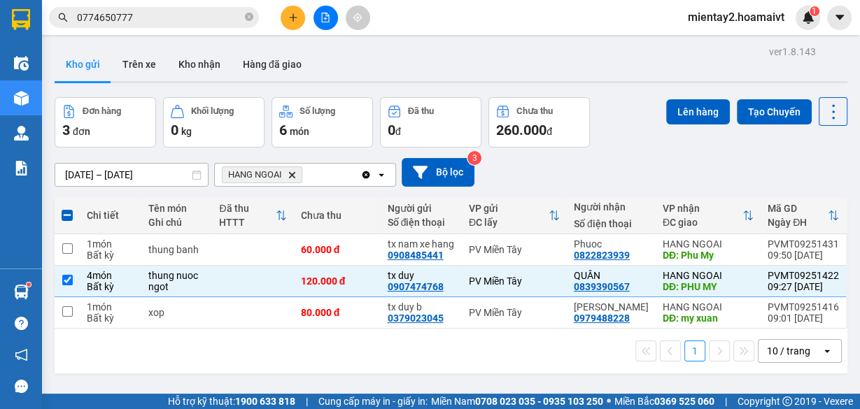
click at [700, 97] on div "Lên hàng Tạo Chuyến" at bounding box center [756, 111] width 181 height 29
click at [696, 106] on button "Lên hàng" at bounding box center [698, 111] width 64 height 25
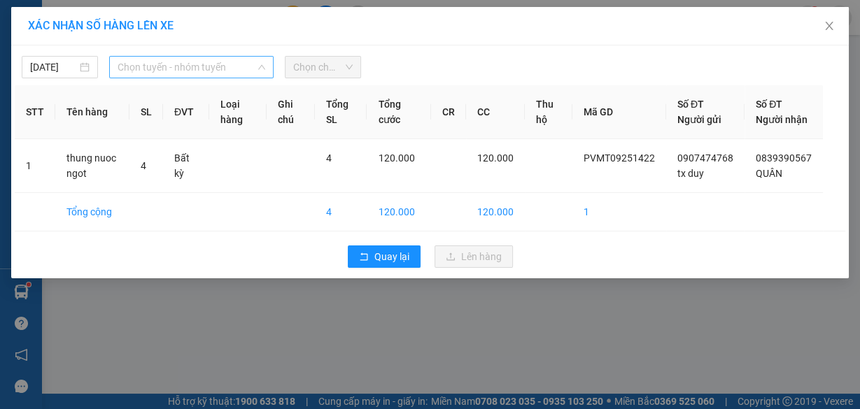
click at [202, 63] on span "Chọn tuyến - nhóm tuyến" at bounding box center [192, 67] width 148 height 21
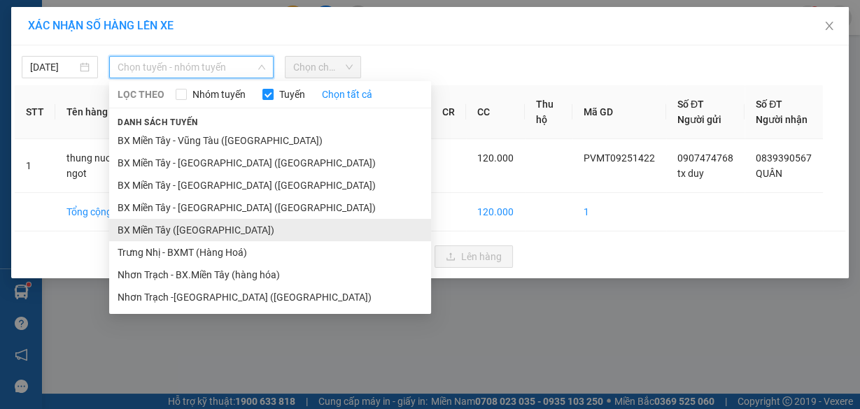
click at [224, 227] on li "BX Miền Tây ([GEOGRAPHIC_DATA])" at bounding box center [270, 230] width 322 height 22
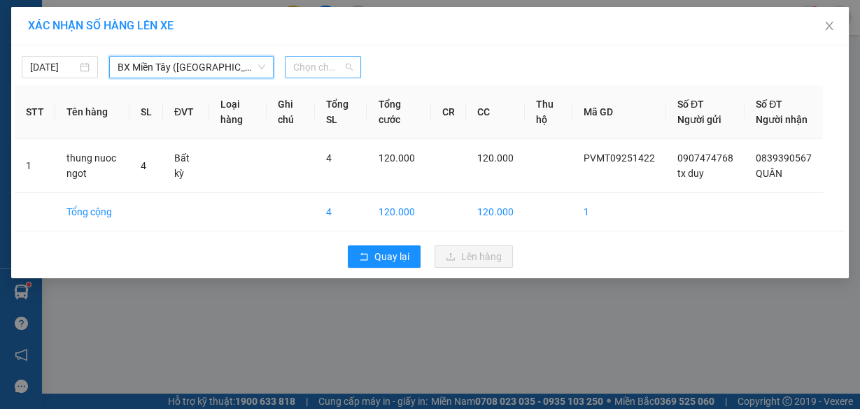
click at [337, 66] on span "Chọn chuyến" at bounding box center [322, 67] width 59 height 21
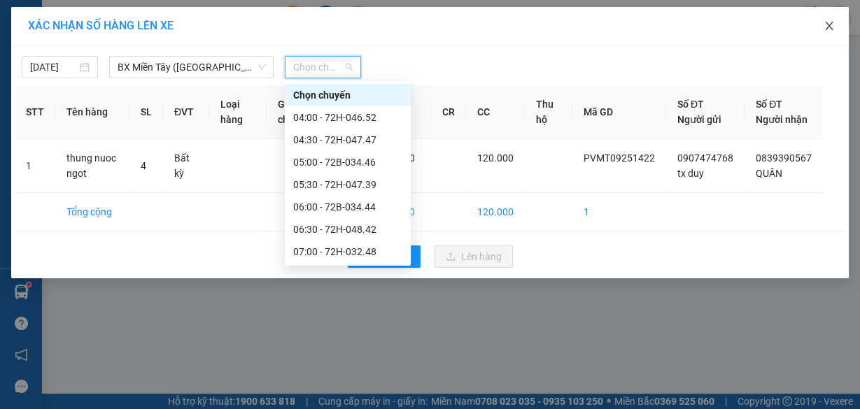
click at [829, 23] on icon "close" at bounding box center [828, 25] width 11 height 11
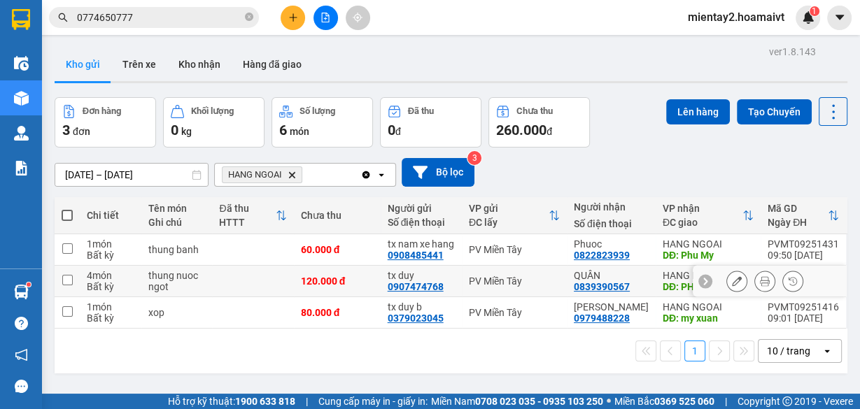
click at [269, 278] on td at bounding box center [252, 281] width 81 height 31
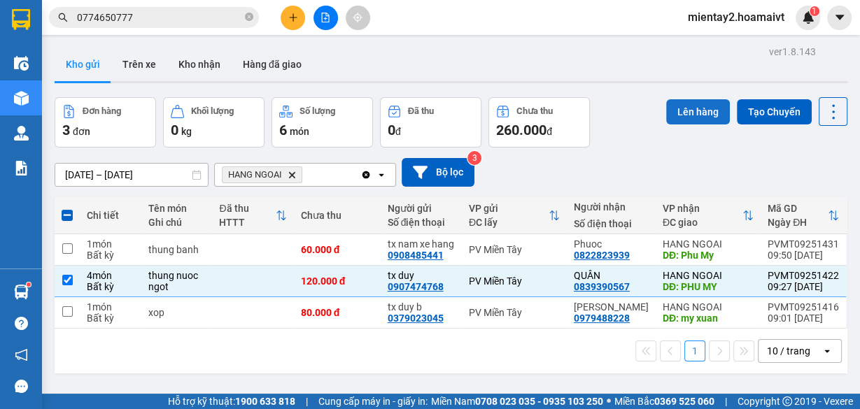
click at [683, 104] on button "Lên hàng" at bounding box center [698, 111] width 64 height 25
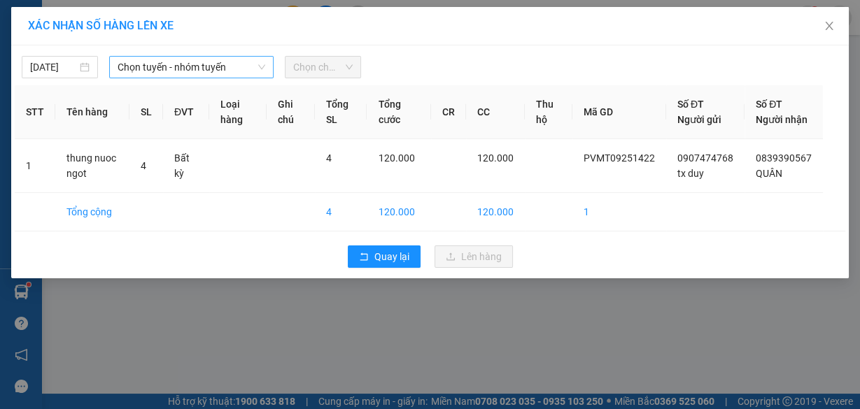
click at [192, 69] on span "Chọn tuyến - nhóm tuyến" at bounding box center [192, 67] width 148 height 21
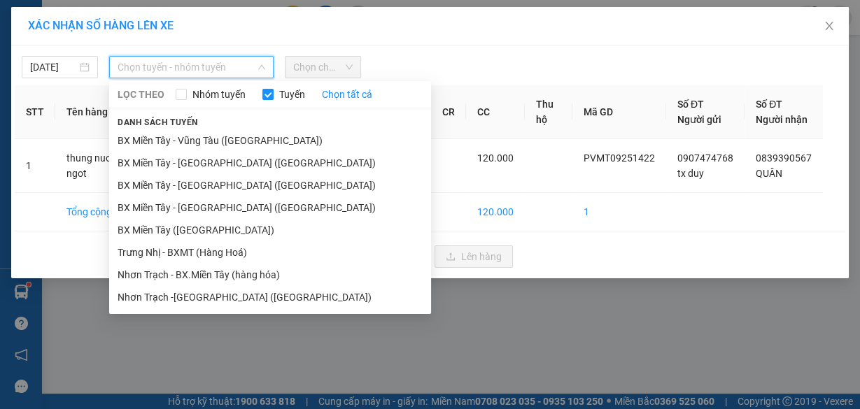
drag, startPoint x: 206, startPoint y: 230, endPoint x: 310, endPoint y: 114, distance: 155.6
click at [207, 229] on li "BX Miền Tây ([GEOGRAPHIC_DATA])" at bounding box center [270, 230] width 322 height 22
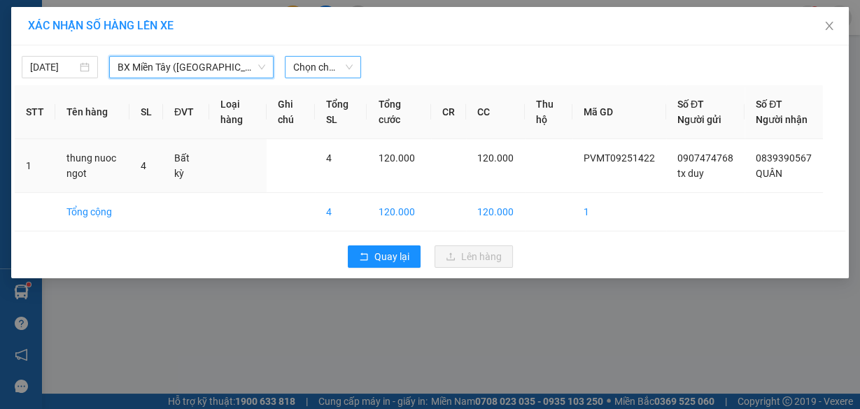
click at [318, 67] on span "Chọn chuyến" at bounding box center [322, 67] width 59 height 21
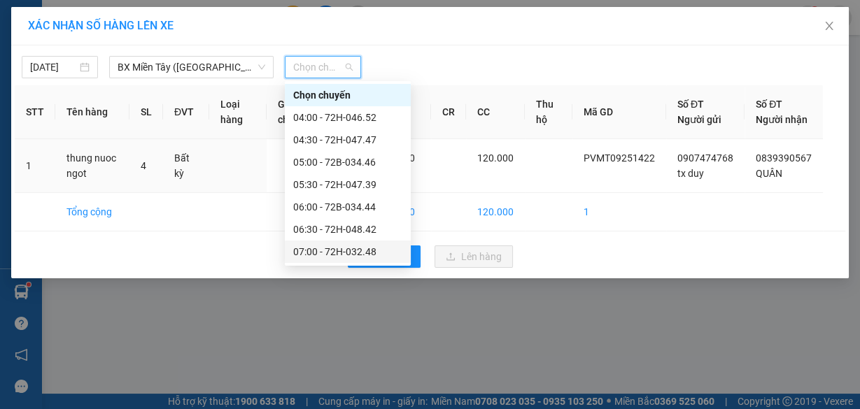
click at [348, 244] on div "07:00 - 72H-032.48" at bounding box center [347, 251] width 109 height 15
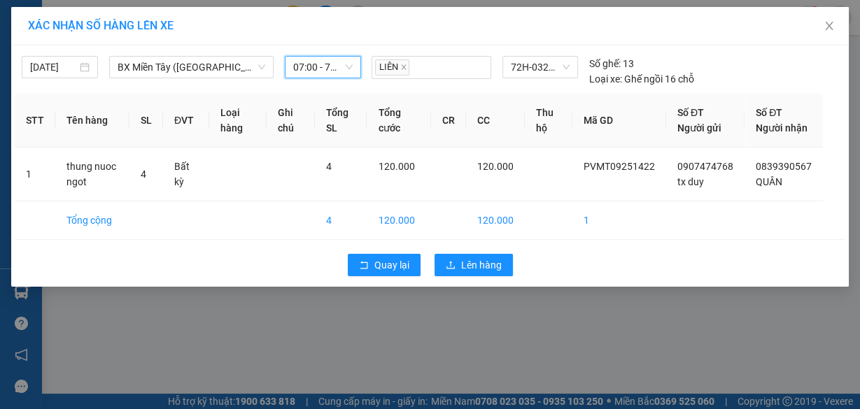
click at [333, 74] on span "07:00 - 72H-032.48" at bounding box center [322, 67] width 59 height 21
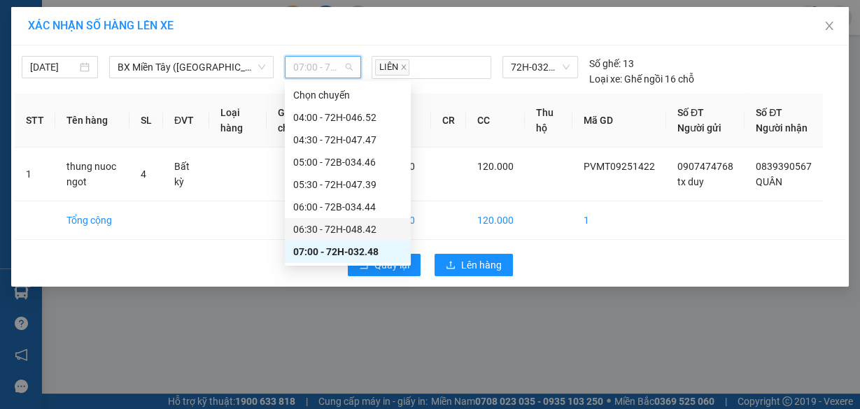
click at [359, 222] on div "06:30 - 72H-048.42" at bounding box center [347, 229] width 109 height 15
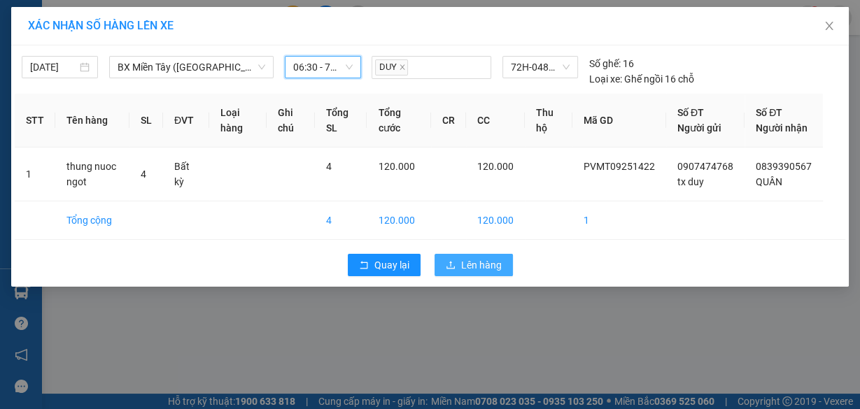
click at [499, 273] on span "Lên hàng" at bounding box center [481, 264] width 41 height 15
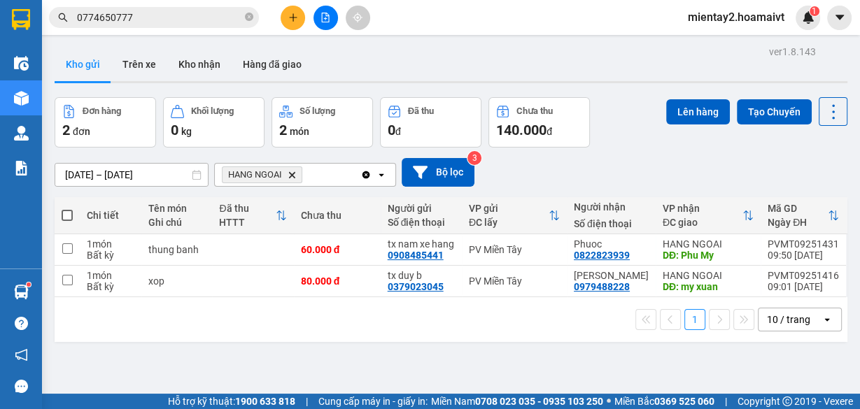
click at [303, 13] on button at bounding box center [293, 18] width 24 height 24
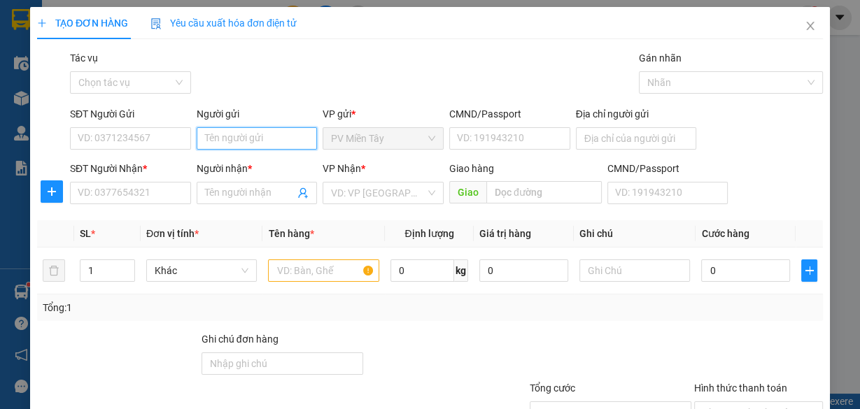
click at [273, 137] on input "Người gửi" at bounding box center [257, 138] width 121 height 22
click at [266, 162] on div "tx chau - 0933022667" at bounding box center [254, 165] width 103 height 15
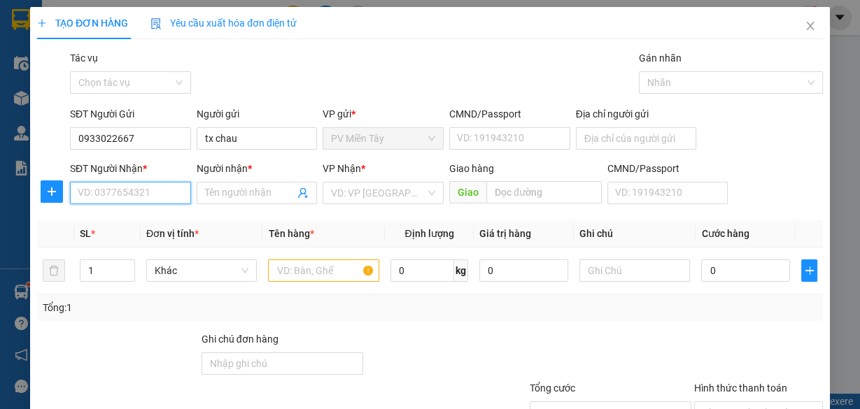
click at [141, 187] on input "SĐT Người Nhận *" at bounding box center [130, 193] width 121 height 22
click at [320, 273] on input "text" at bounding box center [323, 271] width 111 height 22
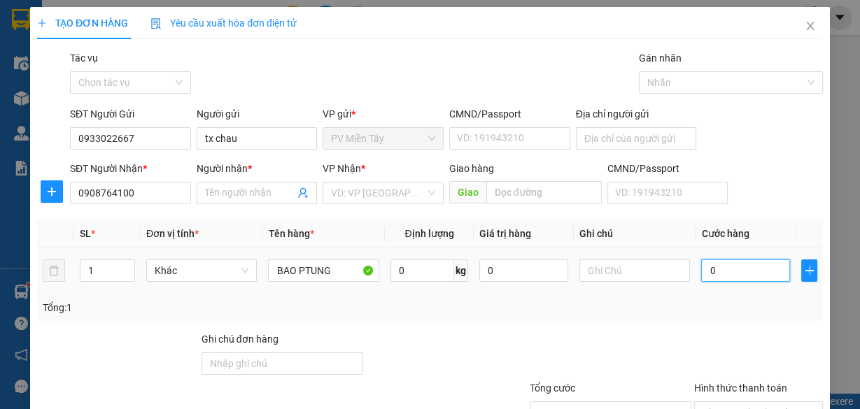
click at [711, 271] on input "0" at bounding box center [745, 271] width 89 height 22
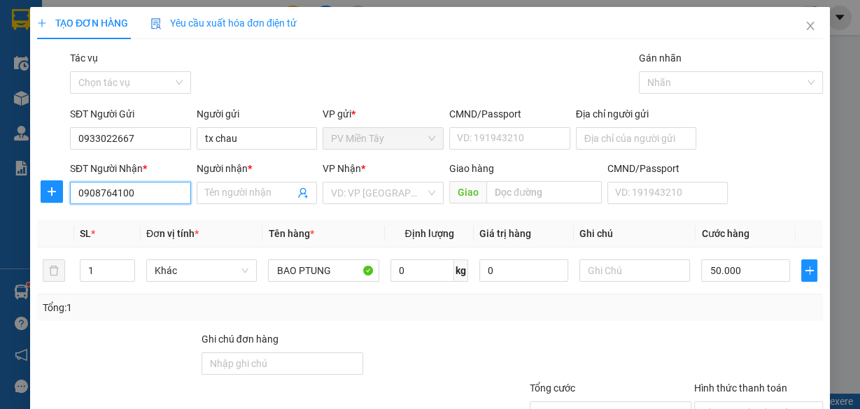
click at [138, 189] on input "0908764100" at bounding box center [130, 193] width 121 height 22
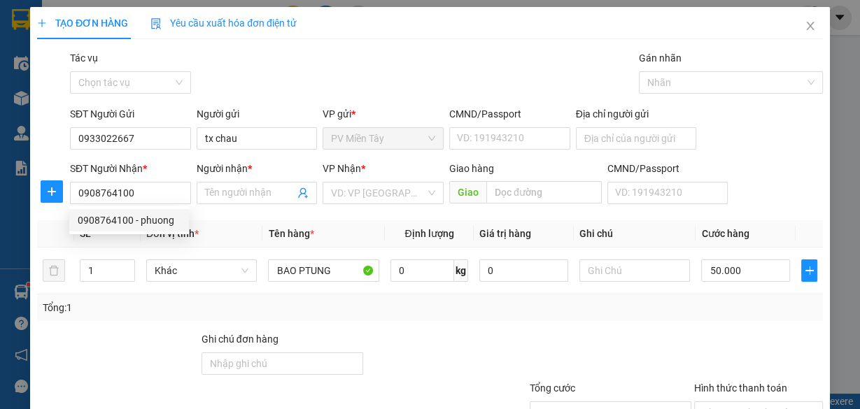
click at [145, 207] on div "0908764100 0908764100 - phuong" at bounding box center [129, 220] width 120 height 28
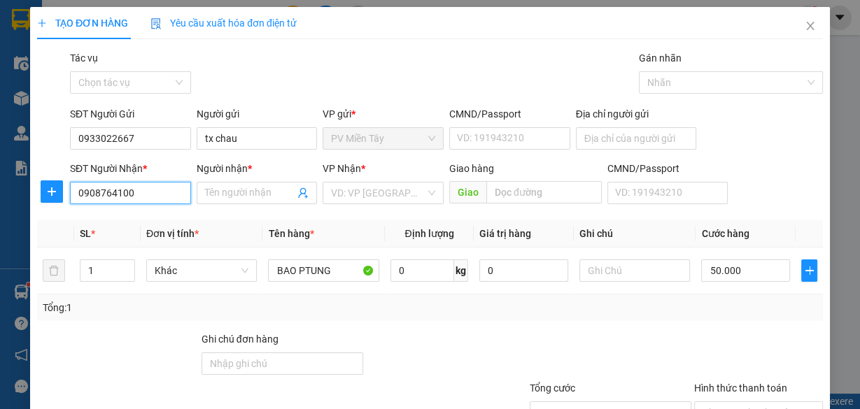
click at [142, 188] on input "0908764100" at bounding box center [130, 193] width 121 height 22
click at [143, 220] on div "0908764100 - phuong" at bounding box center [129, 220] width 103 height 15
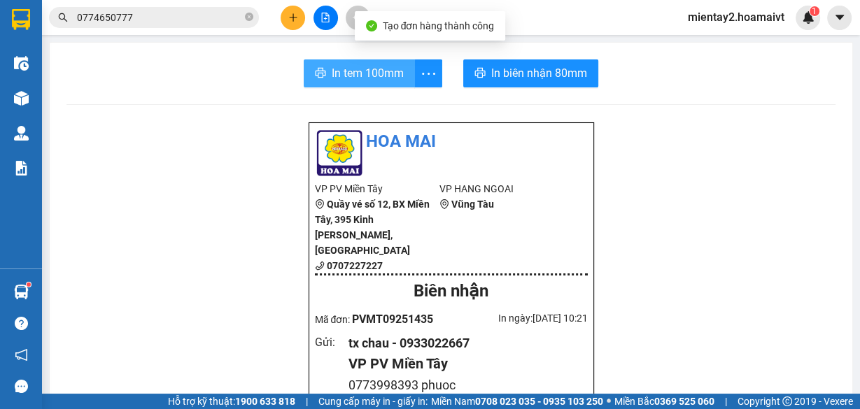
click at [362, 74] on span "In tem 100mm" at bounding box center [368, 72] width 72 height 17
click at [334, 69] on span "In tem 100mm" at bounding box center [368, 72] width 72 height 17
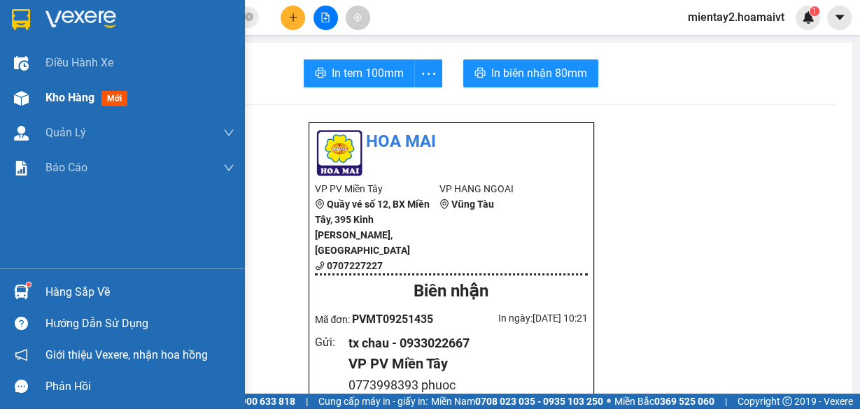
click at [71, 101] on span "Kho hàng" at bounding box center [69, 97] width 49 height 13
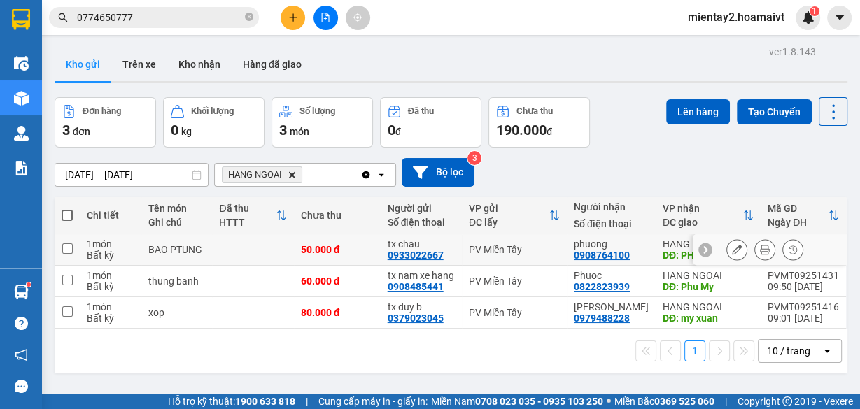
click at [291, 249] on td at bounding box center [252, 249] width 81 height 31
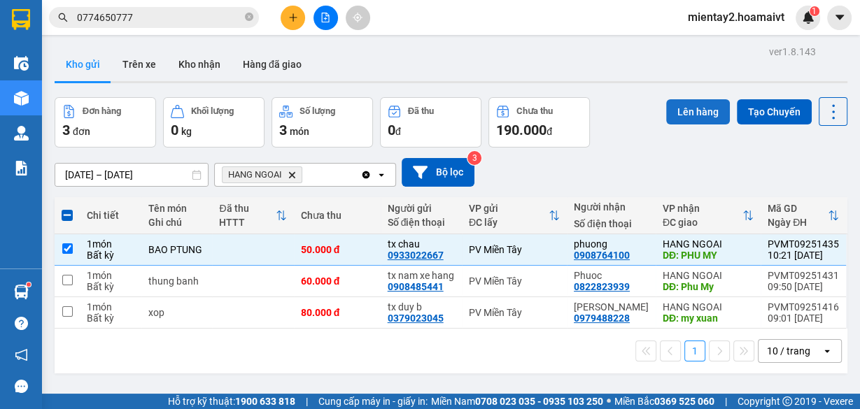
click at [688, 113] on button "Lên hàng" at bounding box center [698, 111] width 64 height 25
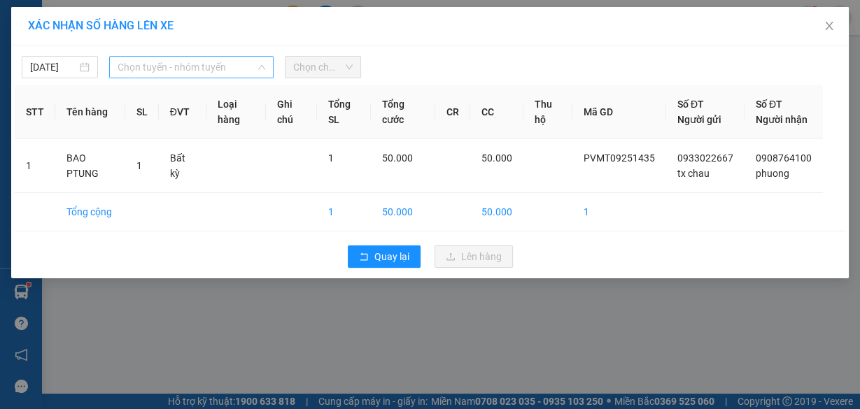
click at [230, 65] on span "Chọn tuyến - nhóm tuyến" at bounding box center [192, 67] width 148 height 21
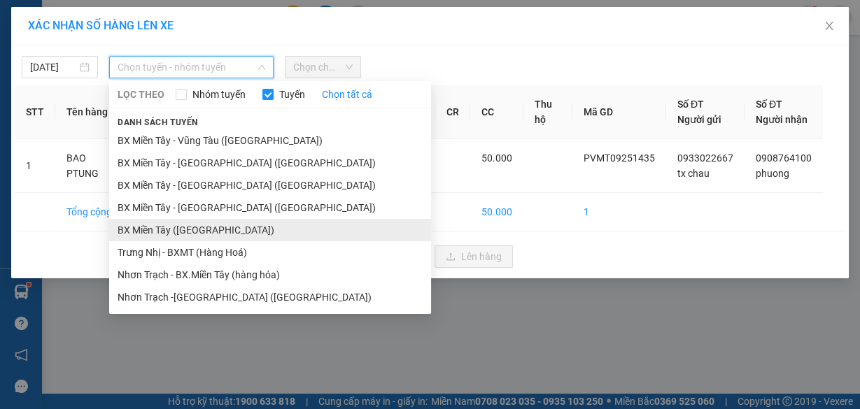
click at [224, 231] on li "BX Miền Tây ([GEOGRAPHIC_DATA])" at bounding box center [270, 230] width 322 height 22
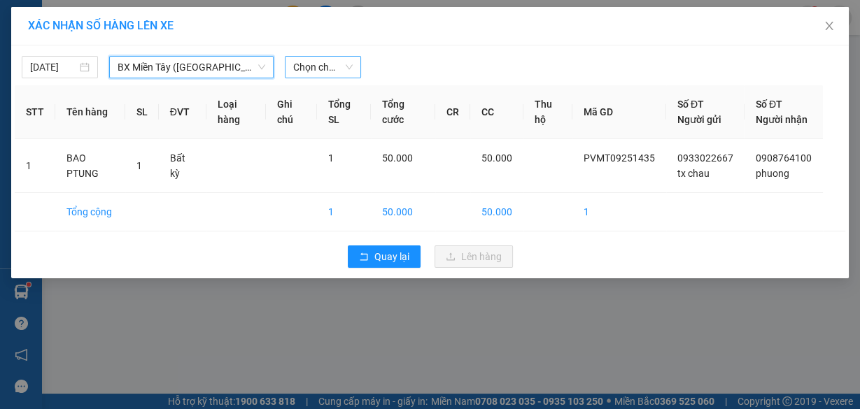
click at [336, 69] on span "Chọn chuyến" at bounding box center [322, 67] width 59 height 21
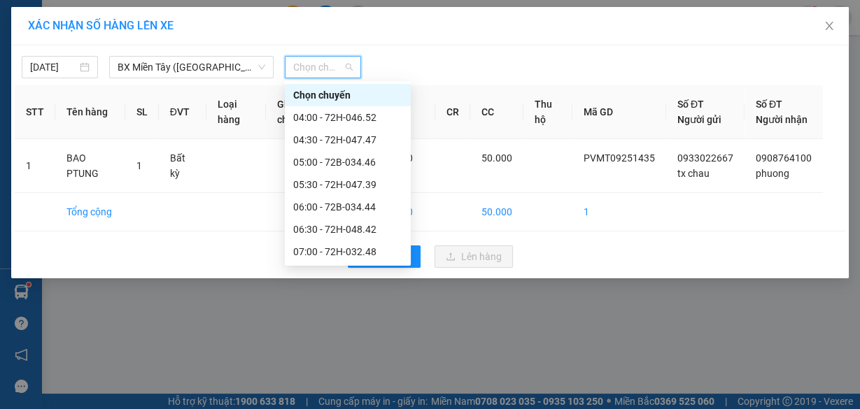
click at [365, 267] on div "07:20 - 72H-047.05" at bounding box center [347, 274] width 109 height 15
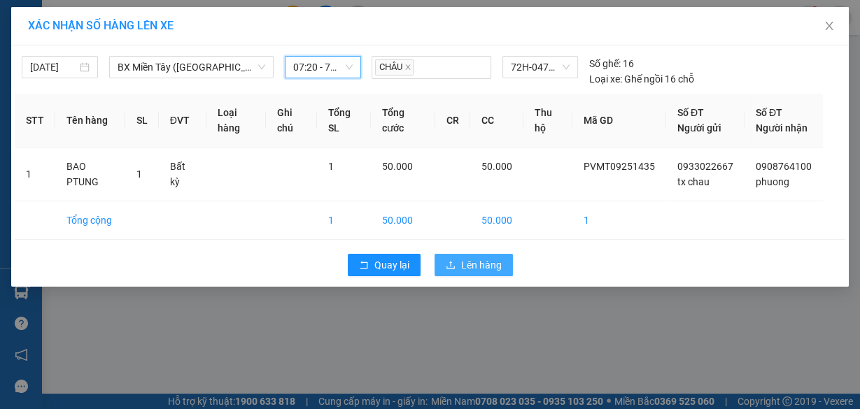
click at [483, 273] on span "Lên hàng" at bounding box center [481, 264] width 41 height 15
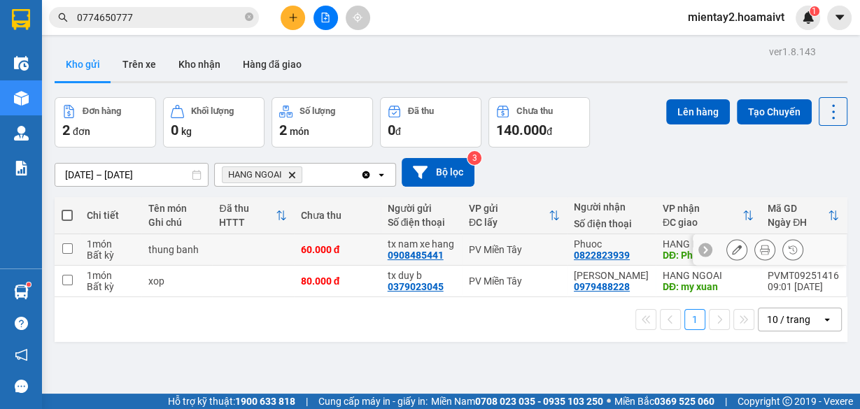
click at [308, 246] on div "60.000 đ" at bounding box center [337, 249] width 73 height 11
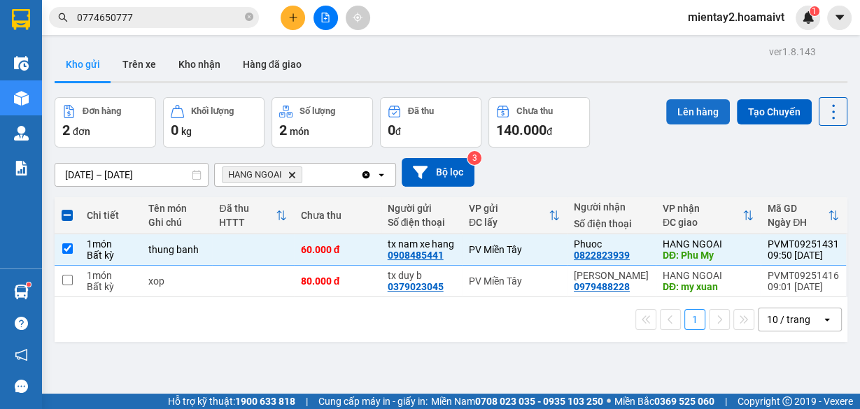
click at [707, 106] on button "Lên hàng" at bounding box center [698, 111] width 64 height 25
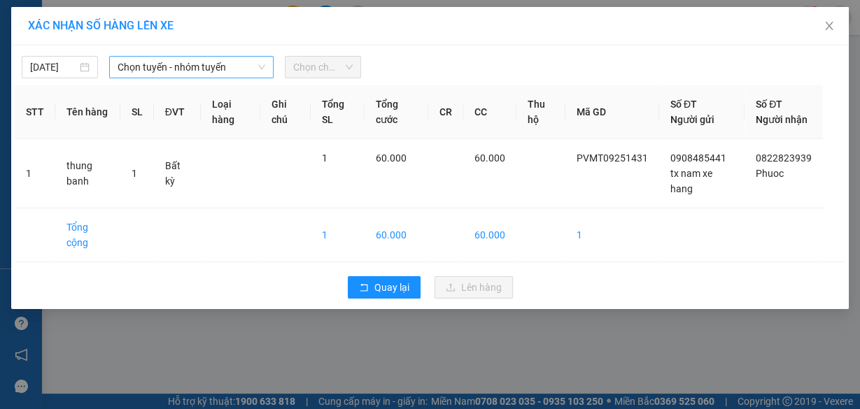
click at [166, 66] on span "Chọn tuyến - nhóm tuyến" at bounding box center [192, 67] width 148 height 21
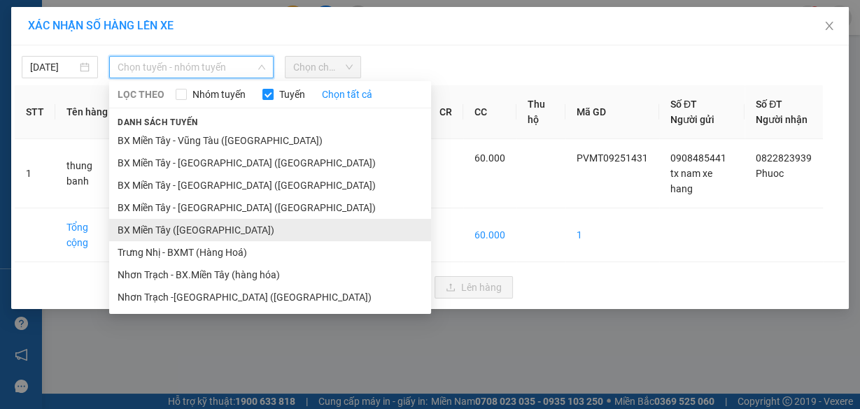
click at [204, 234] on li "BX Miền Tây ([GEOGRAPHIC_DATA])" at bounding box center [270, 230] width 322 height 22
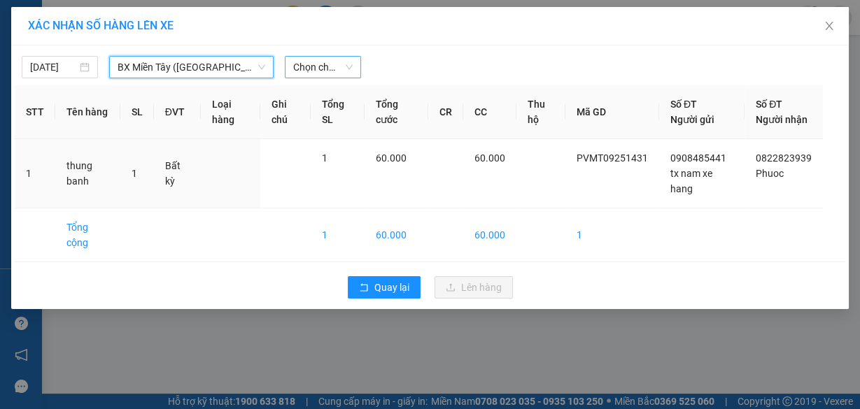
click at [311, 71] on span "Chọn chuyến" at bounding box center [322, 67] width 59 height 21
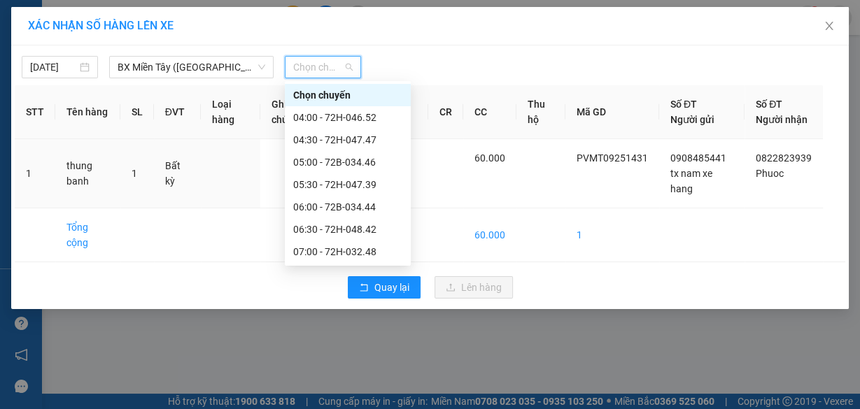
click at [341, 285] on div "07:30" at bounding box center [348, 296] width 126 height 22
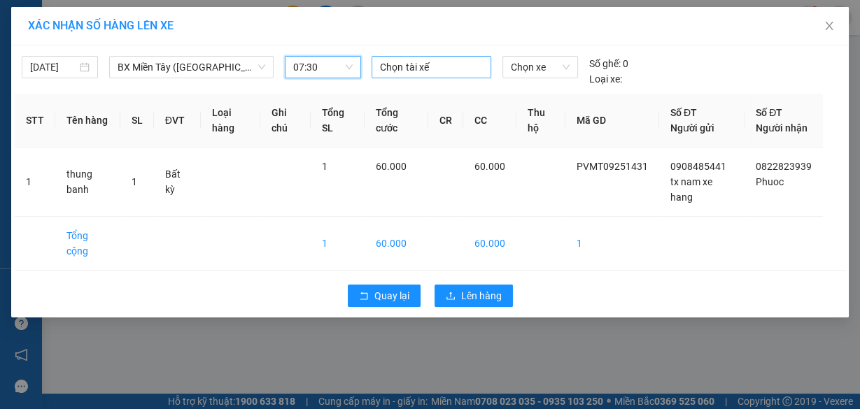
click at [438, 66] on div at bounding box center [431, 67] width 112 height 17
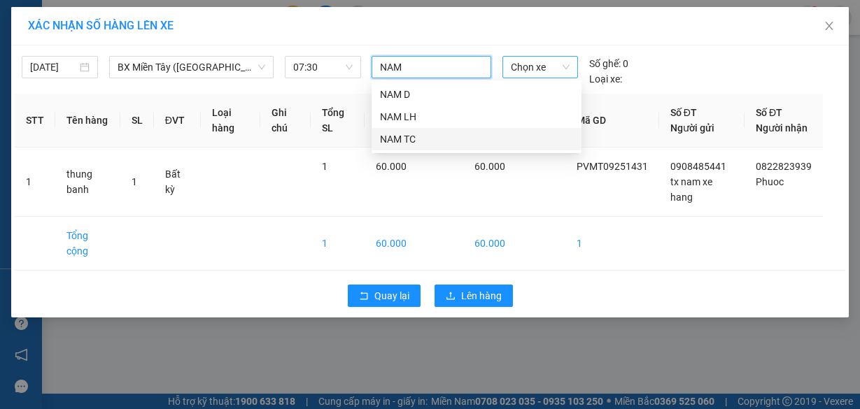
click at [413, 139] on div "NAM TC" at bounding box center [476, 139] width 193 height 15
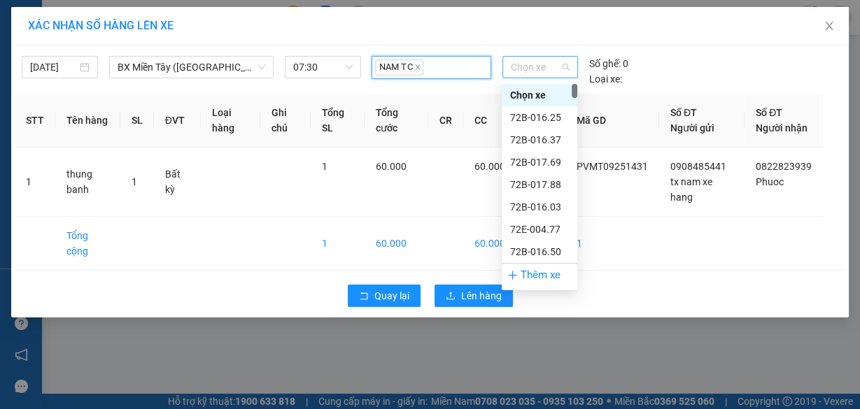
click at [529, 64] on span "Chọn xe" at bounding box center [540, 67] width 59 height 21
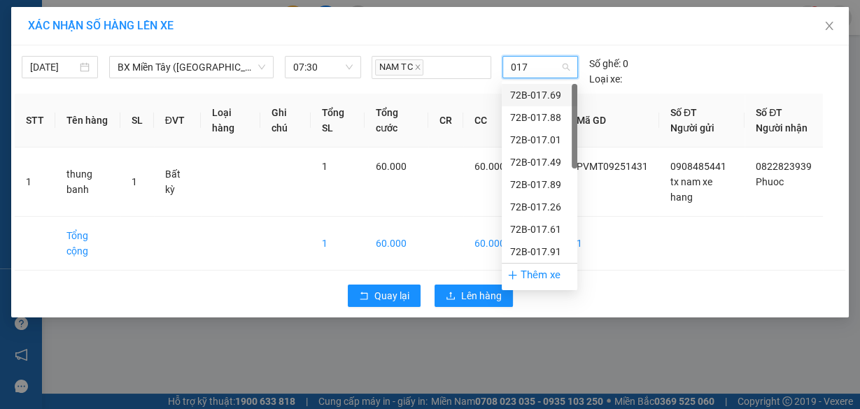
type input "0179"
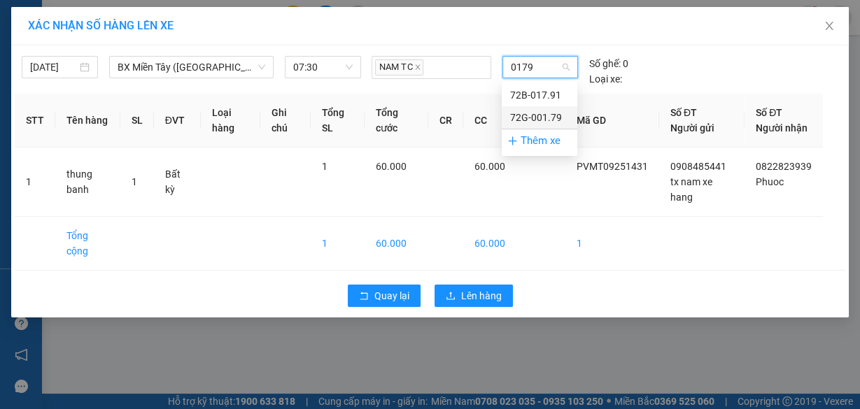
click at [547, 118] on div "72G-001.79" at bounding box center [539, 117] width 59 height 15
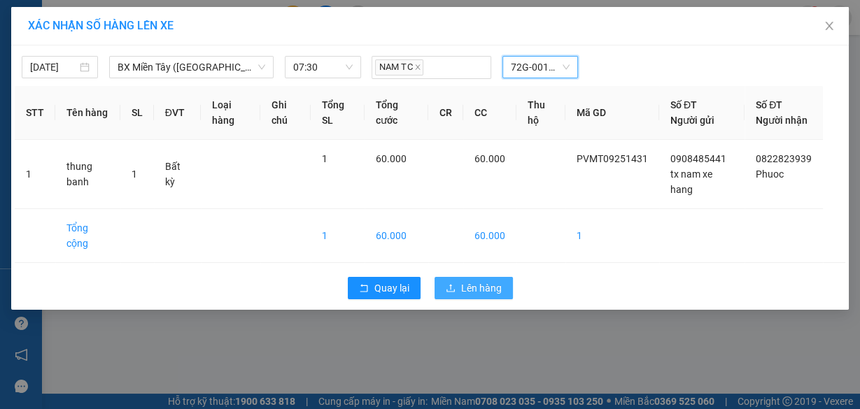
click at [485, 296] on span "Lên hàng" at bounding box center [481, 288] width 41 height 15
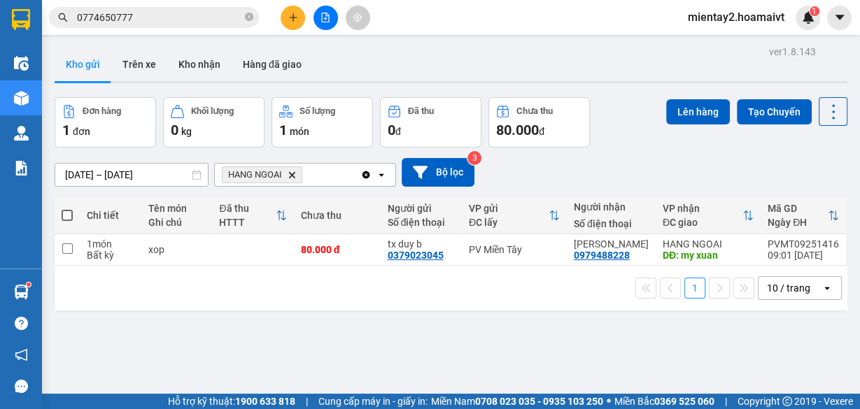
click at [291, 13] on icon "plus" at bounding box center [293, 18] width 10 height 10
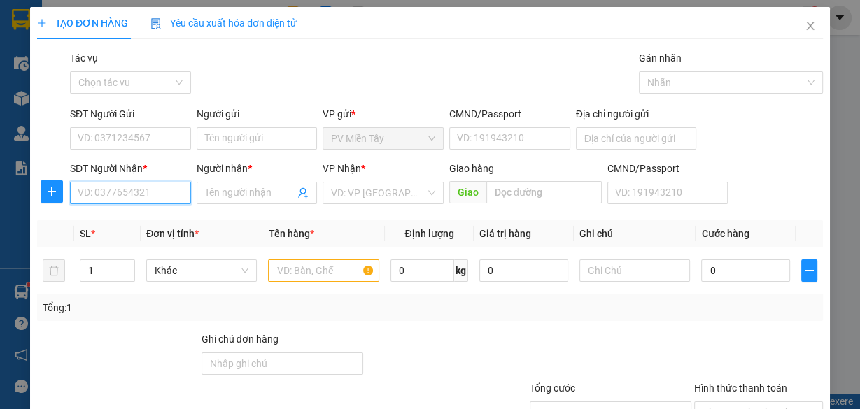
click at [159, 192] on input "SĐT Người Nhận *" at bounding box center [130, 193] width 121 height 22
type input "6773"
click at [137, 199] on input "6773" at bounding box center [130, 193] width 121 height 22
click at [120, 199] on input "6773" at bounding box center [130, 193] width 121 height 22
click at [120, 197] on input "6773" at bounding box center [130, 193] width 121 height 22
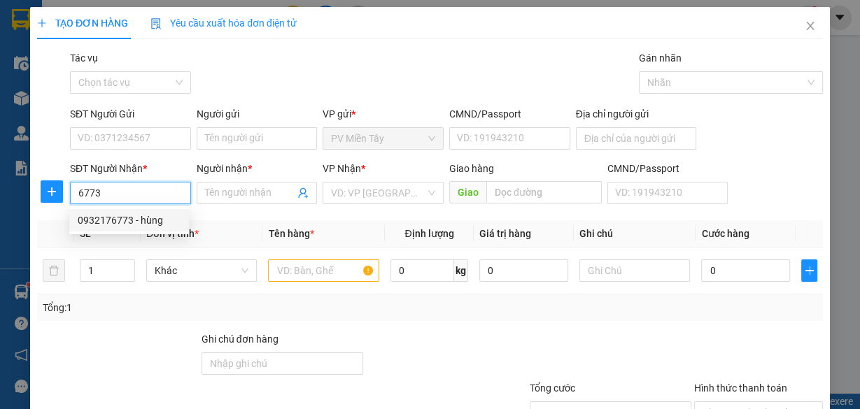
click at [139, 217] on div "0932176773 - hùng" at bounding box center [129, 220] width 103 height 15
type input "0773998393 phuoc"
type input "0932176773"
type input "hùng"
type input "67"
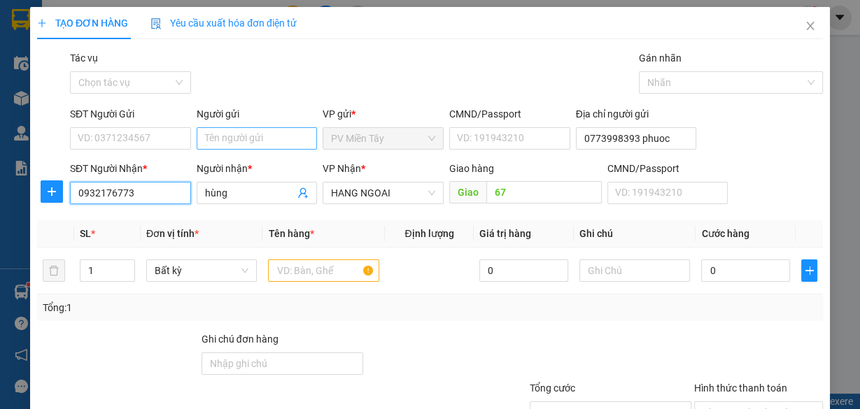
type input "0932176773"
click at [247, 137] on input "Người gửi" at bounding box center [257, 138] width 121 height 22
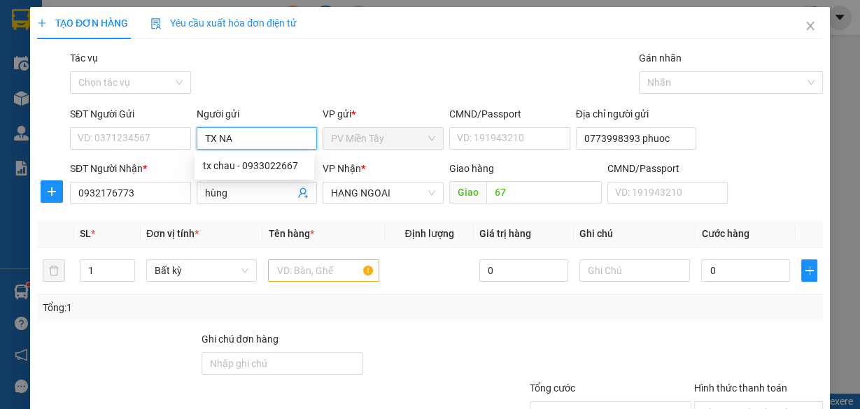
type input "TX NAM"
click at [269, 164] on div "tx nam xe hang - 0908485441" at bounding box center [267, 165] width 129 height 15
type input "0908485441"
type input "tx nam xe hang"
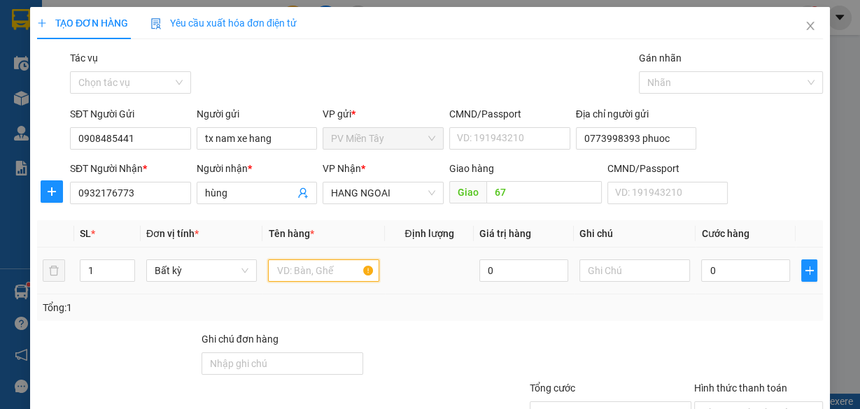
click at [324, 274] on input "text" at bounding box center [323, 271] width 111 height 22
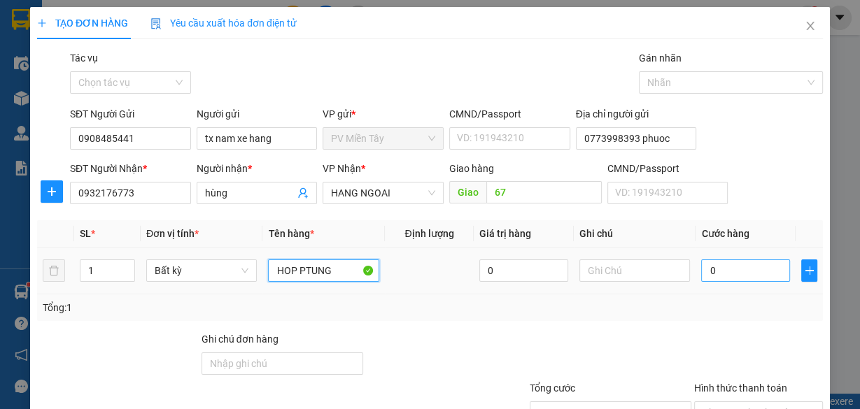
type input "HOP PTUNG"
click at [755, 275] on input "0" at bounding box center [745, 271] width 89 height 22
type input "4"
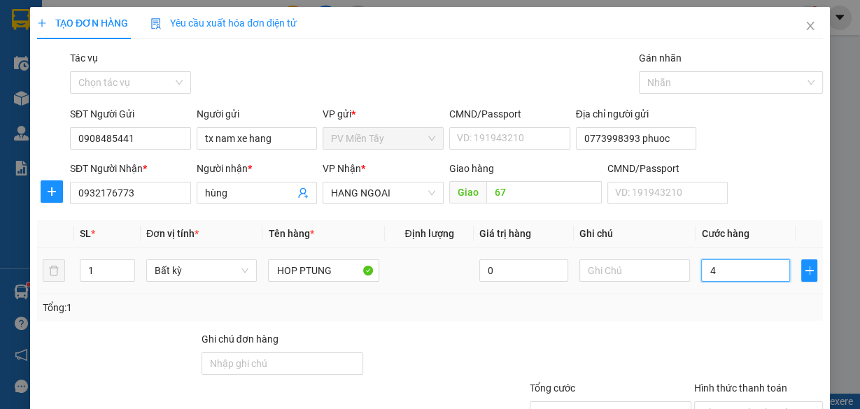
type input "40"
type input "40.000"
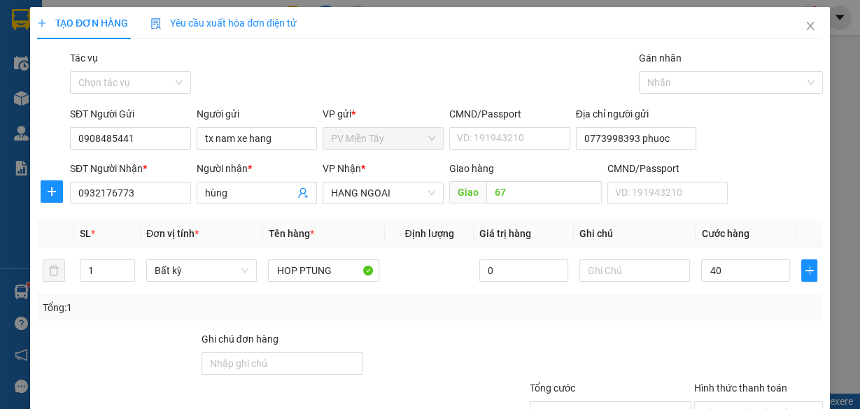
type input "40.000"
drag, startPoint x: 453, startPoint y: 406, endPoint x: 540, endPoint y: 341, distance: 108.6
click at [463, 394] on div at bounding box center [463, 405] width 132 height 49
click at [739, 322] on div "Transit Pickup Surcharge Ids Transit Deliver Surcharge Ids Transit Deliver Surc…" at bounding box center [430, 270] width 786 height 440
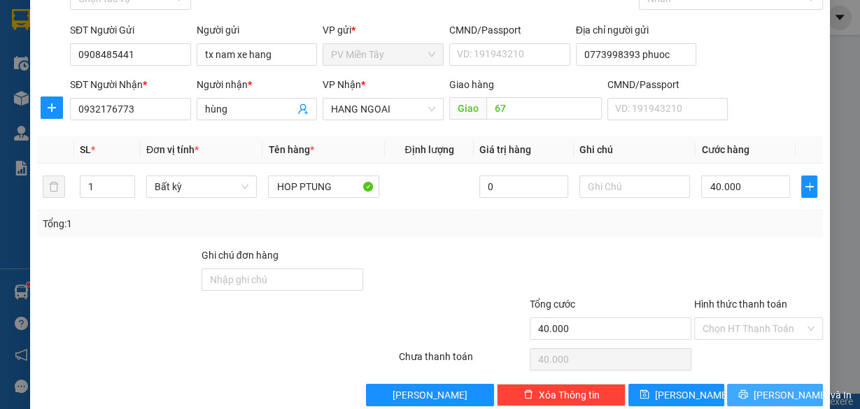
scroll to position [106, 0]
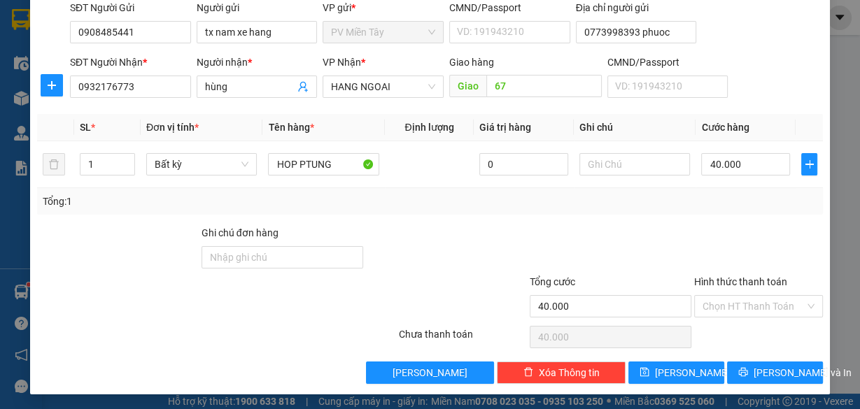
click at [802, 356] on div "Transit Pickup Surcharge Ids Transit Deliver Surcharge Ids Transit Deliver Surc…" at bounding box center [430, 164] width 786 height 440
click at [798, 365] on button "[PERSON_NAME] và In" at bounding box center [775, 373] width 96 height 22
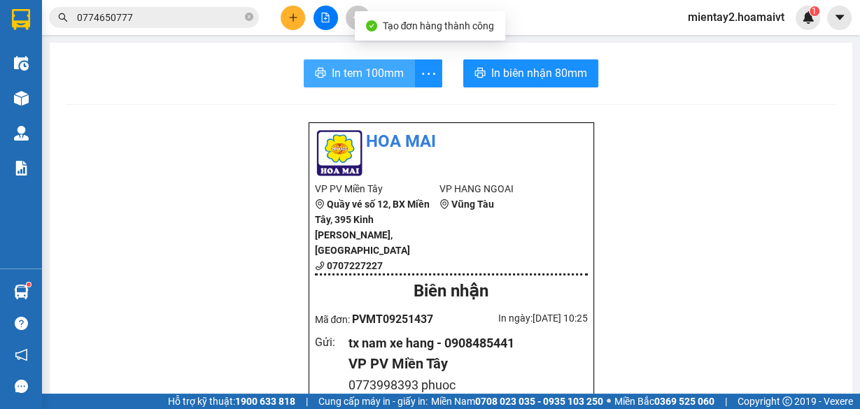
click at [353, 76] on span "In tem 100mm" at bounding box center [368, 72] width 72 height 17
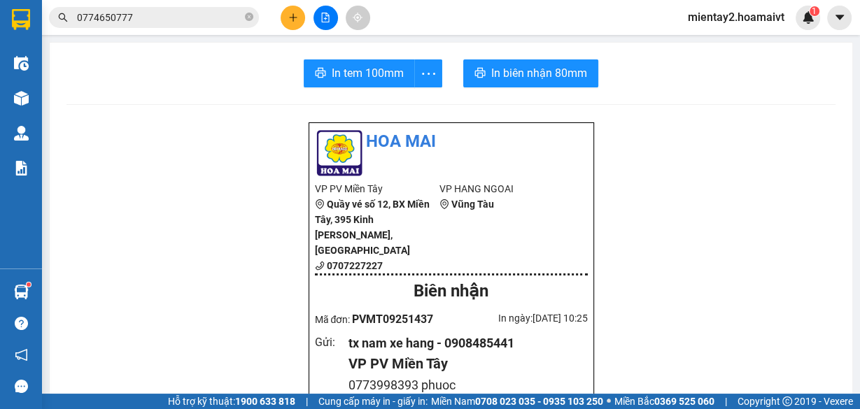
click at [292, 18] on icon "plus" at bounding box center [293, 18] width 10 height 10
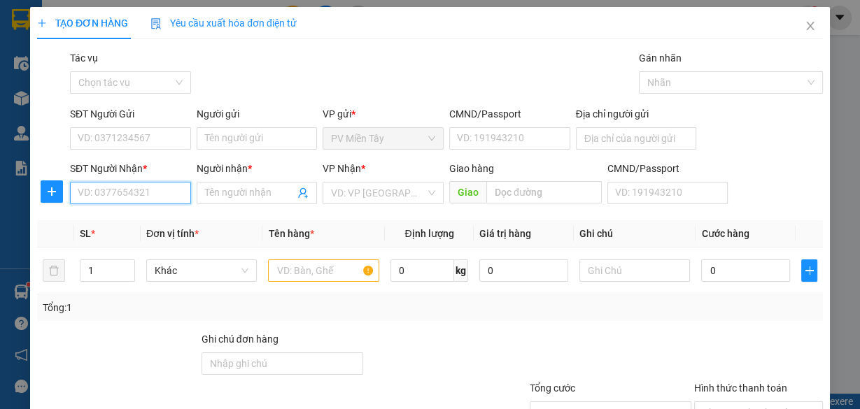
click at [164, 195] on input "SĐT Người Nhận *" at bounding box center [130, 193] width 121 height 22
type input "0933166965"
click at [146, 218] on div "0933166965 - DIEP" at bounding box center [129, 220] width 103 height 15
type input "0909369036 Thanh Long"
type input "DIEP"
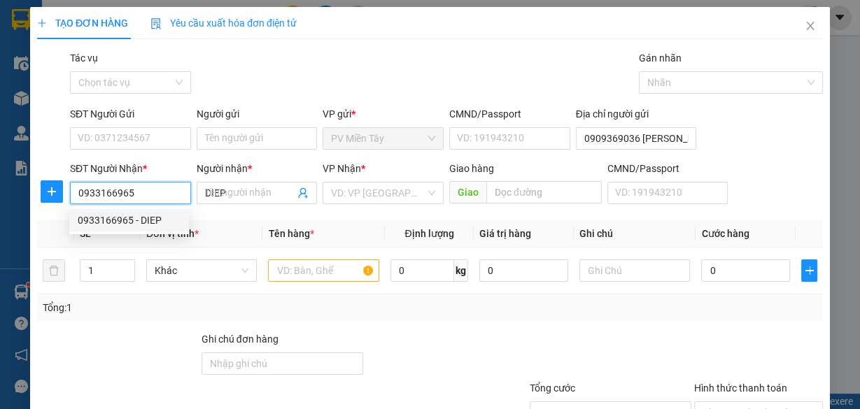
type input "tran long"
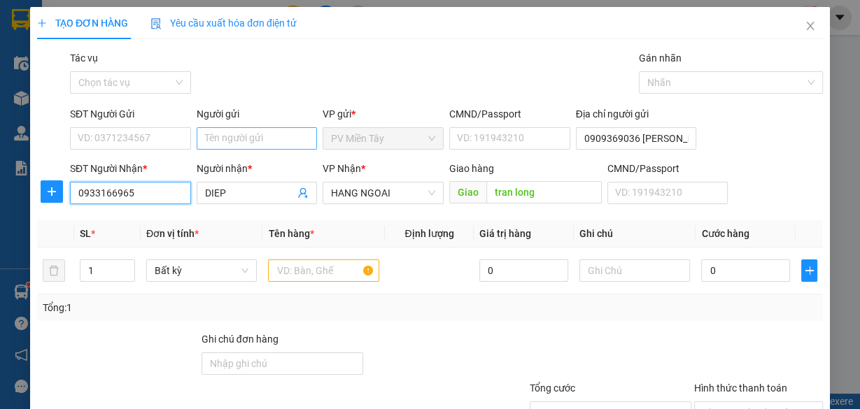
type input "0933166965"
click at [255, 143] on input "Người gửi" at bounding box center [257, 138] width 121 height 22
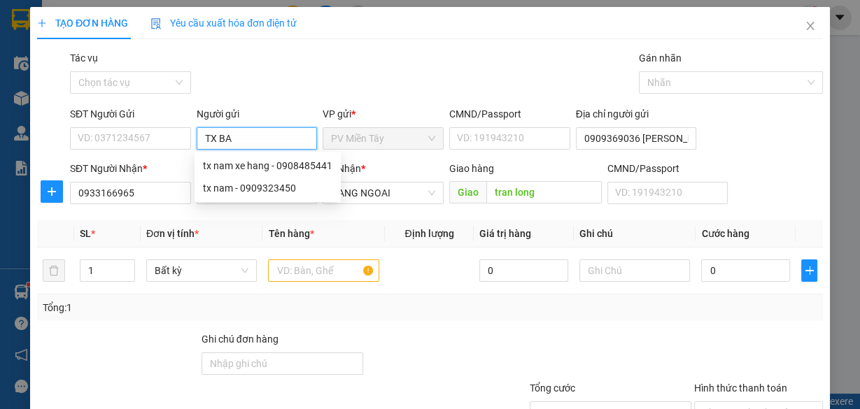
type input "TX BAY"
click at [255, 161] on div "TX BAY - 0933229158" at bounding box center [254, 165] width 103 height 15
type input "0933229158"
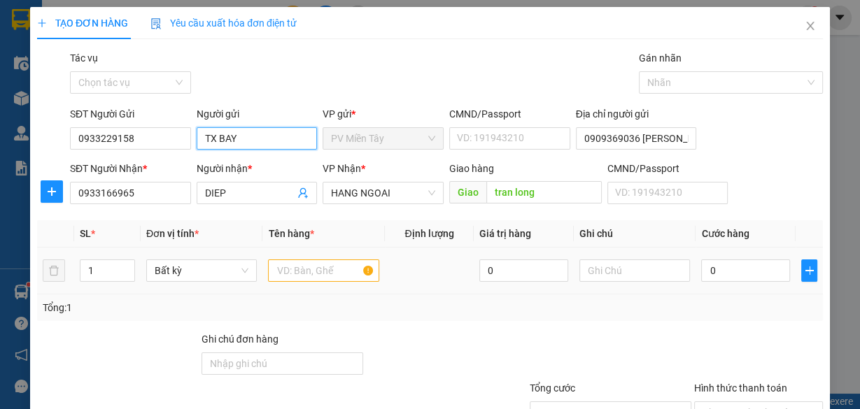
type input "TX BAY"
click at [329, 269] on input "text" at bounding box center [323, 271] width 111 height 22
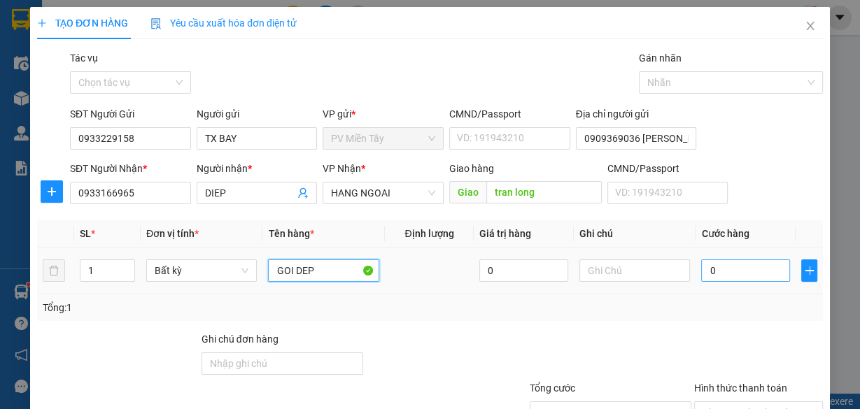
type input "GOI DEP"
click at [730, 268] on input "0" at bounding box center [745, 271] width 89 height 22
type input "4"
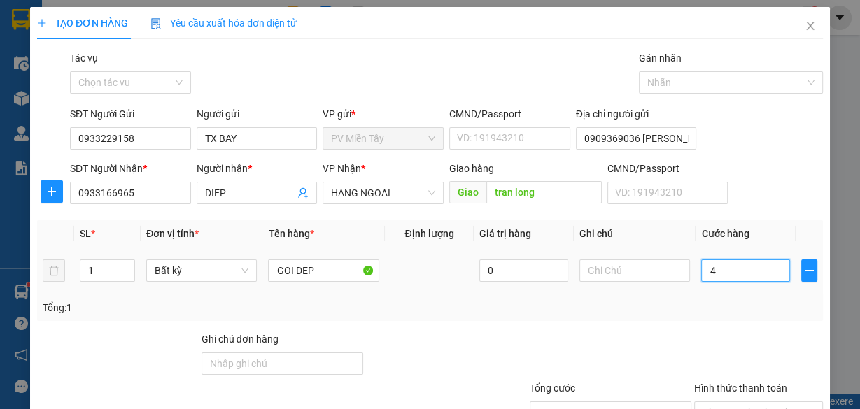
type input "40"
click at [706, 295] on div "Tổng: 1" at bounding box center [430, 308] width 786 height 27
type input "40.000"
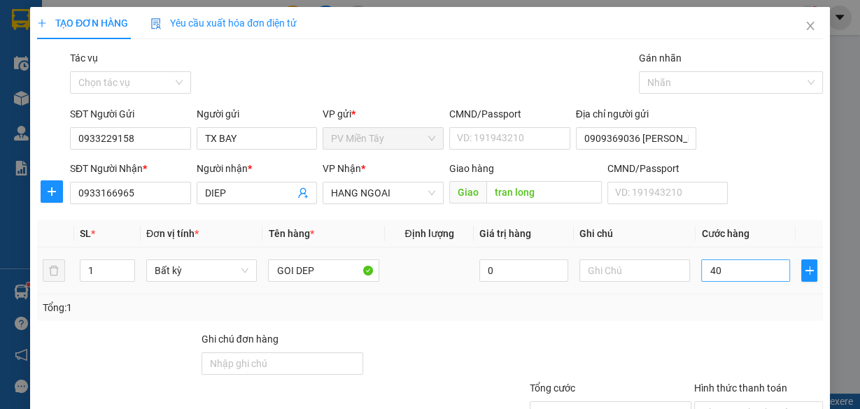
type input "40.000"
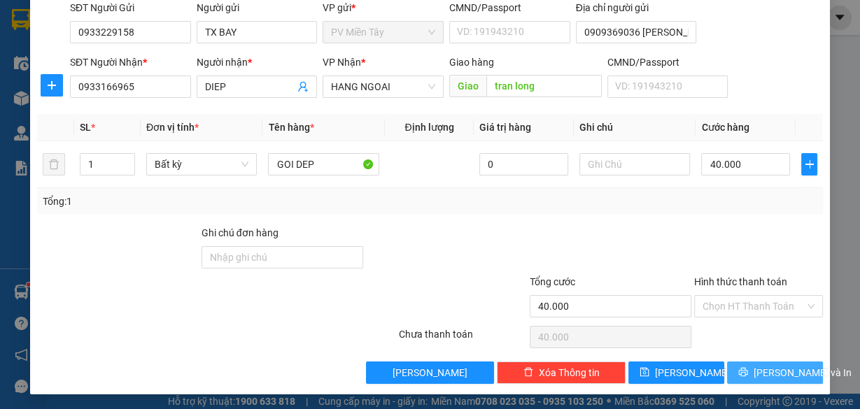
click at [779, 367] on span "[PERSON_NAME] và In" at bounding box center [802, 372] width 98 height 15
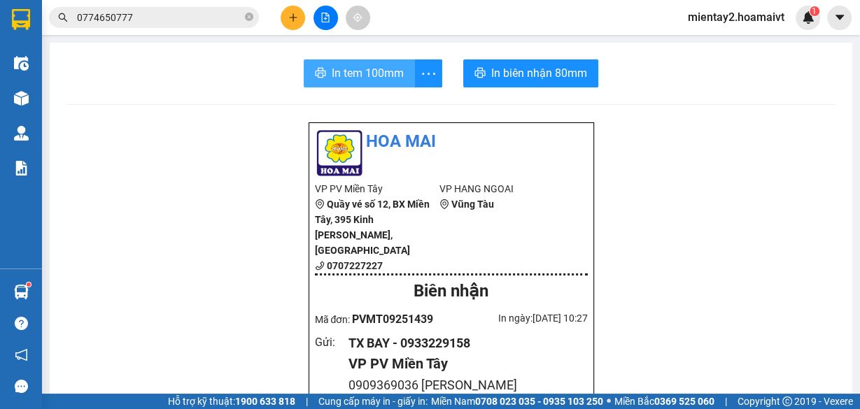
click at [381, 71] on span "In tem 100mm" at bounding box center [368, 72] width 72 height 17
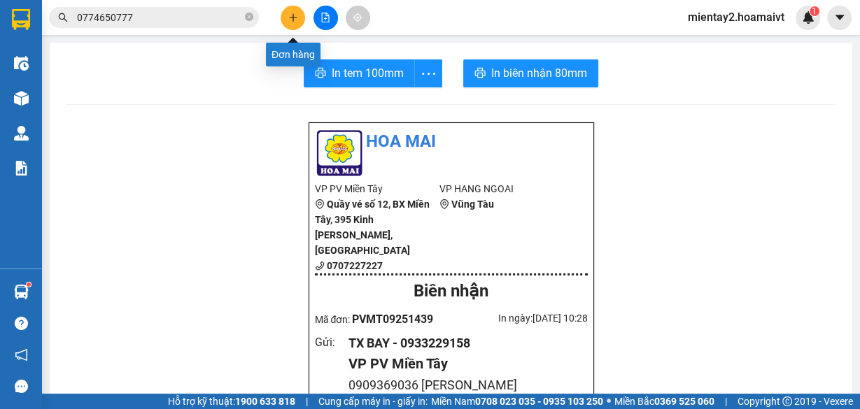
click at [295, 20] on icon "plus" at bounding box center [293, 18] width 10 height 10
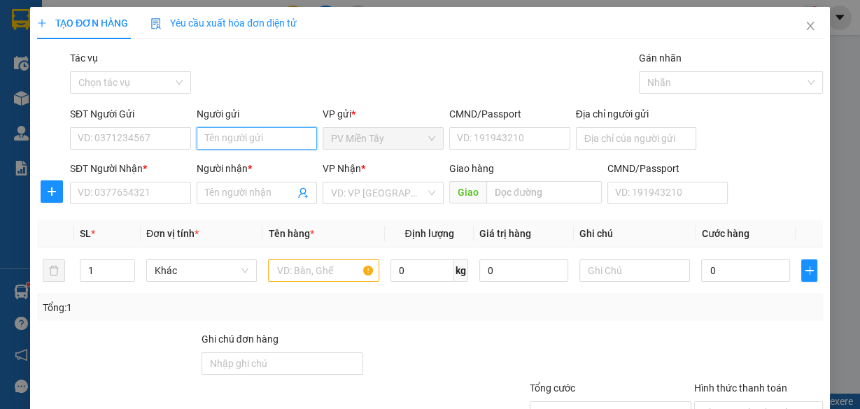
click at [269, 143] on input "Người gửi" at bounding box center [257, 138] width 121 height 22
click at [266, 164] on div "TX BAY - 0933229158" at bounding box center [254, 165] width 103 height 15
type input "0933229158"
type input "TX BAY"
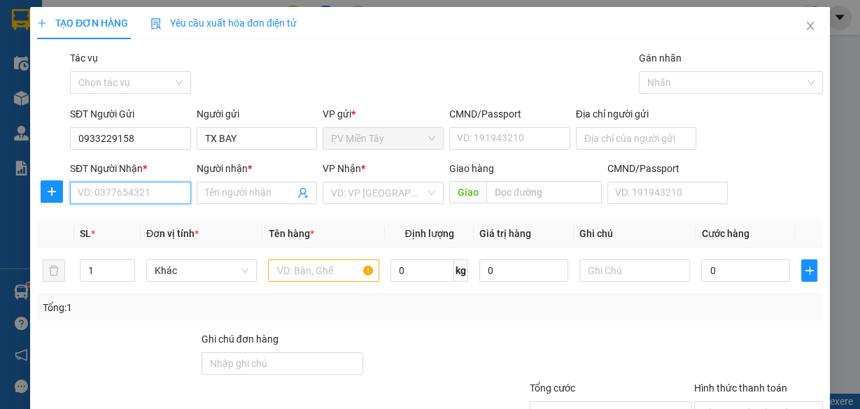
click at [149, 190] on input "SĐT Người Nhận *" at bounding box center [130, 193] width 121 height 22
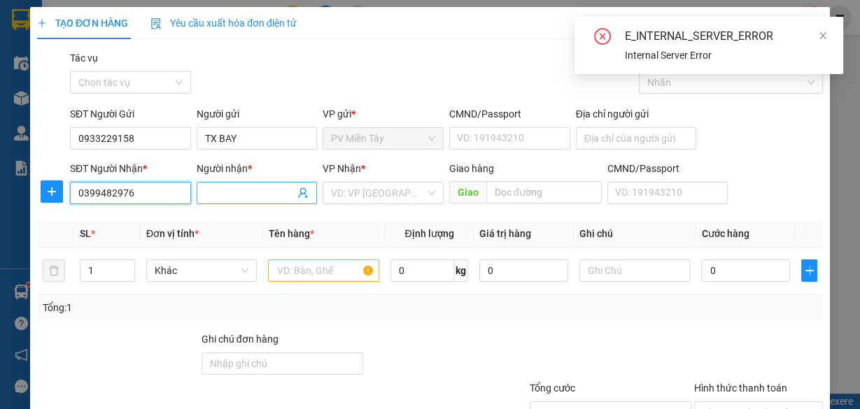
type input "0399482976"
click at [273, 192] on input "Người nhận *" at bounding box center [250, 192] width 90 height 15
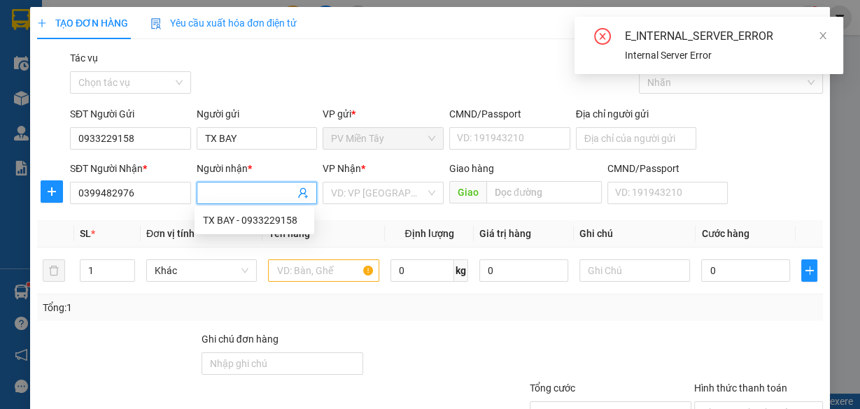
click at [276, 188] on input "Người nhận *" at bounding box center [250, 192] width 90 height 15
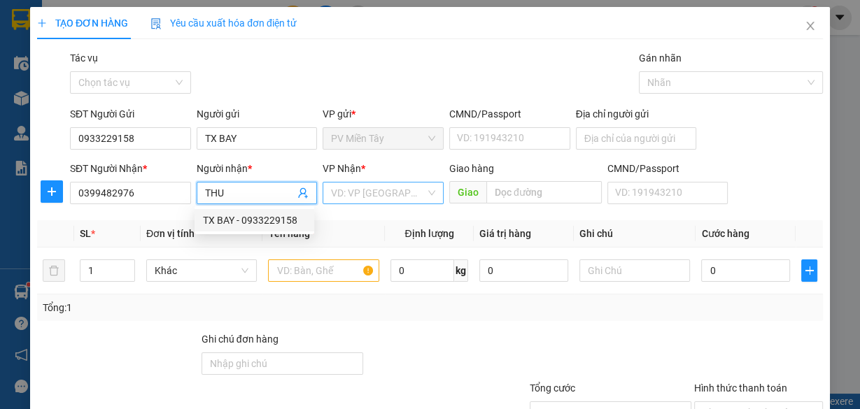
type input "THU"
click at [384, 188] on input "search" at bounding box center [378, 193] width 94 height 21
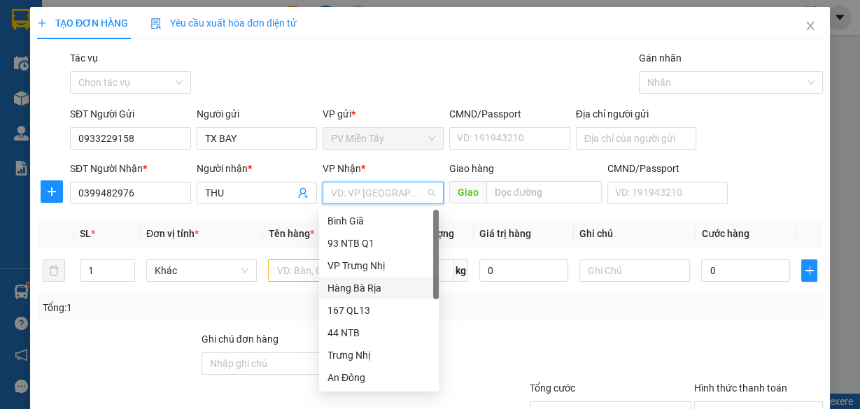
scroll to position [112, 0]
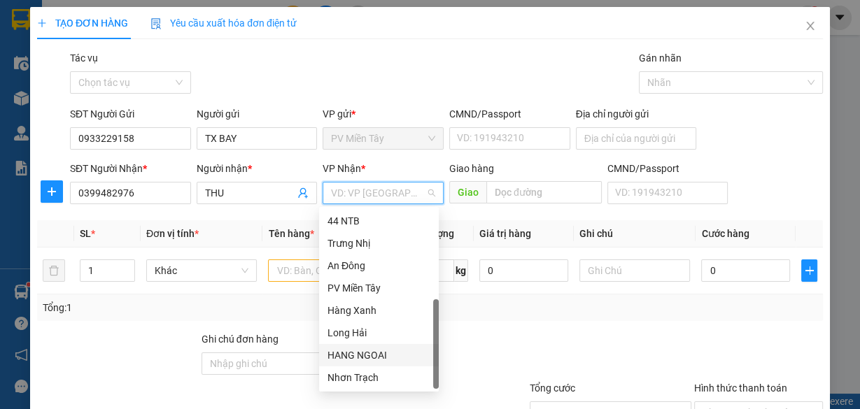
drag, startPoint x: 386, startPoint y: 356, endPoint x: 490, endPoint y: 253, distance: 146.4
click at [387, 356] on div "HANG NGOAI" at bounding box center [378, 355] width 103 height 15
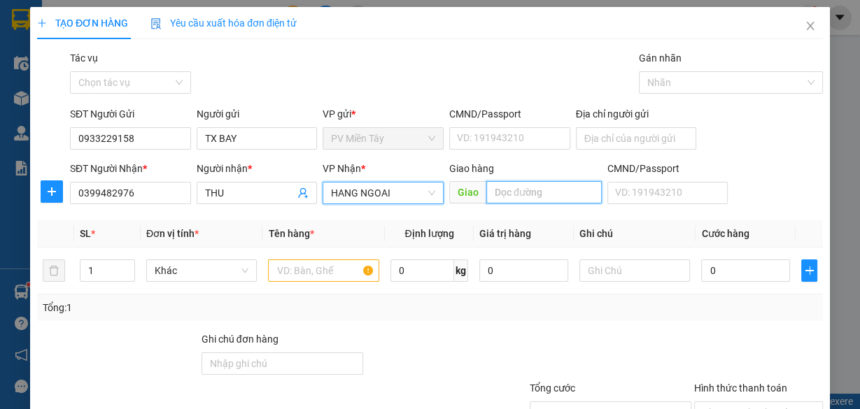
click at [546, 192] on input "text" at bounding box center [543, 192] width 115 height 22
type input "MY XUAN"
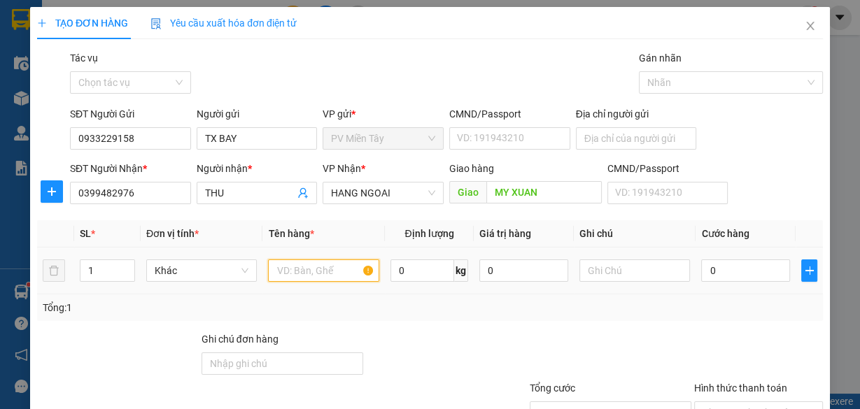
click at [323, 271] on input "text" at bounding box center [323, 271] width 111 height 22
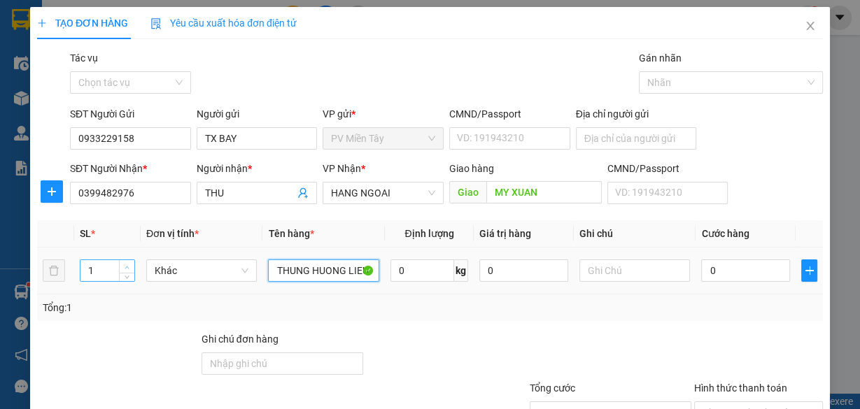
type input "THUNG HUONG LIEU"
type input "2"
click at [125, 265] on icon "up" at bounding box center [127, 267] width 5 height 5
click at [717, 252] on td "0" at bounding box center [745, 271] width 100 height 47
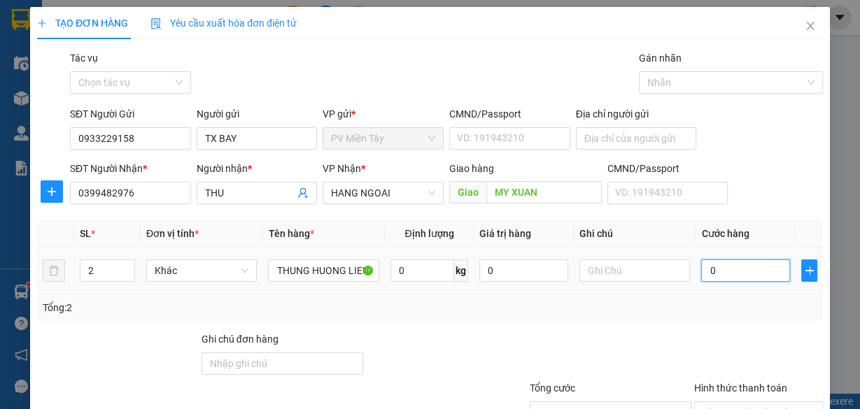
click at [728, 269] on input "0" at bounding box center [745, 271] width 89 height 22
type input "7"
type input "70"
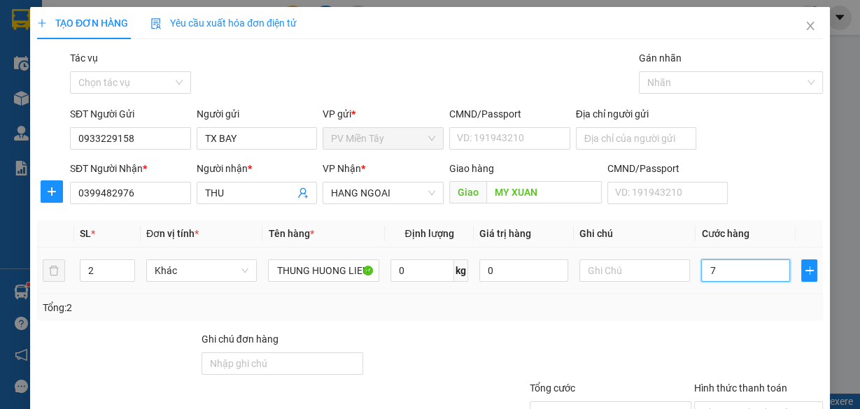
type input "70"
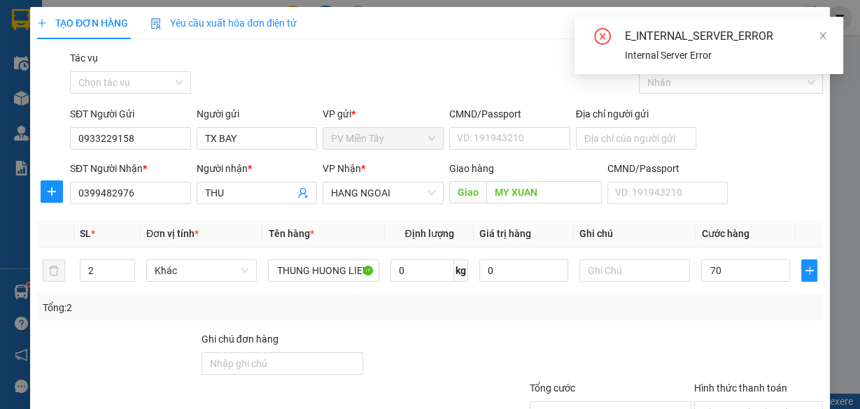
type input "70.000"
click at [737, 318] on div "Tổng: 2" at bounding box center [430, 308] width 786 height 27
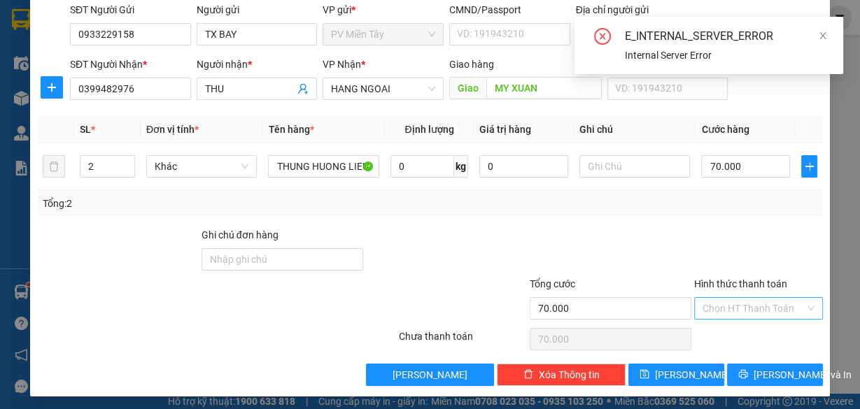
scroll to position [106, 0]
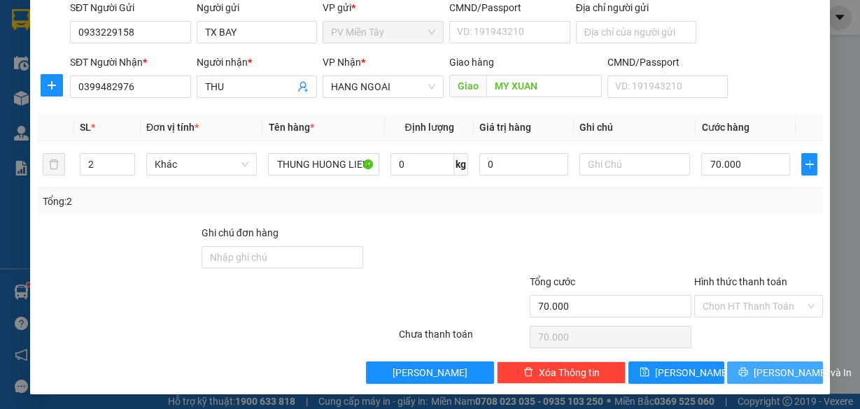
click at [799, 371] on button "[PERSON_NAME] và In" at bounding box center [775, 373] width 96 height 22
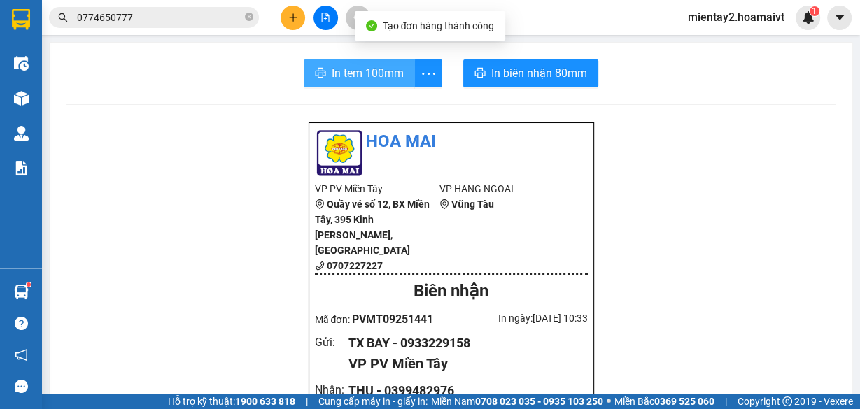
click at [356, 73] on span "In tem 100mm" at bounding box center [368, 72] width 72 height 17
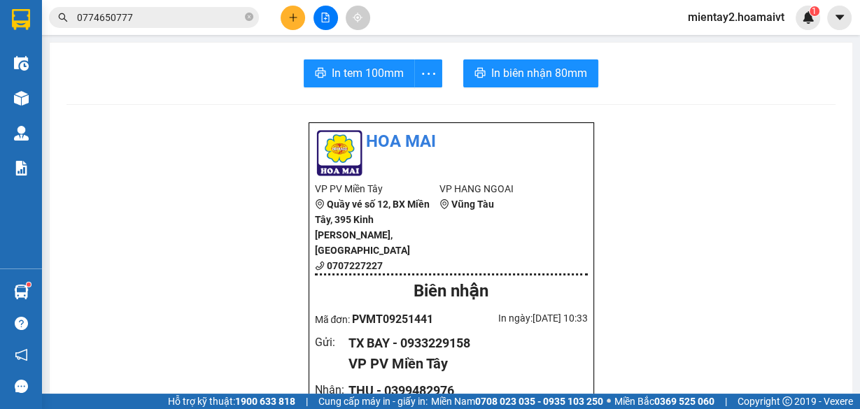
click at [292, 17] on icon "plus" at bounding box center [293, 17] width 8 height 1
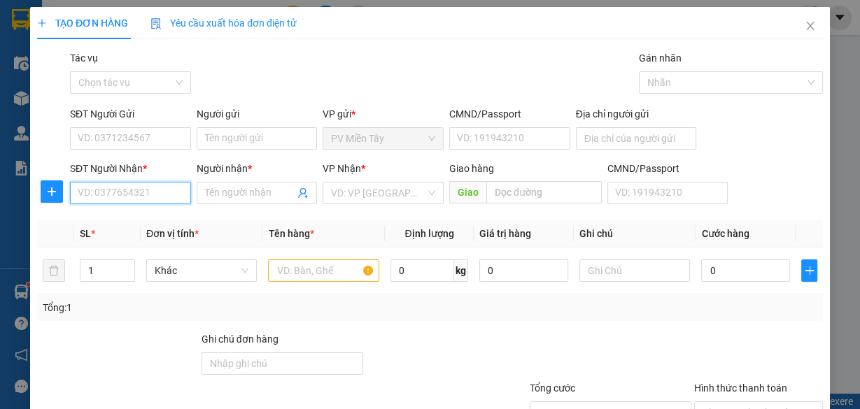
click at [146, 194] on input "SĐT Người Nhận *" at bounding box center [130, 193] width 121 height 22
paste input "0987778389"
click at [166, 194] on input "0987778389" at bounding box center [130, 193] width 121 height 22
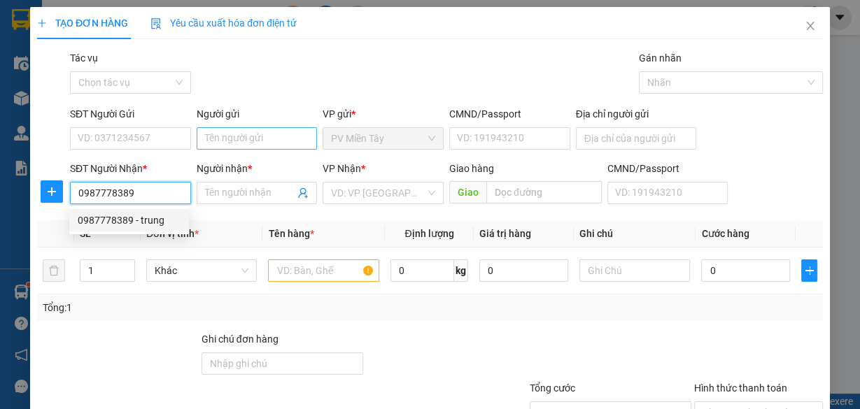
type input "0987778389"
click at [248, 137] on input "Người gửi" at bounding box center [257, 138] width 121 height 22
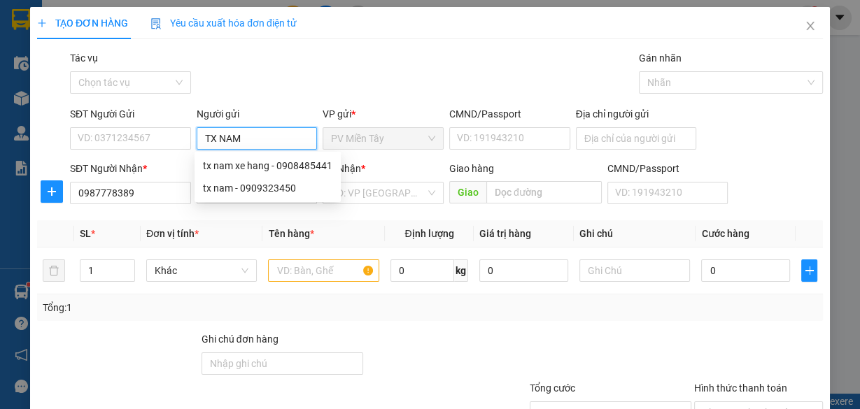
type input "TX NAM"
click at [285, 76] on div "Gói vận chuyển * Tiêu chuẩn Tác vụ Chọn tác vụ Gán nhãn Nhãn" at bounding box center [446, 74] width 758 height 49
click at [266, 147] on input "TX NAM" at bounding box center [257, 138] width 121 height 22
click at [258, 168] on div "tx nam xe hang - 0908485441" at bounding box center [267, 165] width 129 height 15
type input "0908485441"
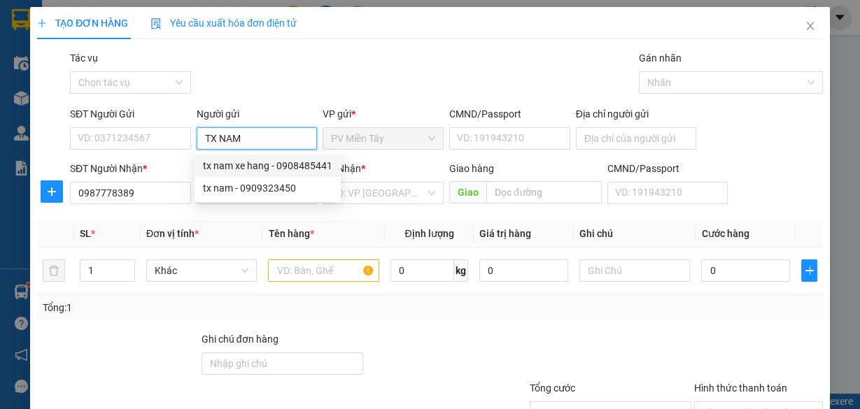
type input "tx nam xe hang"
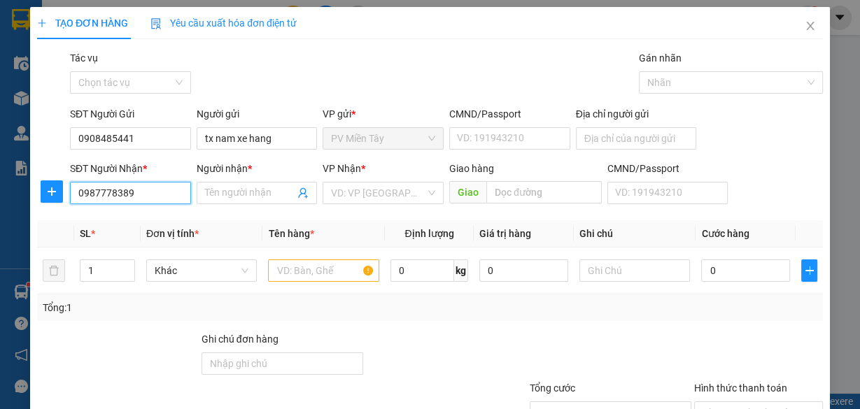
click at [154, 197] on input "0987778389" at bounding box center [130, 193] width 121 height 22
click at [155, 215] on div "0987778389 - trung" at bounding box center [129, 220] width 103 height 15
type input "trung"
type input "phu my"
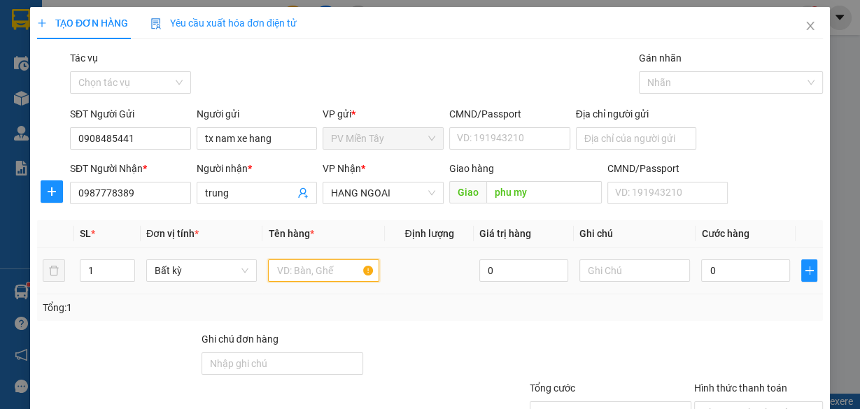
click at [322, 267] on input "text" at bounding box center [323, 271] width 111 height 22
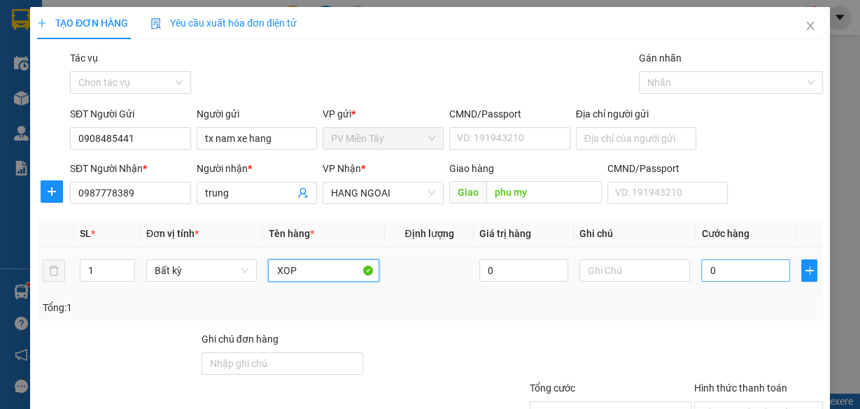
type input "XOP"
click at [722, 274] on input "0" at bounding box center [745, 271] width 89 height 22
type input "8"
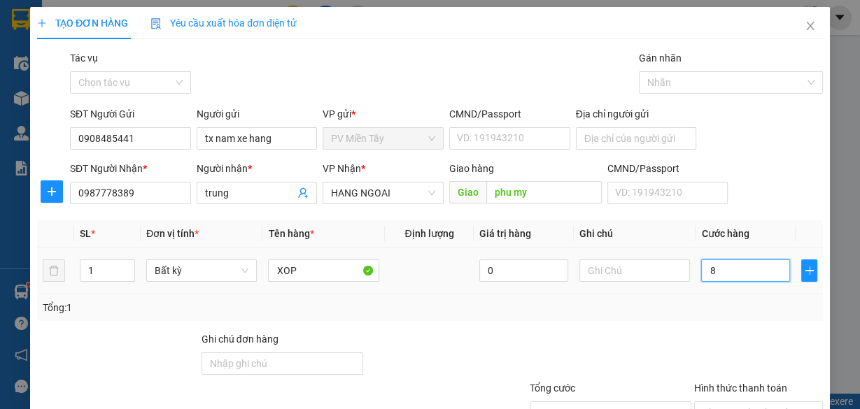
type input "80"
type input "80.000"
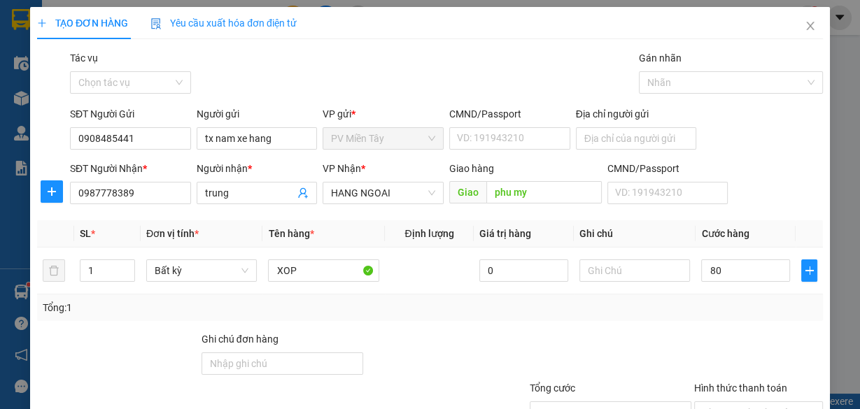
type input "80.000"
click at [696, 309] on div "Tổng: 1" at bounding box center [430, 307] width 774 height 15
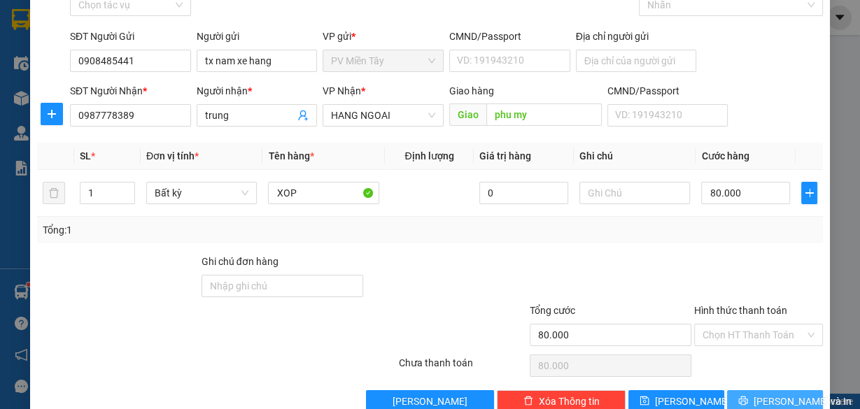
scroll to position [106, 0]
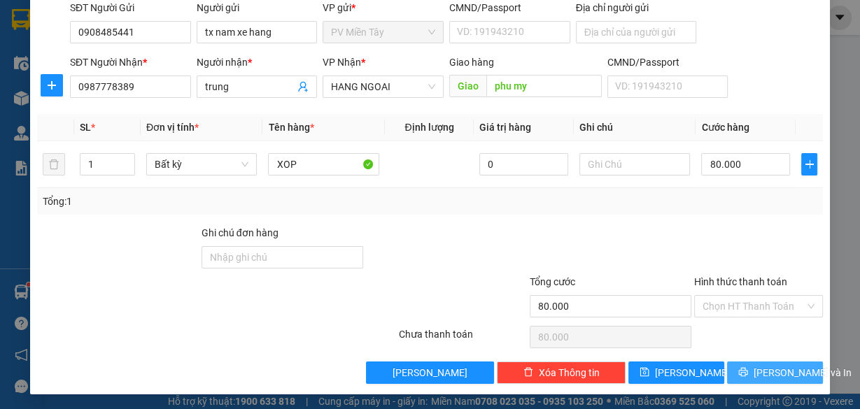
click at [766, 365] on span "[PERSON_NAME] và In" at bounding box center [802, 372] width 98 height 15
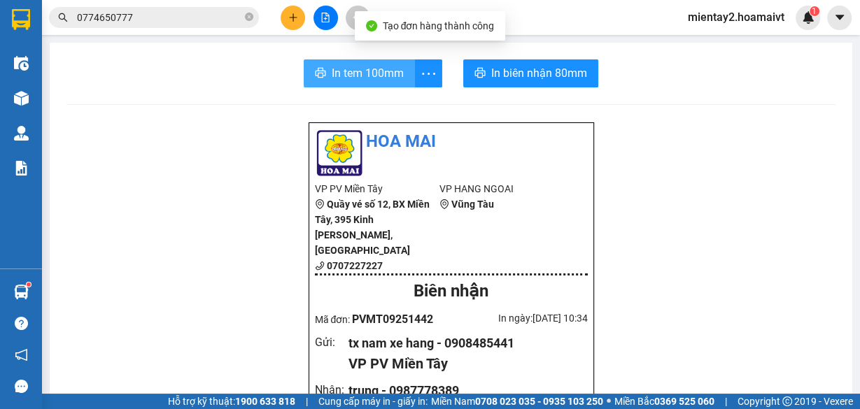
click at [378, 69] on span "In tem 100mm" at bounding box center [368, 72] width 72 height 17
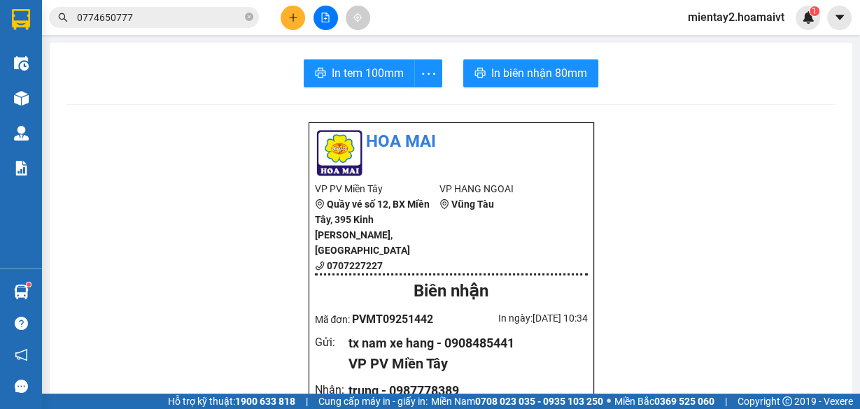
click at [293, 15] on icon "plus" at bounding box center [292, 17] width 1 height 8
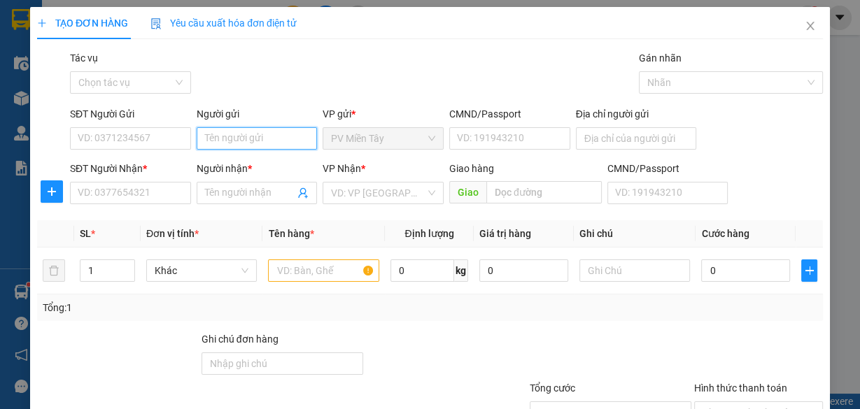
click at [285, 139] on input "Người gửi" at bounding box center [257, 138] width 121 height 22
type input "TX BAY"
click at [236, 162] on div "TX BAY - 0933229158" at bounding box center [254, 165] width 103 height 15
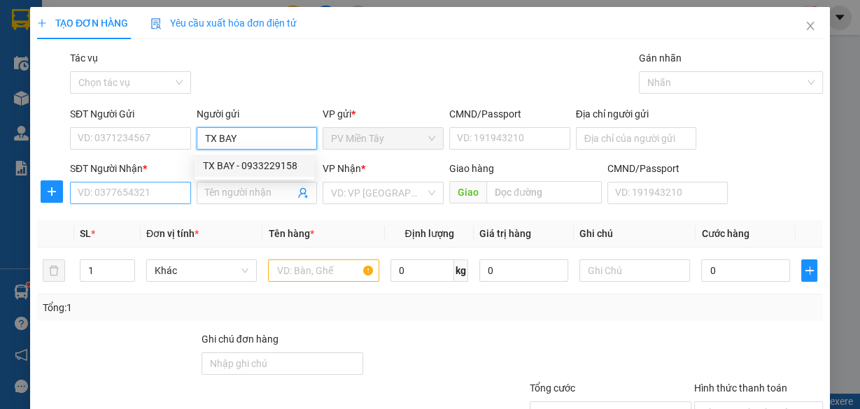
type input "0933229158"
type input "TX BAY"
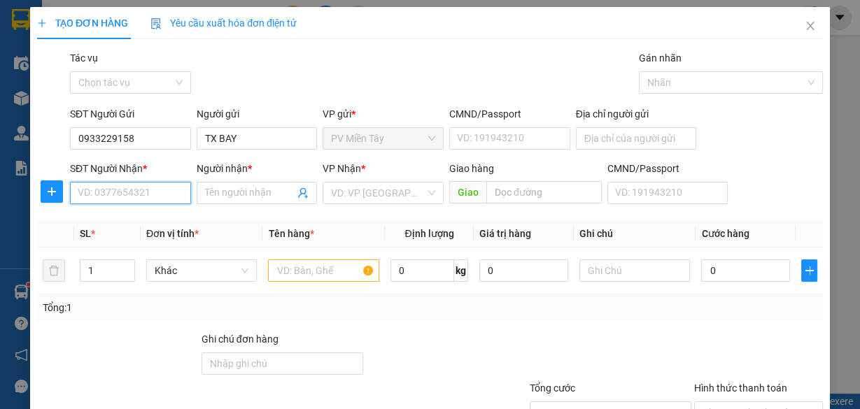
click at [180, 183] on input "SĐT Người Nhận *" at bounding box center [130, 193] width 121 height 22
click at [122, 200] on input "0909563" at bounding box center [130, 193] width 121 height 22
click at [123, 188] on input "0909563" at bounding box center [130, 193] width 121 height 22
click at [155, 191] on input "0909563" at bounding box center [130, 193] width 121 height 22
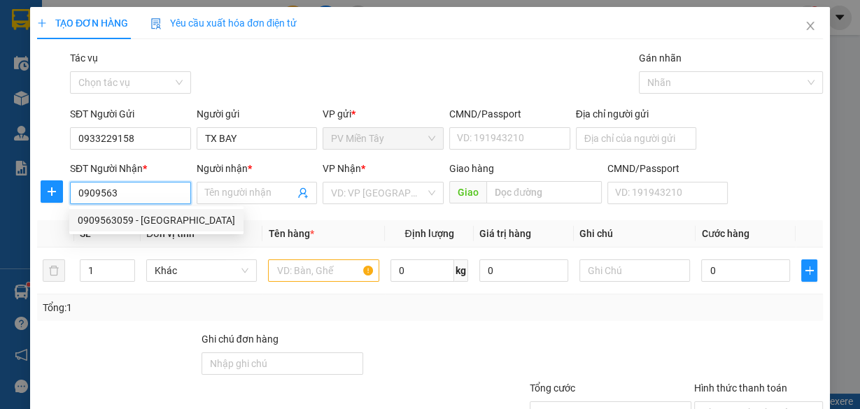
click at [155, 215] on div "0909563059 - CẨM NHUNG" at bounding box center [156, 220] width 157 height 15
type input "0909563059"
type input "CẨM NHUNG"
type input "phu my"
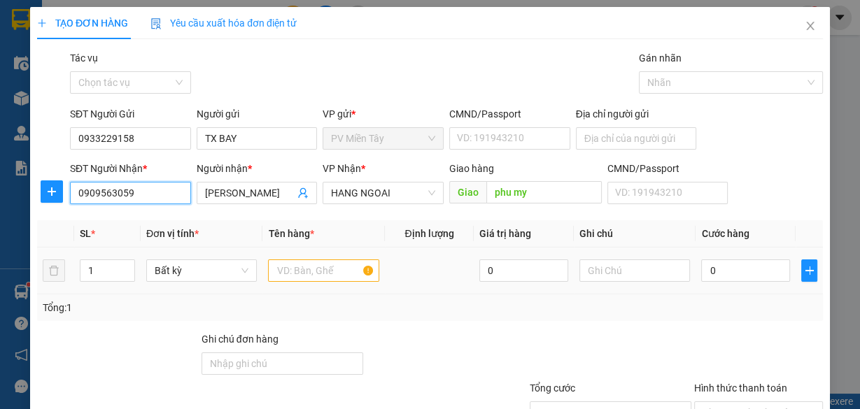
type input "0909563059"
click at [322, 274] on input "text" at bounding box center [323, 271] width 111 height 22
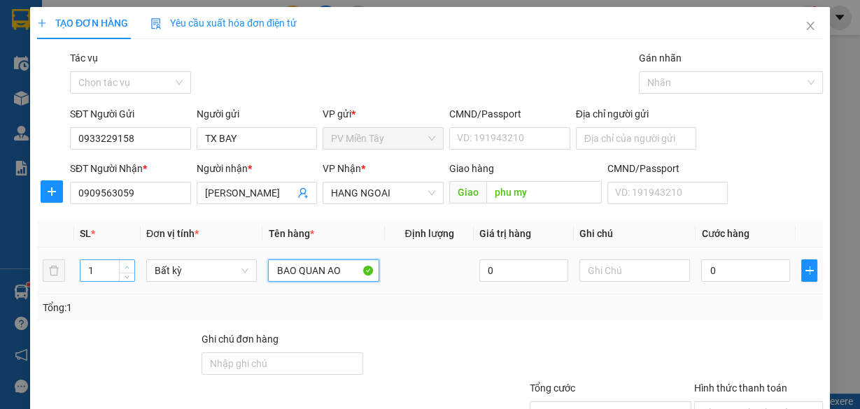
type input "BAO QUAN AO"
click at [125, 267] on icon "up" at bounding box center [127, 267] width 5 height 5
type input "2"
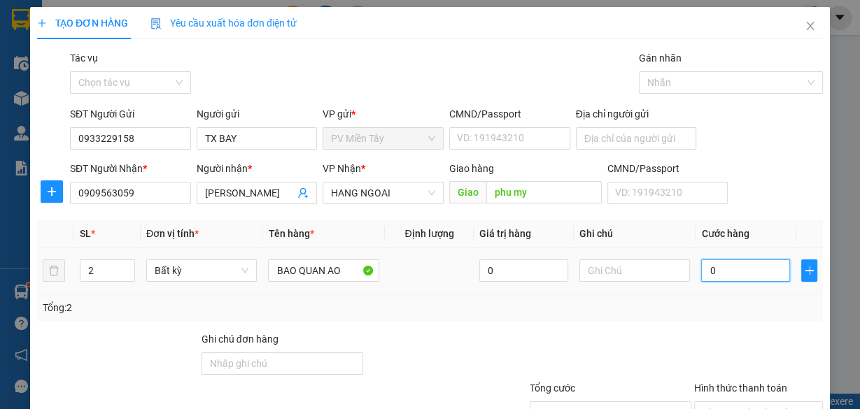
click at [730, 274] on input "0" at bounding box center [745, 271] width 89 height 22
click at [737, 274] on input "0" at bounding box center [745, 271] width 89 height 22
type input "01"
type input "1"
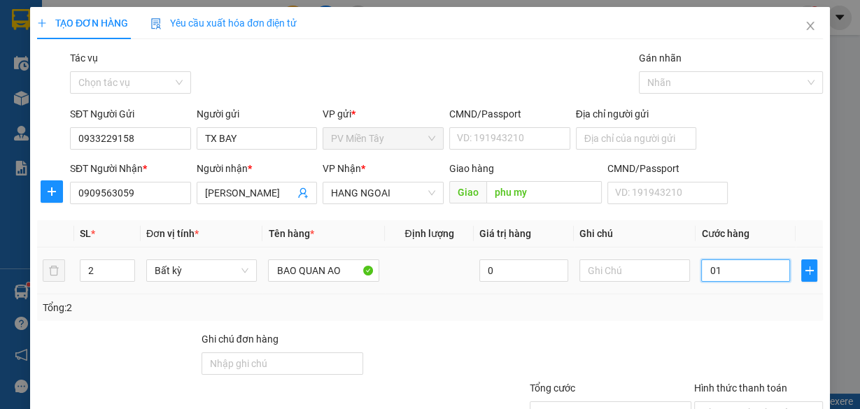
type input "016"
type input "16"
type input "0.160"
type input "160"
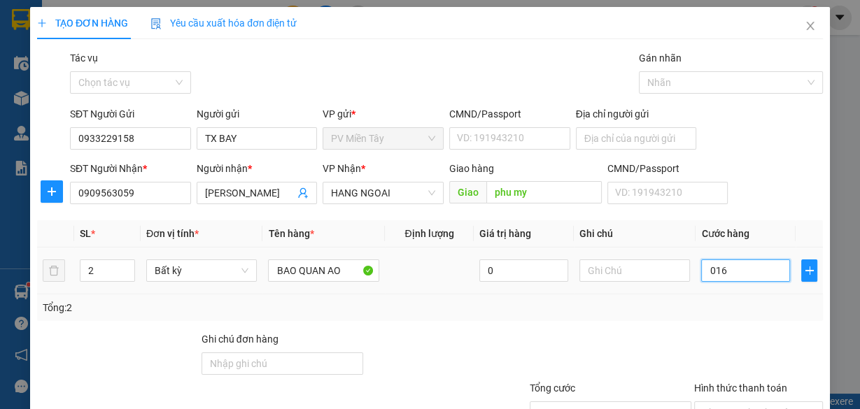
type input "160"
type input "160.000"
click at [708, 306] on div "Tổng: 2" at bounding box center [430, 307] width 774 height 15
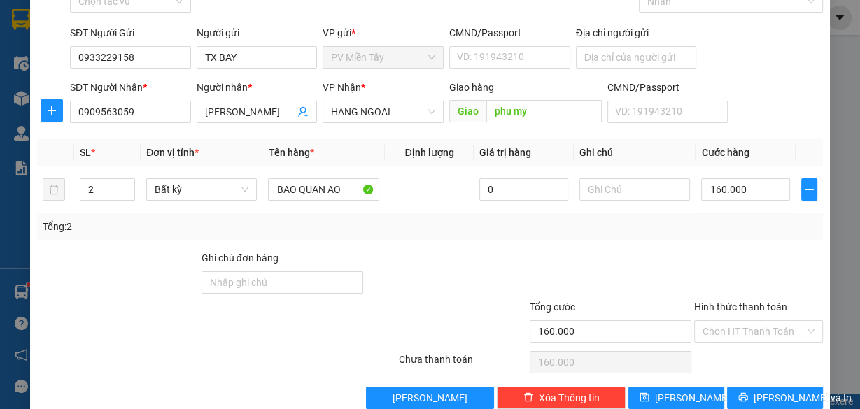
scroll to position [106, 0]
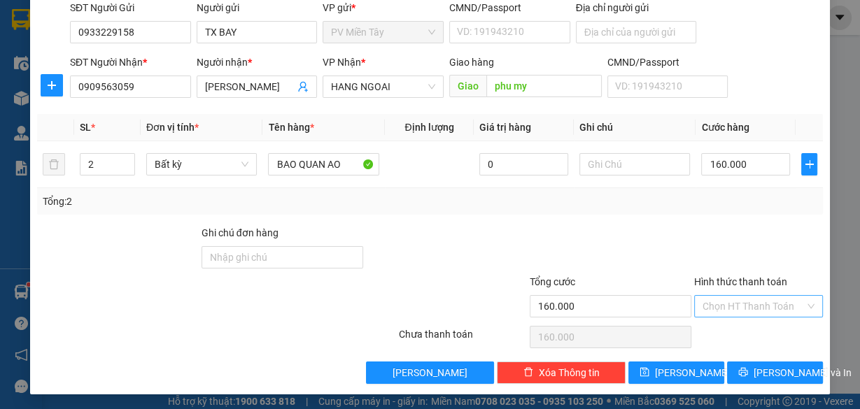
drag, startPoint x: 749, startPoint y: 300, endPoint x: 750, endPoint y: 316, distance: 15.5
click at [750, 300] on input "Hình thức thanh toán" at bounding box center [753, 306] width 102 height 21
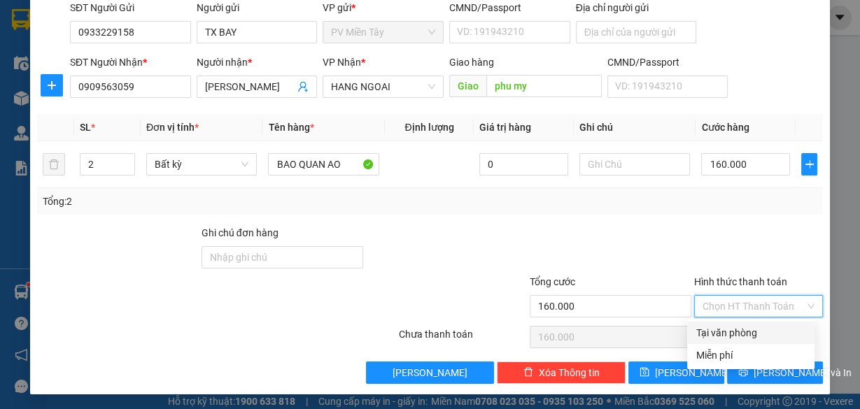
click at [748, 329] on div "Tại văn phòng" at bounding box center [750, 332] width 111 height 15
type input "0"
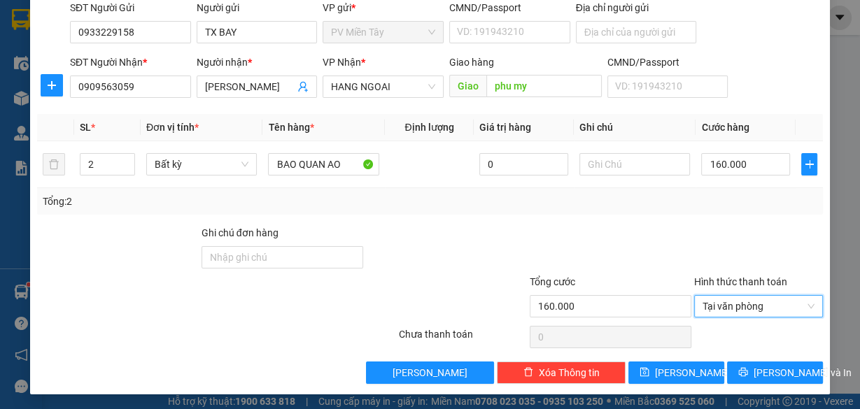
click at [768, 355] on div "Transit Pickup Surcharge Ids Transit Deliver Surcharge Ids Transit Deliver Surc…" at bounding box center [430, 164] width 786 height 440
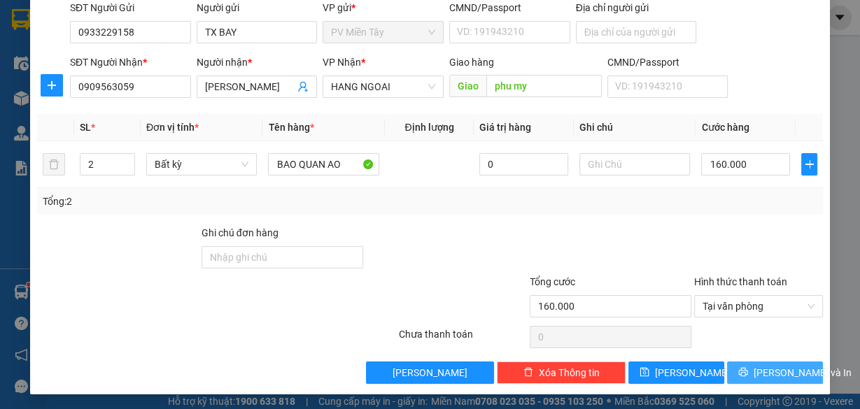
click at [773, 362] on button "[PERSON_NAME] và In" at bounding box center [775, 373] width 96 height 22
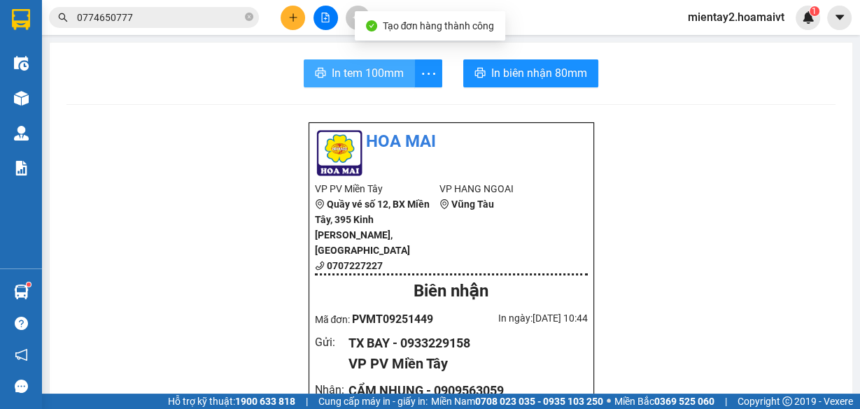
click at [352, 67] on span "In tem 100mm" at bounding box center [368, 72] width 72 height 17
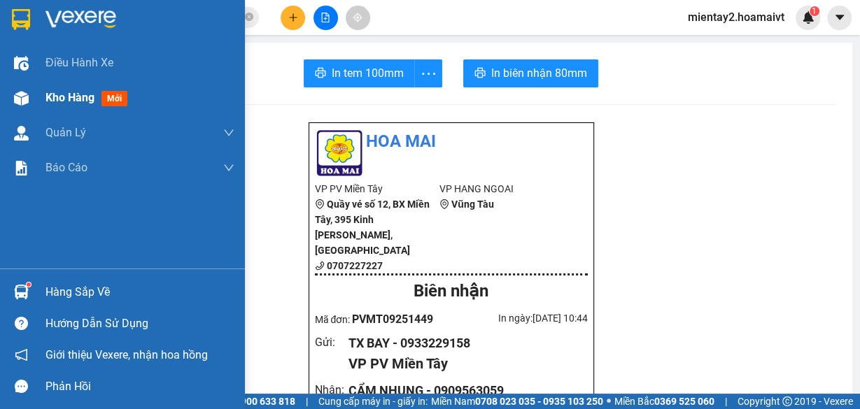
click at [78, 97] on span "Kho hàng" at bounding box center [69, 97] width 49 height 13
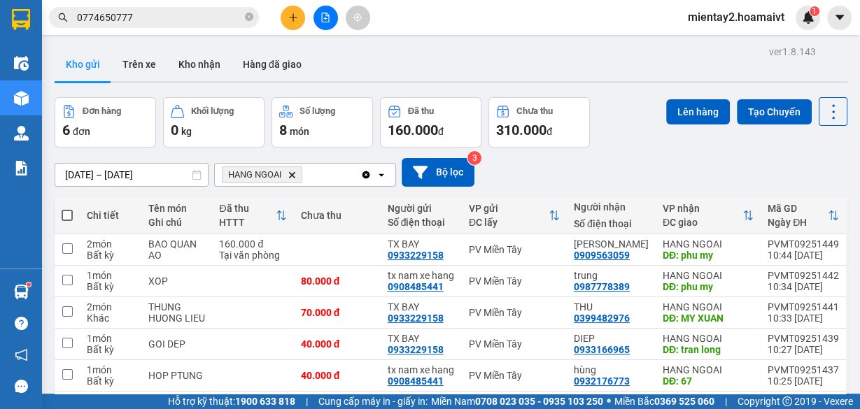
scroll to position [87, 0]
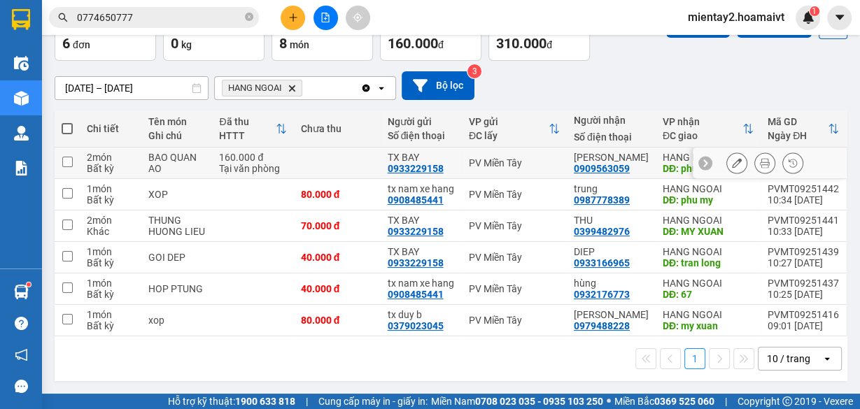
click at [353, 154] on td at bounding box center [337, 163] width 87 height 31
checkbox input "true"
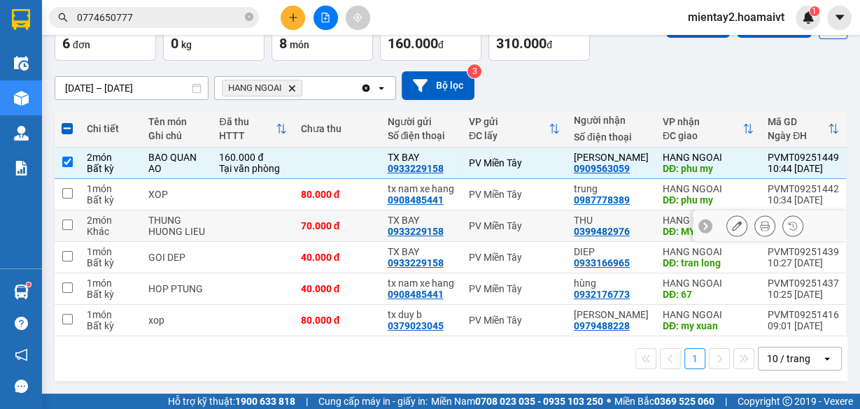
click at [359, 220] on div "70.000 đ" at bounding box center [337, 225] width 73 height 11
checkbox input "true"
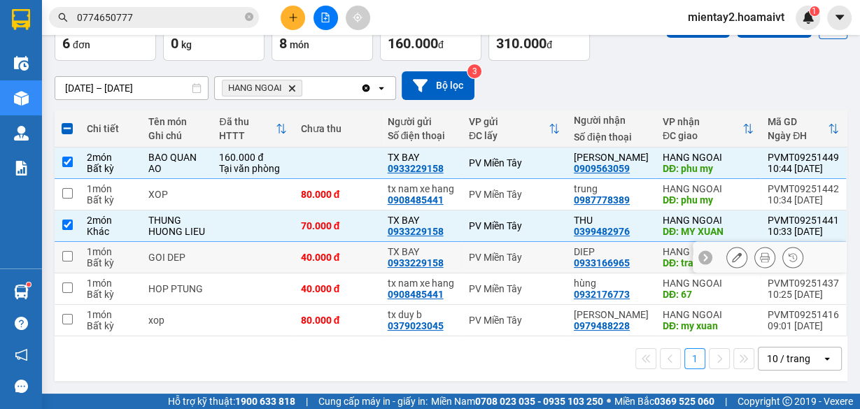
click at [368, 254] on div "40.000 đ" at bounding box center [337, 257] width 73 height 11
checkbox input "true"
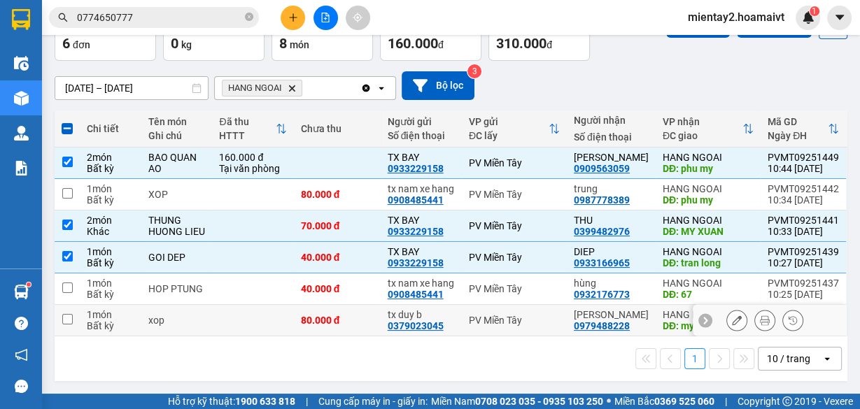
click at [371, 320] on div "80.000 đ" at bounding box center [337, 320] width 73 height 11
checkbox input "true"
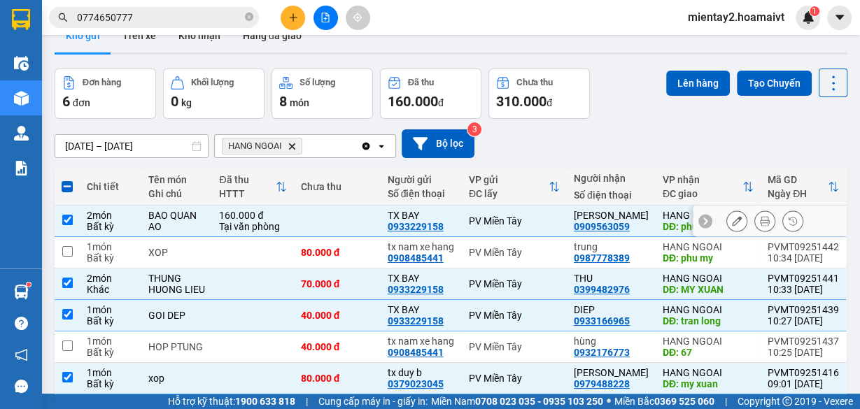
scroll to position [0, 0]
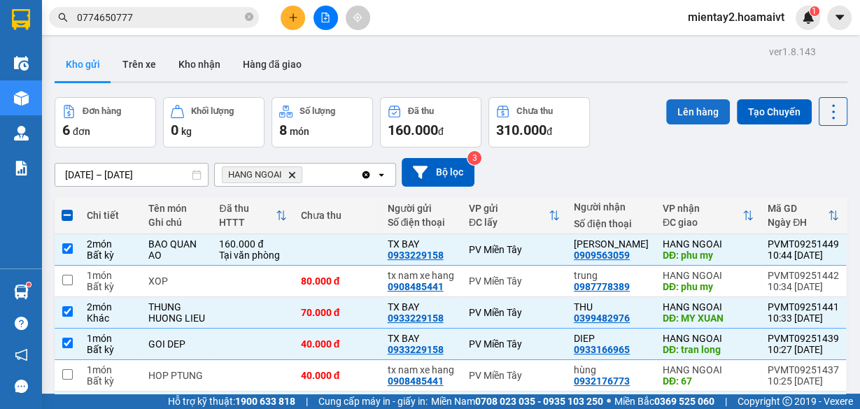
click at [683, 108] on button "Lên hàng" at bounding box center [698, 111] width 64 height 25
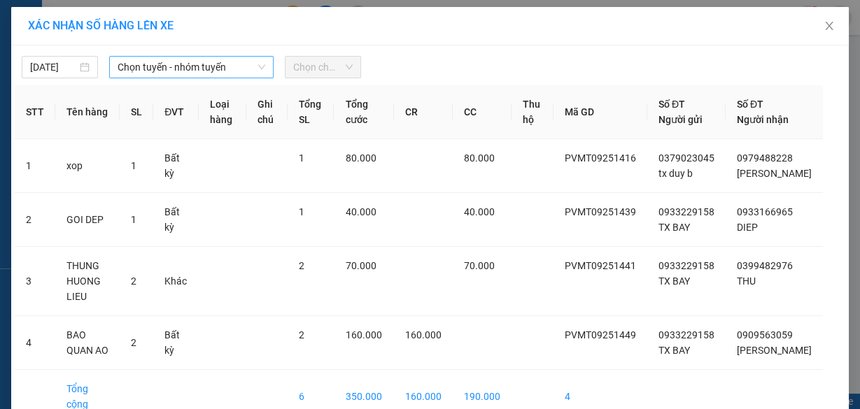
click at [171, 68] on span "Chọn tuyến - nhóm tuyến" at bounding box center [192, 67] width 148 height 21
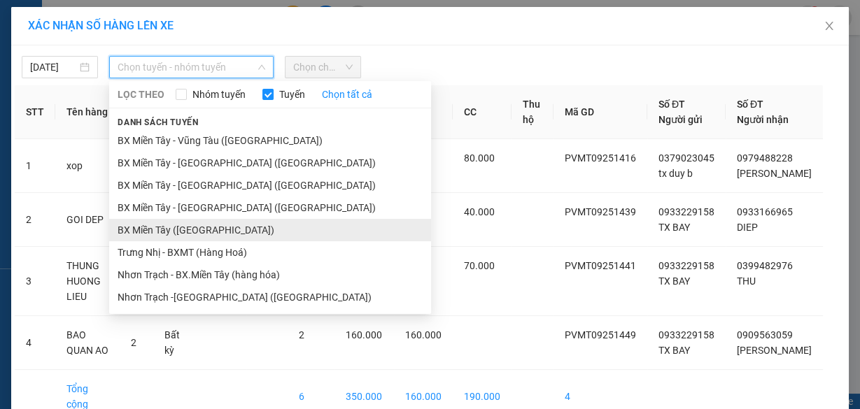
click at [199, 227] on li "BX Miền Tây ([GEOGRAPHIC_DATA])" at bounding box center [270, 230] width 322 height 22
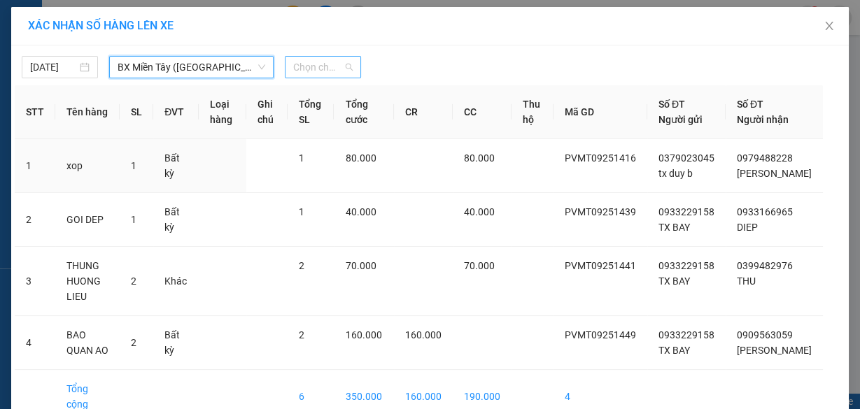
click at [306, 66] on span "Chọn chuyến" at bounding box center [322, 67] width 59 height 21
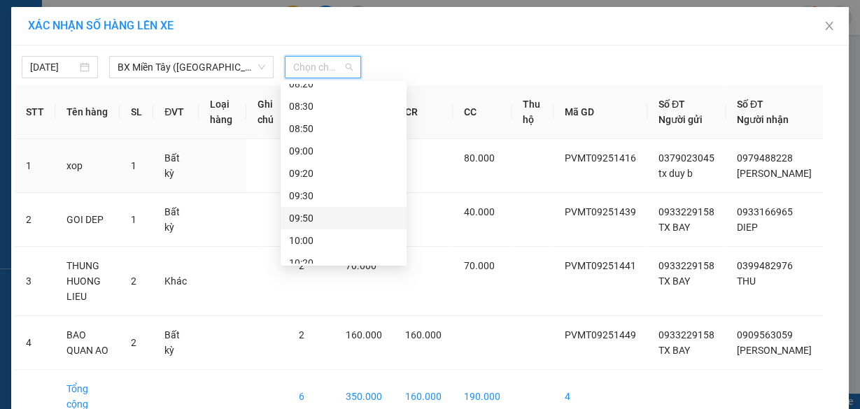
scroll to position [168, 0]
click at [318, 146] on div "07:50" at bounding box center [343, 150] width 109 height 15
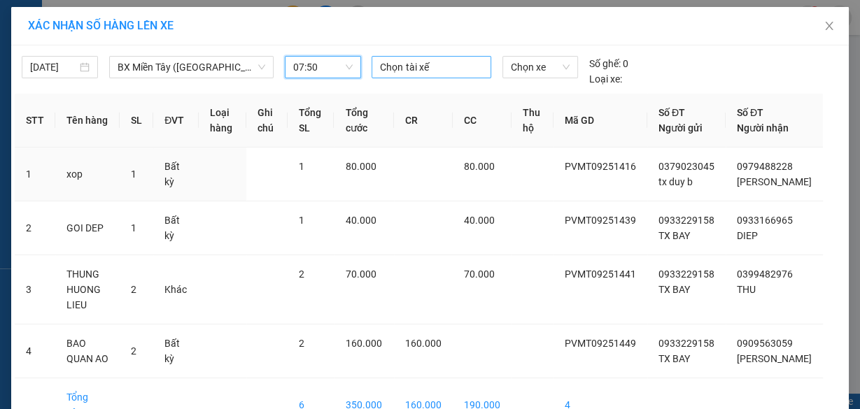
click at [424, 66] on div at bounding box center [431, 67] width 112 height 17
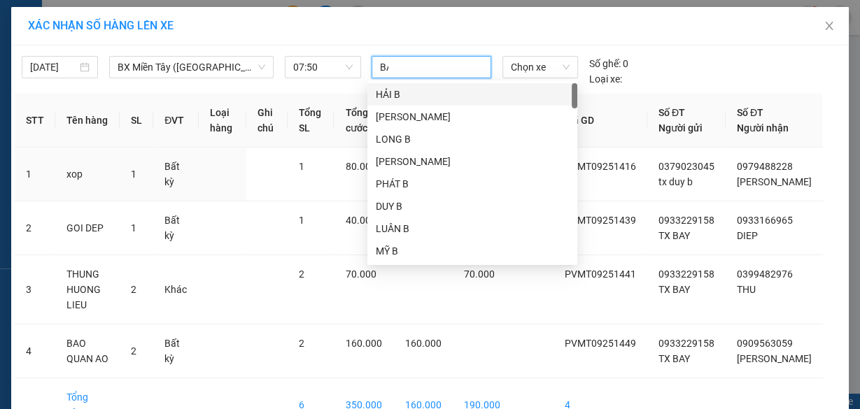
type input "BAY"
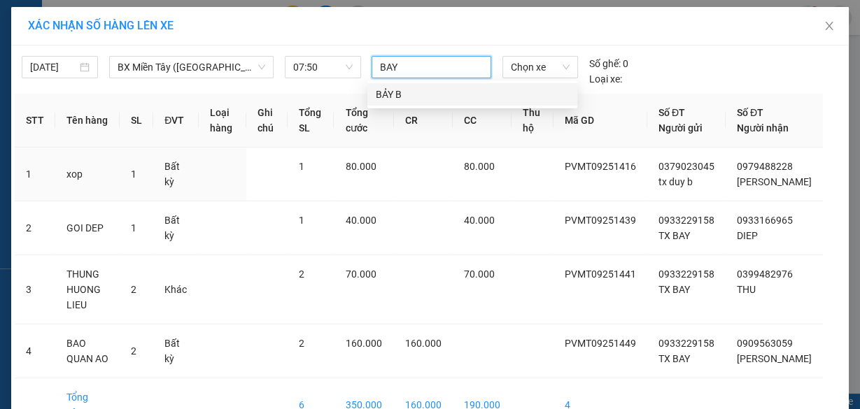
click at [405, 93] on div "BẢY B" at bounding box center [472, 94] width 193 height 15
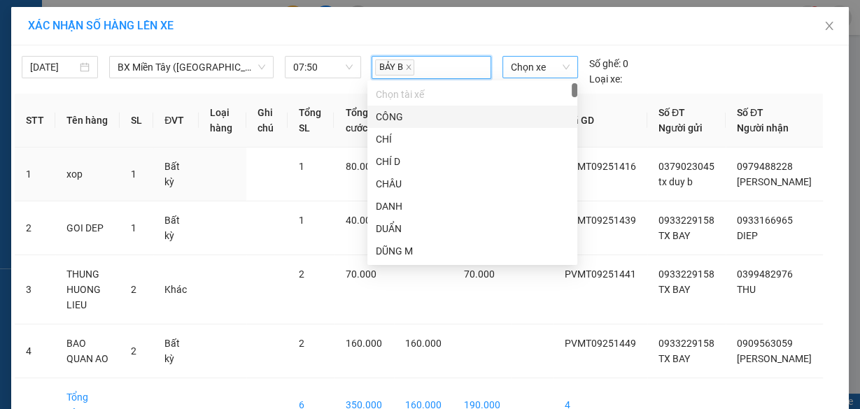
click at [537, 62] on span "Chọn xe" at bounding box center [540, 67] width 59 height 21
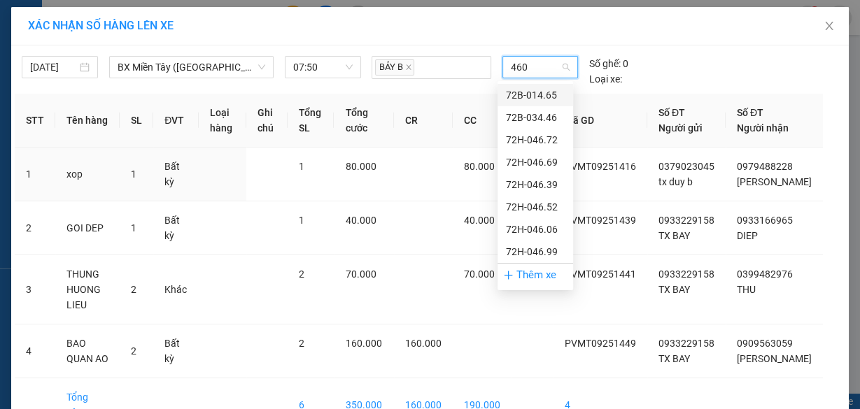
type input "4606"
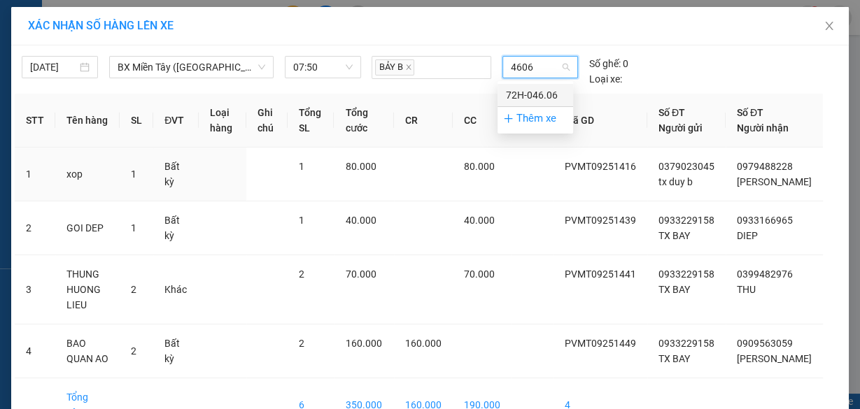
click at [533, 92] on div "72H-046.06" at bounding box center [535, 94] width 59 height 15
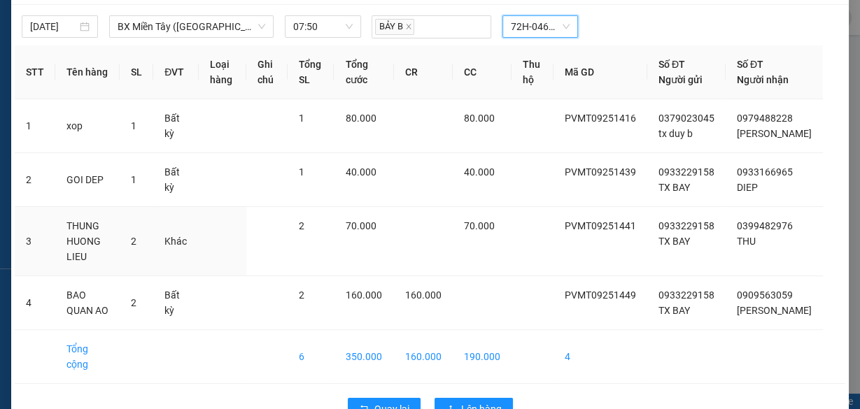
scroll to position [61, 0]
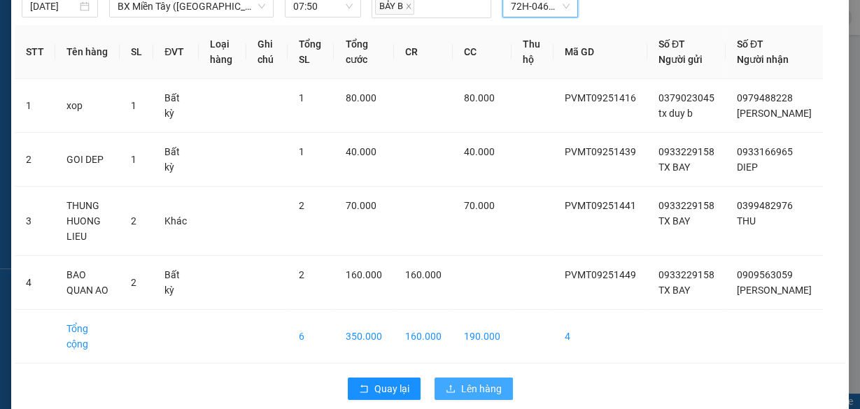
click at [485, 381] on span "Lên hàng" at bounding box center [481, 388] width 41 height 15
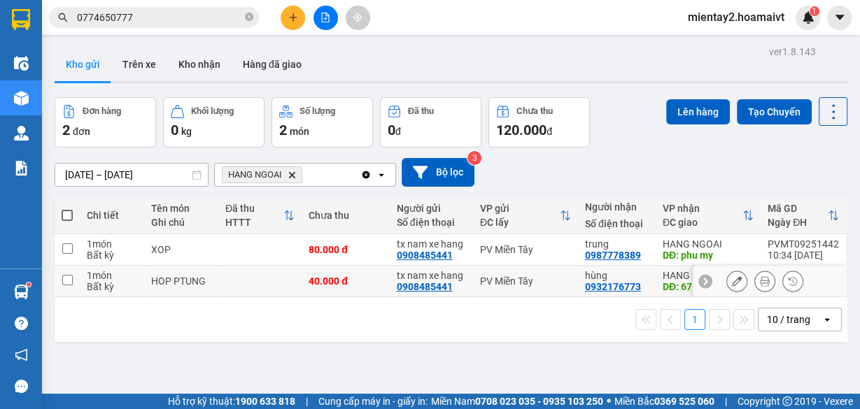
click at [274, 283] on td at bounding box center [259, 281] width 83 height 31
click at [267, 246] on td at bounding box center [259, 249] width 83 height 31
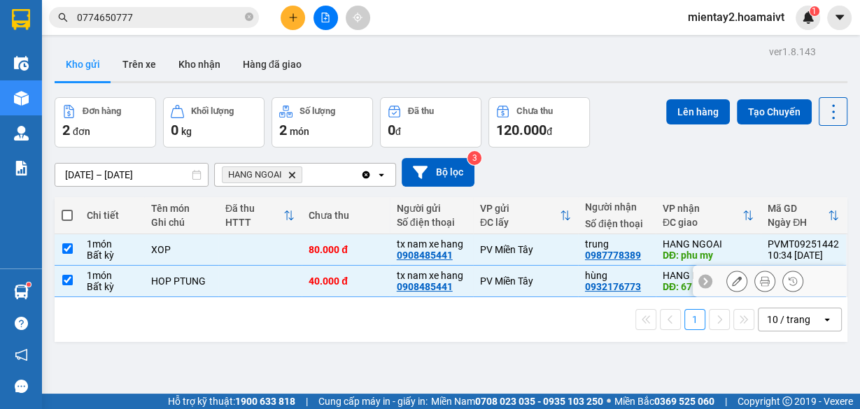
checkbox input "true"
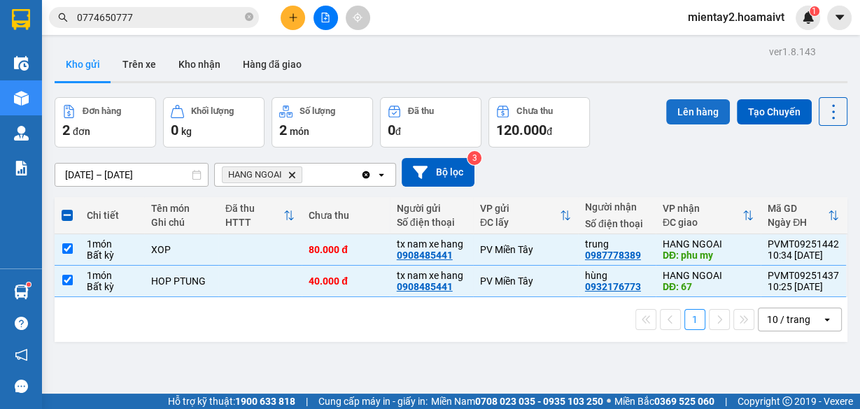
click at [688, 106] on button "Lên hàng" at bounding box center [698, 111] width 64 height 25
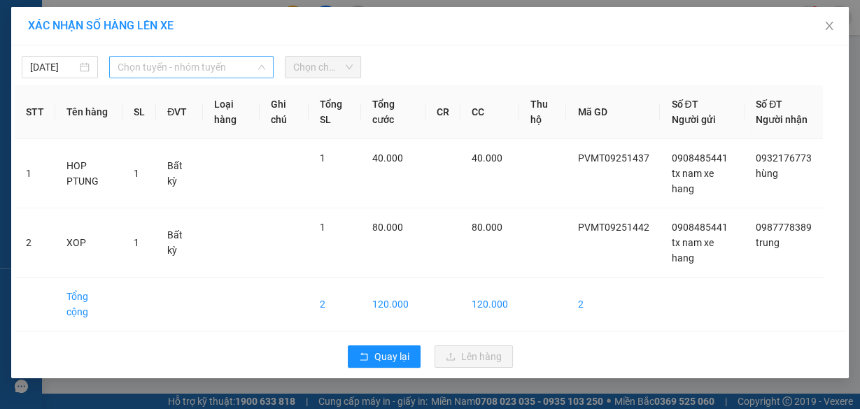
click at [217, 69] on span "Chọn tuyến - nhóm tuyến" at bounding box center [192, 67] width 148 height 21
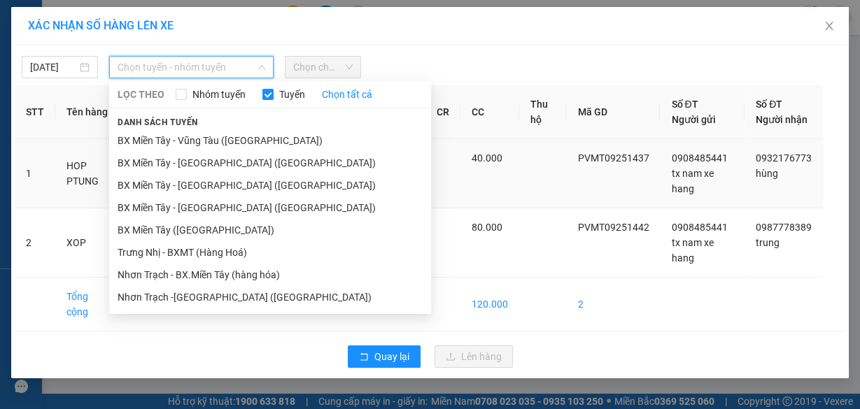
drag, startPoint x: 220, startPoint y: 226, endPoint x: 229, endPoint y: 218, distance: 12.4
click at [221, 226] on li "BX Miền Tây ([GEOGRAPHIC_DATA])" at bounding box center [270, 230] width 322 height 22
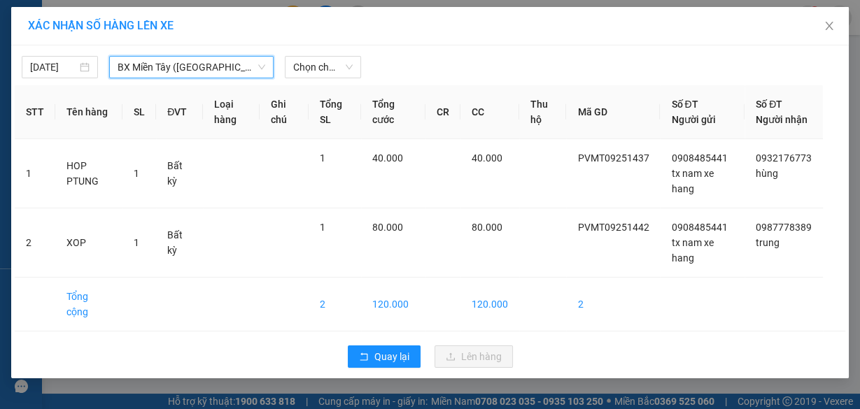
drag, startPoint x: 334, startPoint y: 62, endPoint x: 336, endPoint y: 78, distance: 16.2
click at [334, 62] on span "Chọn chuyến" at bounding box center [322, 67] width 59 height 21
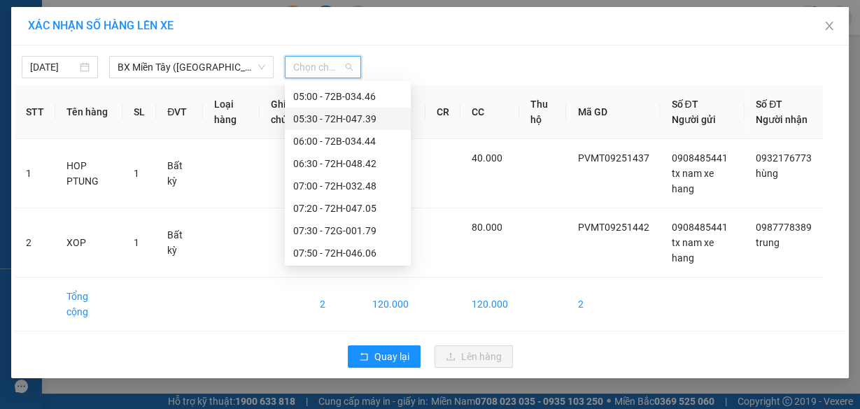
scroll to position [112, 0]
click at [362, 182] on div "07:30 - 72G-001.79" at bounding box center [347, 184] width 109 height 15
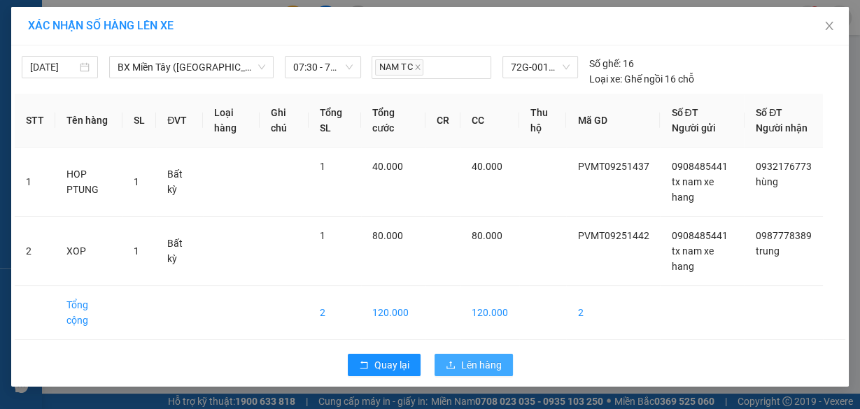
click at [474, 360] on span "Lên hàng" at bounding box center [481, 364] width 41 height 15
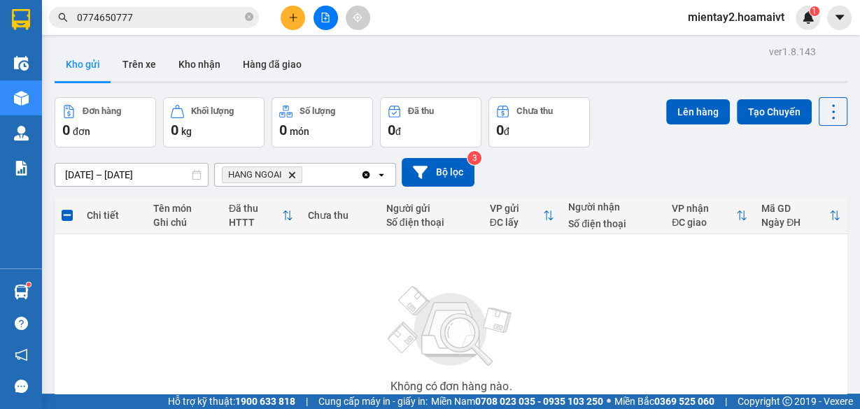
click at [297, 173] on span "HANG NGOAI Delete" at bounding box center [262, 174] width 80 height 17
click at [288, 174] on icon "Delete" at bounding box center [292, 175] width 8 height 8
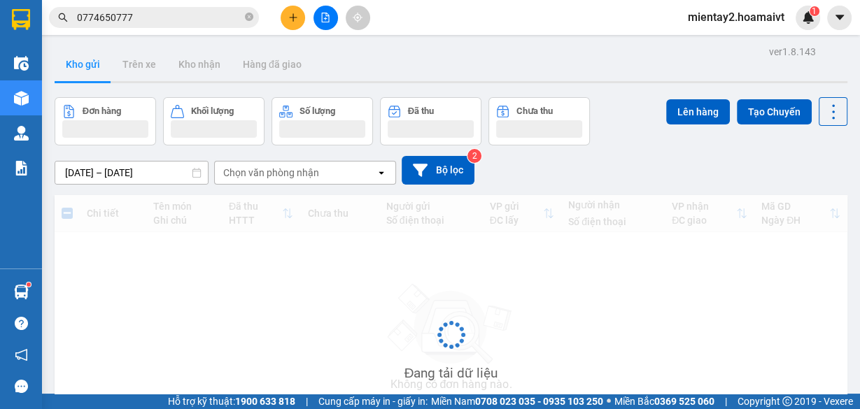
click at [292, 175] on div "Chọn văn phòng nhận" at bounding box center [271, 173] width 96 height 14
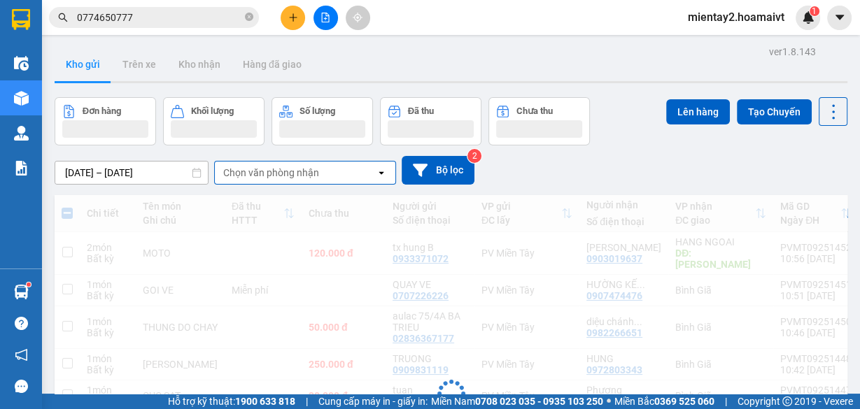
click at [292, 175] on div "Chọn văn phòng nhận" at bounding box center [271, 173] width 96 height 14
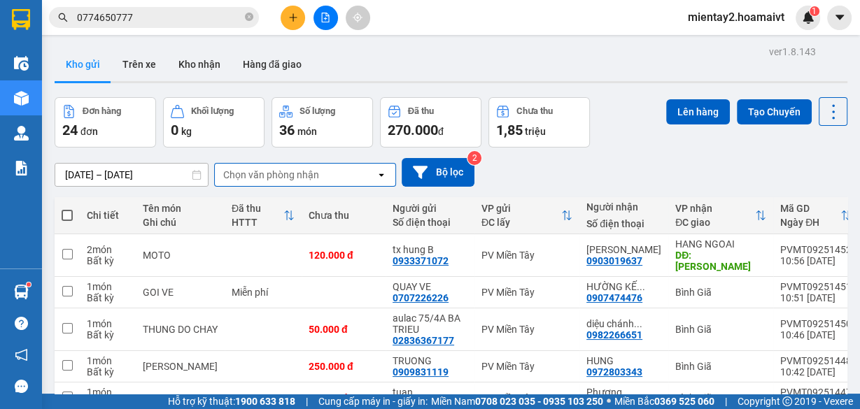
click at [292, 175] on div "Chọn văn phòng nhận" at bounding box center [271, 175] width 96 height 14
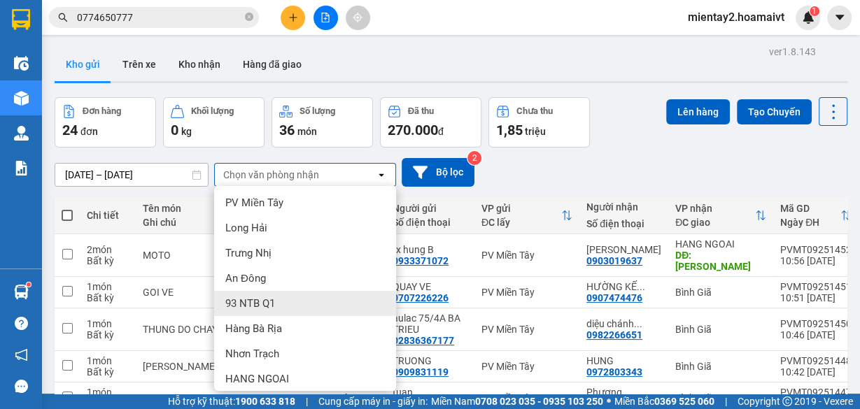
scroll to position [134, 0]
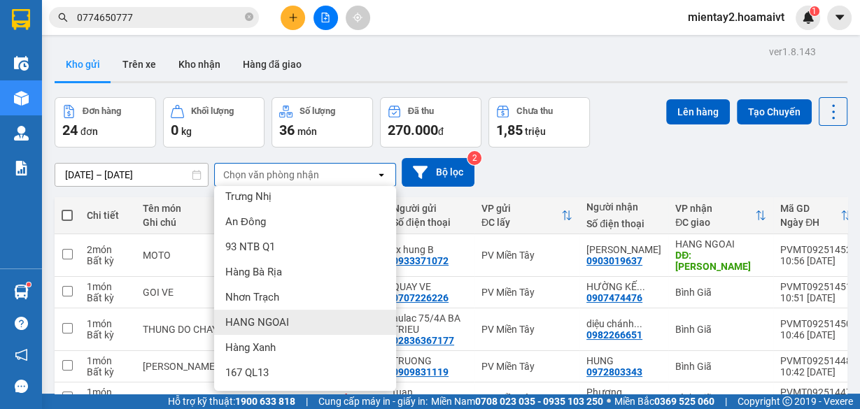
click at [302, 316] on div "HANG NGOAI" at bounding box center [305, 322] width 182 height 25
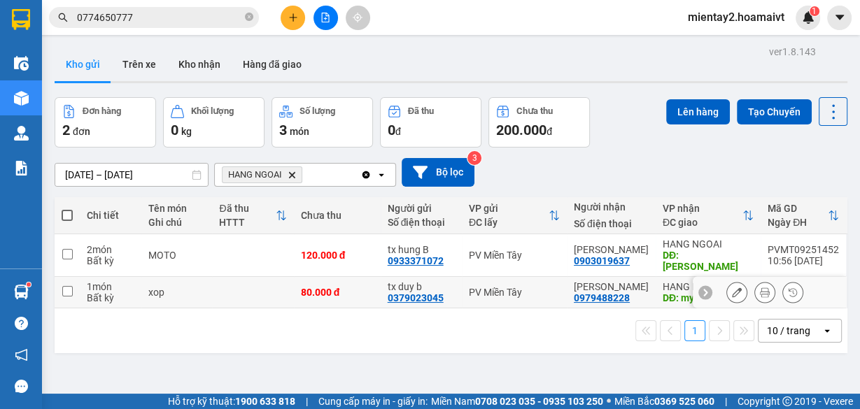
click at [282, 281] on td at bounding box center [252, 292] width 81 height 31
checkbox input "true"
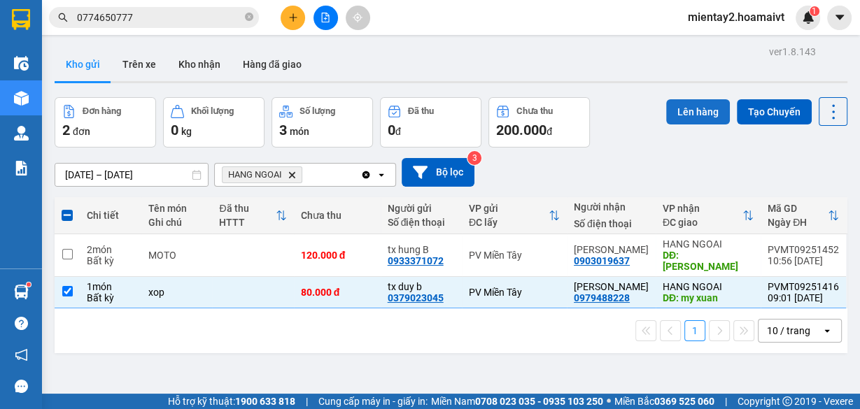
click at [691, 110] on button "Lên hàng" at bounding box center [698, 111] width 64 height 25
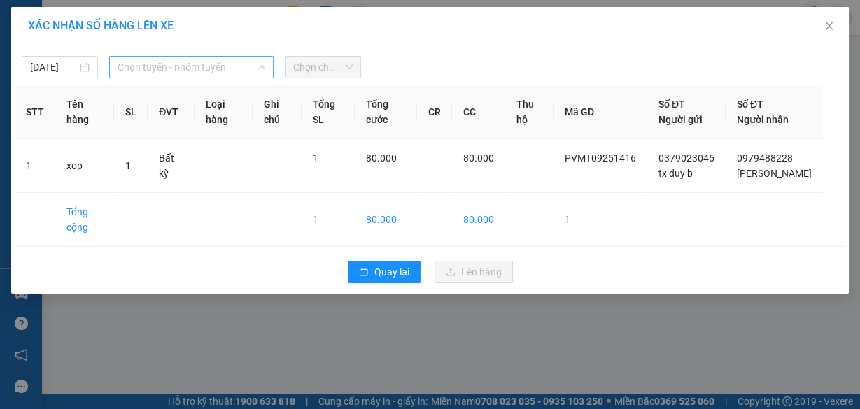
click at [179, 66] on span "Chọn tuyến - nhóm tuyến" at bounding box center [192, 67] width 148 height 21
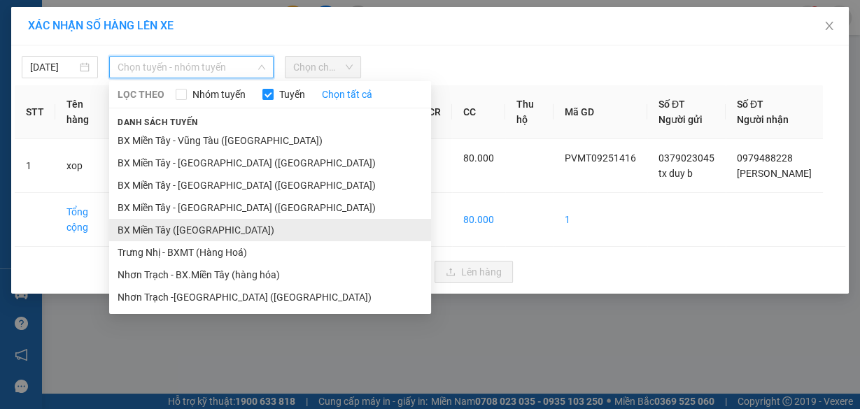
drag, startPoint x: 211, startPoint y: 228, endPoint x: 236, endPoint y: 208, distance: 32.3
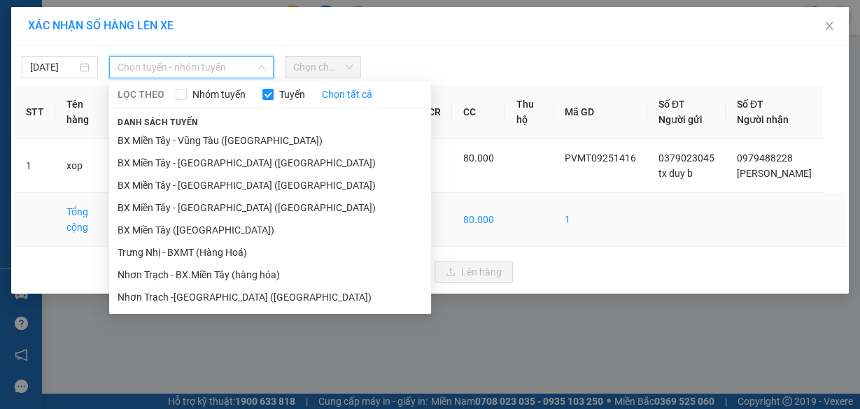
click at [213, 228] on li "BX Miền Tây ([GEOGRAPHIC_DATA])" at bounding box center [270, 230] width 322 height 22
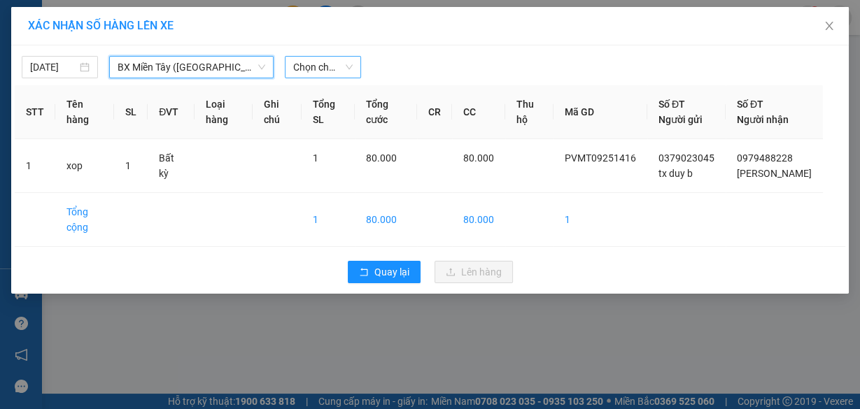
click at [322, 65] on span "Chọn chuyến" at bounding box center [322, 67] width 59 height 21
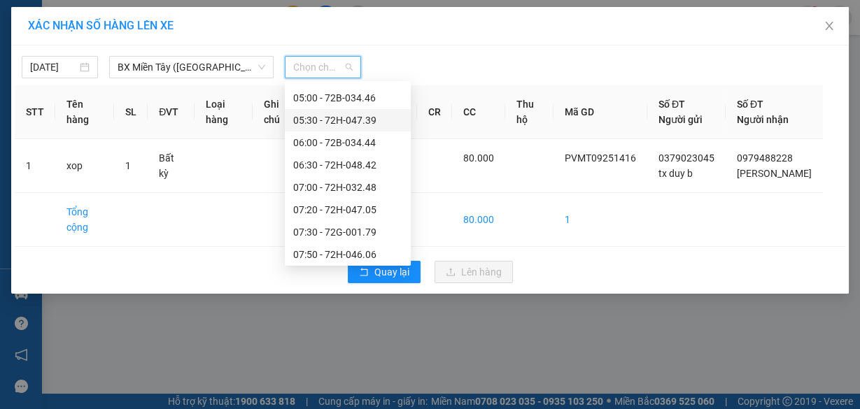
scroll to position [112, 0]
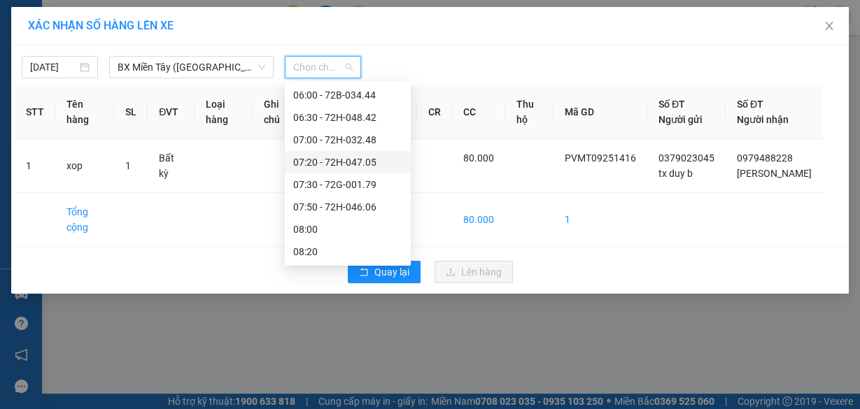
click at [367, 162] on div "07:20 - 72H-047.05" at bounding box center [347, 162] width 109 height 15
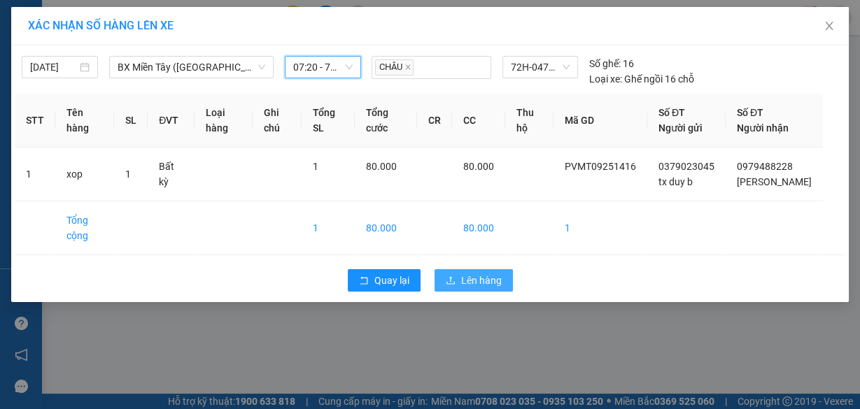
click at [469, 288] on span "Lên hàng" at bounding box center [481, 280] width 41 height 15
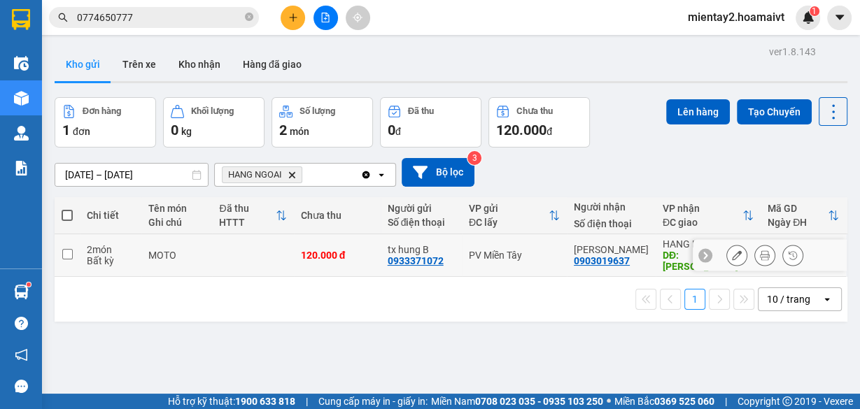
click at [253, 255] on td at bounding box center [252, 255] width 81 height 43
checkbox input "true"
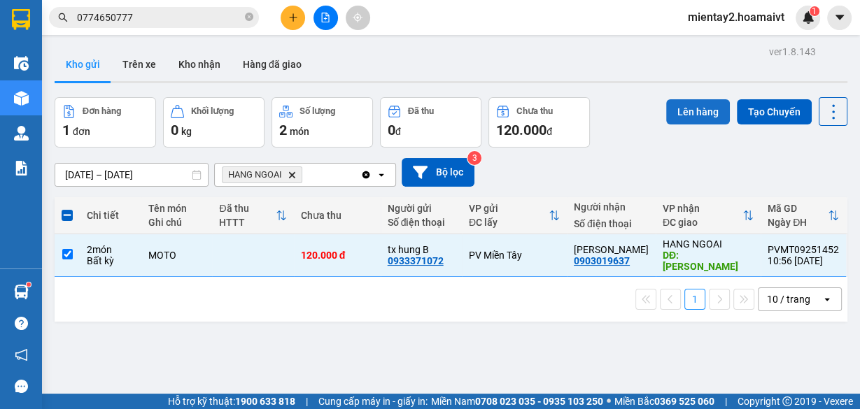
click at [688, 112] on button "Lên hàng" at bounding box center [698, 111] width 64 height 25
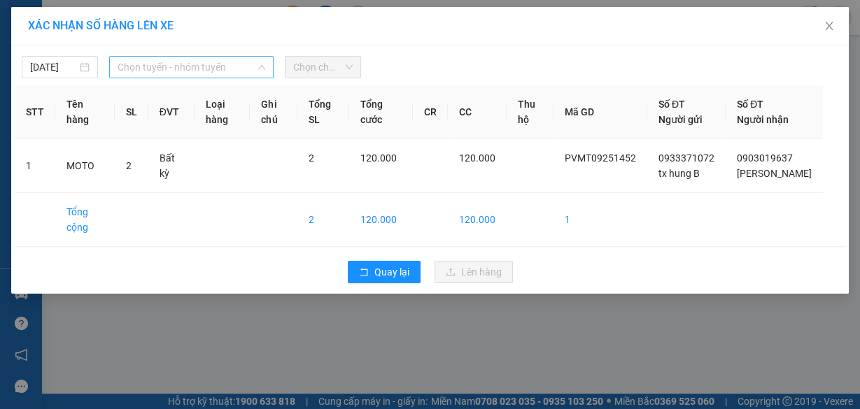
click at [199, 65] on span "Chọn tuyến - nhóm tuyến" at bounding box center [192, 67] width 148 height 21
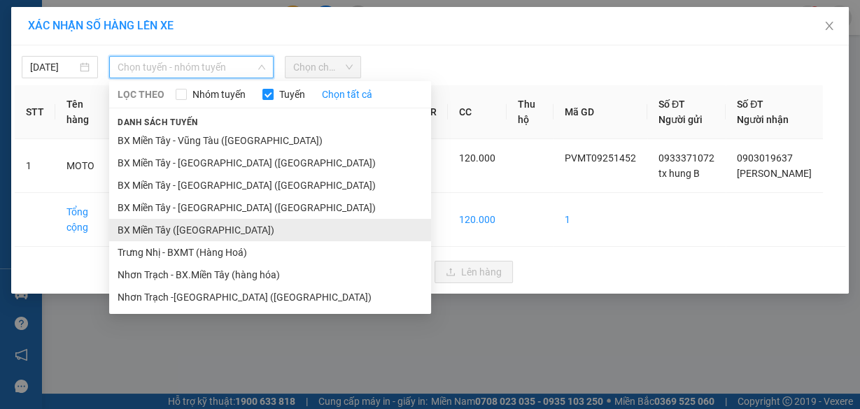
click at [197, 228] on li "BX Miền Tây ([GEOGRAPHIC_DATA])" at bounding box center [270, 230] width 322 height 22
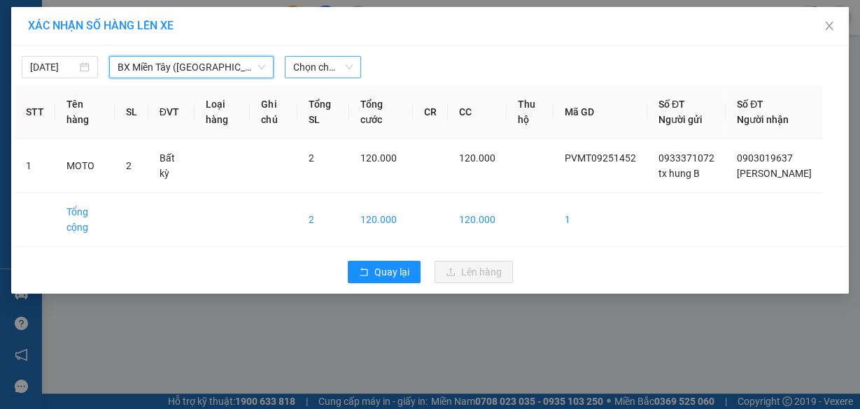
click at [330, 66] on span "Chọn chuyến" at bounding box center [322, 67] width 59 height 21
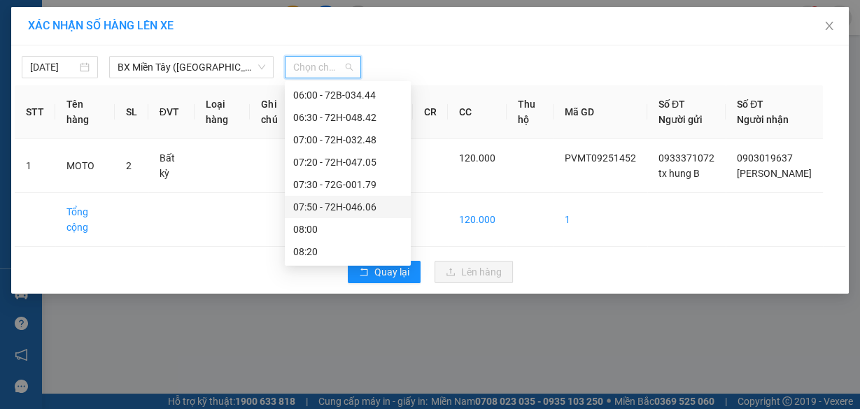
scroll to position [168, 0]
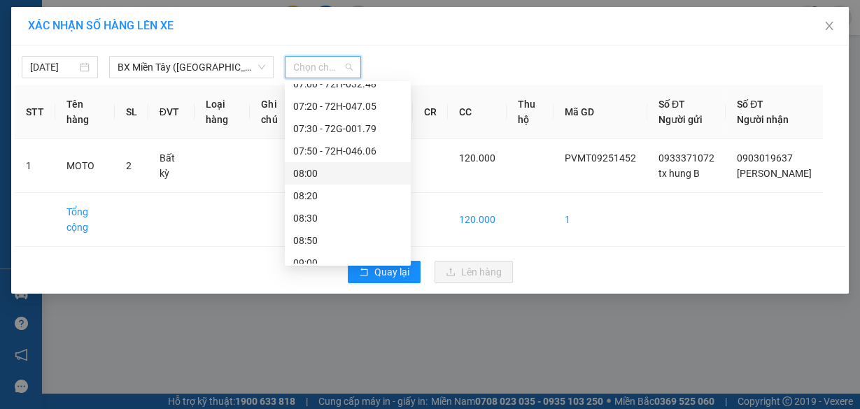
click at [333, 171] on div "08:00" at bounding box center [347, 173] width 109 height 15
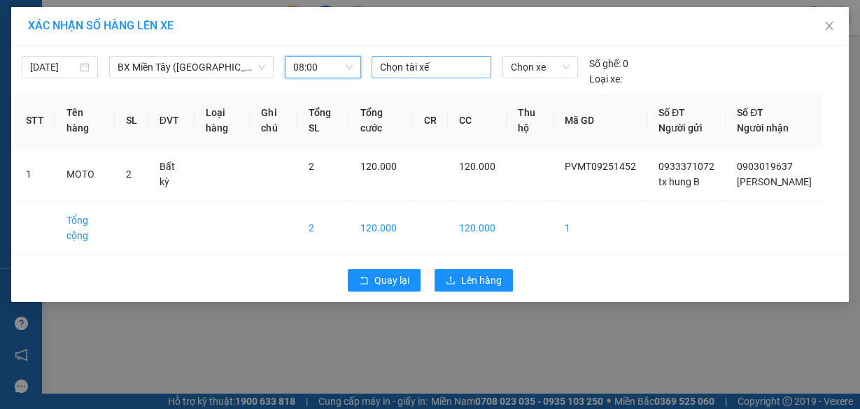
click at [413, 68] on div at bounding box center [431, 67] width 112 height 17
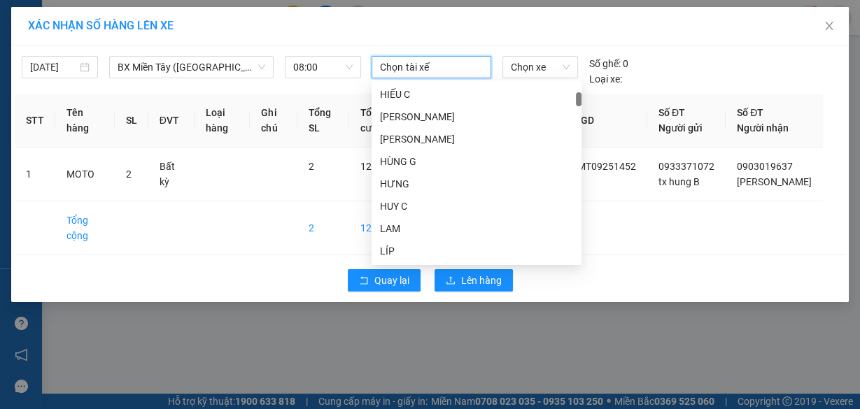
scroll to position [336, 0]
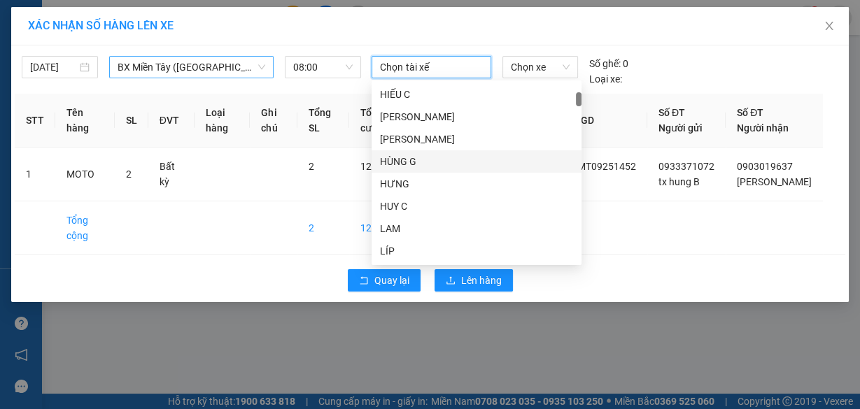
click at [215, 63] on span "BX Miền Tây ([GEOGRAPHIC_DATA])" at bounding box center [192, 67] width 148 height 21
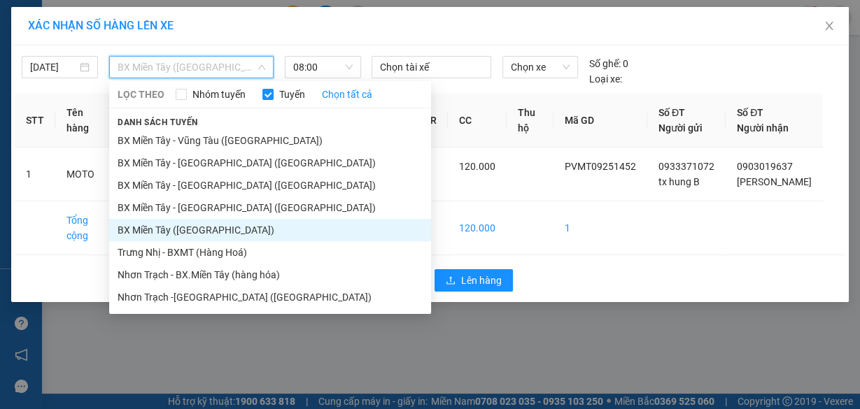
click at [233, 227] on li "BX Miền Tây ([GEOGRAPHIC_DATA])" at bounding box center [270, 230] width 322 height 22
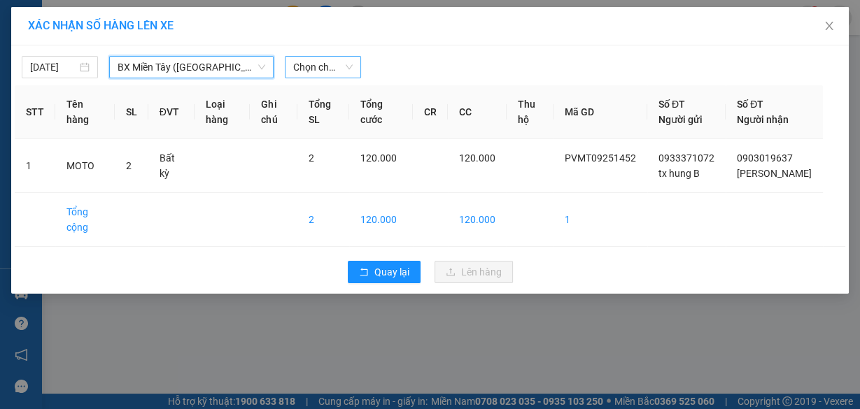
click at [325, 70] on span "Chọn chuyến" at bounding box center [322, 67] width 59 height 21
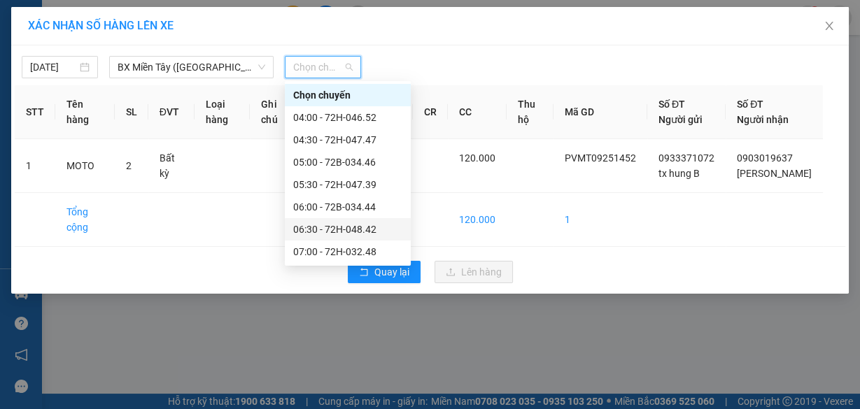
scroll to position [112, 0]
click at [348, 226] on div "08:00" at bounding box center [347, 229] width 109 height 15
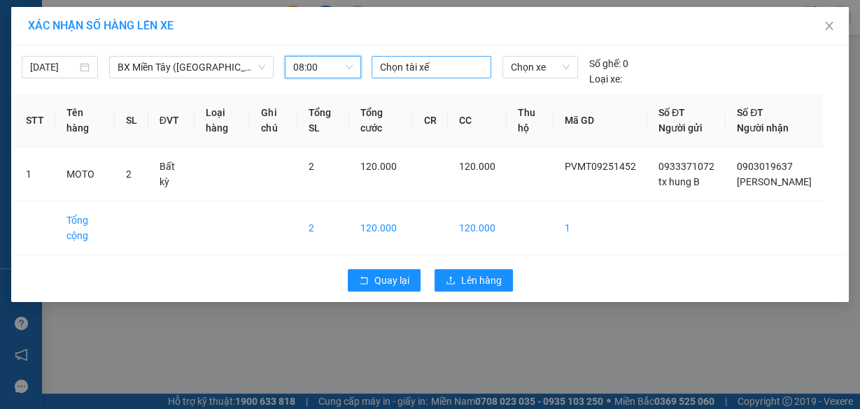
click at [437, 61] on div at bounding box center [431, 67] width 112 height 17
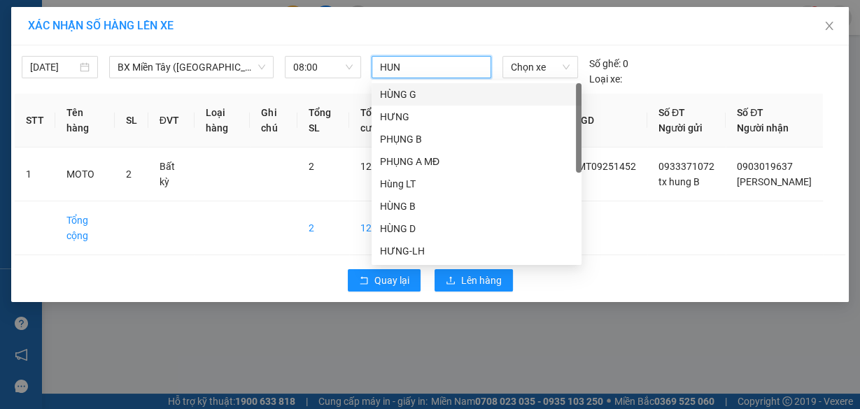
type input "HUNG"
click at [434, 197] on div "HÙNG B" at bounding box center [476, 206] width 210 height 22
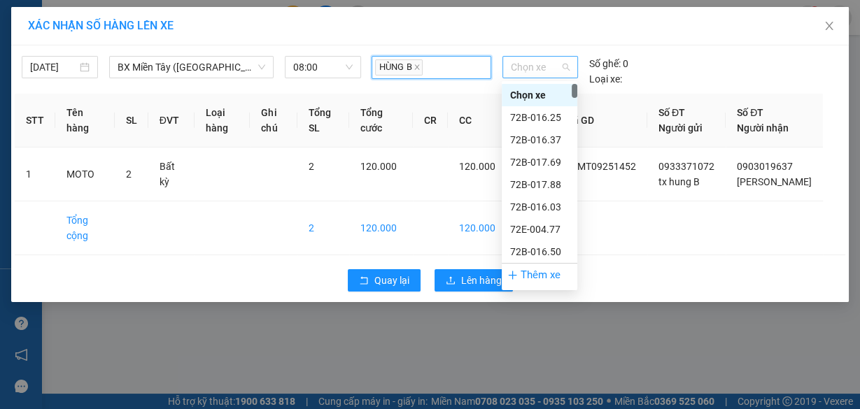
click at [544, 63] on span "Chọn xe" at bounding box center [540, 67] width 59 height 21
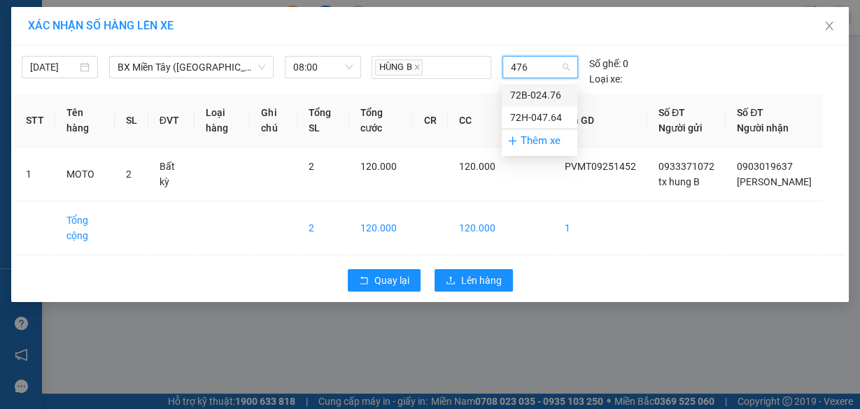
type input "4764"
click at [536, 99] on div "72H-047.64" at bounding box center [539, 94] width 59 height 15
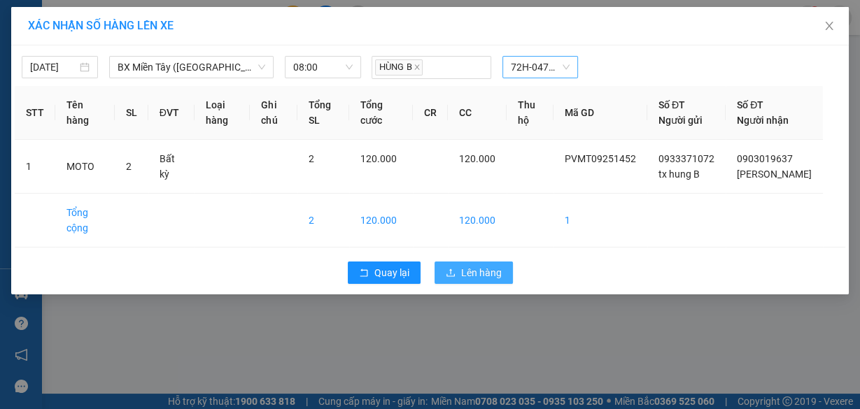
click at [486, 279] on span "Lên hàng" at bounding box center [481, 272] width 41 height 15
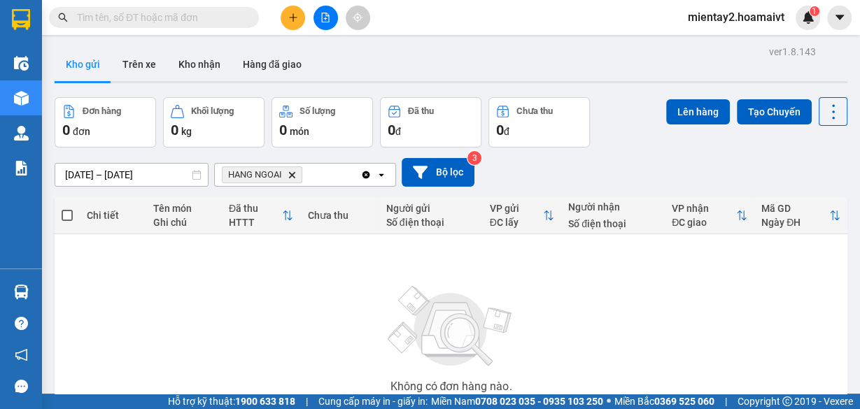
click at [297, 17] on icon "plus" at bounding box center [293, 18] width 10 height 10
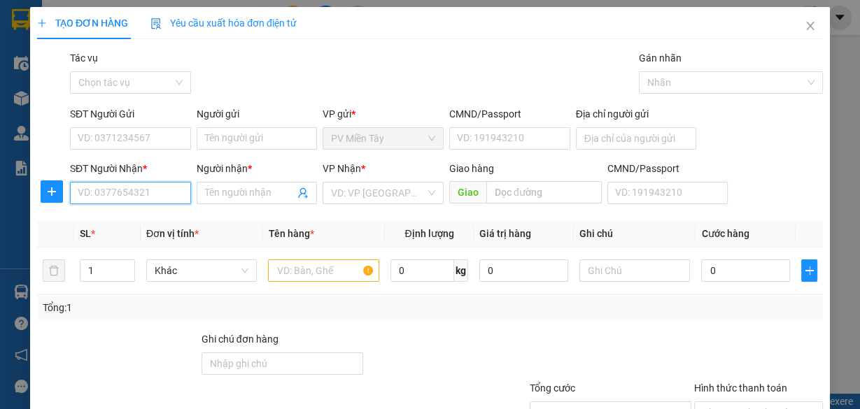
click at [160, 191] on input "SĐT Người Nhận *" at bounding box center [130, 193] width 121 height 22
type input "0988606609"
click at [155, 218] on div "0988606609 - minh" at bounding box center [129, 220] width 103 height 15
type input "minh"
type input "chinh phong"
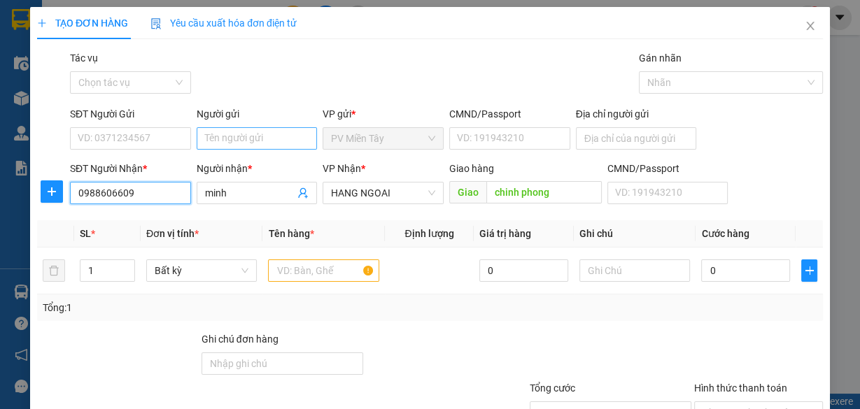
type input "0988606609"
click at [211, 140] on input "Người gửi" at bounding box center [257, 138] width 121 height 22
click at [225, 140] on input "Người gửi" at bounding box center [257, 138] width 121 height 22
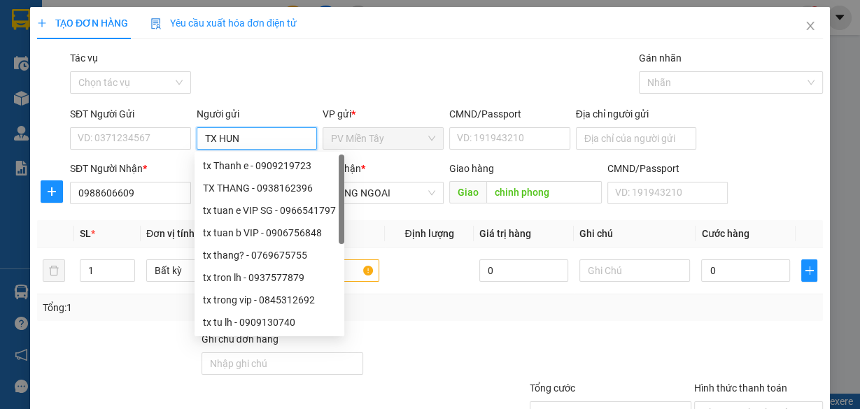
type input "TX HUNG"
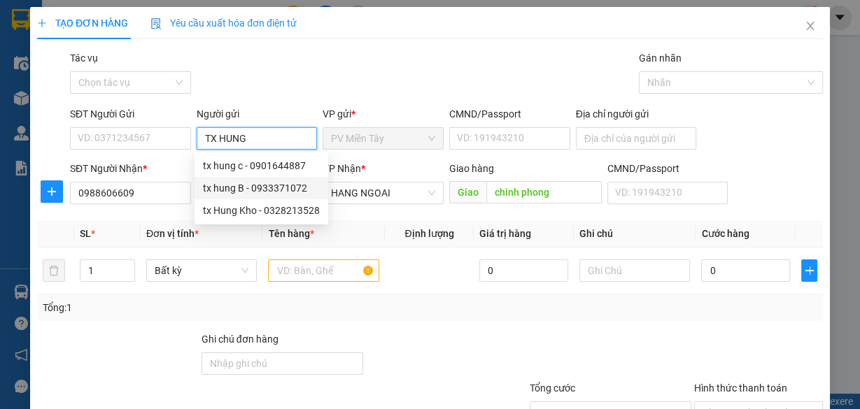
click at [253, 188] on div "tx hung B - 0933371072" at bounding box center [261, 187] width 117 height 15
type input "0933371072"
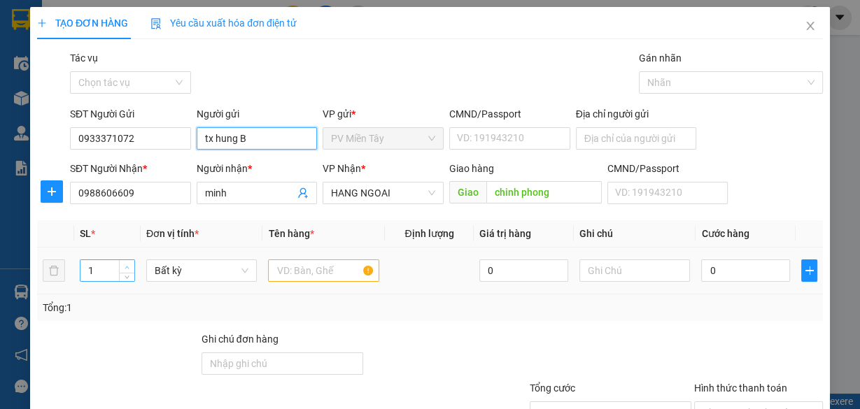
type input "tx hung B"
type input "2"
click at [125, 267] on icon "up" at bounding box center [127, 267] width 5 height 5
click at [321, 270] on input "text" at bounding box center [323, 271] width 111 height 22
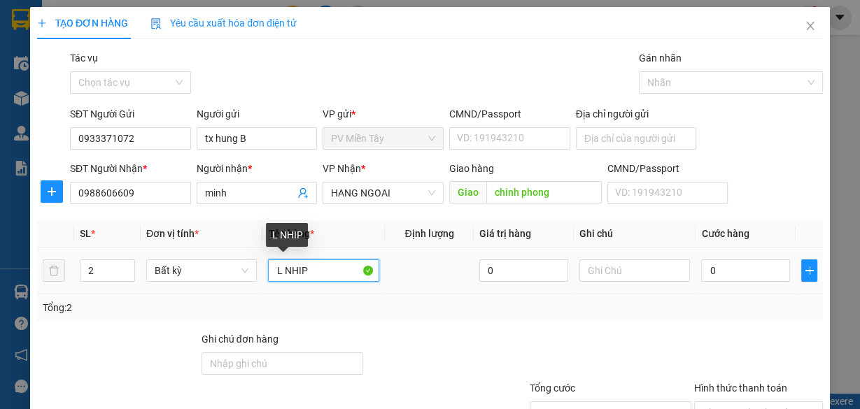
click at [281, 267] on input "L NHIP" at bounding box center [323, 271] width 111 height 22
click at [278, 271] on input "L NHIP" at bounding box center [323, 271] width 111 height 22
type input "LA NHIP"
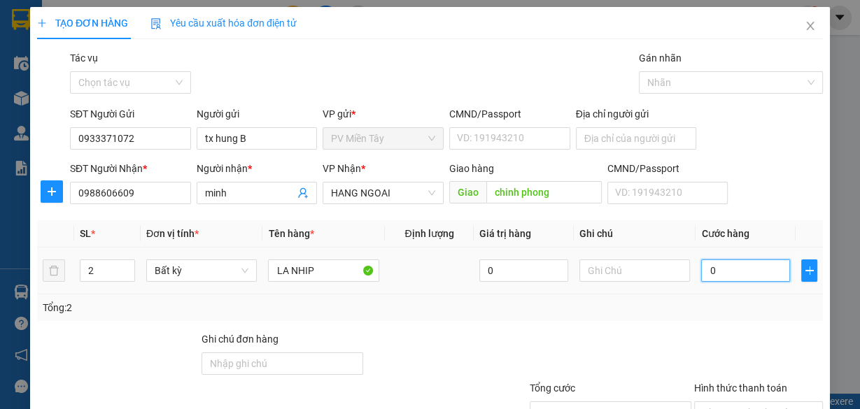
type input "1"
type input "10"
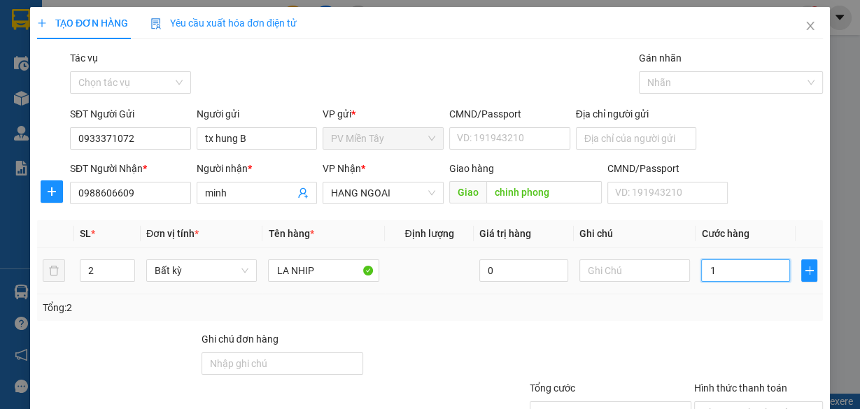
type input "10"
type input "100"
type input "100.000"
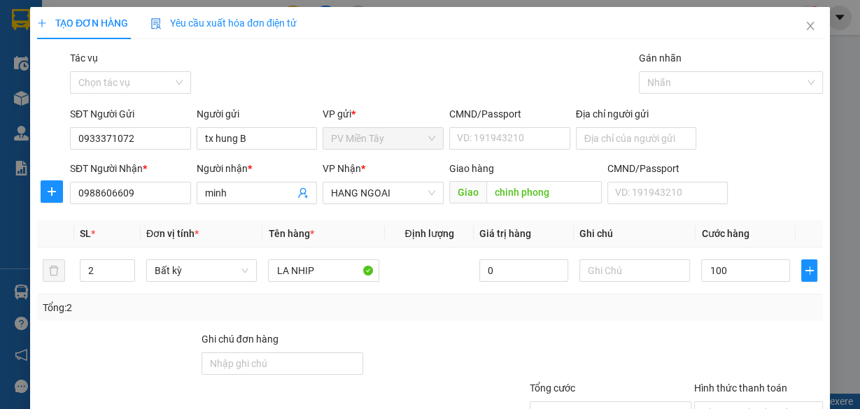
type input "100.000"
click at [656, 325] on div "Transit Pickup Surcharge Ids Transit Deliver Surcharge Ids Transit Deliver Surc…" at bounding box center [430, 270] width 786 height 440
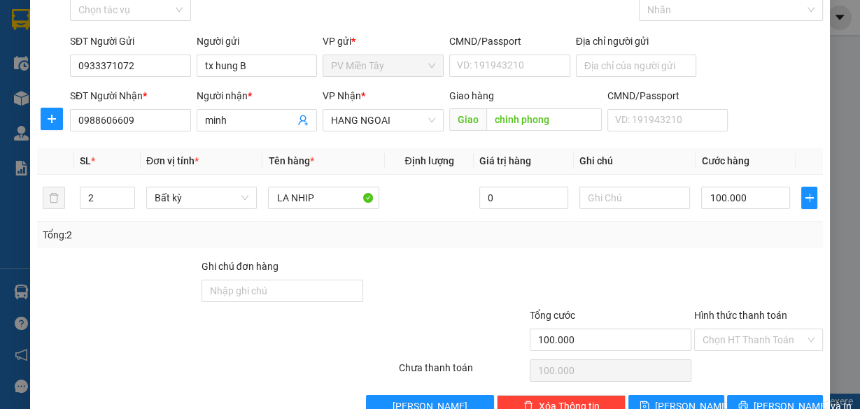
scroll to position [106, 0]
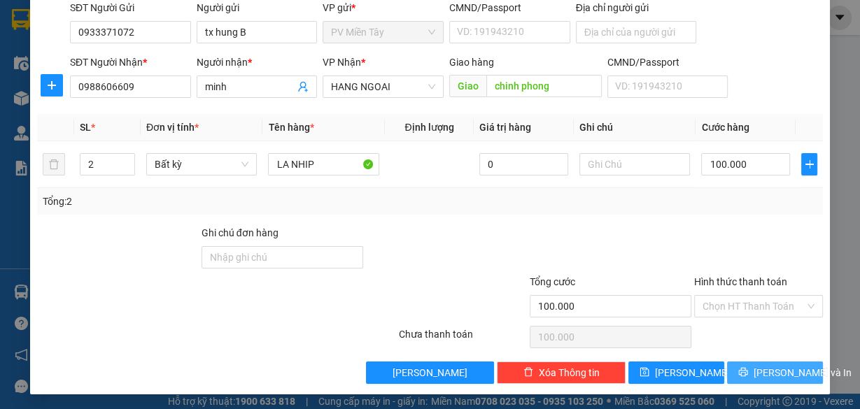
click at [760, 380] on button "[PERSON_NAME] và In" at bounding box center [775, 373] width 96 height 22
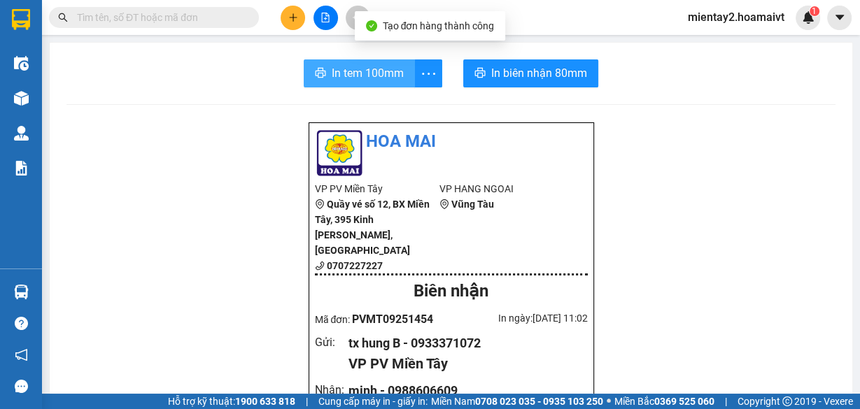
click at [359, 73] on span "In tem 100mm" at bounding box center [368, 72] width 72 height 17
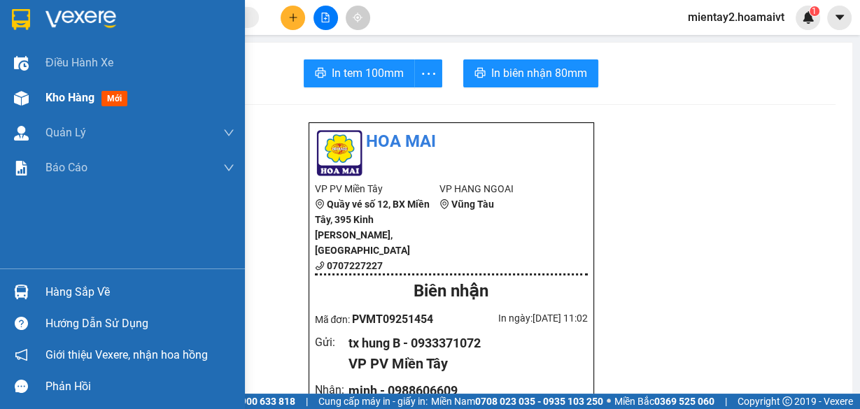
click at [50, 101] on span "Kho hàng" at bounding box center [69, 97] width 49 height 13
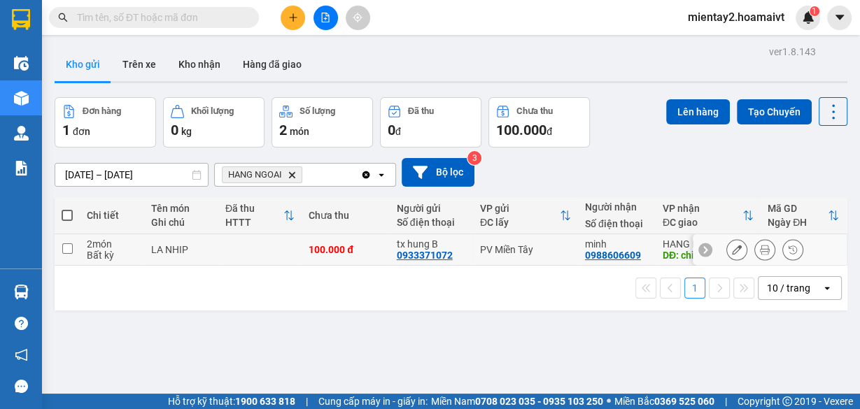
click at [283, 253] on td at bounding box center [259, 249] width 83 height 31
checkbox input "true"
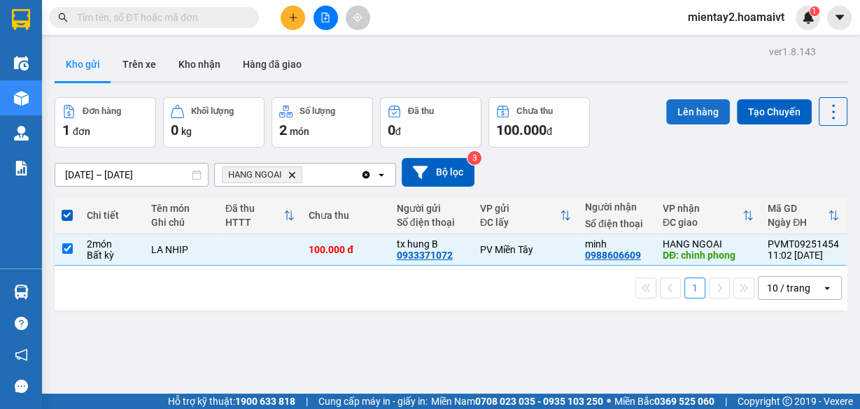
click at [686, 101] on button "Lên hàng" at bounding box center [698, 111] width 64 height 25
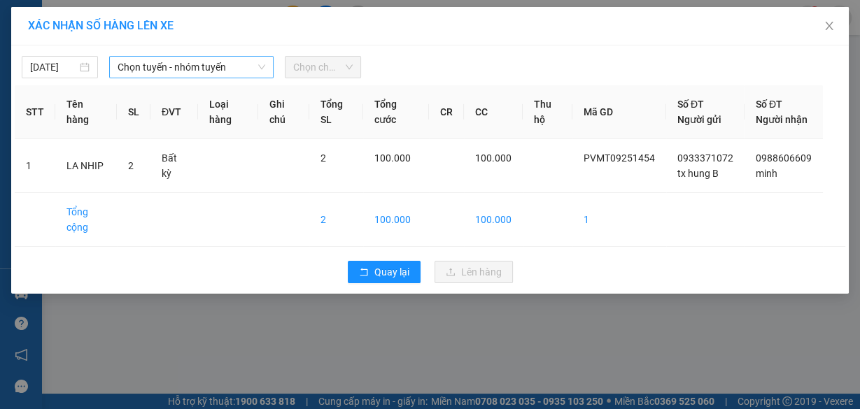
click at [235, 71] on span "Chọn tuyến - nhóm tuyến" at bounding box center [192, 67] width 148 height 21
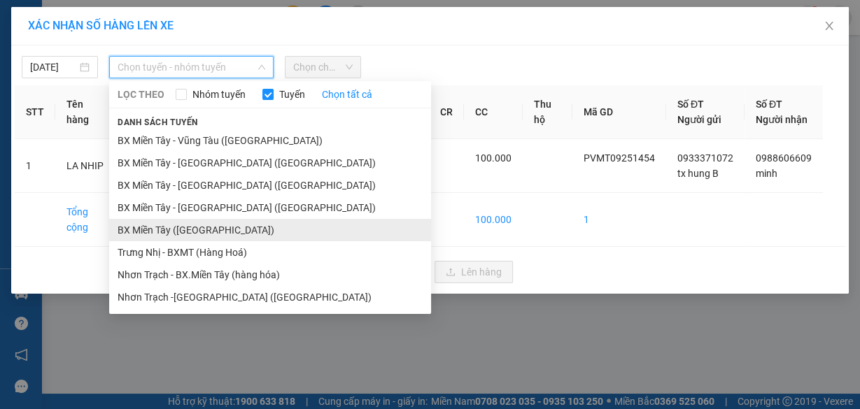
click at [231, 229] on li "BX Miền Tây ([GEOGRAPHIC_DATA])" at bounding box center [270, 230] width 322 height 22
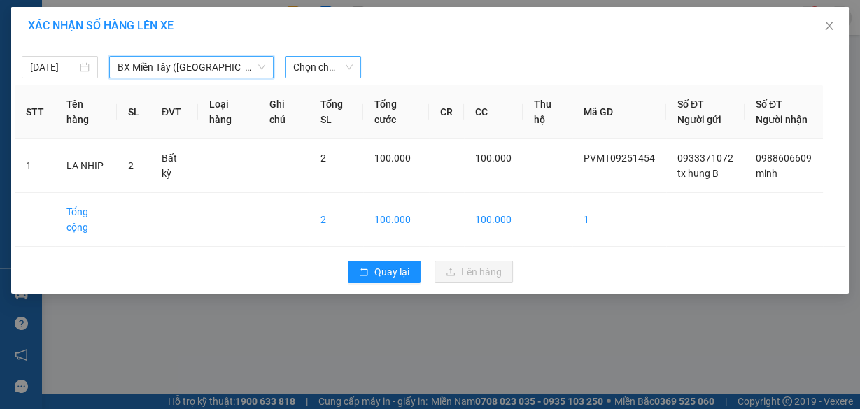
click at [328, 62] on span "Chọn chuyến" at bounding box center [322, 67] width 59 height 21
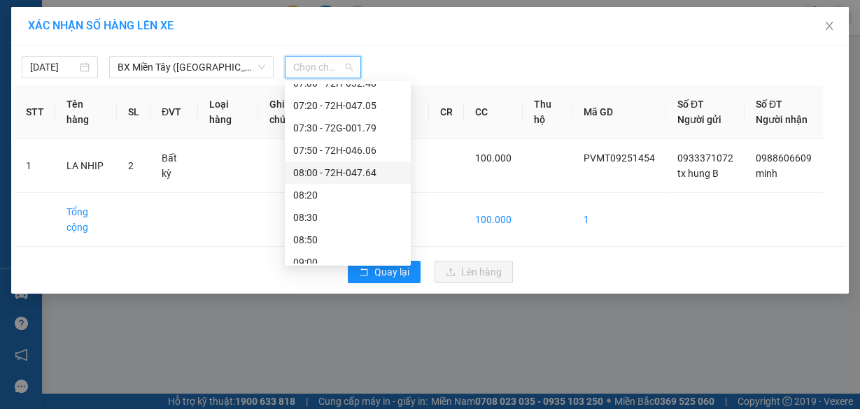
scroll to position [168, 0]
click at [359, 172] on div "08:00 - 72H-047.64" at bounding box center [347, 173] width 109 height 15
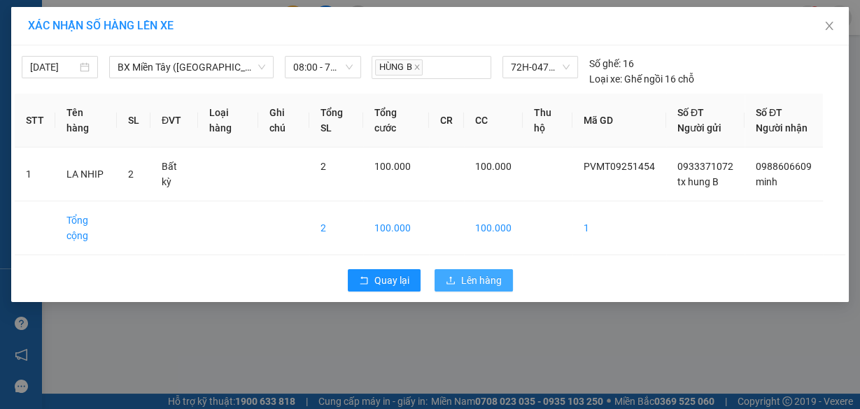
click at [483, 288] on span "Lên hàng" at bounding box center [481, 280] width 41 height 15
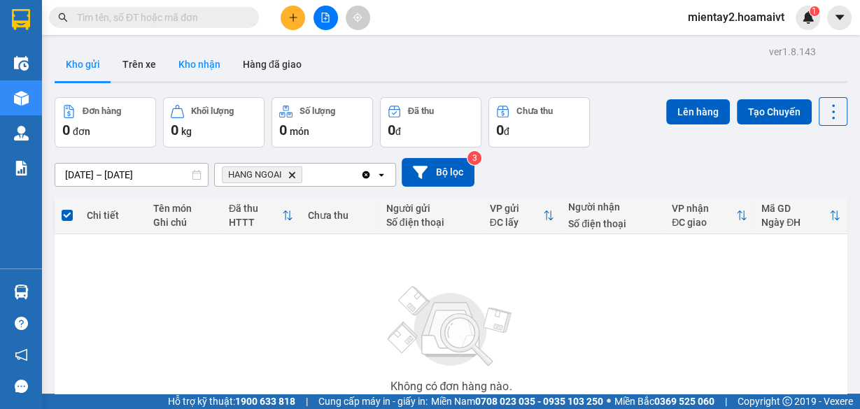
click at [216, 60] on button "Kho nhận" at bounding box center [199, 65] width 64 height 34
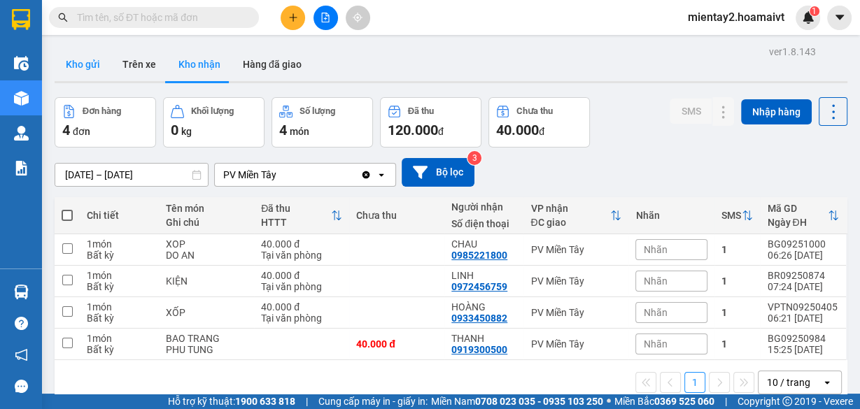
click at [83, 68] on button "Kho gửi" at bounding box center [83, 65] width 57 height 34
